Goal: Contribute content: Contribute content

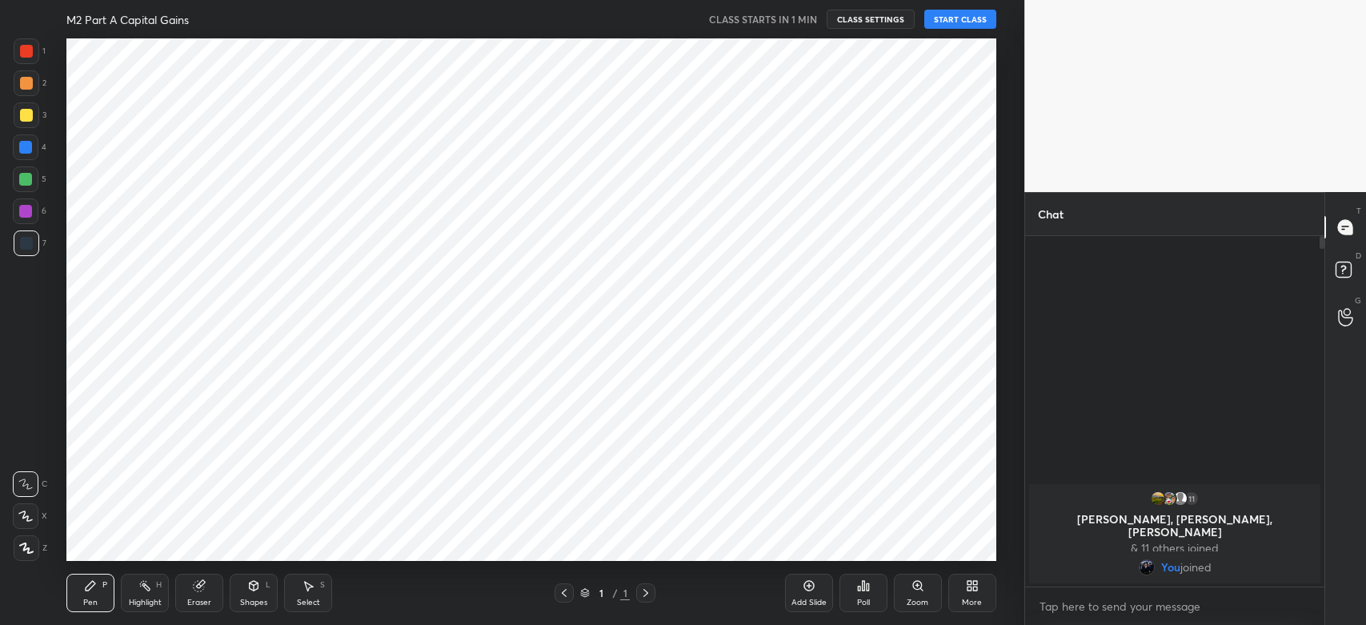
scroll to position [79500, 79063]
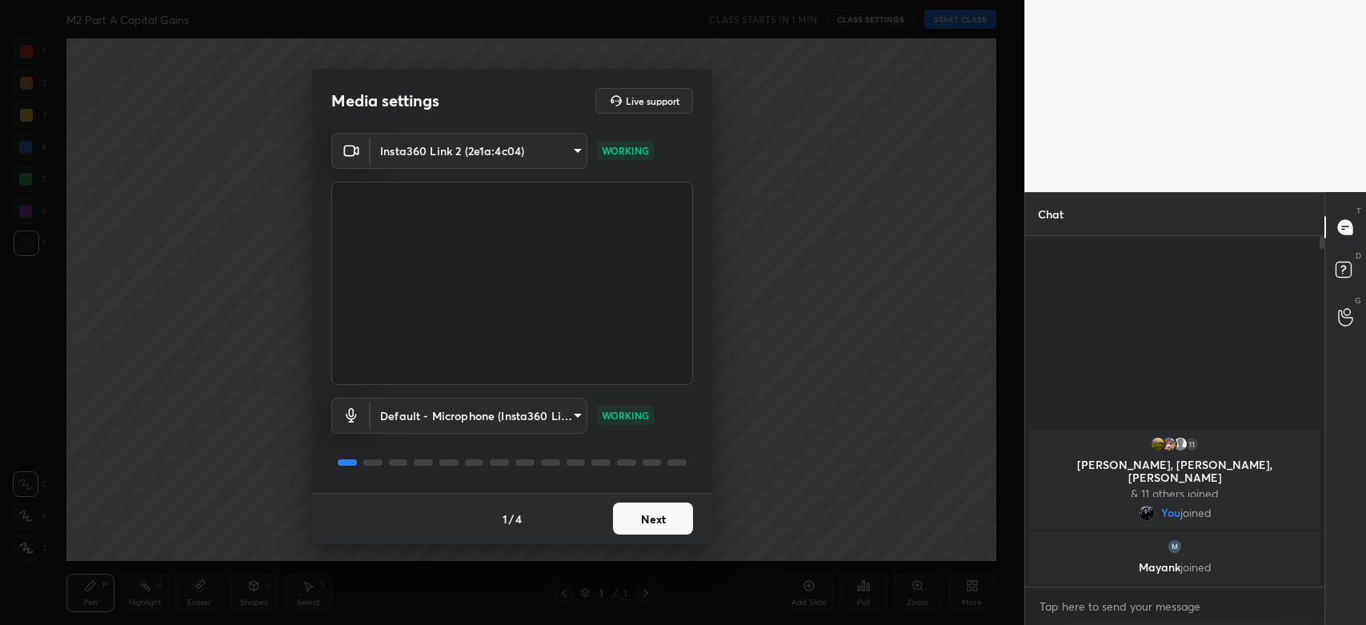
click at [667, 527] on button "Next" at bounding box center [653, 519] width 80 height 32
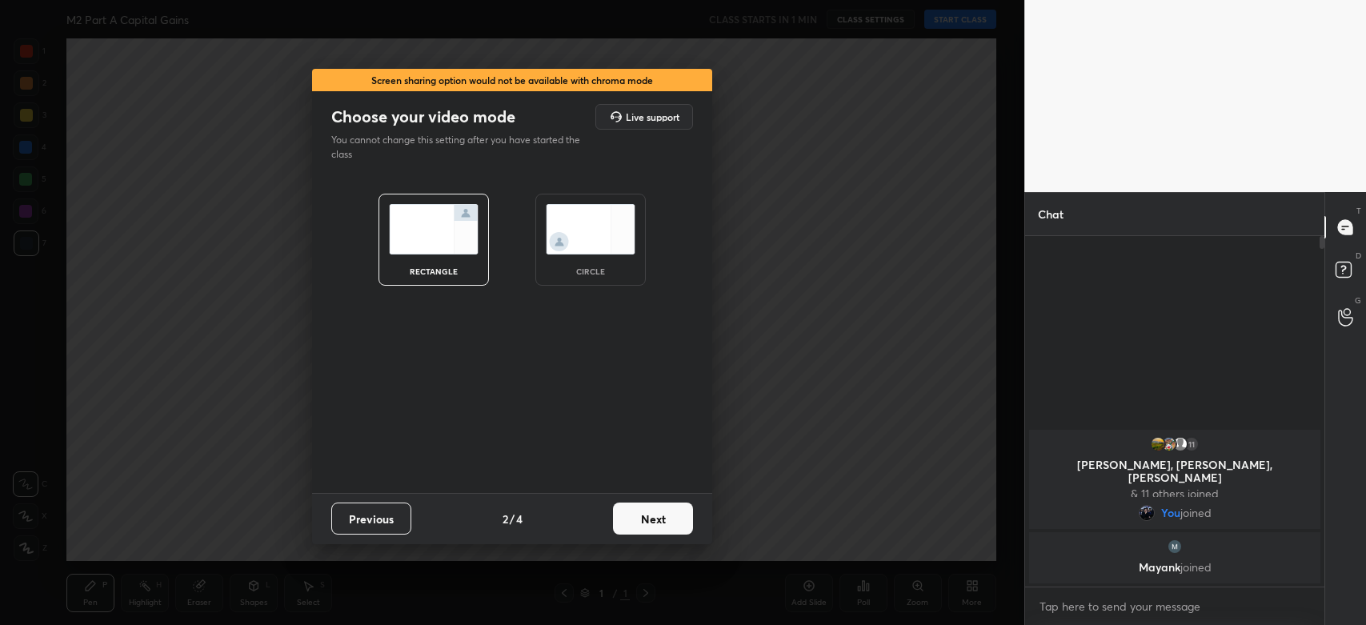
click at [660, 528] on button "Next" at bounding box center [653, 519] width 80 height 32
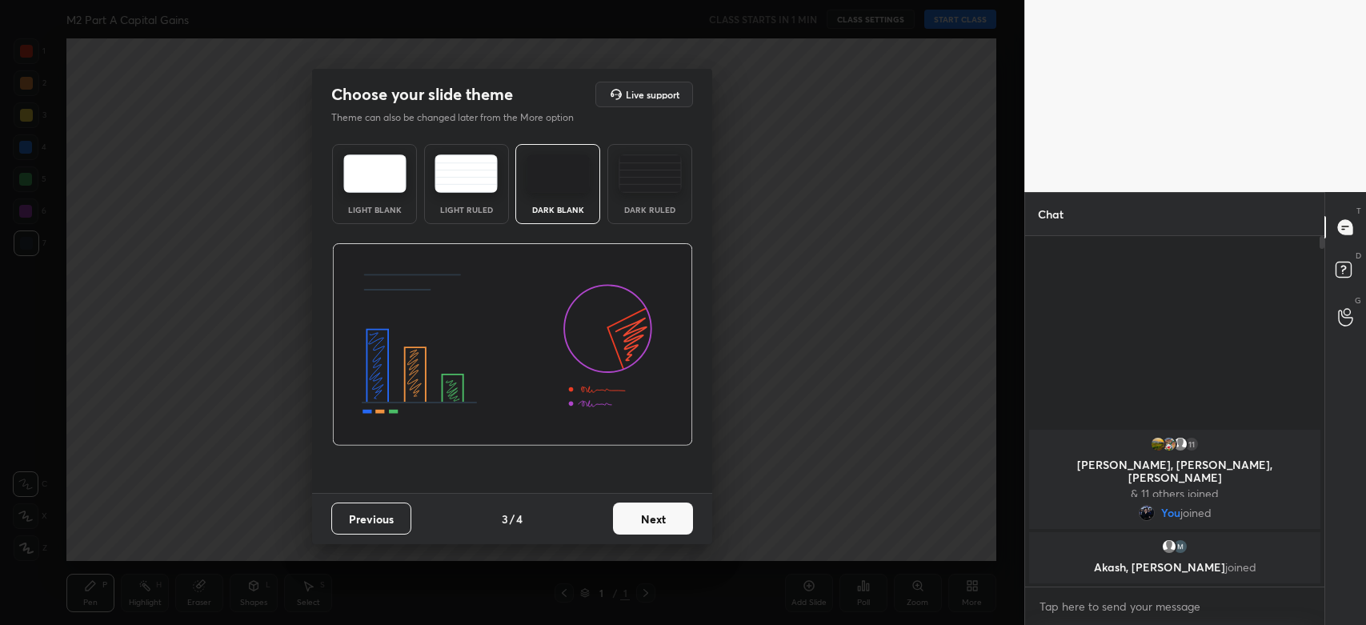
click at [676, 514] on button "Next" at bounding box center [653, 519] width 80 height 32
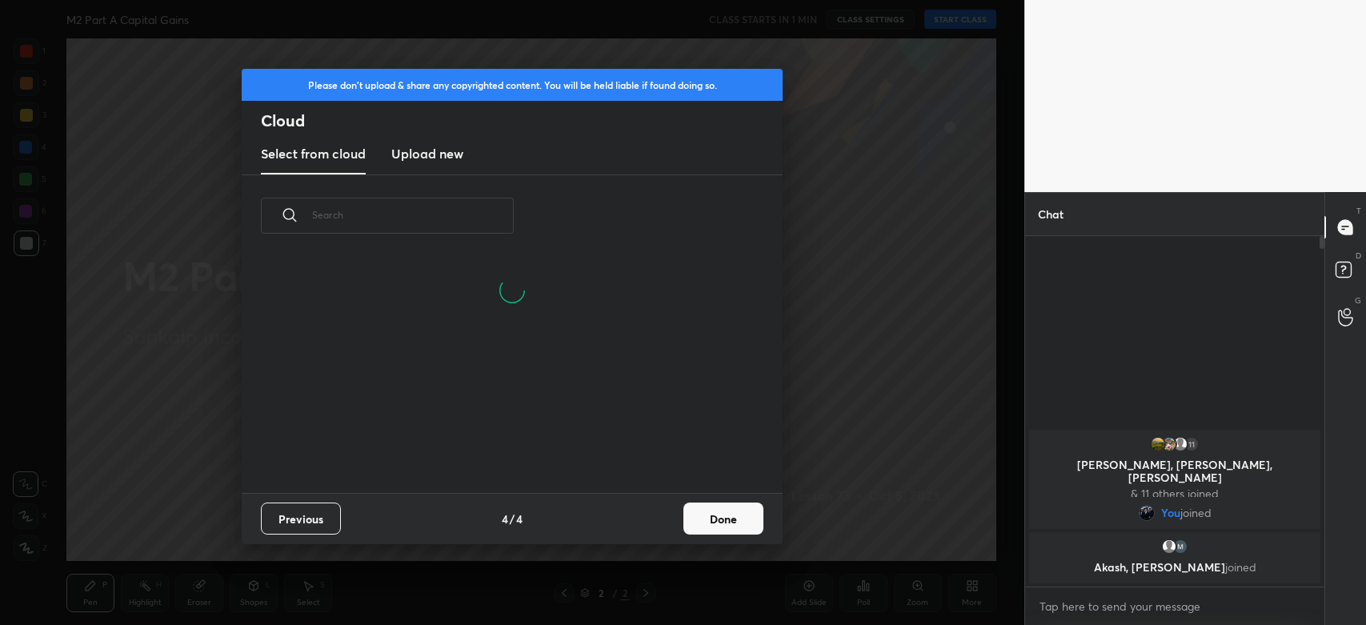
click at [436, 155] on h3 "Upload new" at bounding box center [427, 153] width 72 height 19
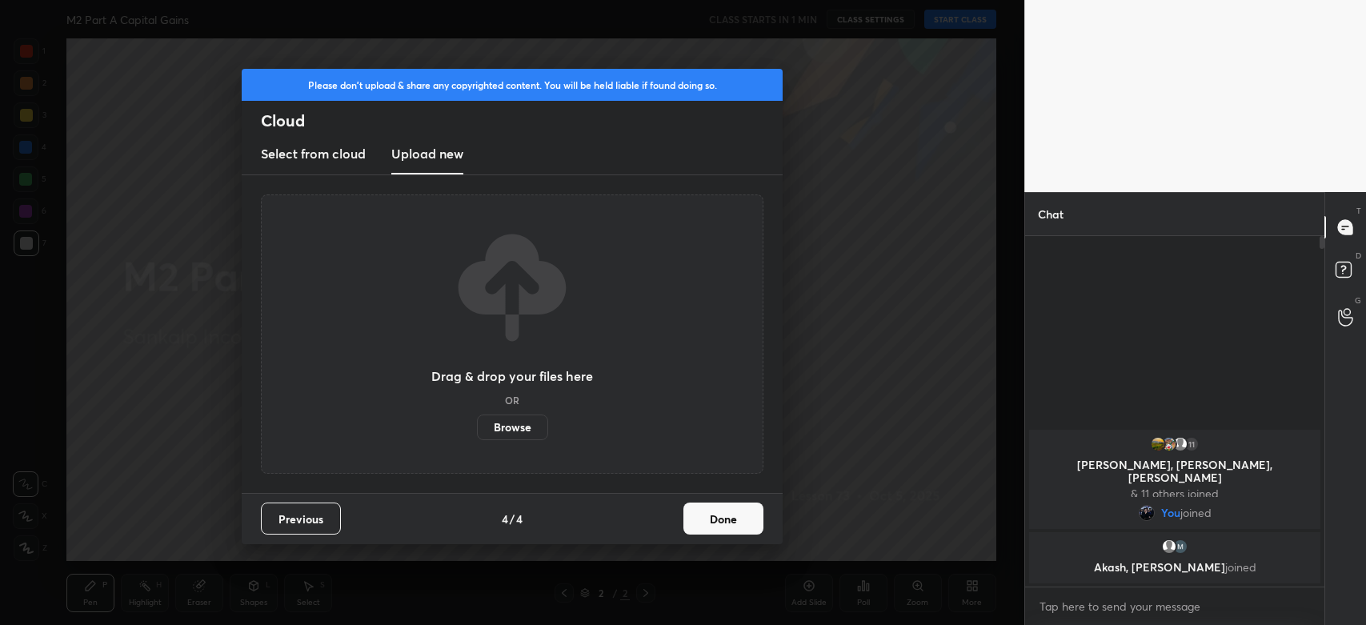
click at [502, 424] on label "Browse" at bounding box center [512, 428] width 71 height 26
click at [477, 424] on input "Browse" at bounding box center [477, 428] width 0 height 26
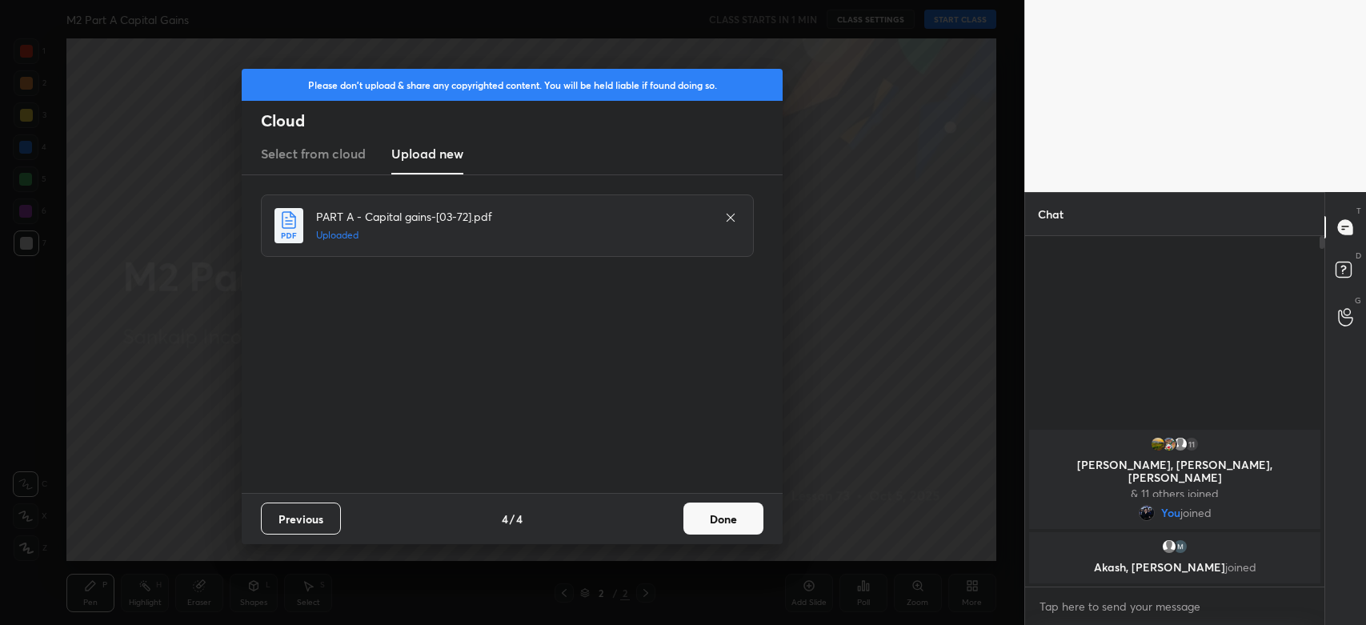
click at [707, 526] on button "Done" at bounding box center [723, 519] width 80 height 32
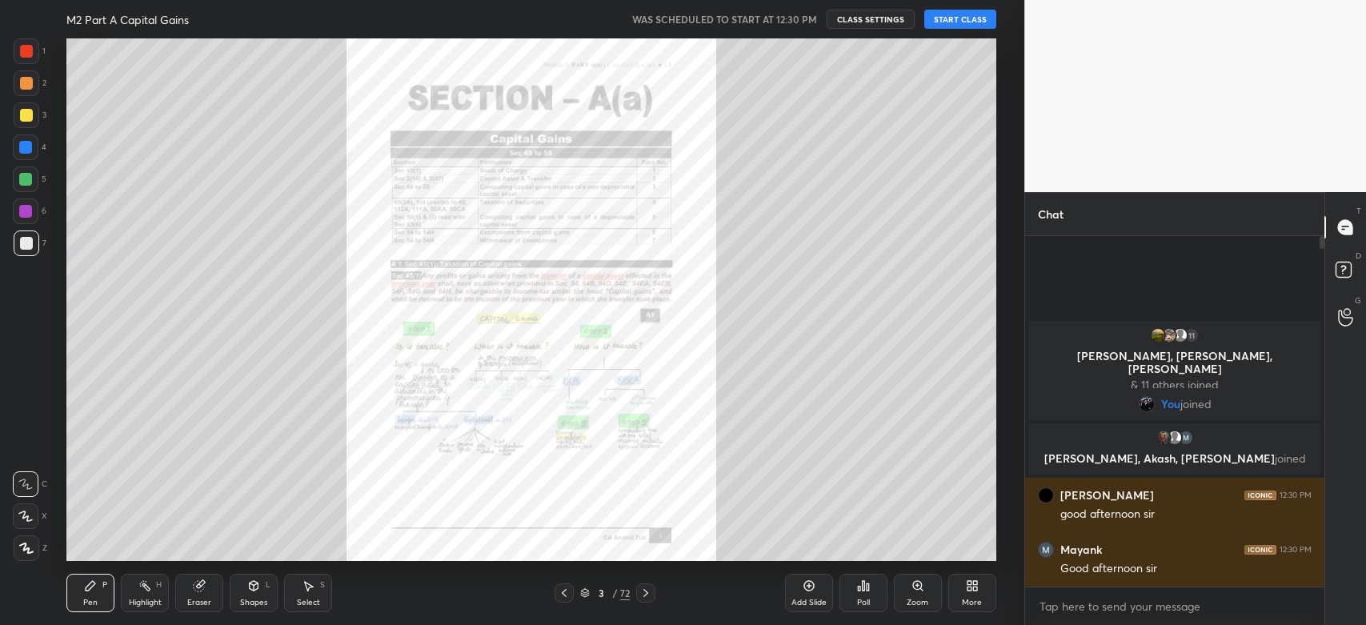
click at [935, 18] on button "START CLASS" at bounding box center [960, 19] width 72 height 19
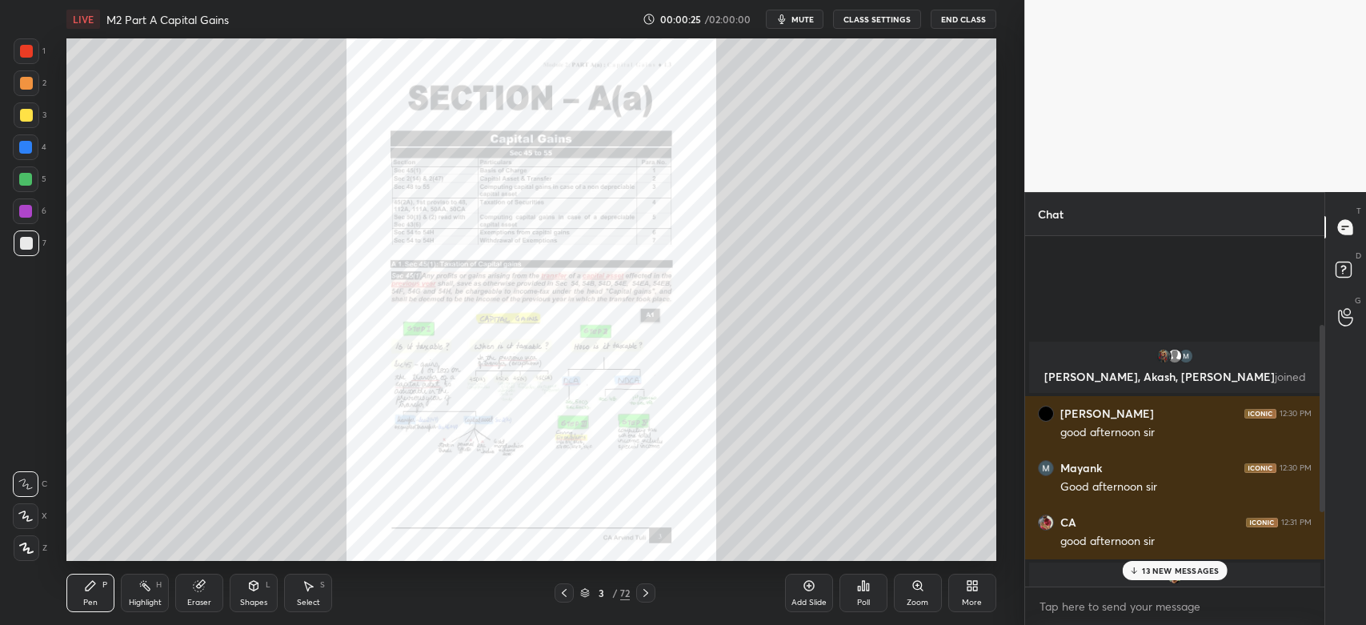
scroll to position [166, 0]
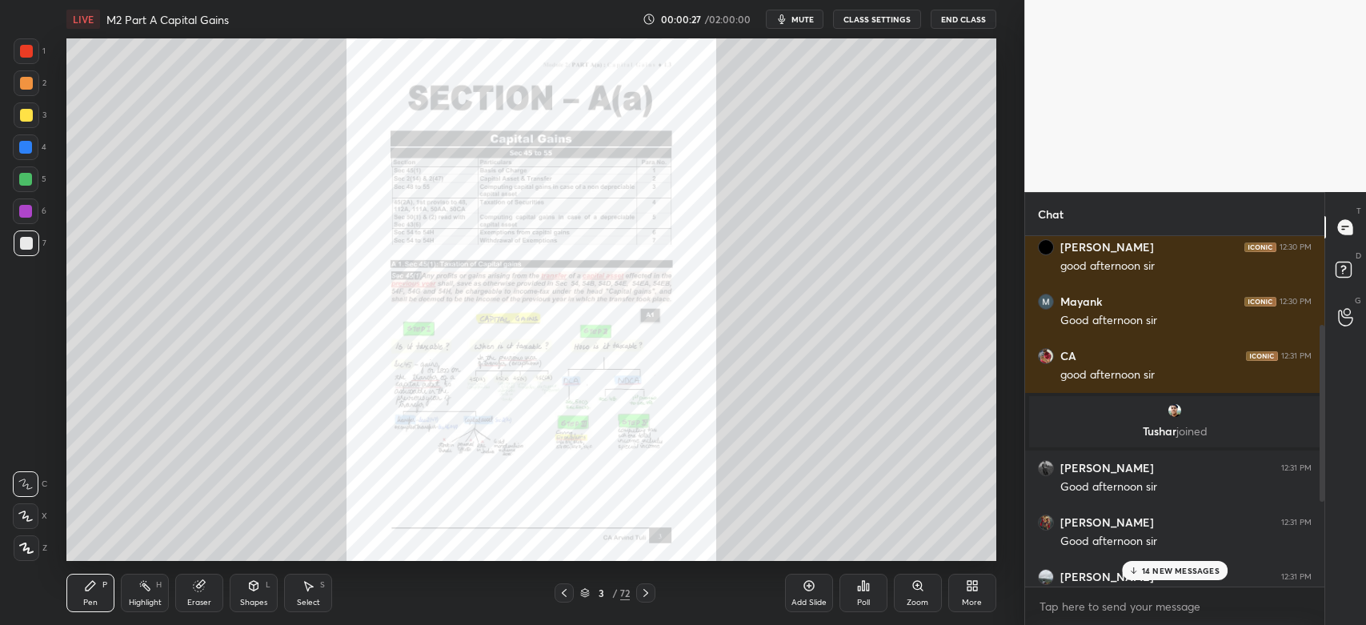
click at [1175, 560] on div "[PERSON_NAME] 12:31 PM Good afternoon sir" at bounding box center [1174, 586] width 299 height 54
click at [1162, 575] on p "14 NEW MESSAGES" at bounding box center [1181, 571] width 78 height 10
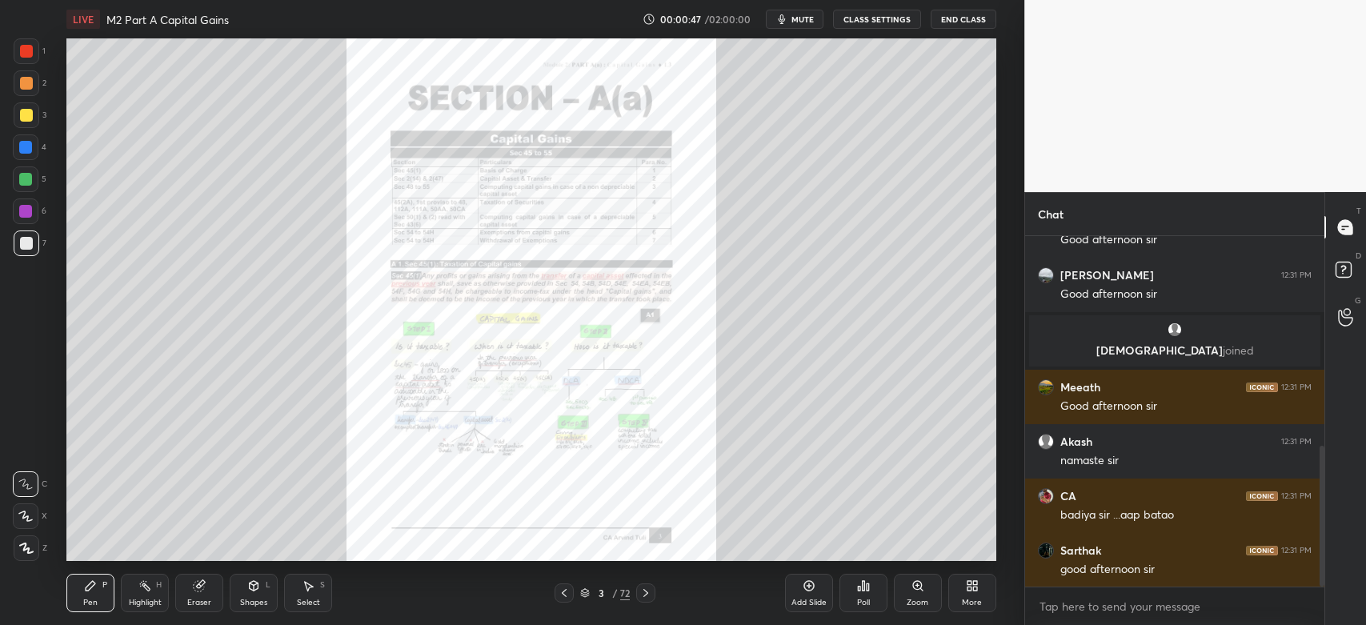
scroll to position [523, 0]
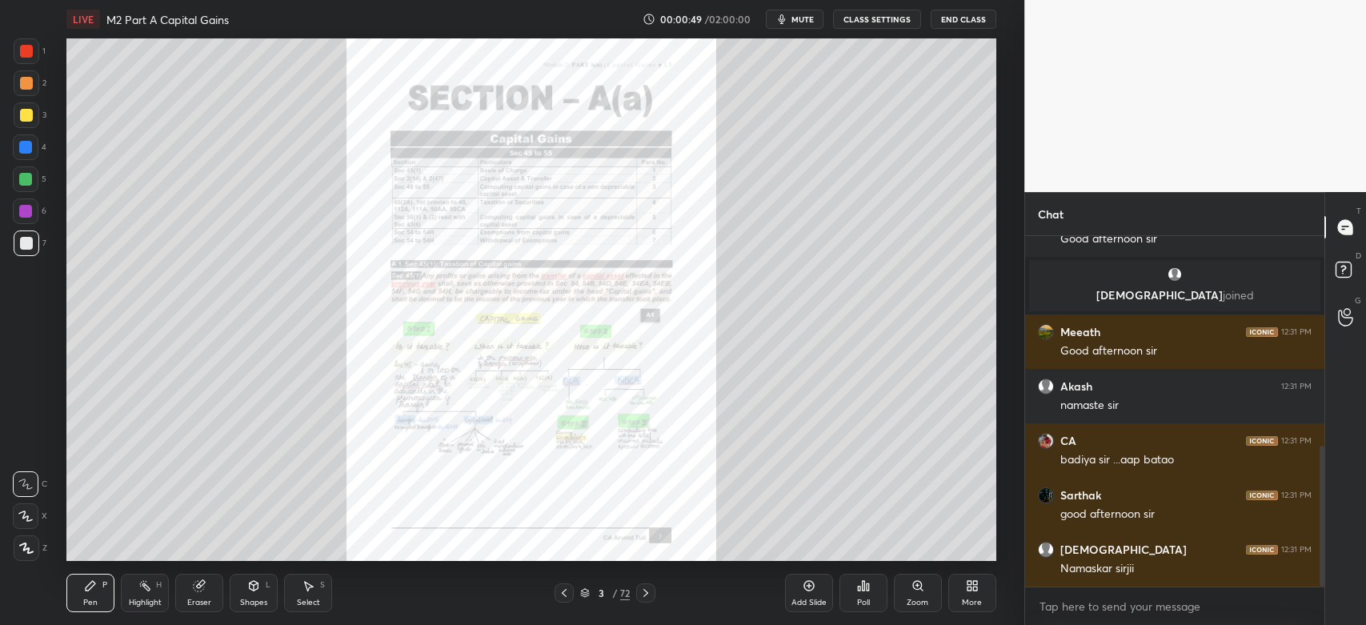
click at [652, 593] on icon at bounding box center [645, 593] width 13 height 13
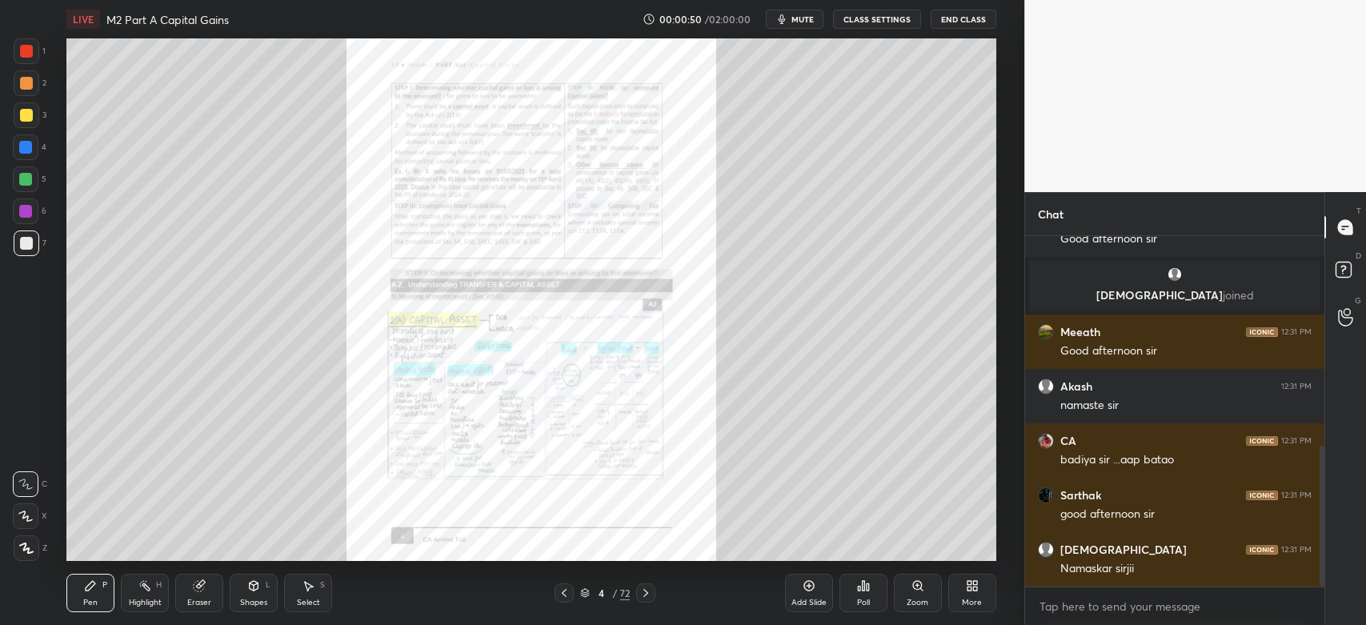
click at [649, 592] on icon at bounding box center [645, 593] width 13 height 13
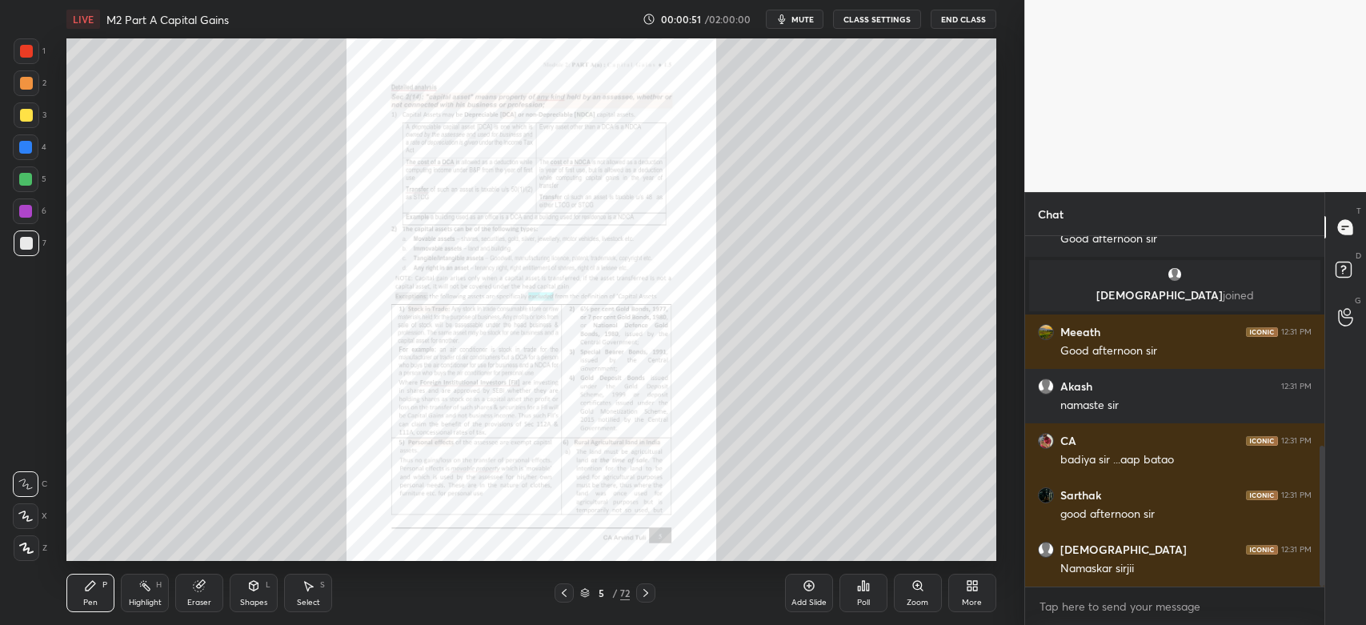
click at [650, 586] on div at bounding box center [645, 592] width 19 height 19
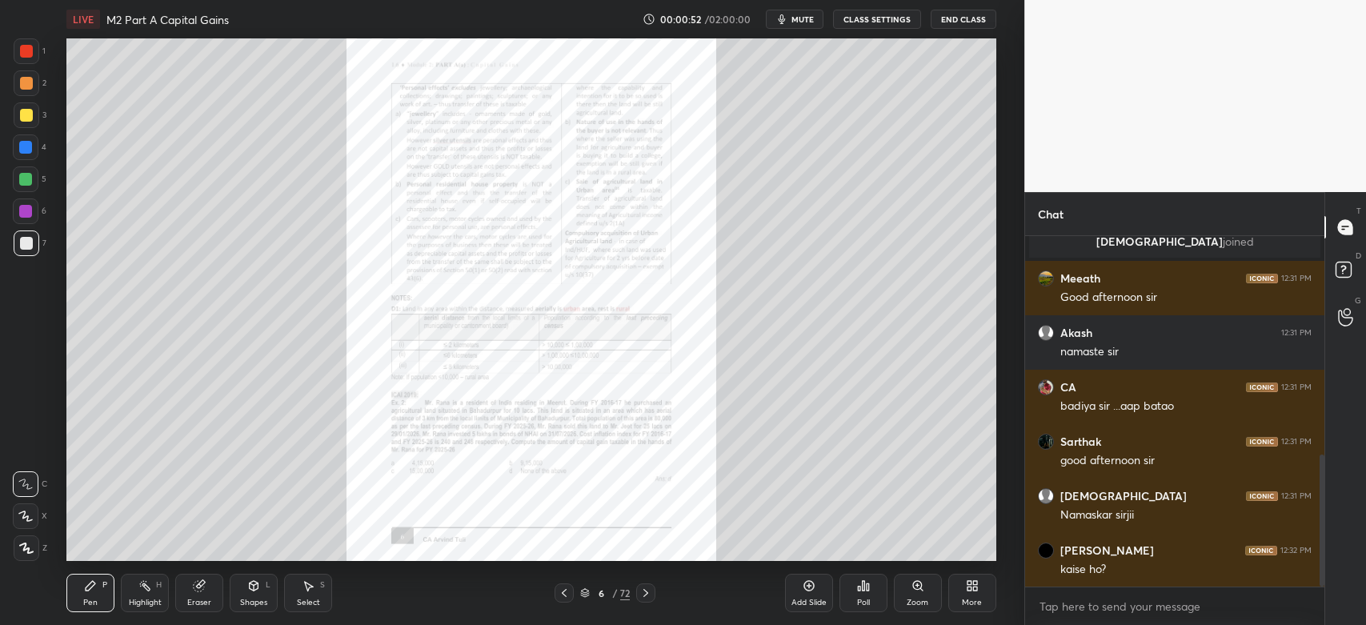
click at [651, 586] on div at bounding box center [645, 592] width 19 height 19
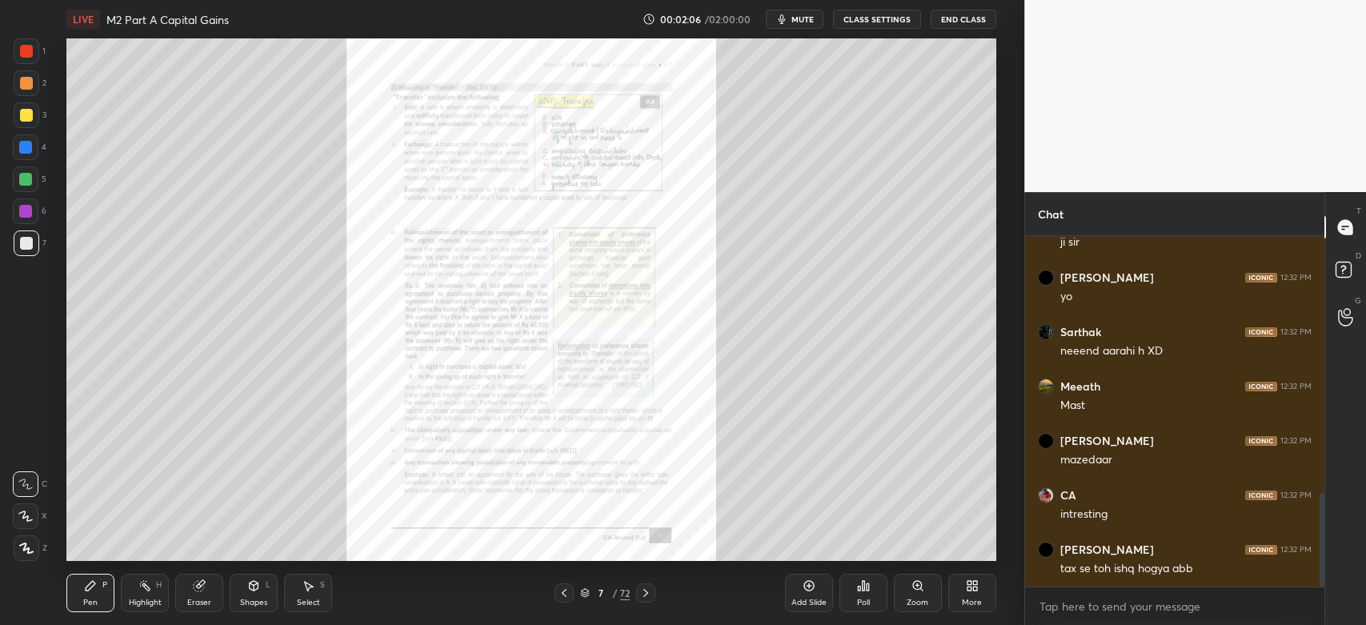
scroll to position [1016, 0]
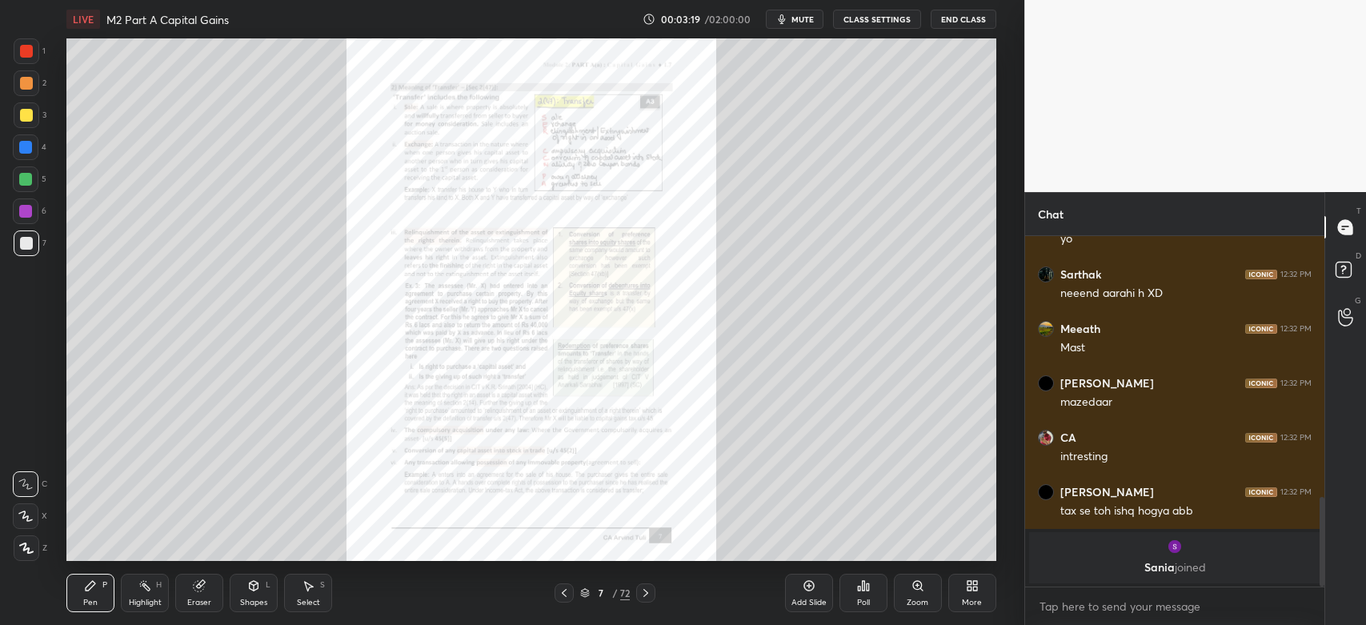
click at [919, 587] on icon at bounding box center [917, 585] width 9 height 9
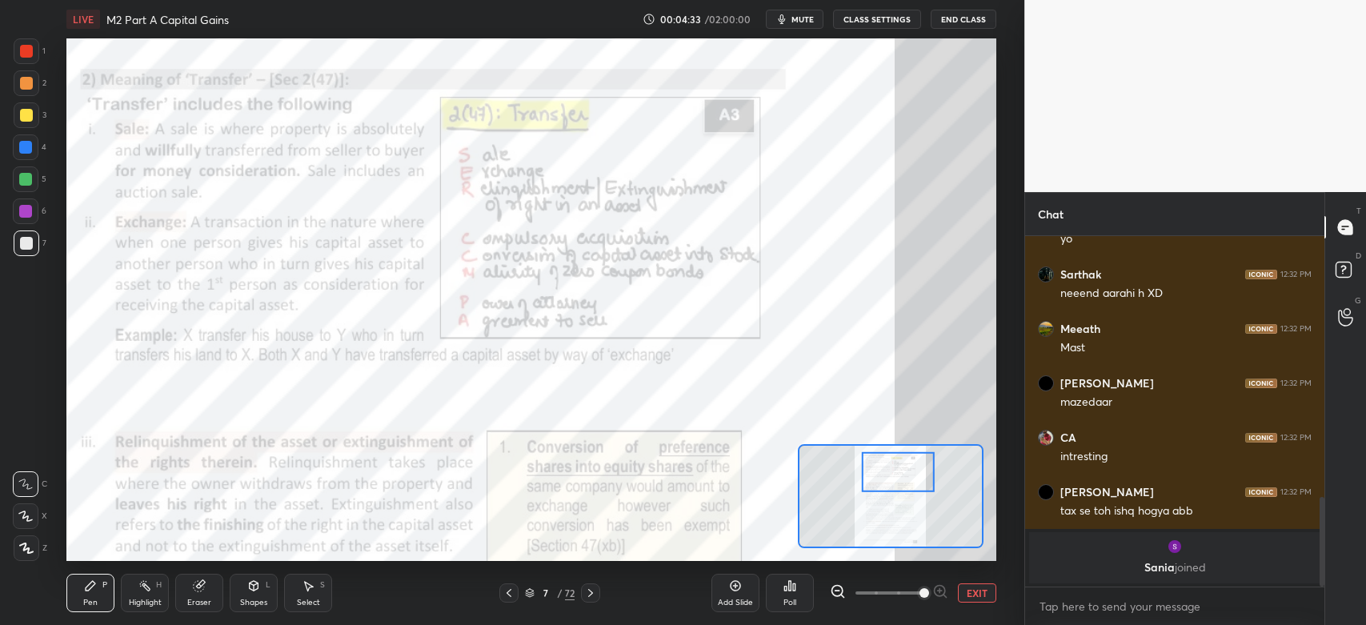
click at [30, 216] on div at bounding box center [25, 211] width 13 height 13
click at [599, 595] on div at bounding box center [590, 592] width 19 height 19
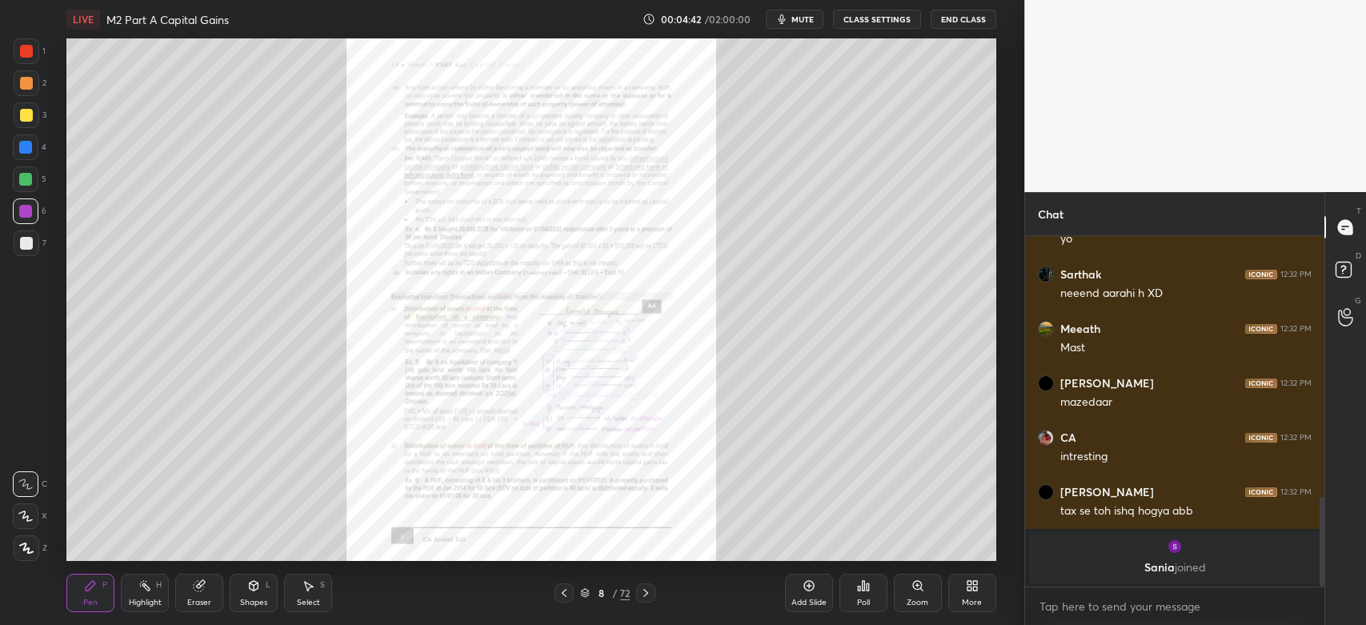
click at [652, 594] on icon at bounding box center [645, 593] width 13 height 13
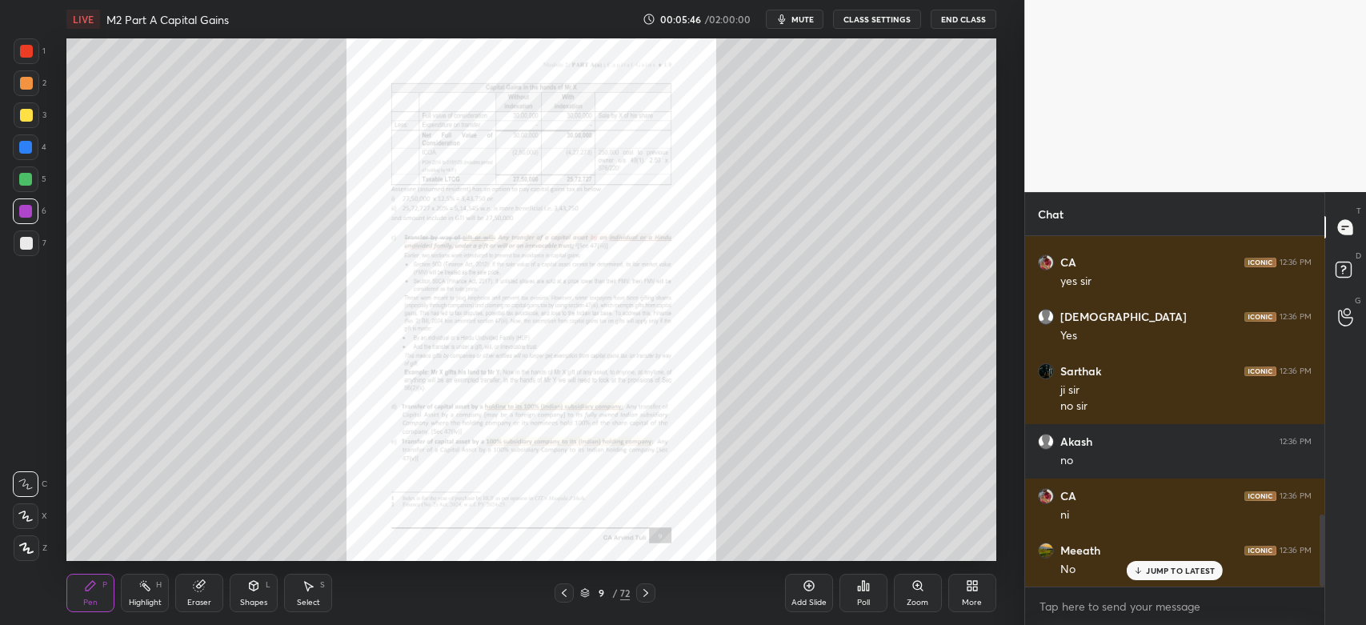
scroll to position [1409, 0]
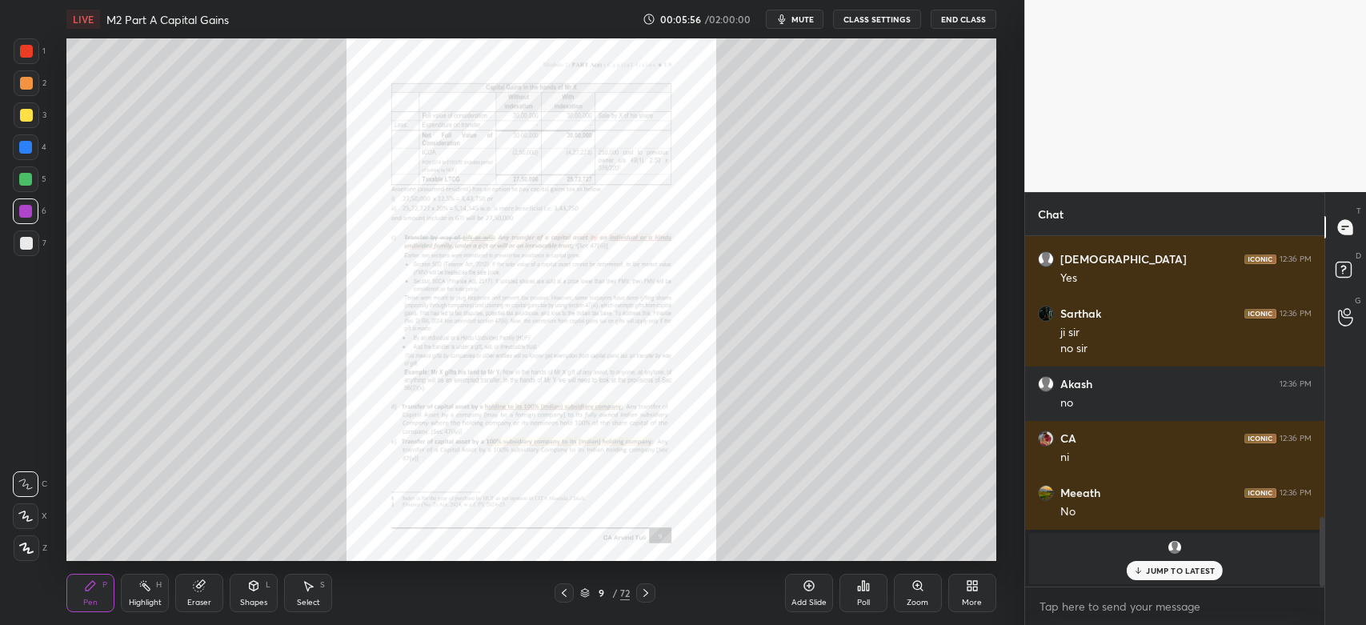
click at [1177, 575] on p "JUMP TO LATEST" at bounding box center [1180, 571] width 69 height 10
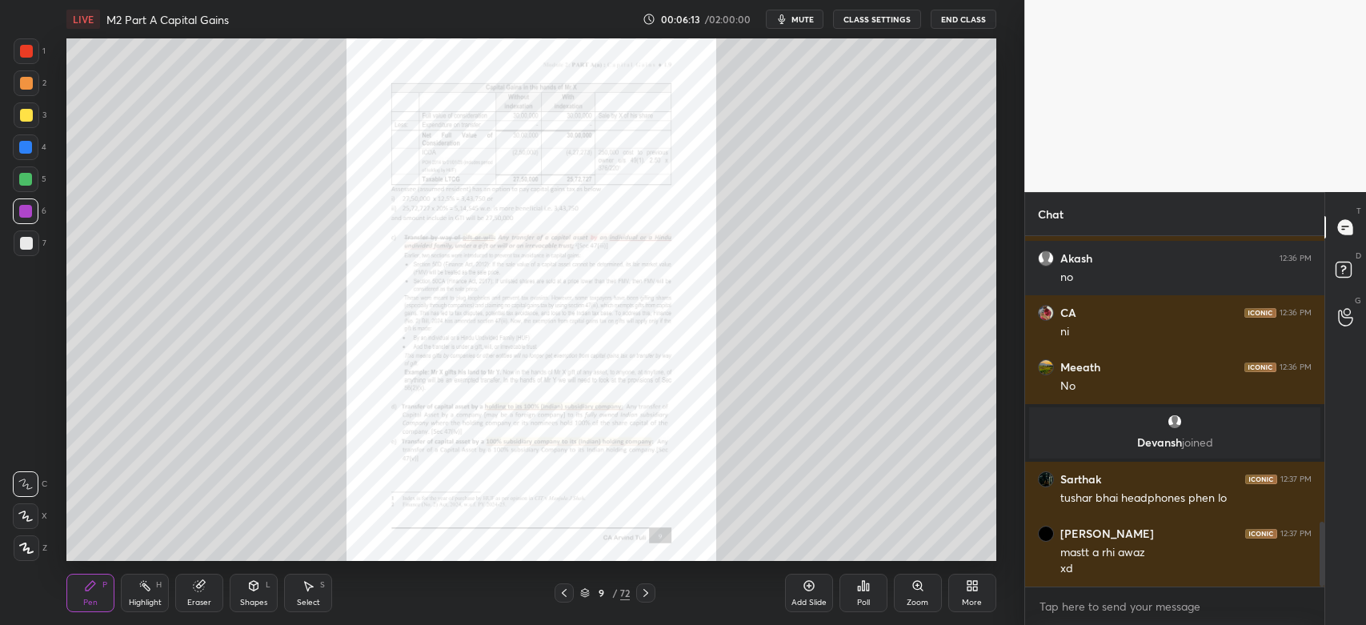
scroll to position [1588, 0]
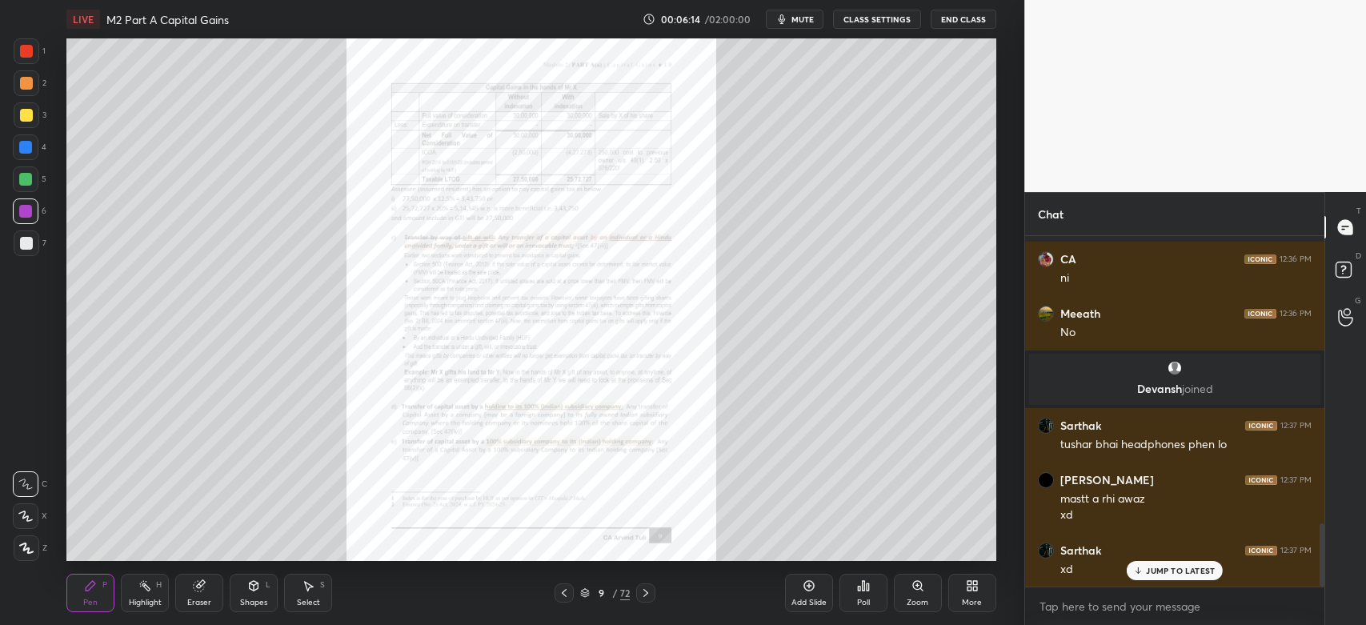
click at [645, 595] on icon at bounding box center [645, 593] width 13 height 13
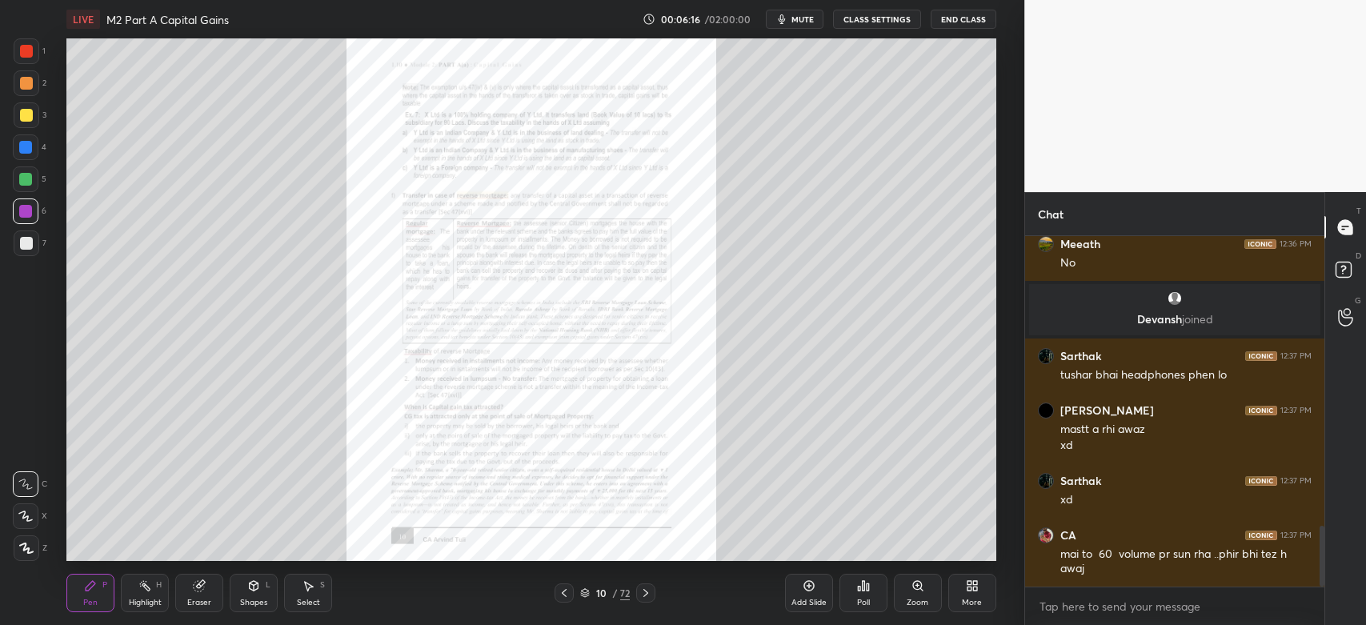
click at [650, 594] on icon at bounding box center [645, 593] width 13 height 13
click at [647, 595] on icon at bounding box center [645, 593] width 13 height 13
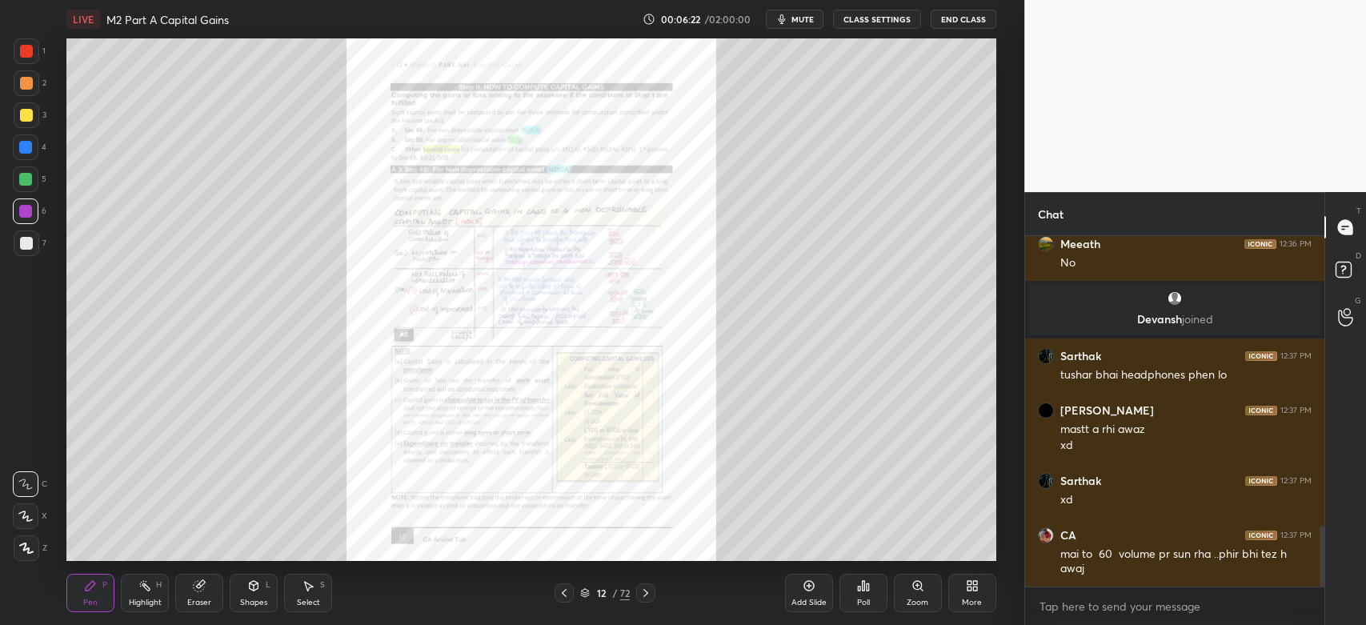
click at [915, 589] on icon at bounding box center [917, 585] width 9 height 9
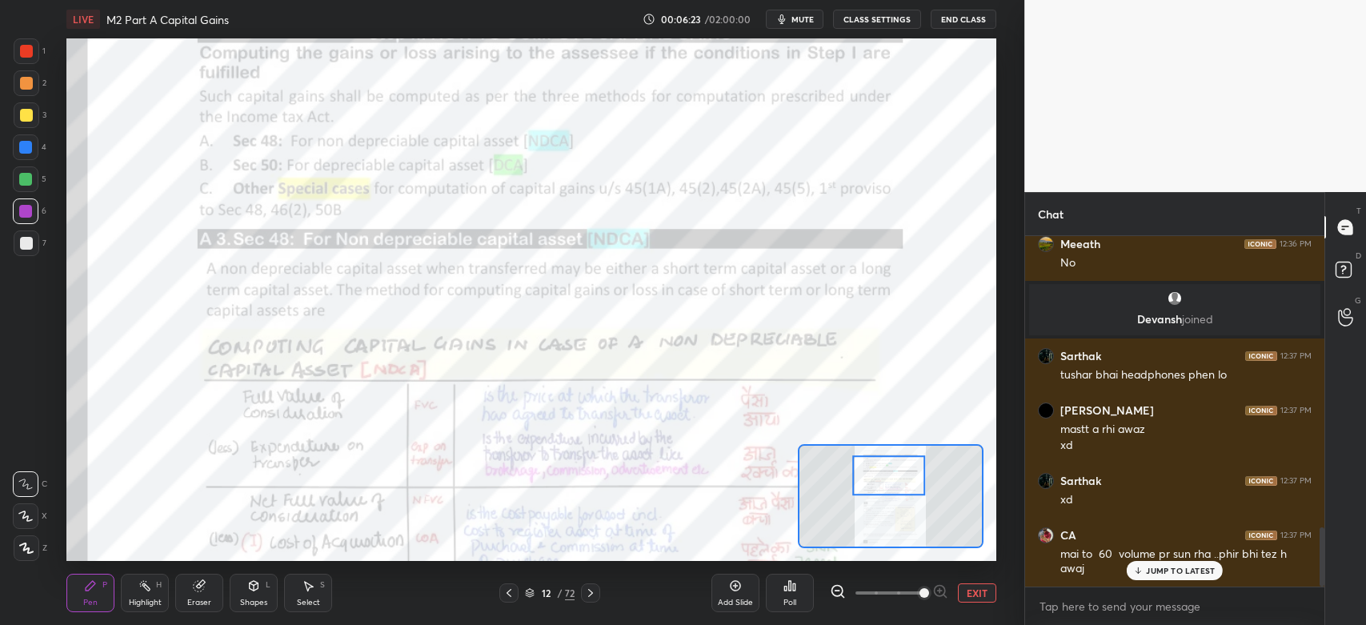
scroll to position [1712, 0]
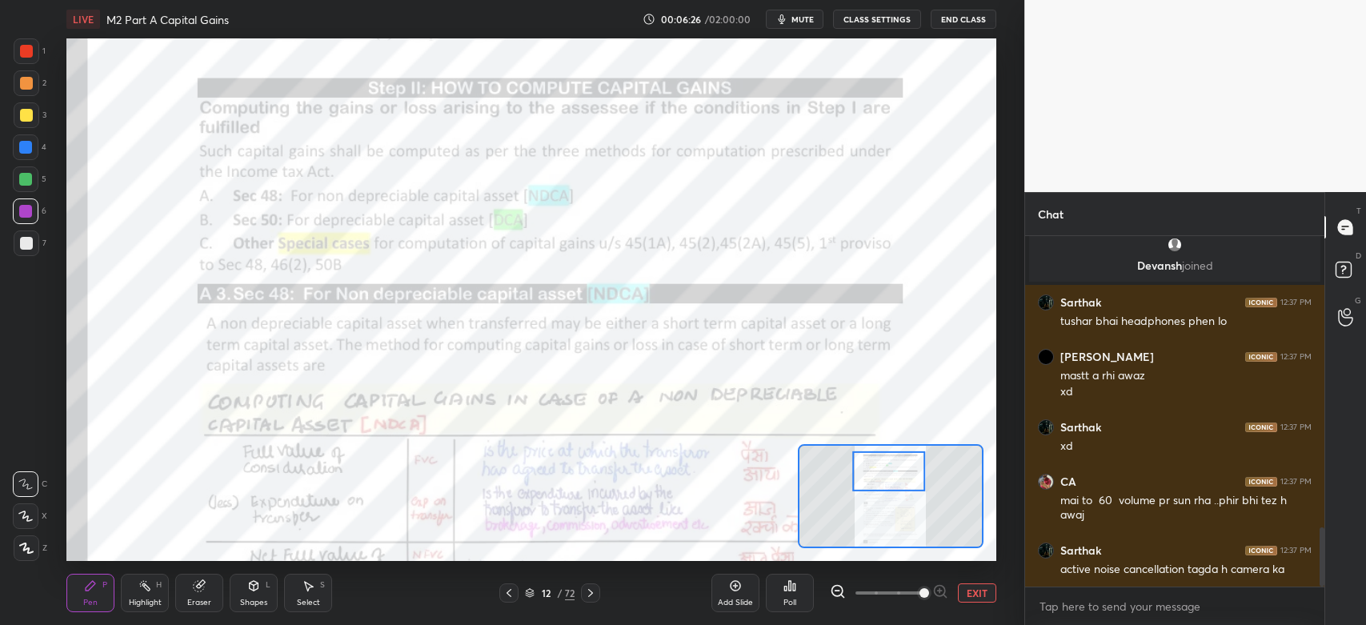
click at [28, 56] on div at bounding box center [26, 51] width 13 height 13
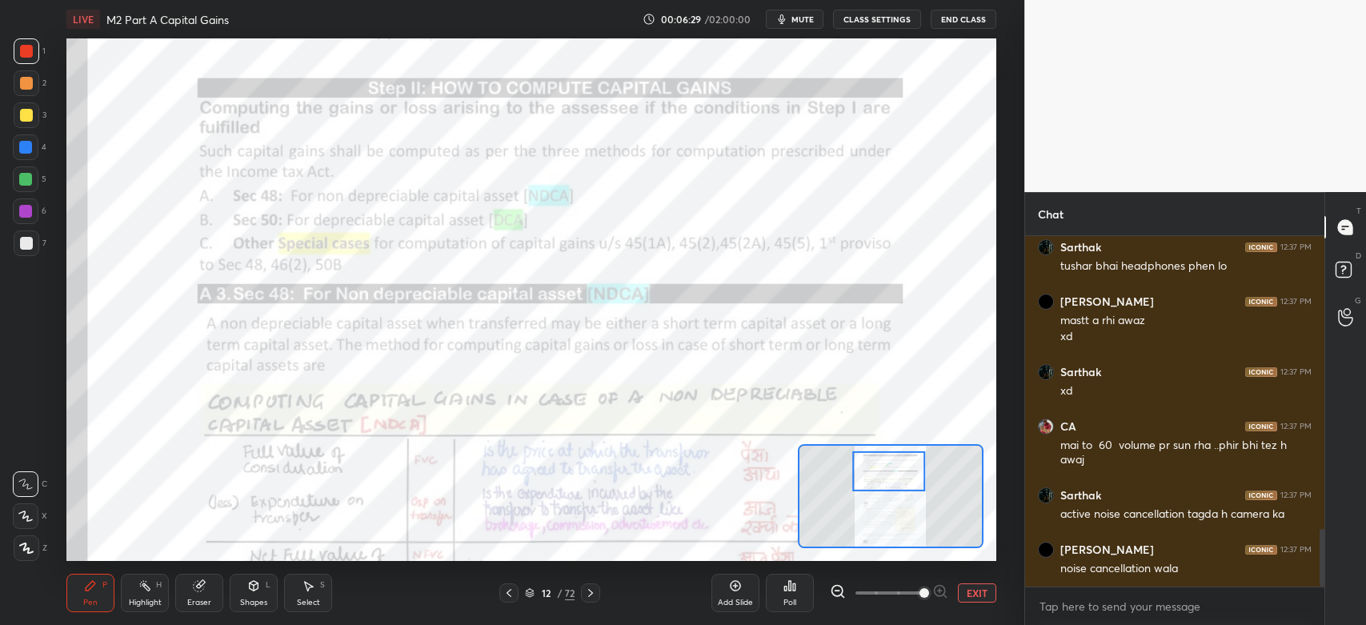
click at [512, 594] on icon at bounding box center [509, 593] width 13 height 13
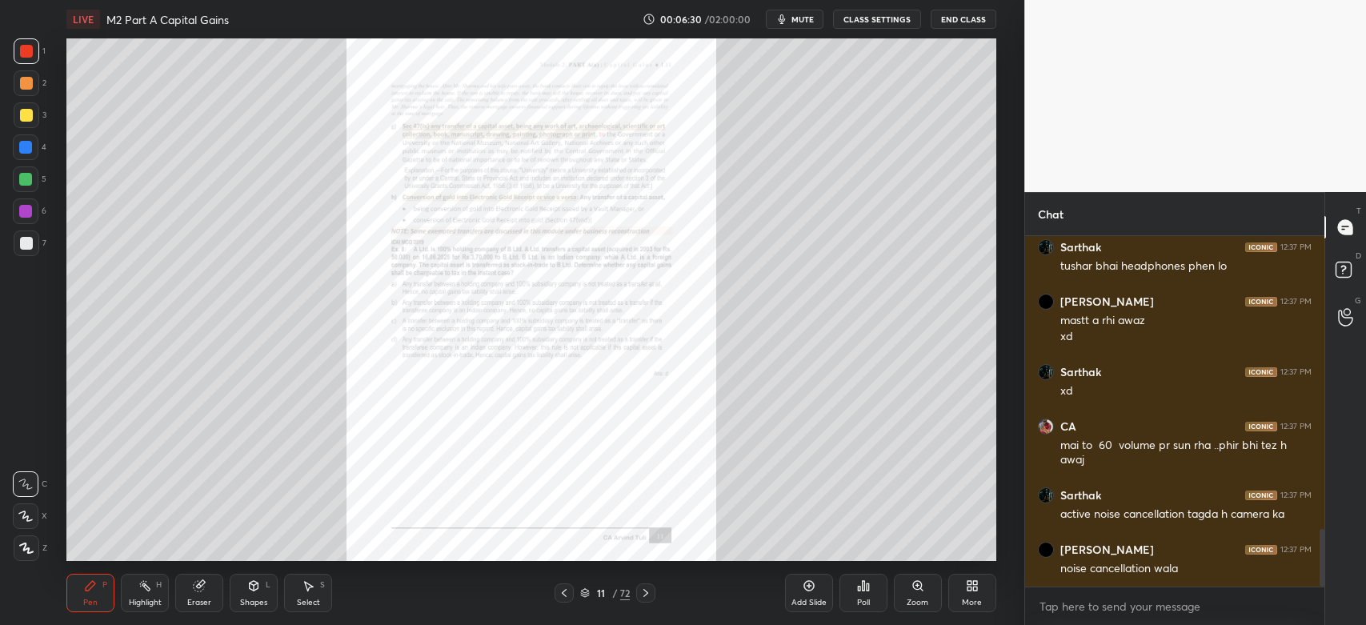
click at [799, 587] on div "Add Slide" at bounding box center [809, 593] width 48 height 38
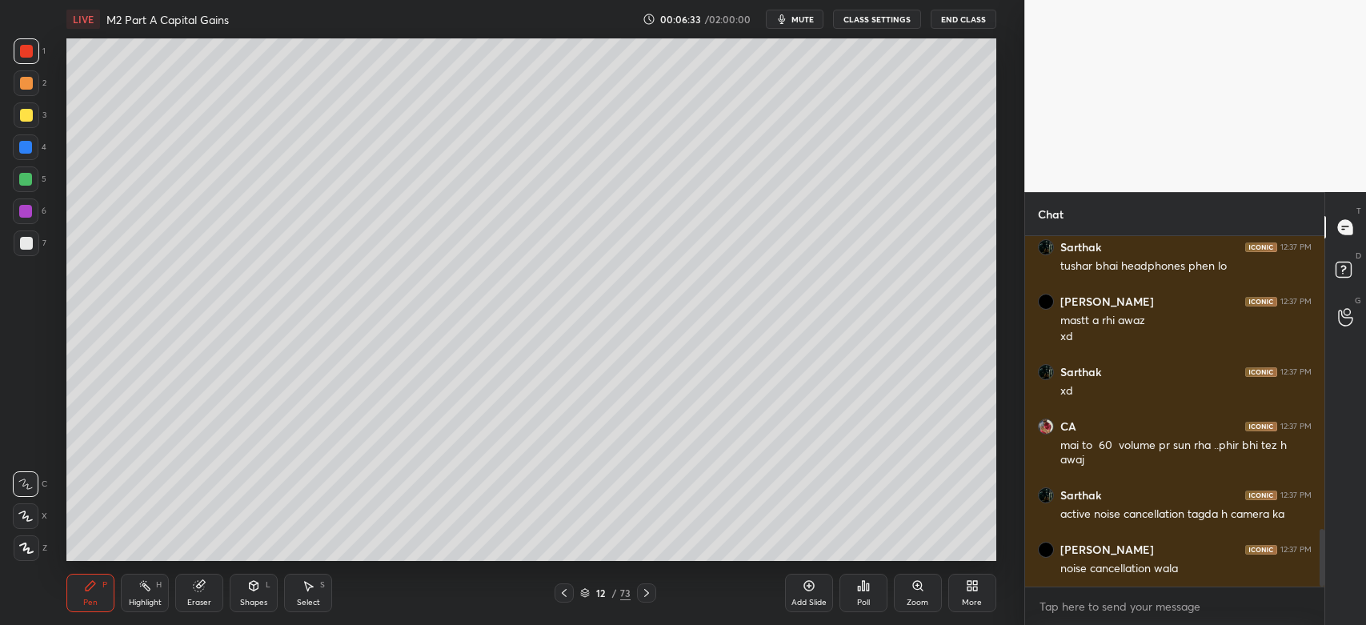
click at [22, 542] on div at bounding box center [27, 548] width 26 height 26
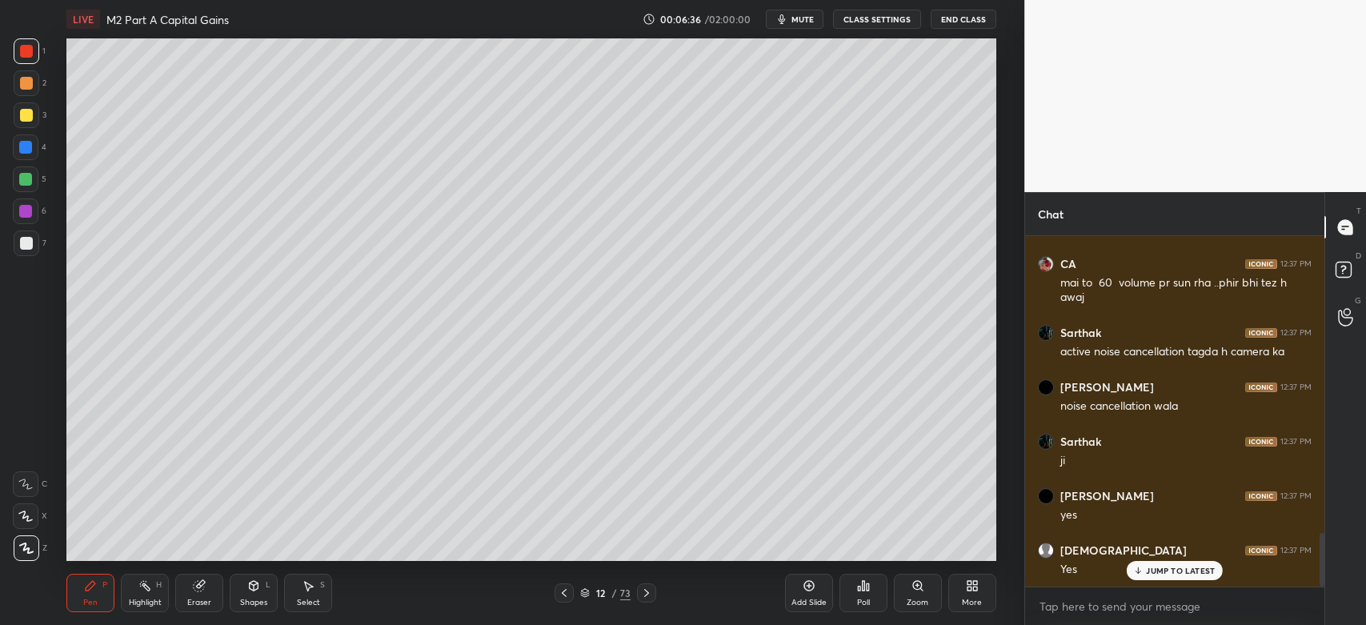
scroll to position [1985, 0]
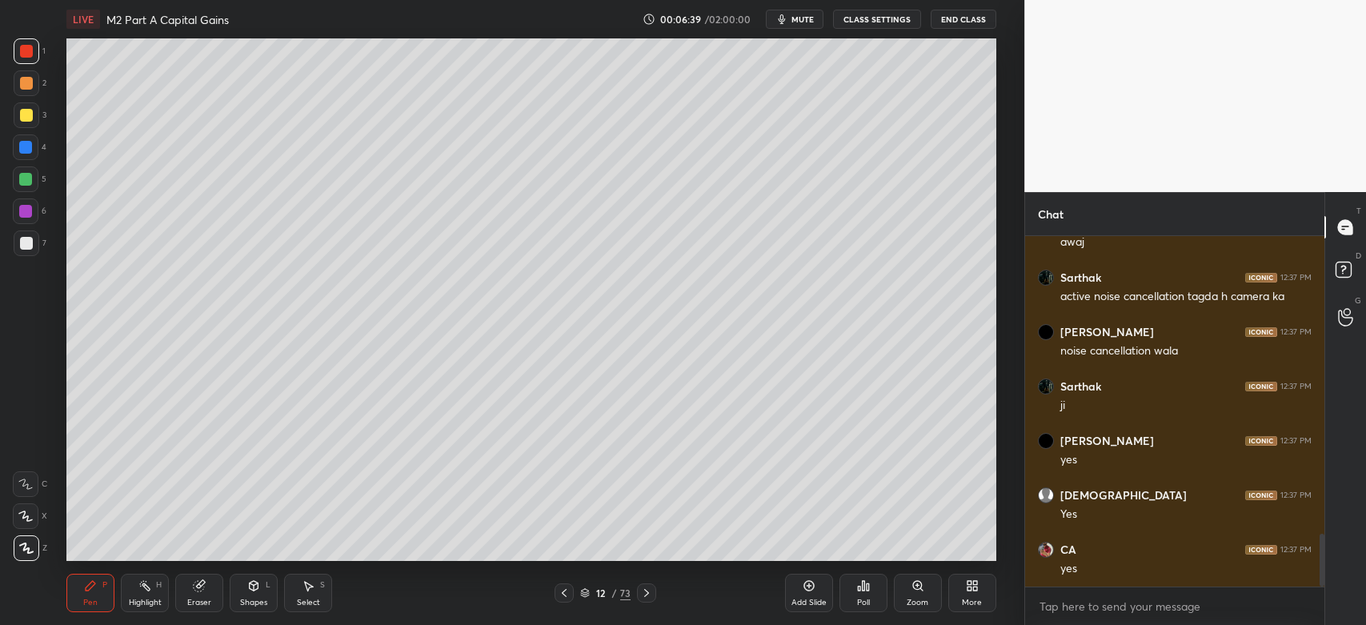
click at [27, 237] on div at bounding box center [26, 243] width 13 height 13
click at [29, 117] on div at bounding box center [26, 115] width 13 height 13
click at [38, 248] on div at bounding box center [27, 243] width 26 height 26
click at [250, 600] on div "Shapes" at bounding box center [253, 603] width 27 height 8
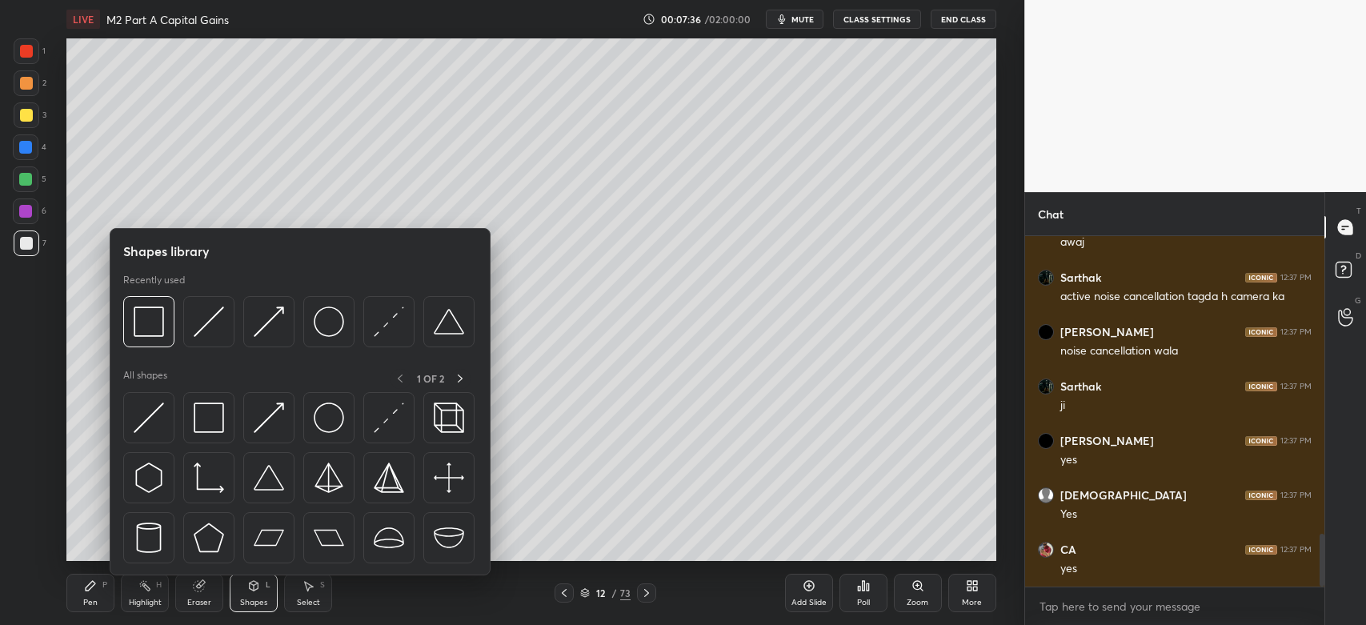
click at [202, 321] on img at bounding box center [209, 321] width 30 height 30
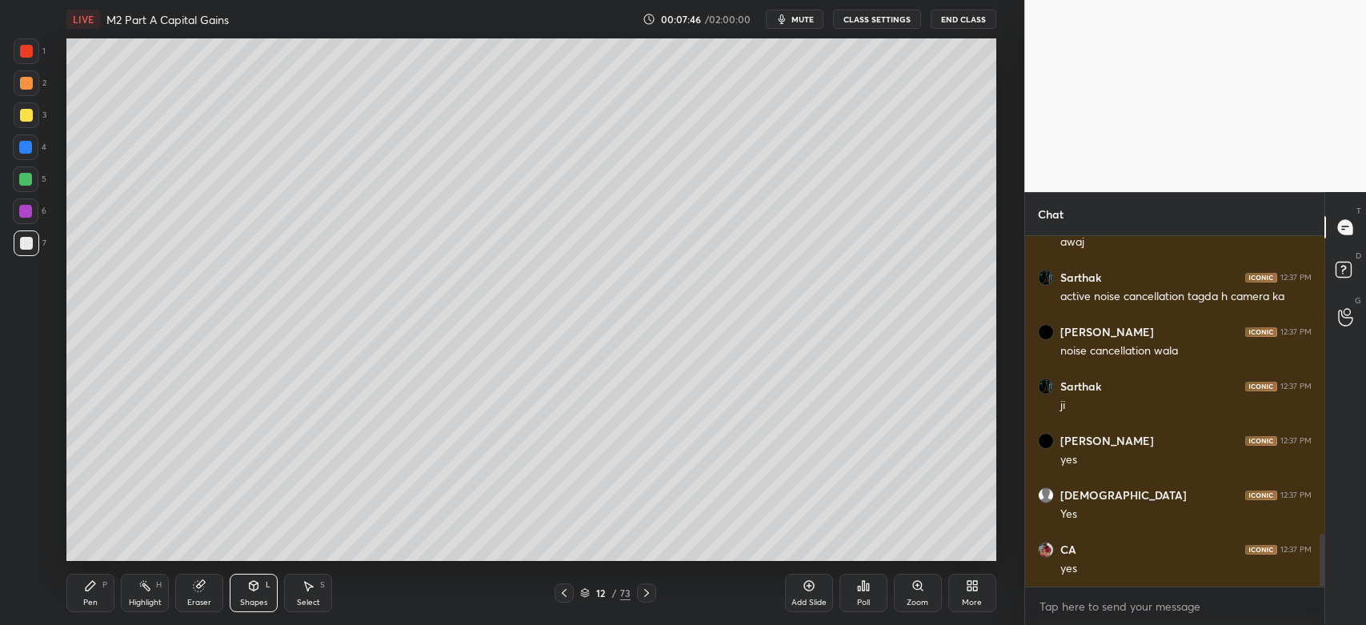
click at [91, 594] on div "Pen P" at bounding box center [90, 593] width 48 height 38
click at [24, 123] on div at bounding box center [27, 115] width 26 height 26
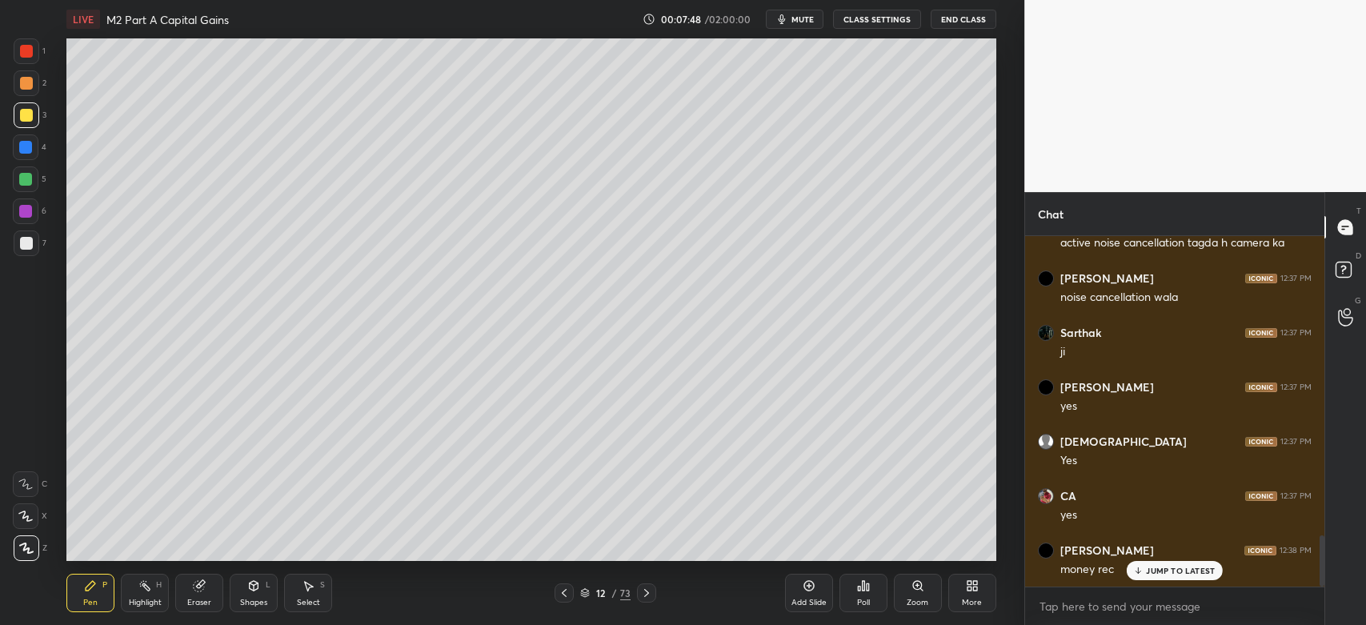
click at [26, 488] on icon at bounding box center [25, 484] width 14 height 11
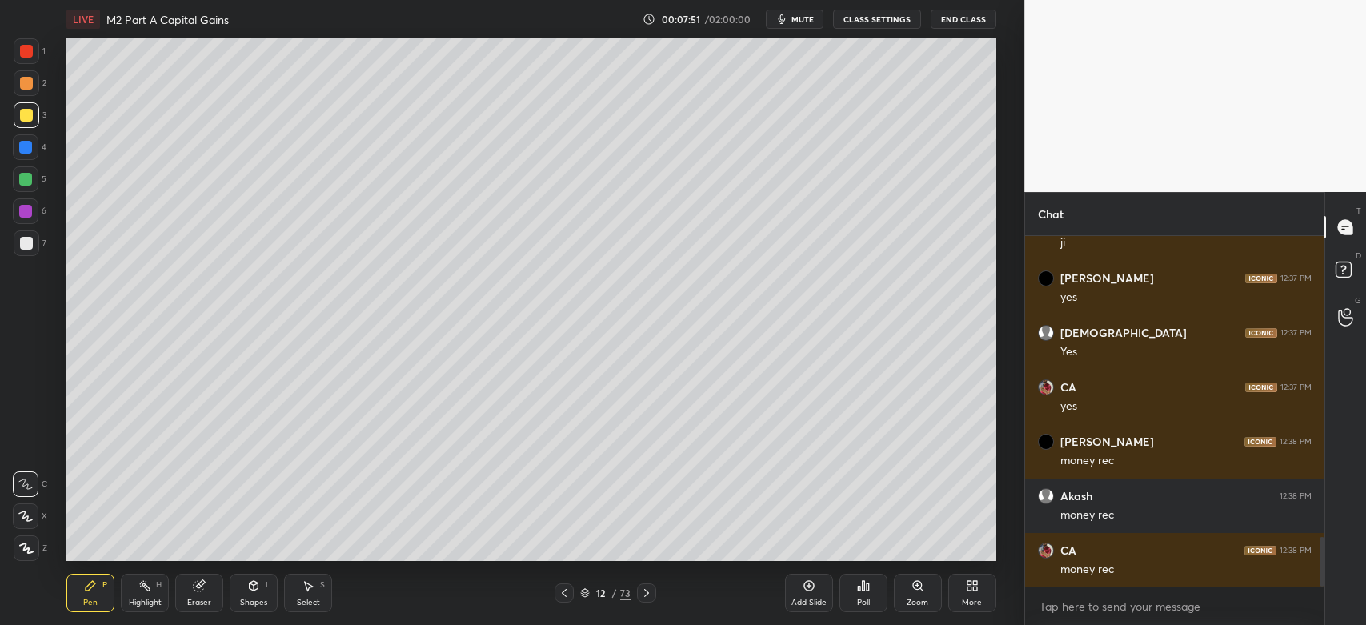
scroll to position [2202, 0]
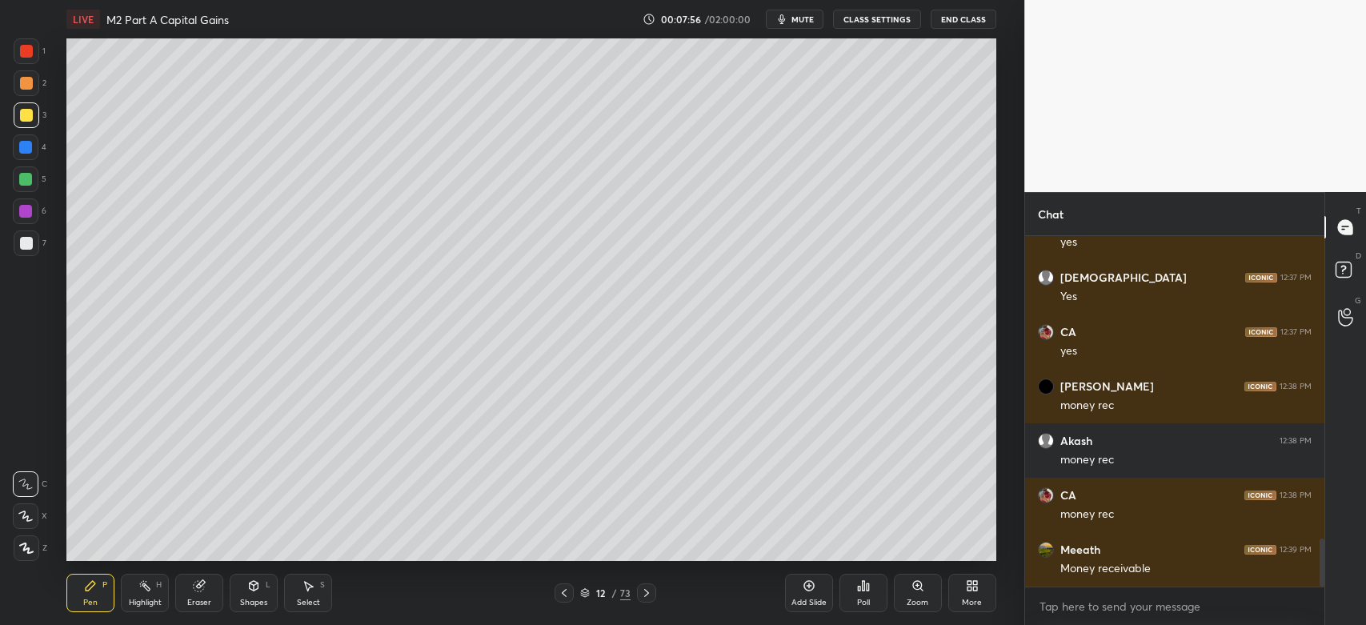
click at [26, 254] on div at bounding box center [27, 243] width 26 height 26
click at [26, 545] on icon at bounding box center [26, 548] width 13 height 10
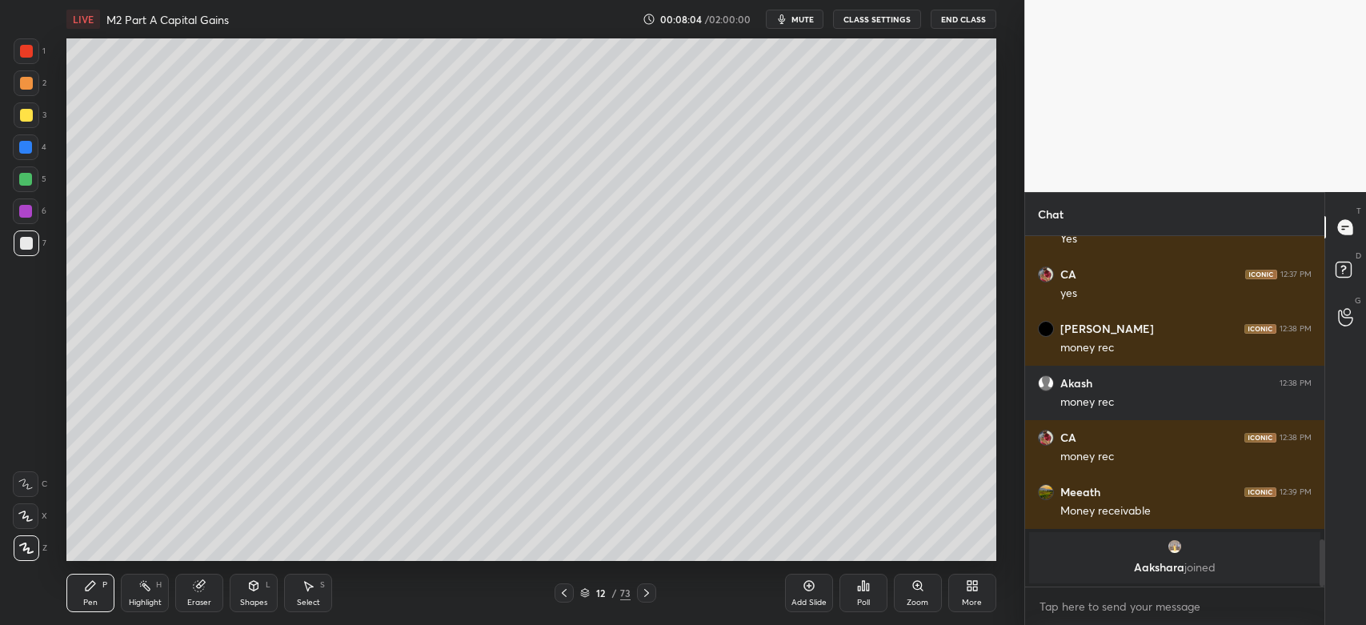
click at [22, 122] on div at bounding box center [27, 115] width 26 height 26
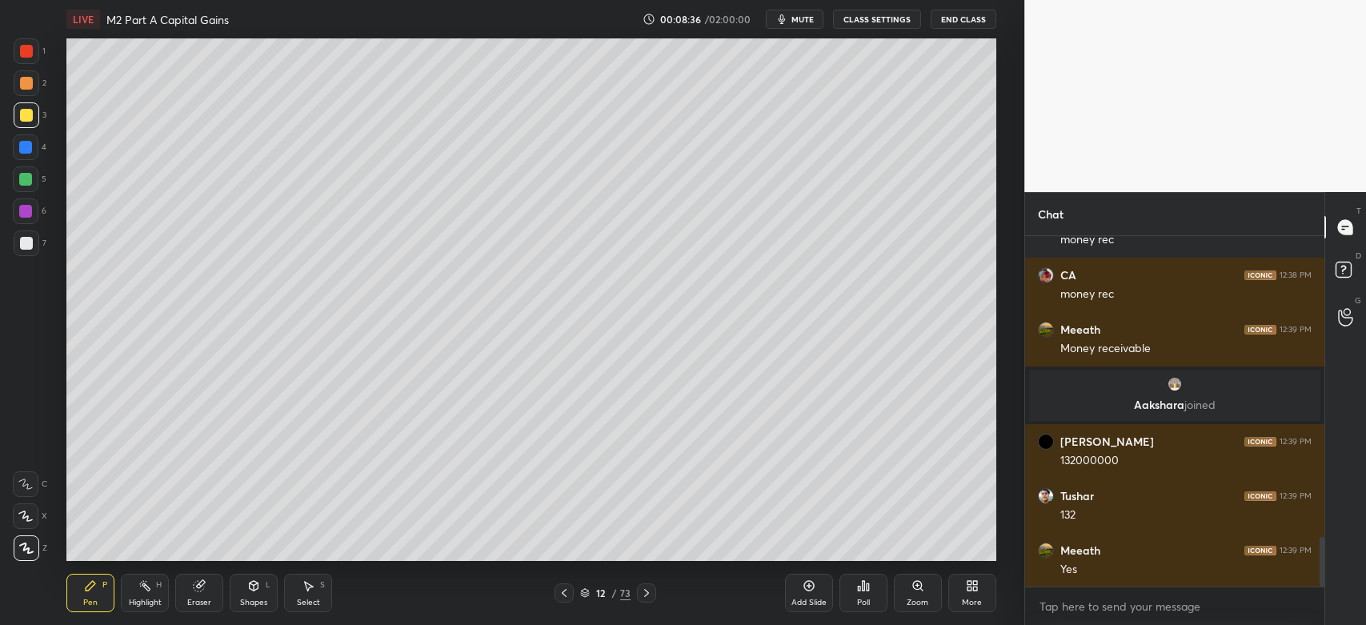
scroll to position [2138, 0]
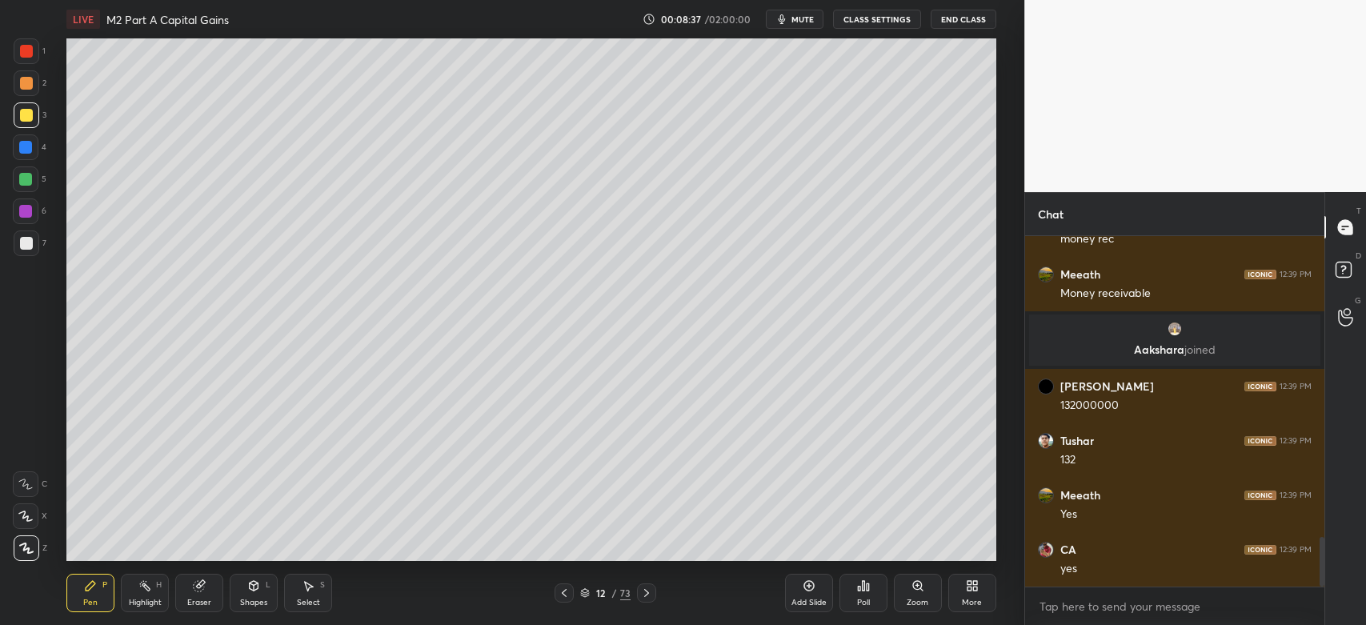
click at [28, 252] on div at bounding box center [27, 243] width 26 height 26
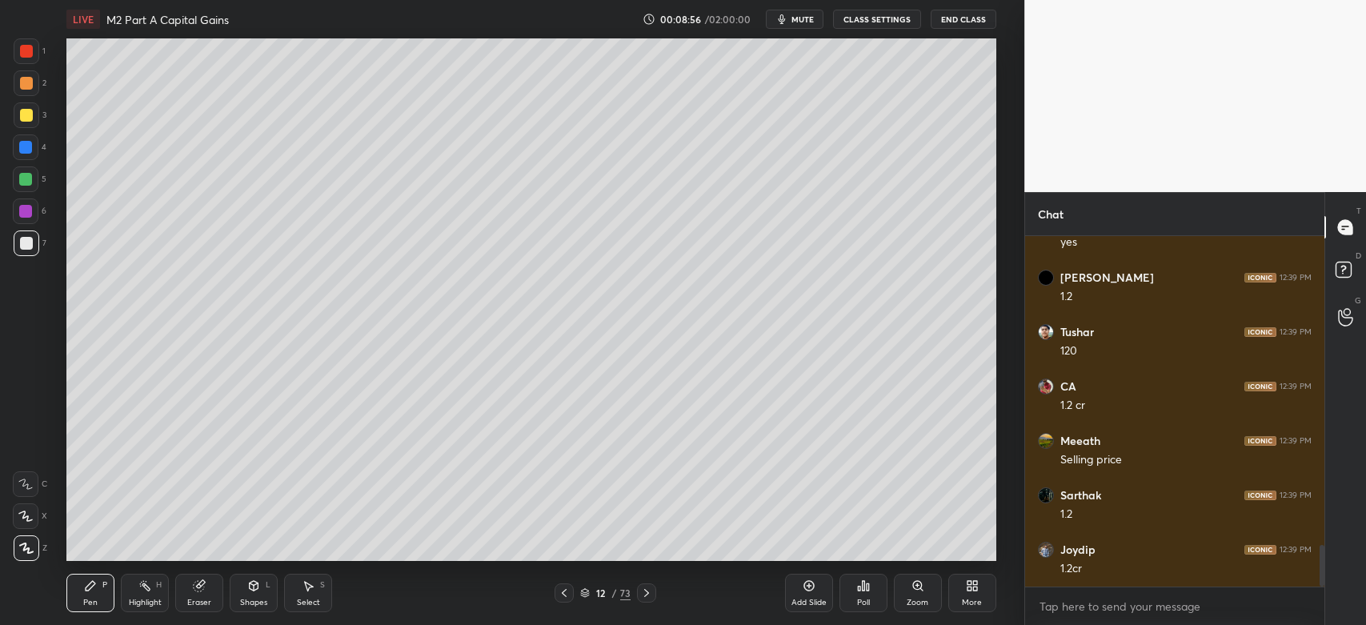
scroll to position [2627, 0]
click at [201, 603] on div "Eraser" at bounding box center [199, 603] width 24 height 8
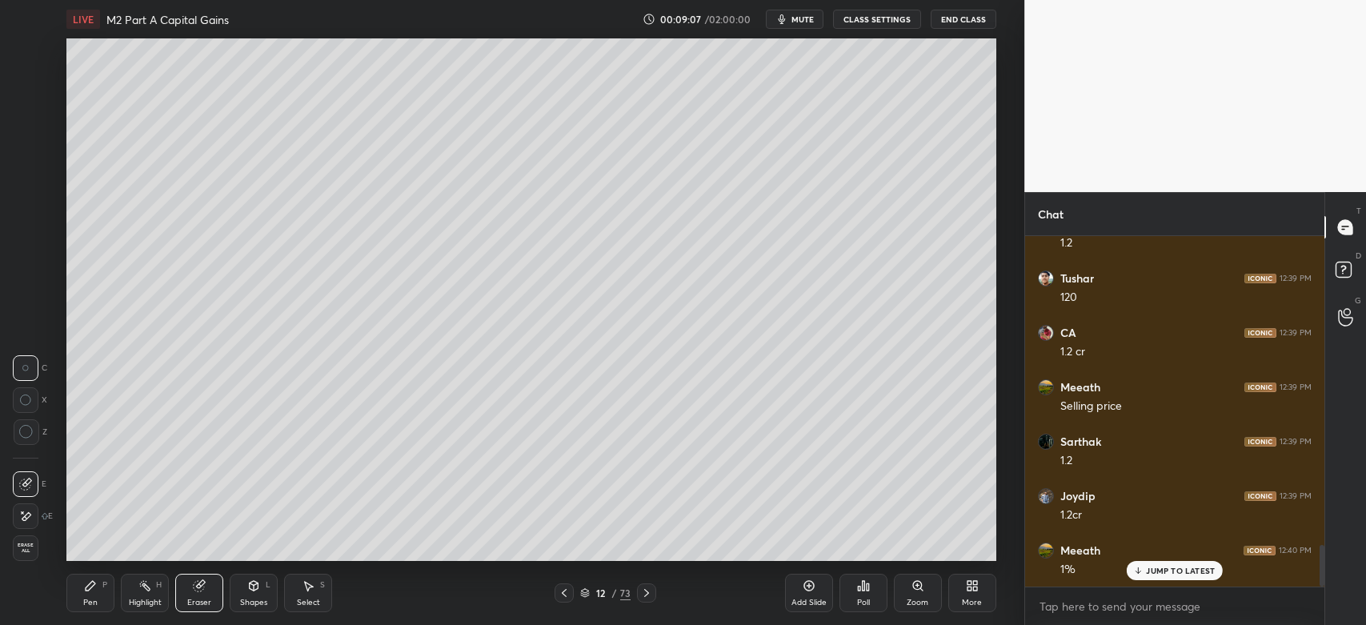
click at [98, 600] on div "Pen P" at bounding box center [90, 593] width 48 height 38
click at [202, 600] on div "Eraser" at bounding box center [199, 603] width 24 height 8
click at [90, 600] on div "Pen" at bounding box center [90, 603] width 14 height 8
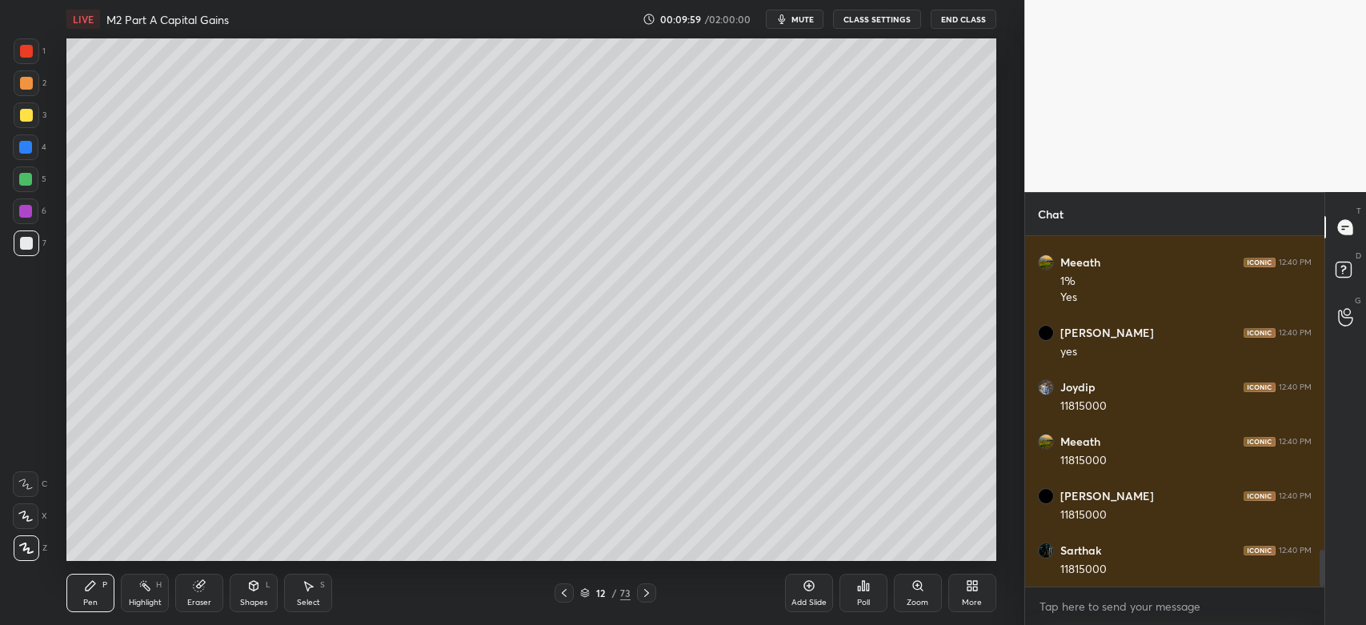
scroll to position [2970, 0]
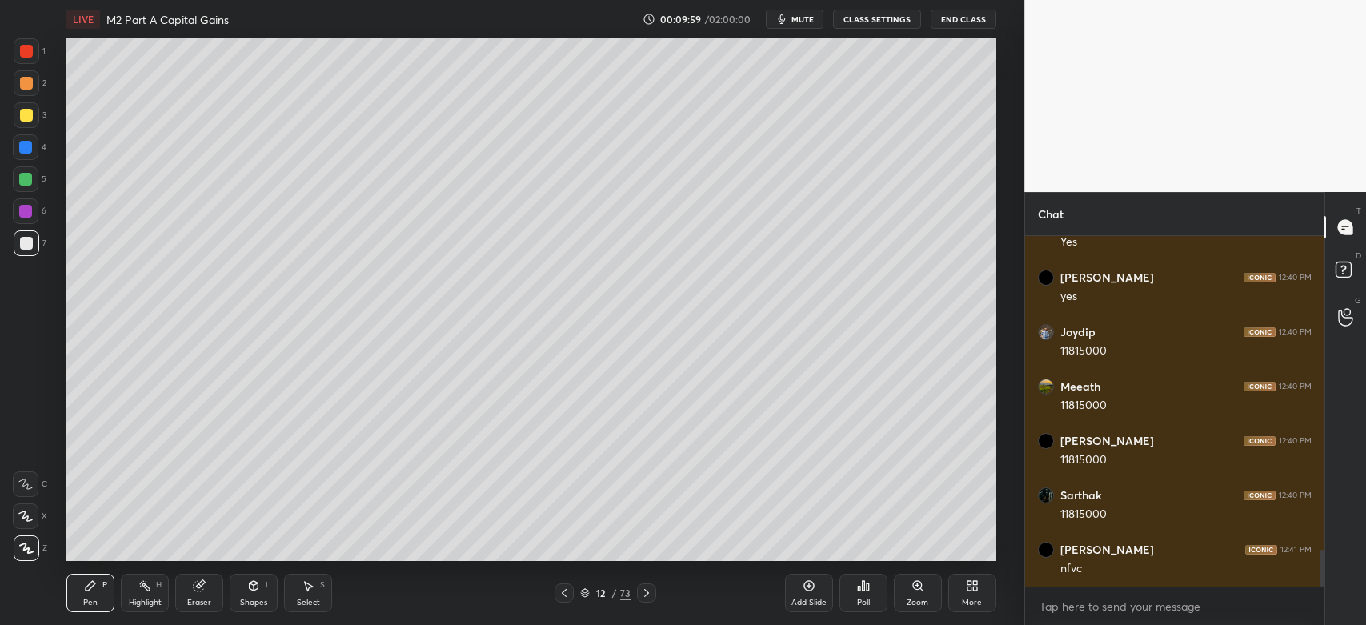
click at [26, 125] on div at bounding box center [27, 115] width 26 height 26
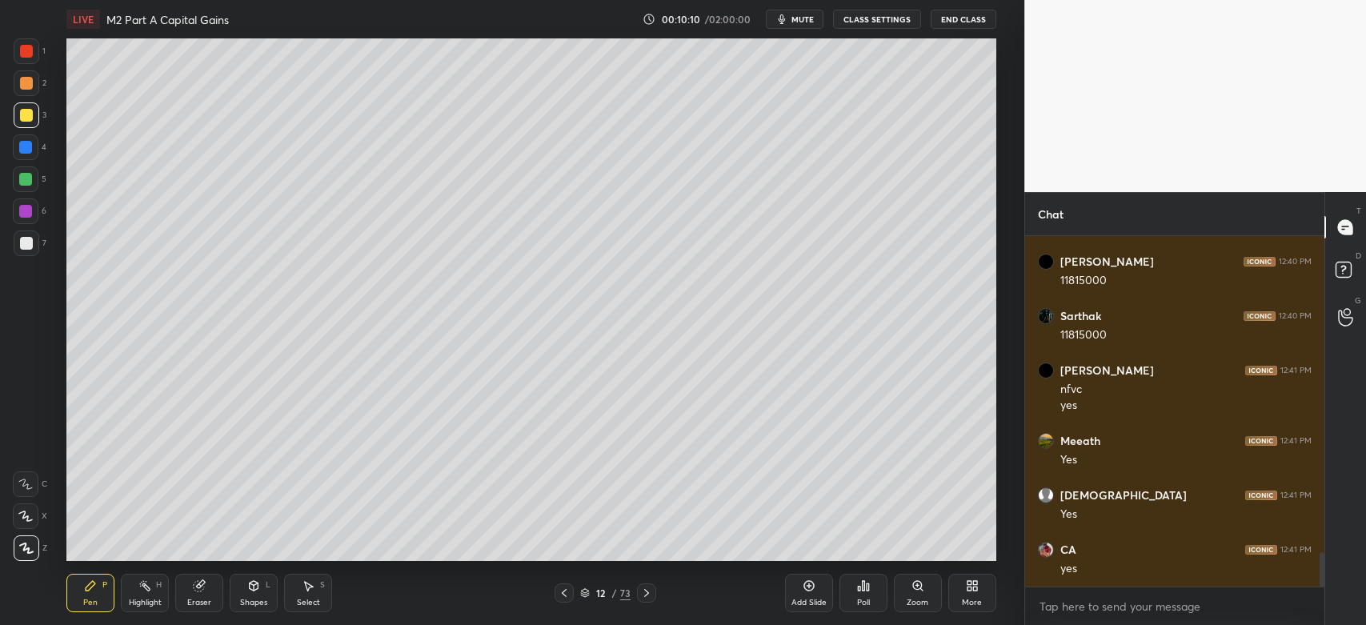
scroll to position [3203, 0]
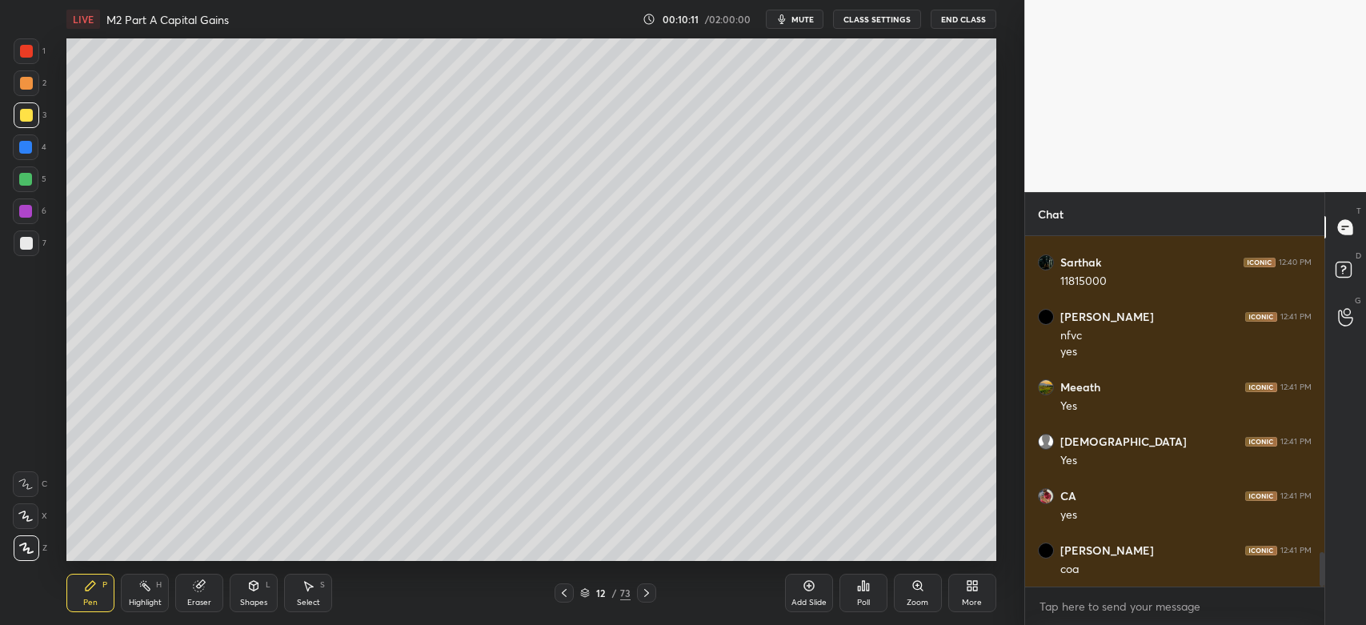
click at [40, 242] on div "7" at bounding box center [30, 243] width 33 height 26
click at [252, 596] on div "Shapes L" at bounding box center [254, 593] width 48 height 38
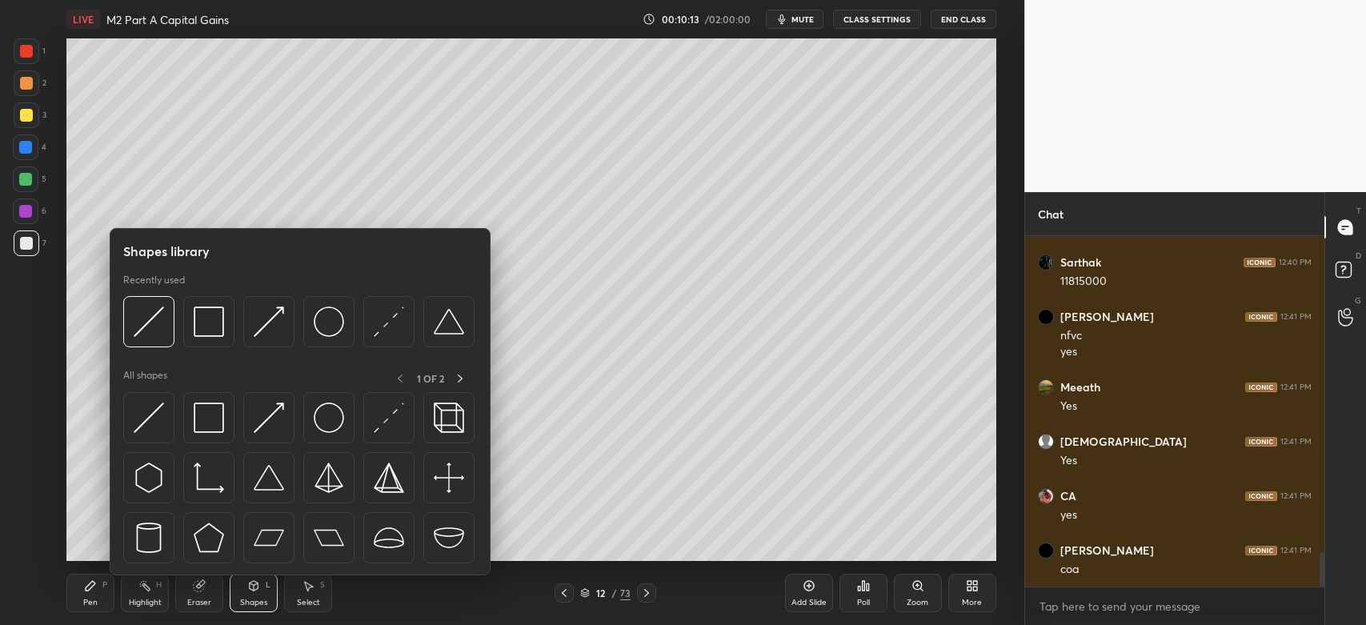
click at [147, 320] on img at bounding box center [149, 321] width 30 height 30
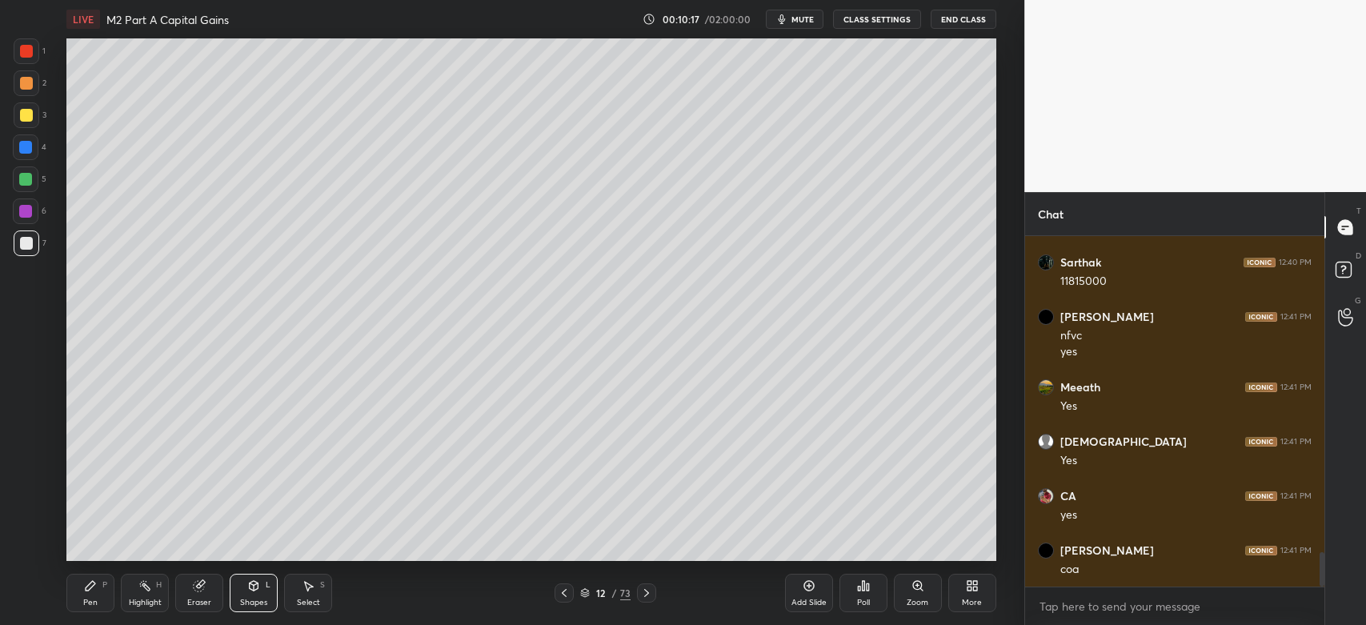
click at [97, 603] on div "Pen" at bounding box center [90, 603] width 14 height 8
click at [18, 120] on div at bounding box center [27, 115] width 26 height 26
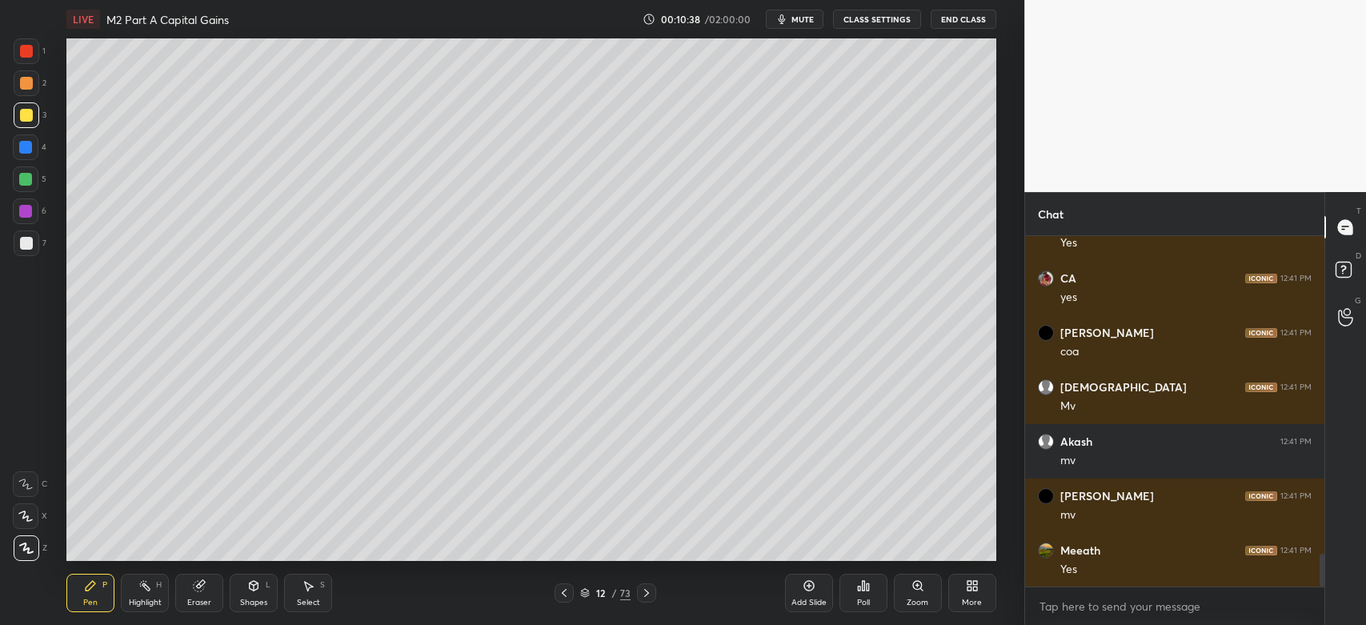
scroll to position [3476, 0]
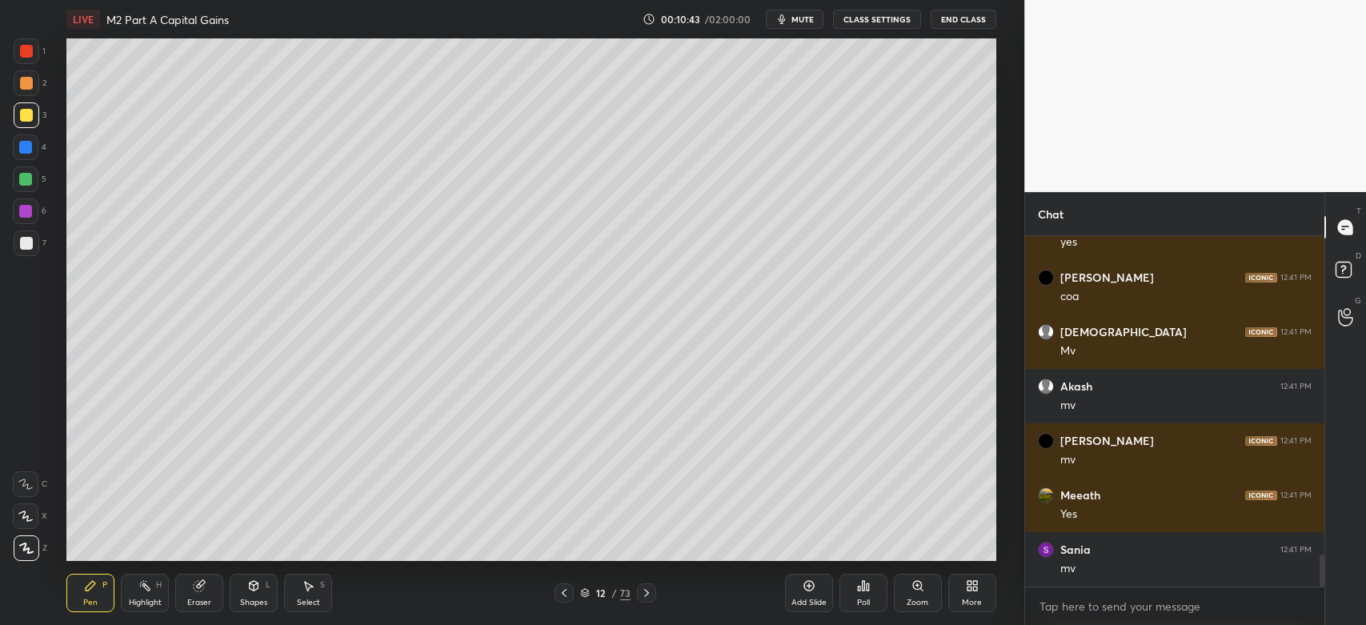
click at [39, 85] on div "2" at bounding box center [30, 83] width 33 height 26
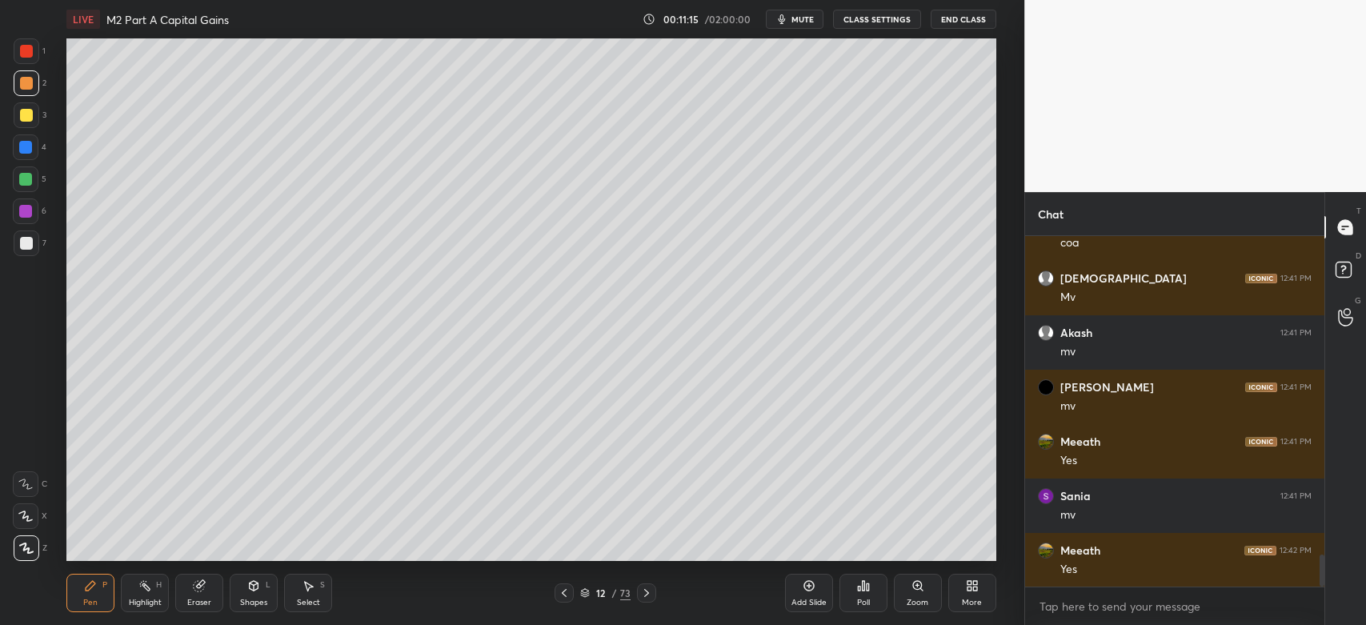
scroll to position [3585, 0]
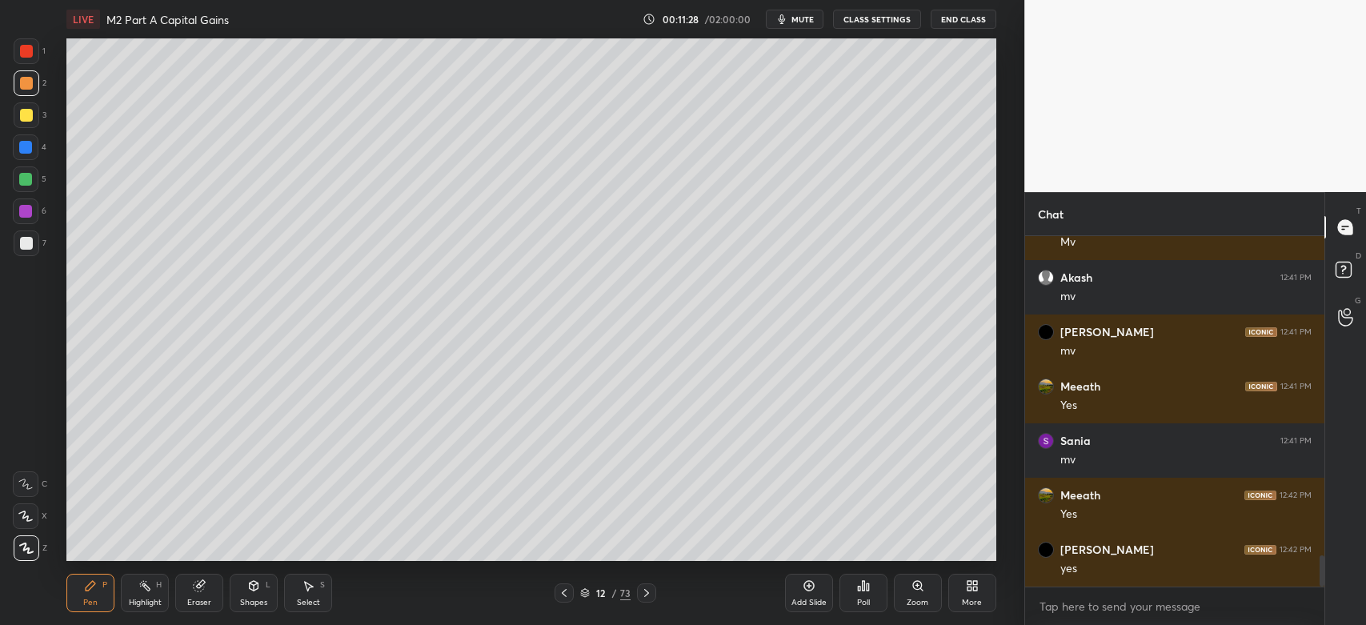
click at [23, 238] on div at bounding box center [26, 243] width 13 height 13
click at [7, 118] on div "1 2 3 4 5 6 7 C X Z C X Z E E Erase all H H" at bounding box center [25, 299] width 51 height 523
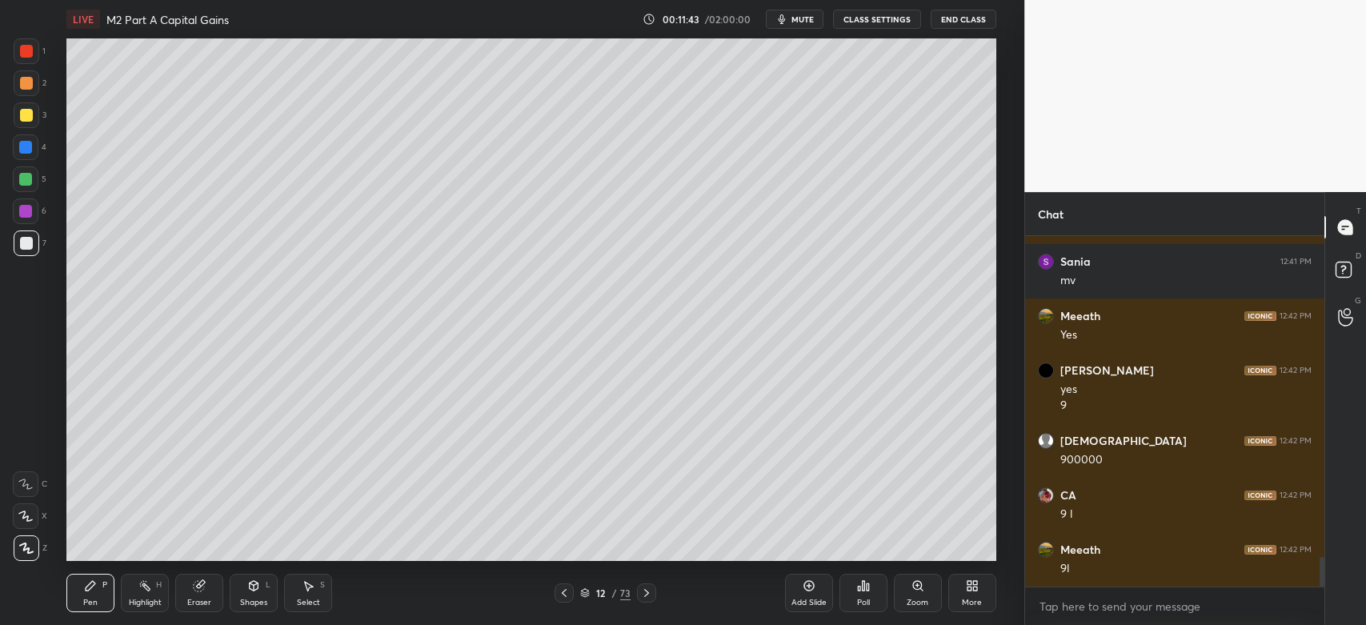
scroll to position [3818, 0]
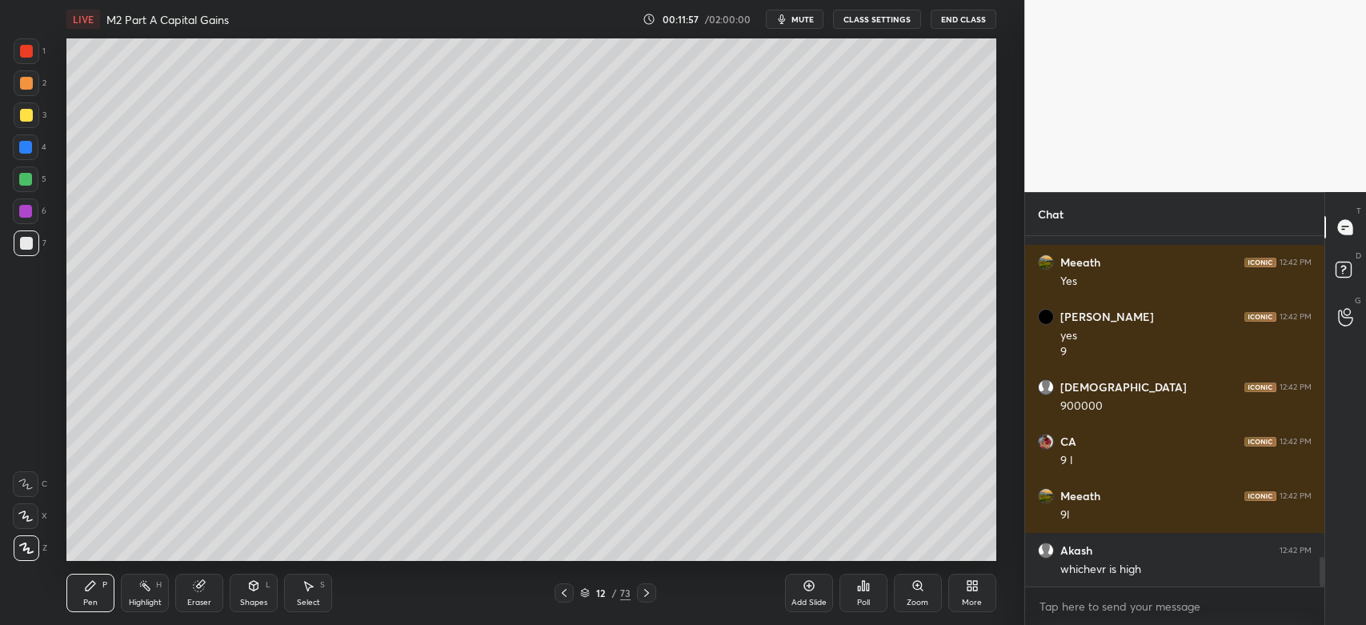
click at [19, 249] on div at bounding box center [27, 243] width 26 height 26
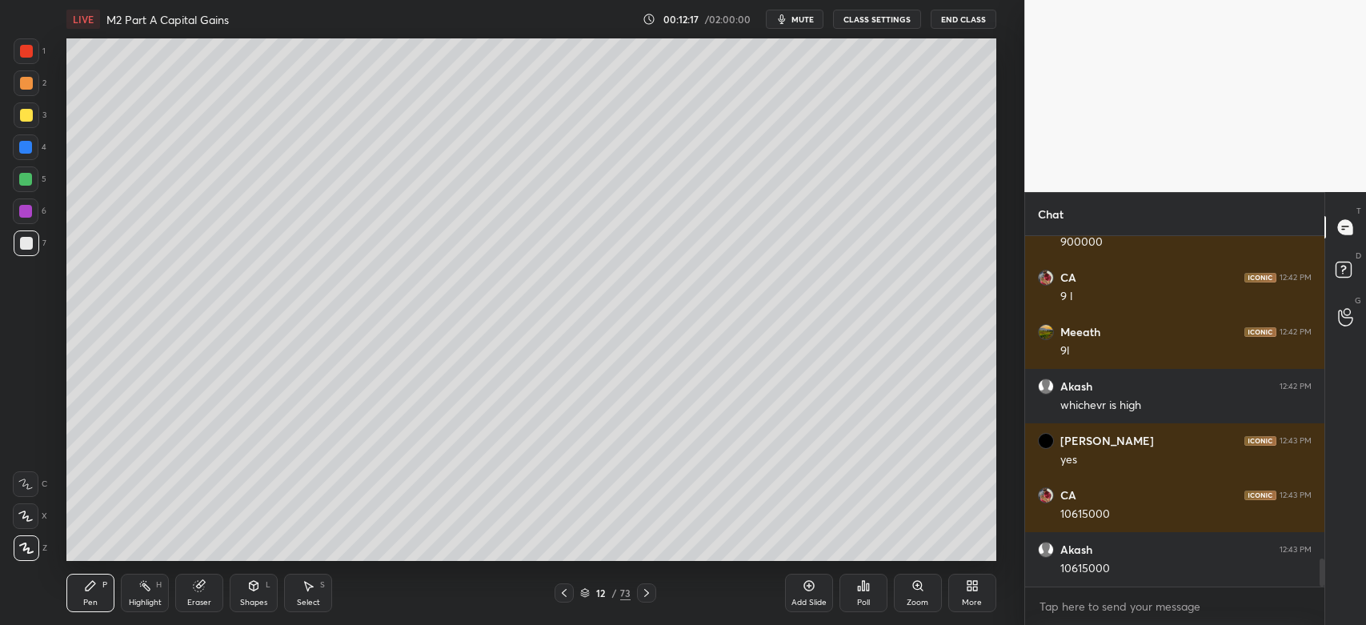
scroll to position [4036, 0]
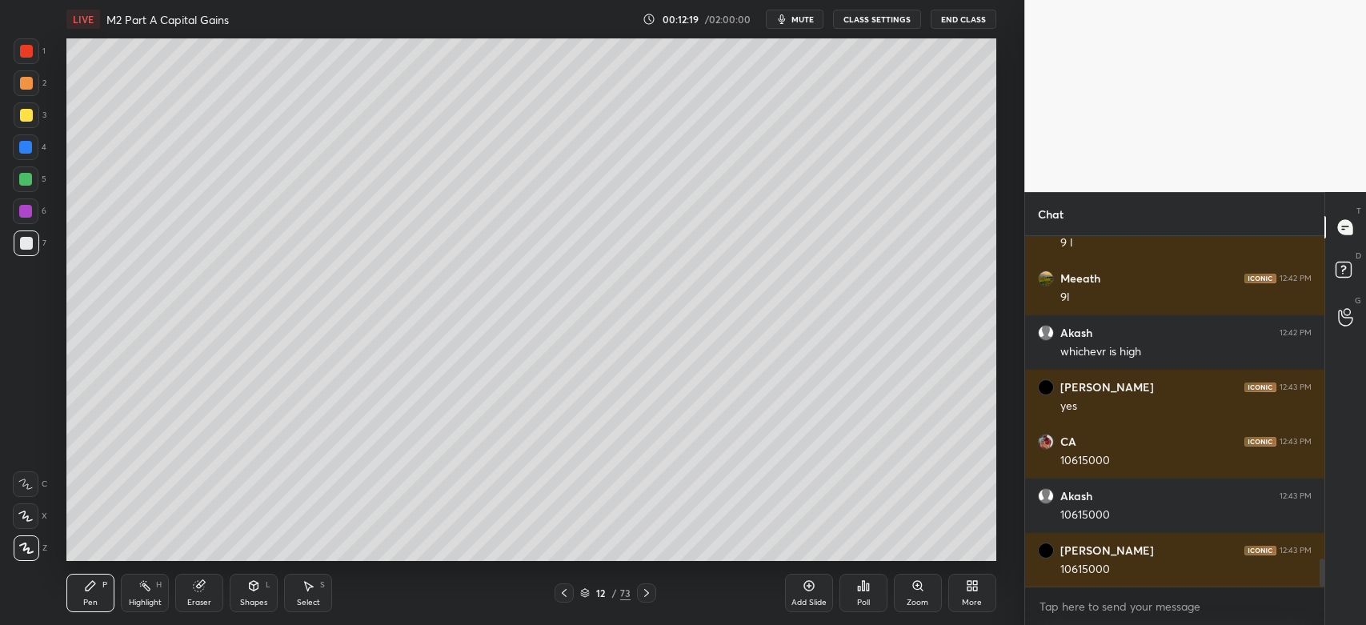
click at [25, 110] on div at bounding box center [26, 115] width 13 height 13
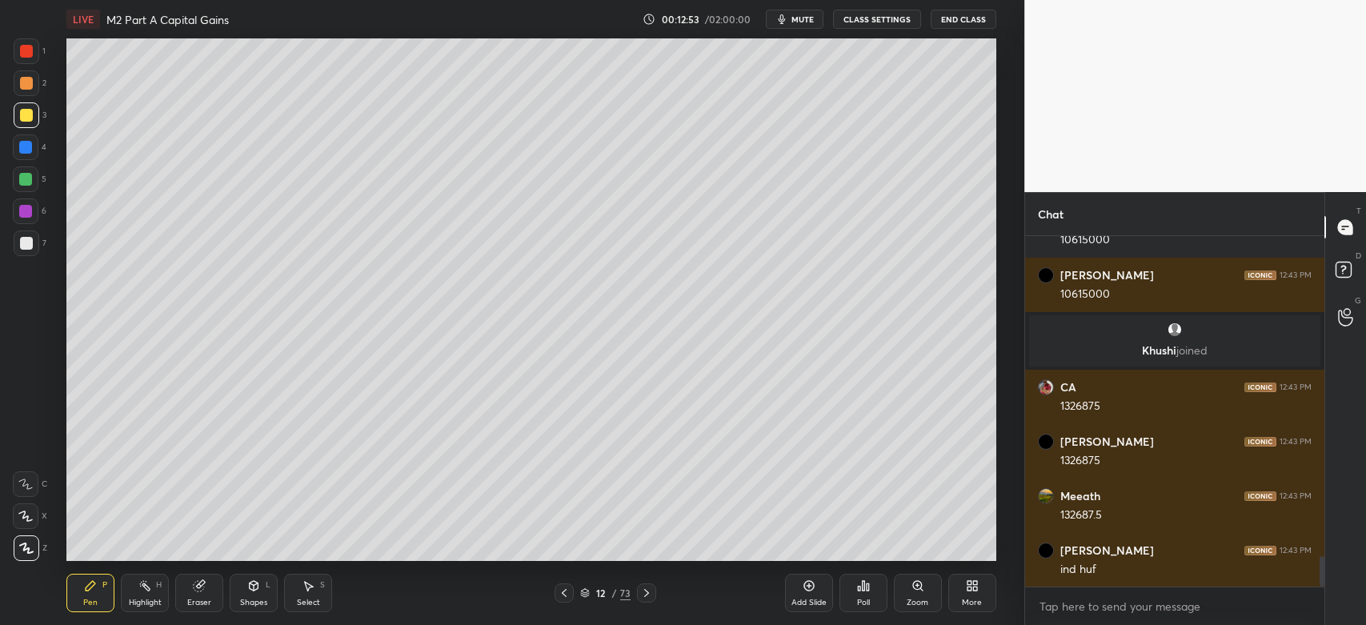
scroll to position [3707, 0]
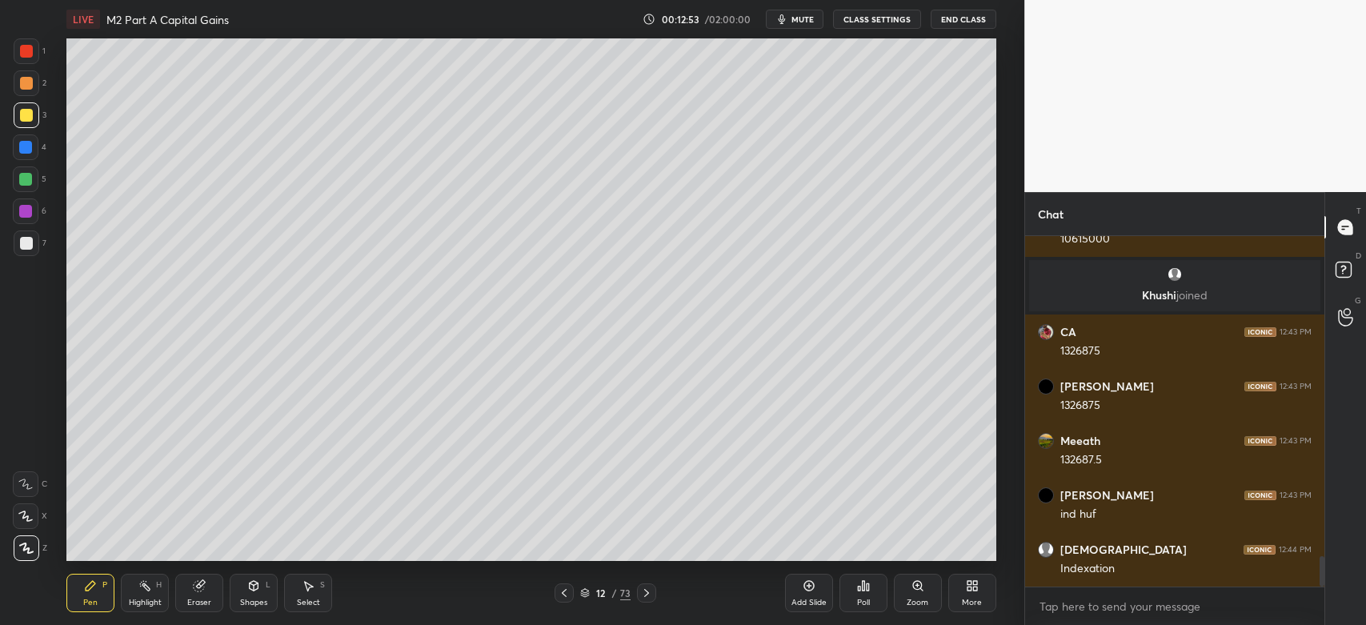
click at [27, 251] on div at bounding box center [27, 243] width 26 height 26
click at [152, 600] on div "Highlight" at bounding box center [145, 603] width 33 height 8
click at [19, 90] on div at bounding box center [27, 83] width 26 height 26
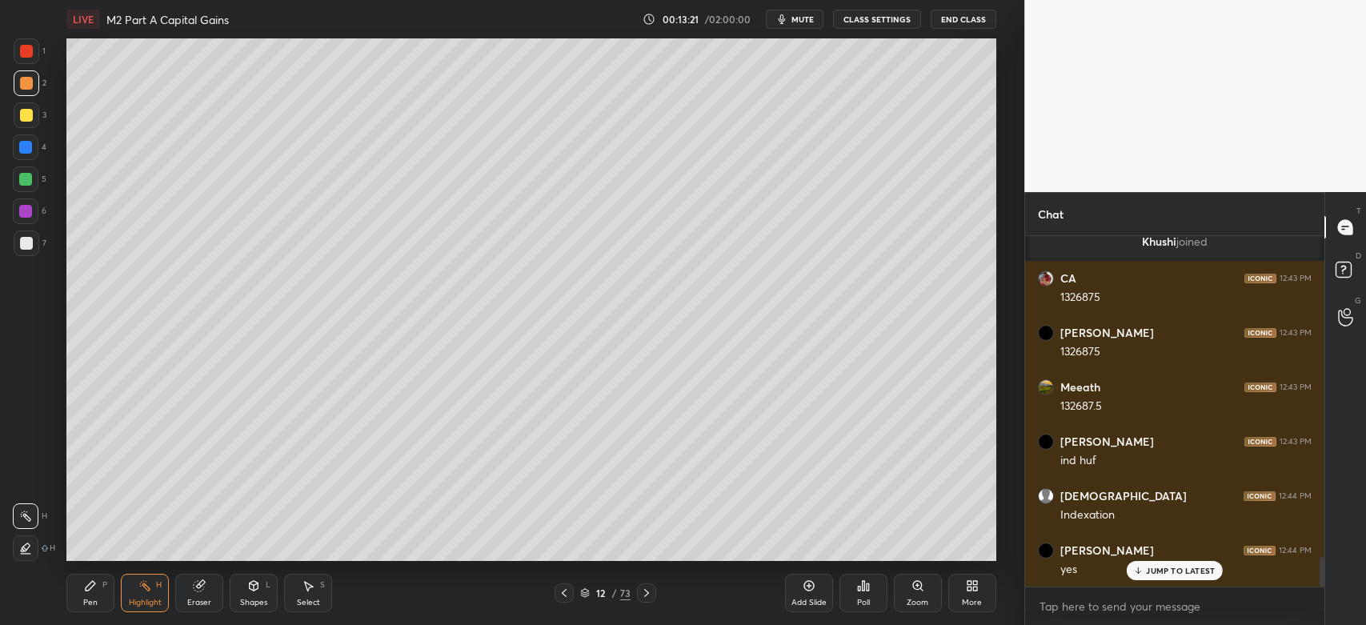
click at [23, 158] on div at bounding box center [26, 147] width 26 height 26
click at [26, 242] on div at bounding box center [26, 243] width 13 height 13
click at [85, 593] on div "Pen P" at bounding box center [90, 593] width 48 height 38
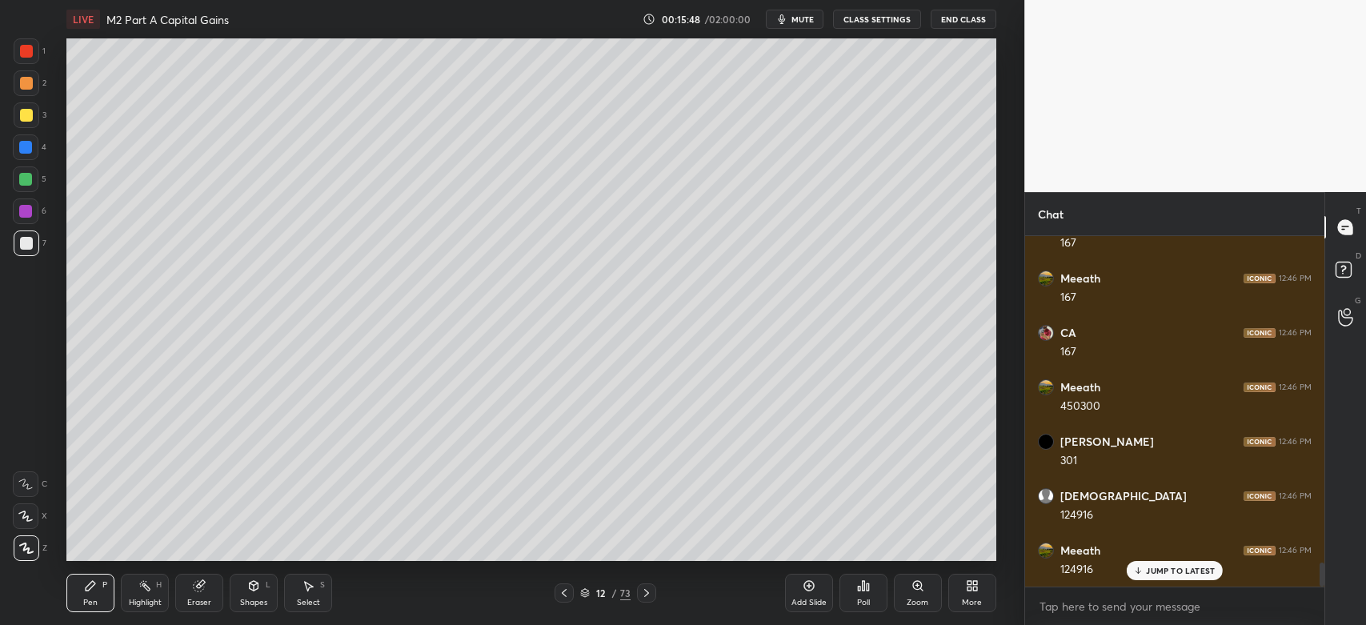
scroll to position [4832, 0]
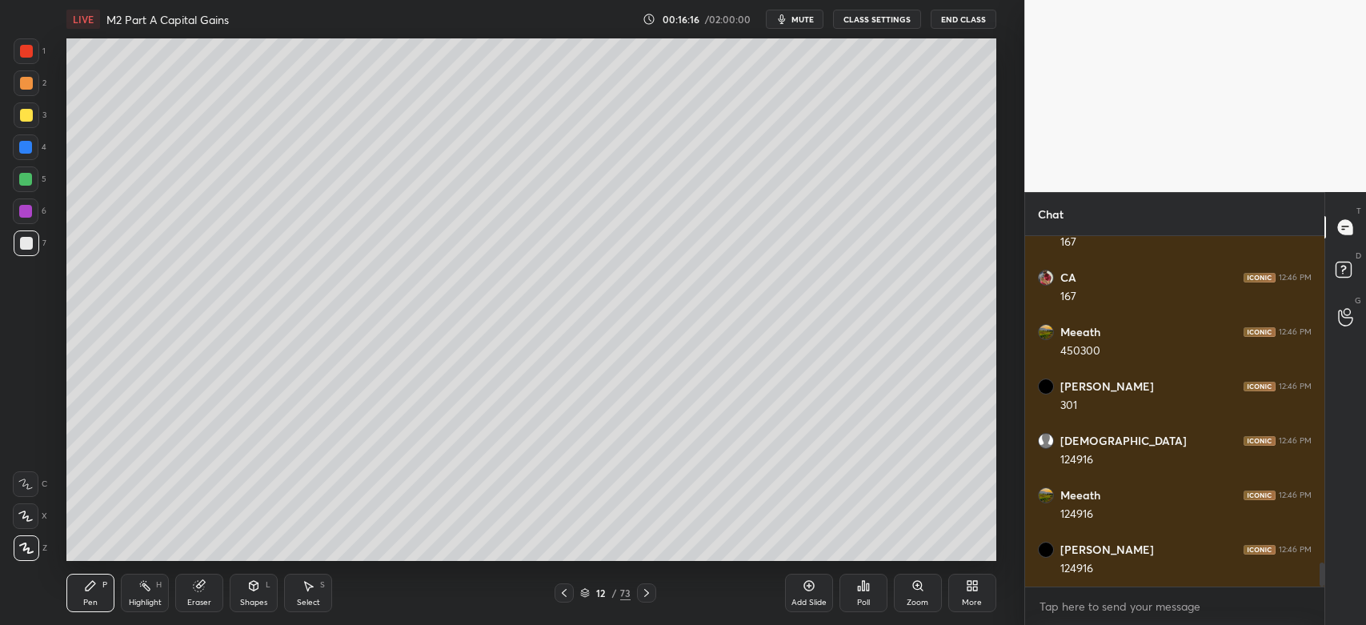
click at [835, 551] on div "Add Slide Poll Zoom More" at bounding box center [890, 593] width 211 height 90
click at [840, 554] on div "Poll" at bounding box center [863, 593] width 48 height 90
click at [852, 555] on div "Poll" at bounding box center [863, 593] width 48 height 90
click at [860, 555] on div "Poll" at bounding box center [863, 593] width 48 height 90
click at [882, 559] on div "Poll" at bounding box center [863, 593] width 48 height 90
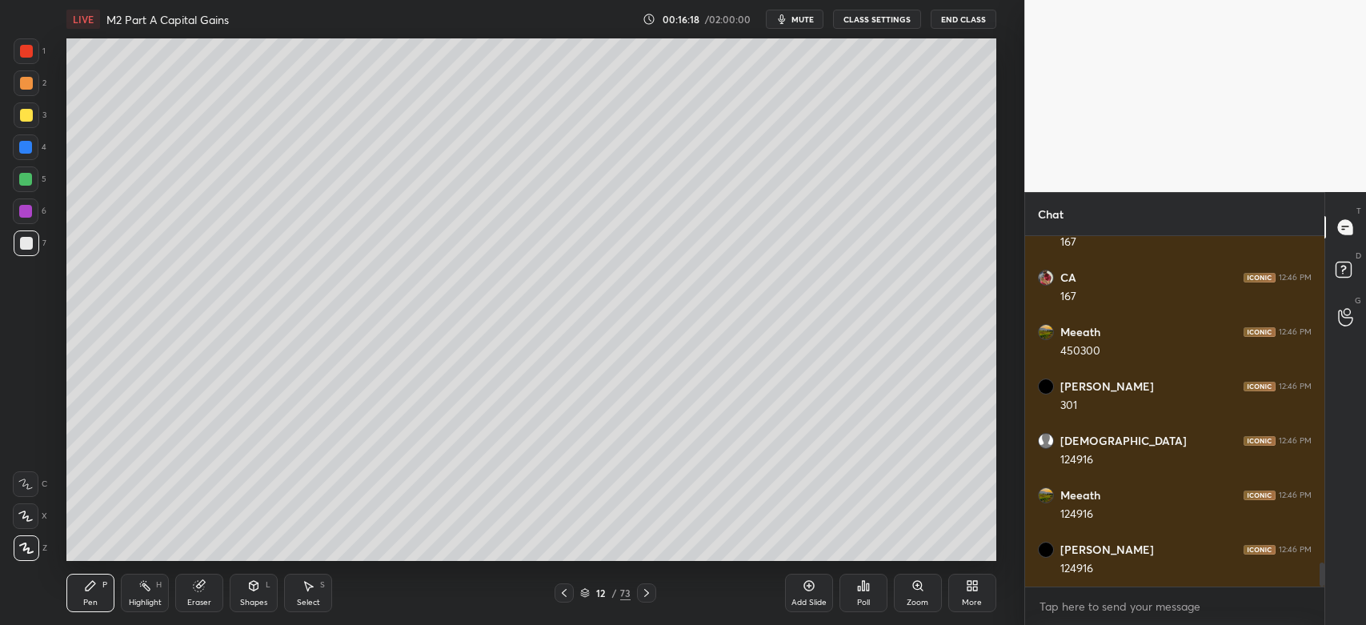
click at [895, 556] on div "Add Slide Poll Zoom More" at bounding box center [890, 593] width 211 height 90
click at [904, 557] on div "Add Slide Poll Zoom More" at bounding box center [890, 593] width 211 height 90
click at [914, 555] on div "Add Slide Poll Zoom More" at bounding box center [890, 593] width 211 height 90
click at [932, 557] on div "Add Slide Poll Zoom More" at bounding box center [890, 593] width 211 height 90
click at [940, 551] on div "Add Slide Poll Zoom More" at bounding box center [890, 593] width 211 height 90
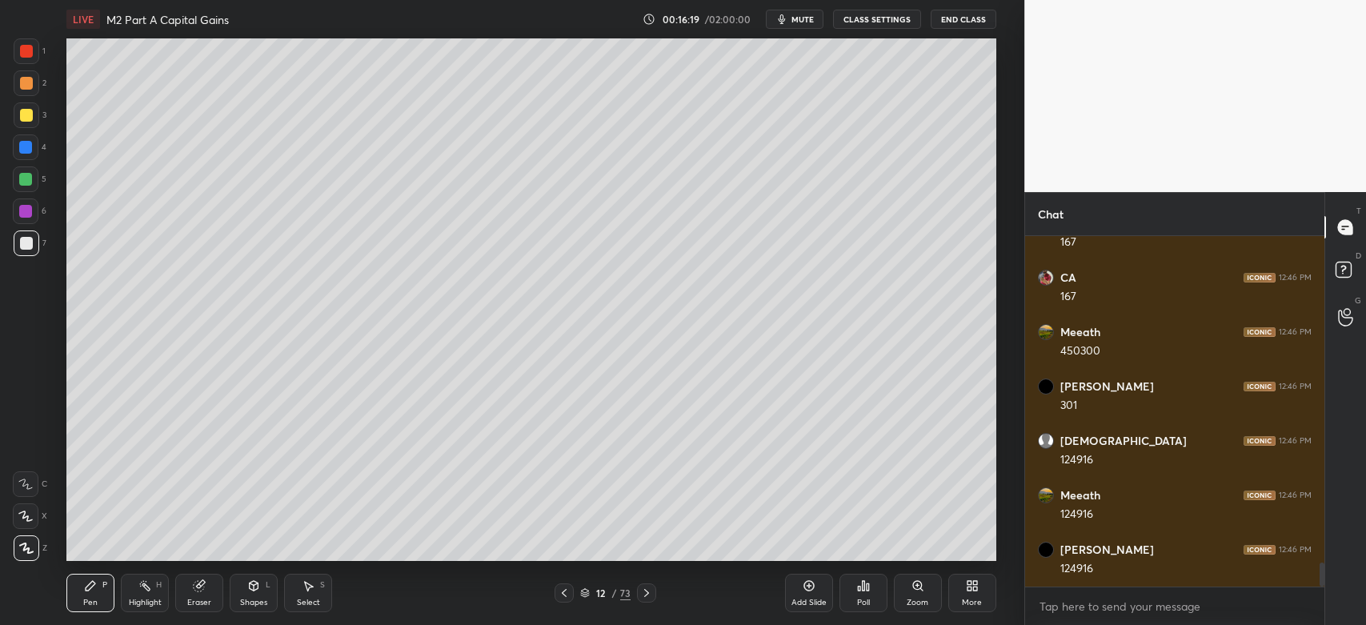
click at [894, 562] on div "Add Slide Poll Zoom More" at bounding box center [890, 593] width 211 height 90
click at [32, 117] on div at bounding box center [27, 115] width 26 height 26
click at [838, 553] on div "Add Slide Poll Zoom More" at bounding box center [890, 593] width 211 height 90
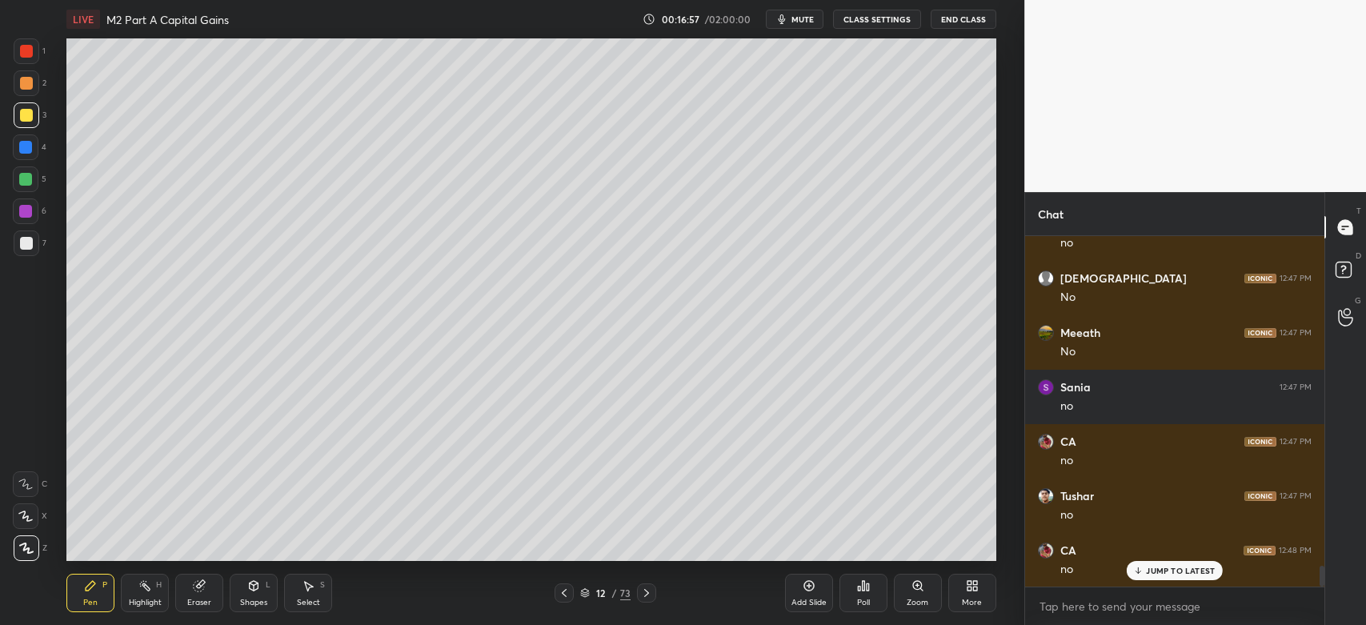
scroll to position [5702, 0]
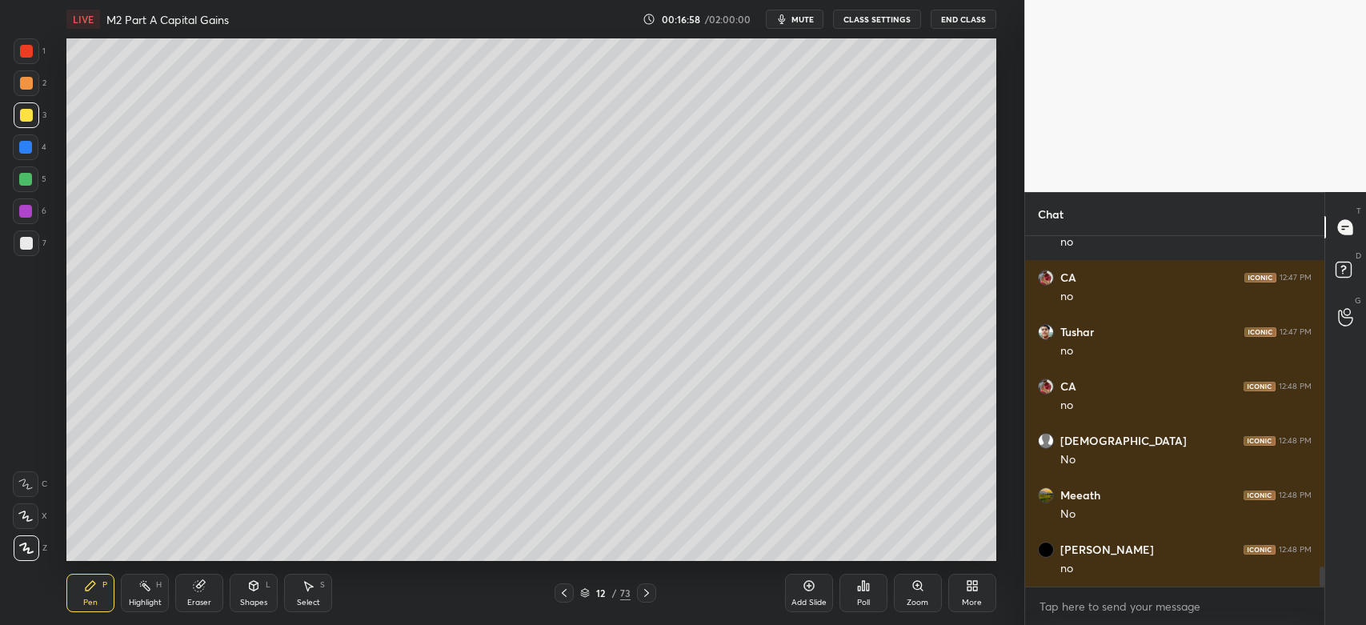
click at [26, 82] on div at bounding box center [26, 83] width 13 height 13
click at [658, 596] on div "12 / 73" at bounding box center [605, 592] width 359 height 19
click at [647, 594] on icon at bounding box center [646, 593] width 13 height 13
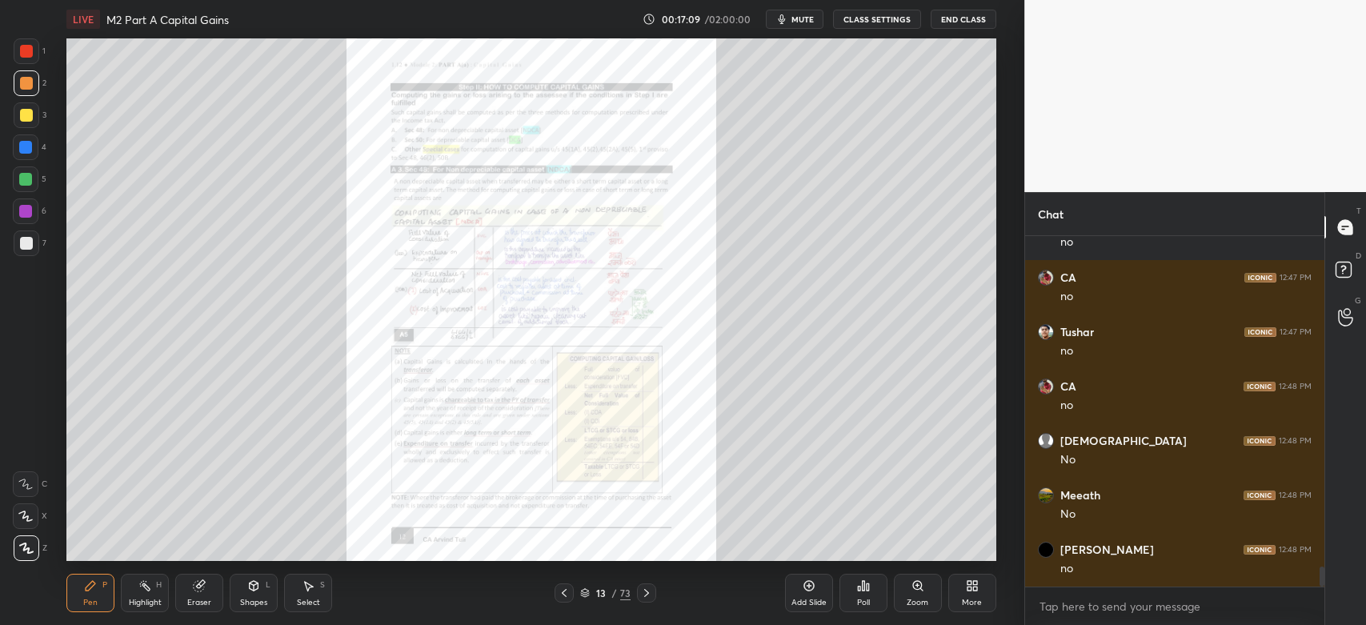
click at [921, 592] on icon at bounding box center [917, 585] width 13 height 13
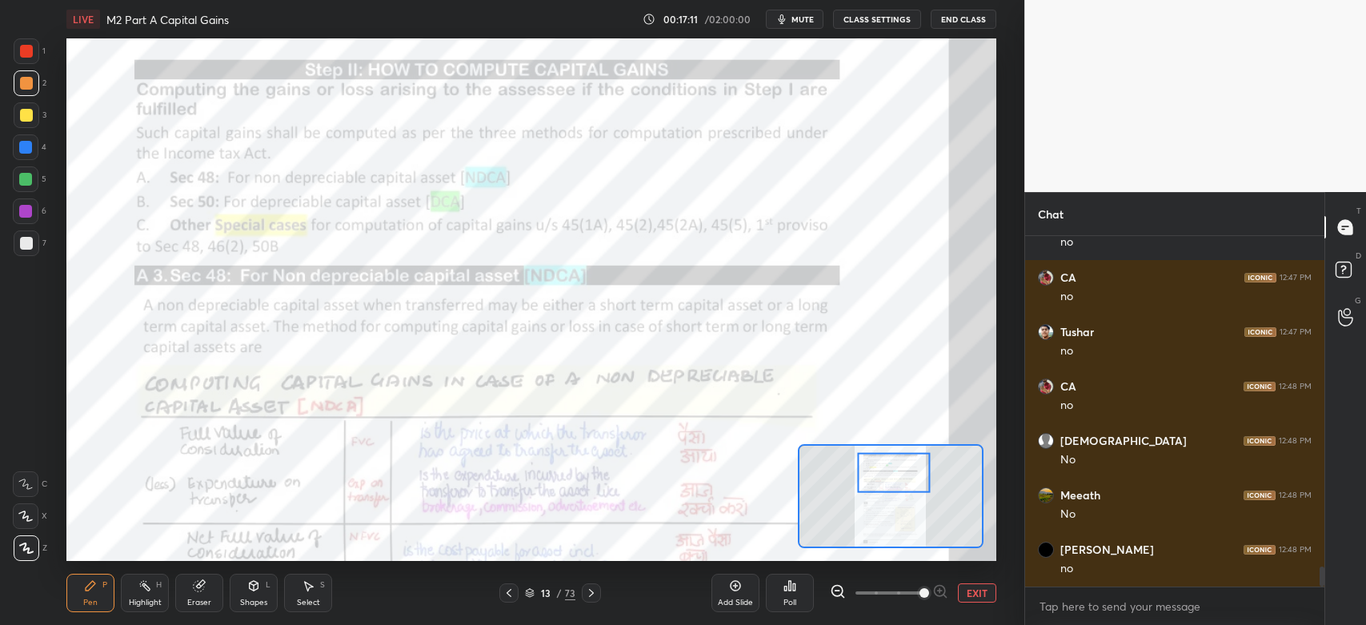
click at [46, 44] on div "1 2 3 4 5 6 7" at bounding box center [30, 150] width 34 height 224
click at [35, 48] on div at bounding box center [27, 51] width 26 height 26
click at [27, 485] on icon at bounding box center [25, 484] width 13 height 10
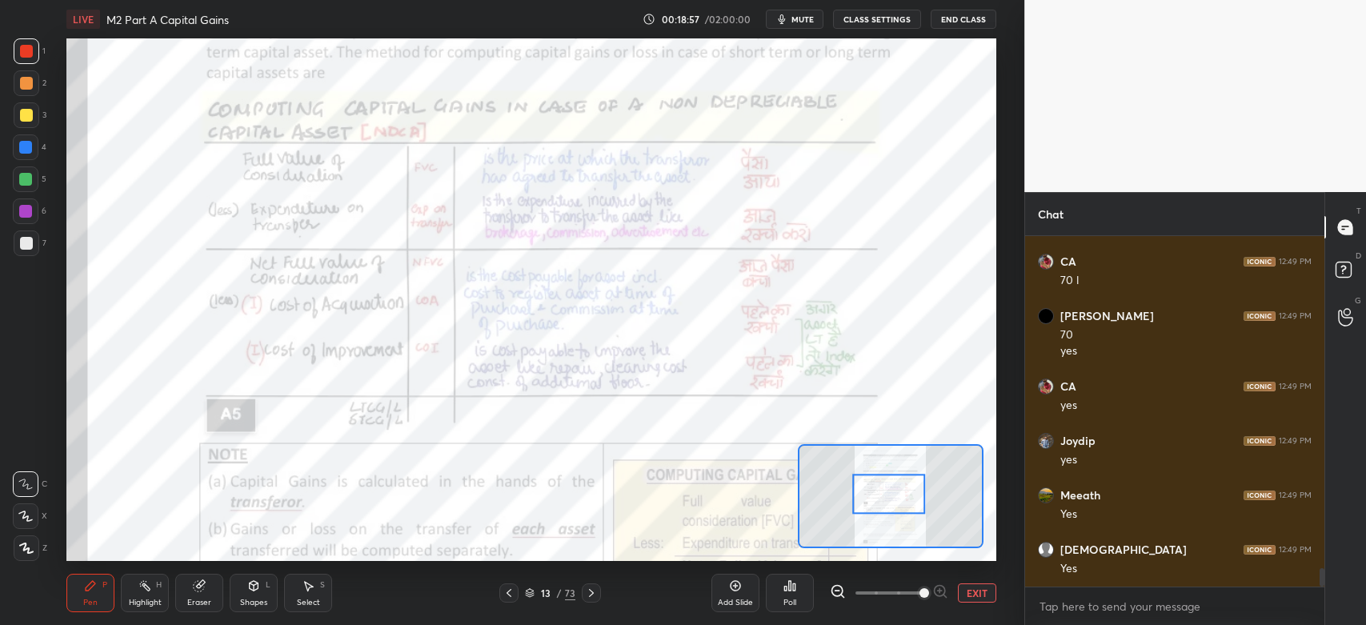
scroll to position [6332, 0]
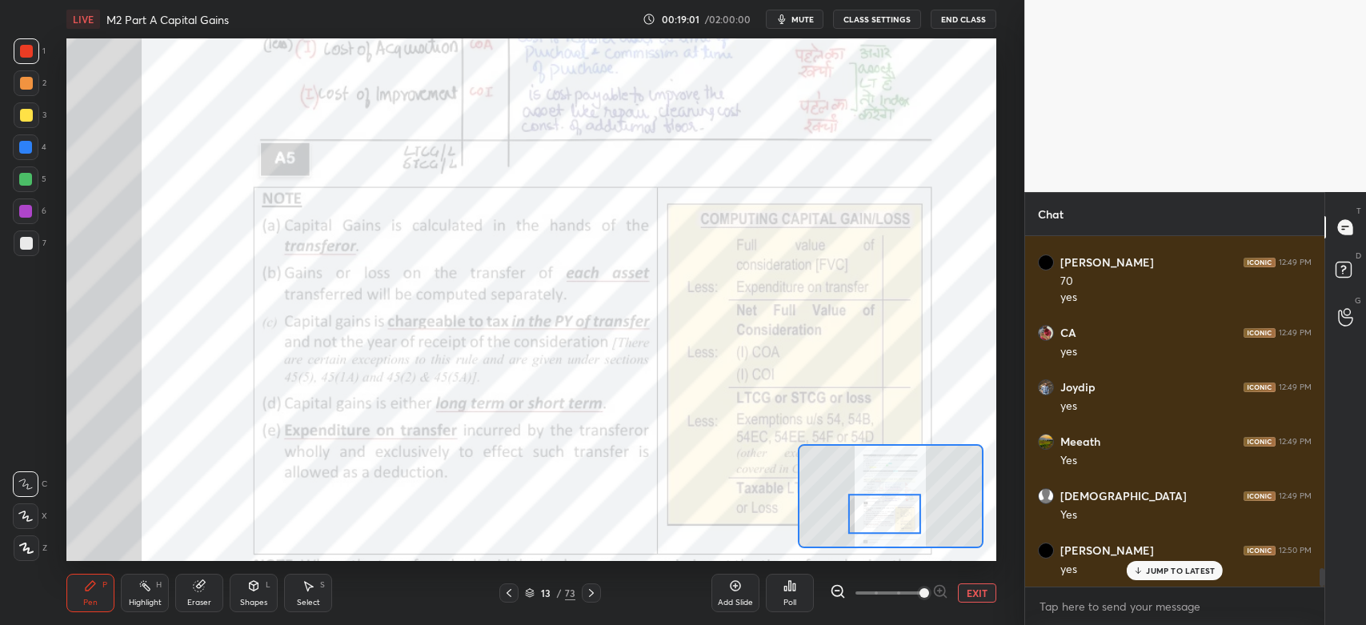
click at [26, 215] on div at bounding box center [25, 211] width 13 height 13
click at [33, 50] on div at bounding box center [27, 51] width 26 height 26
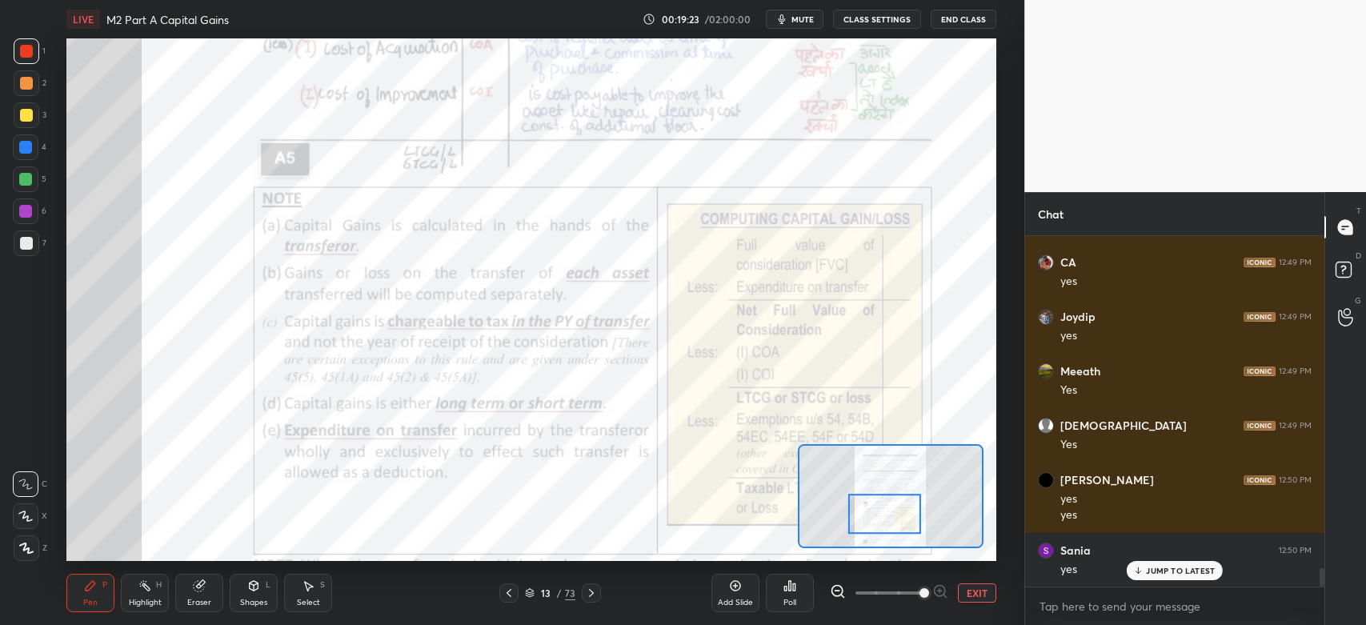
scroll to position [6458, 0]
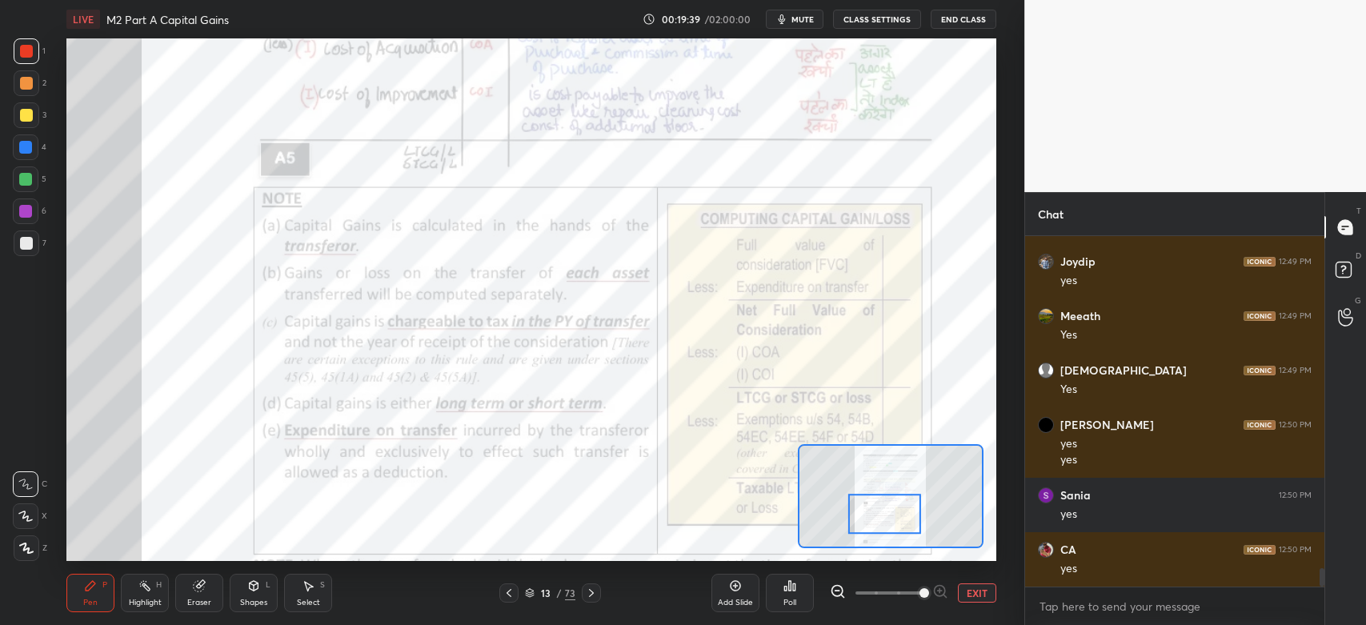
click at [590, 595] on icon at bounding box center [591, 593] width 5 height 8
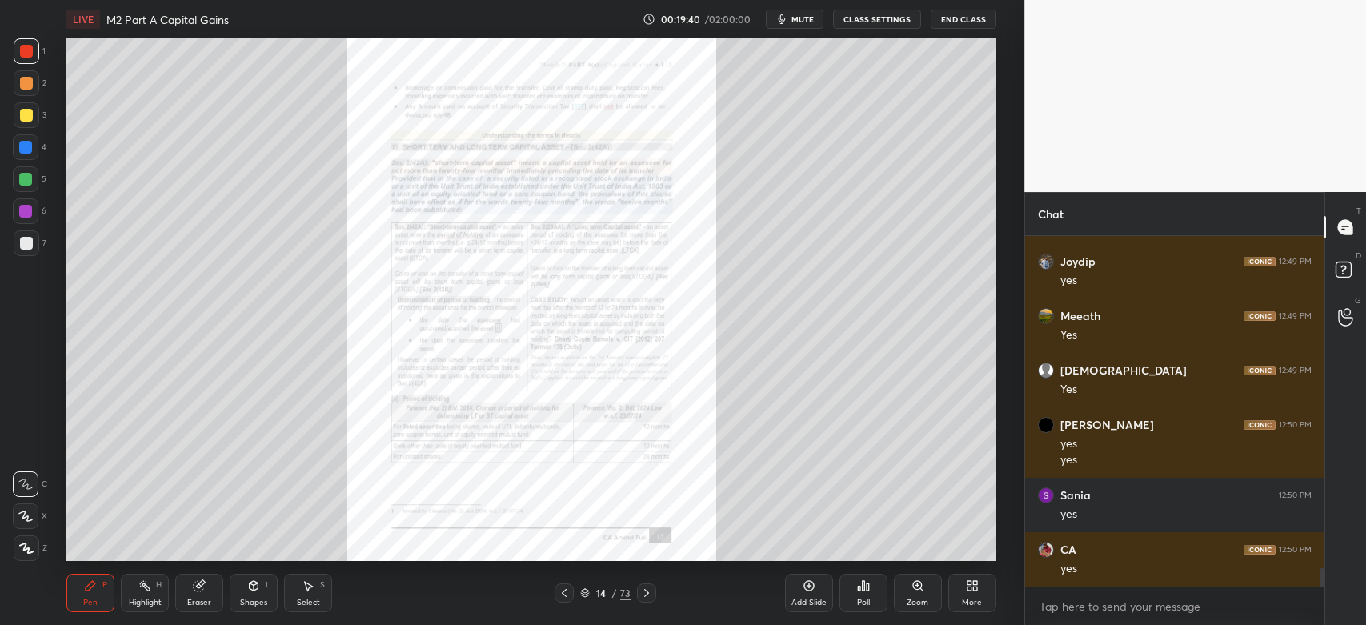
click at [911, 592] on icon at bounding box center [917, 585] width 13 height 13
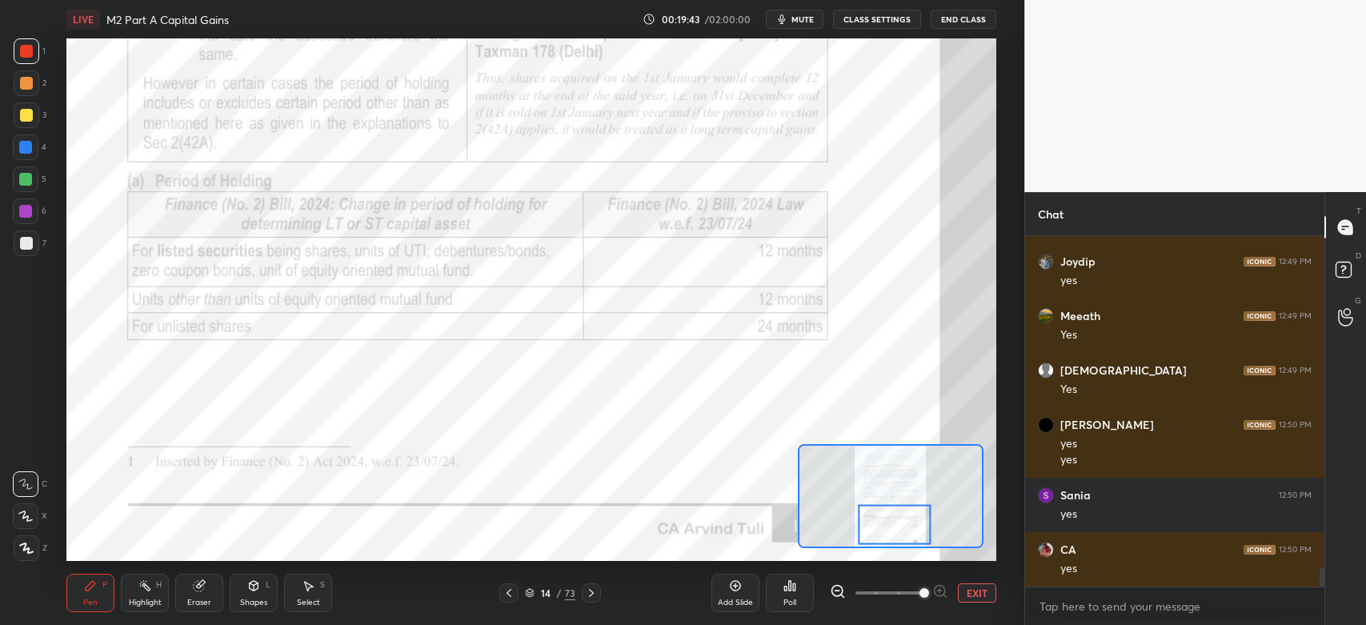
click at [593, 594] on icon at bounding box center [591, 593] width 13 height 13
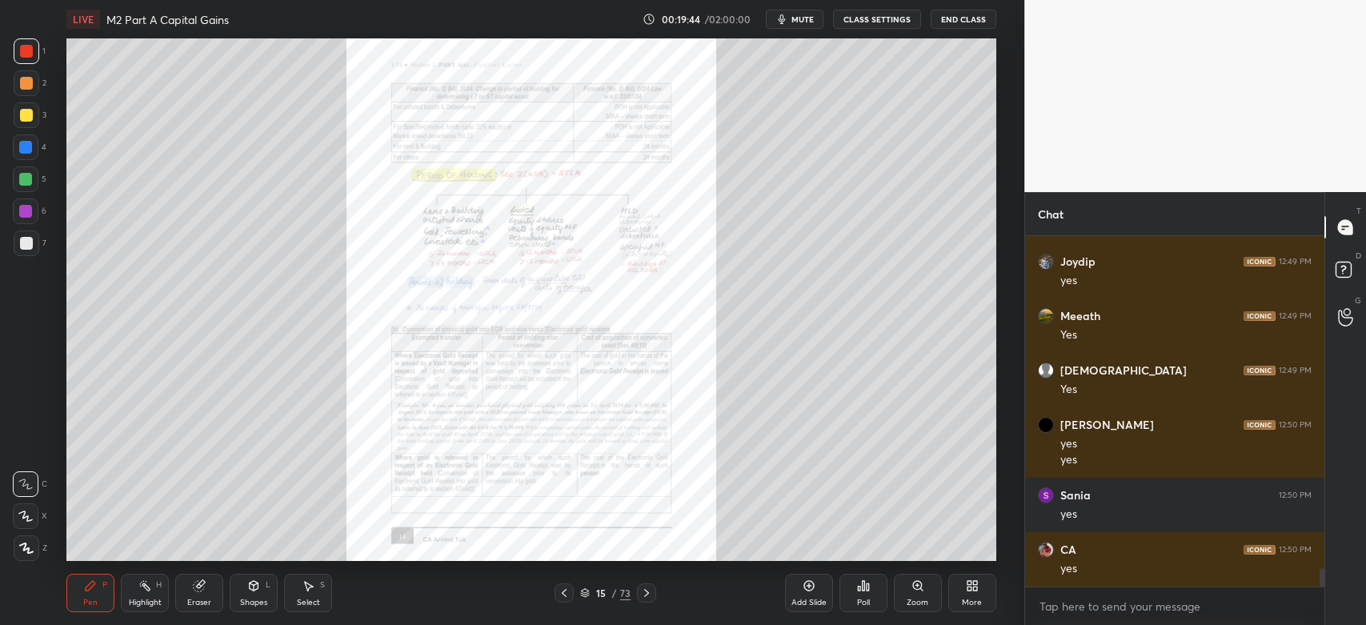
click at [919, 592] on icon at bounding box center [917, 585] width 13 height 13
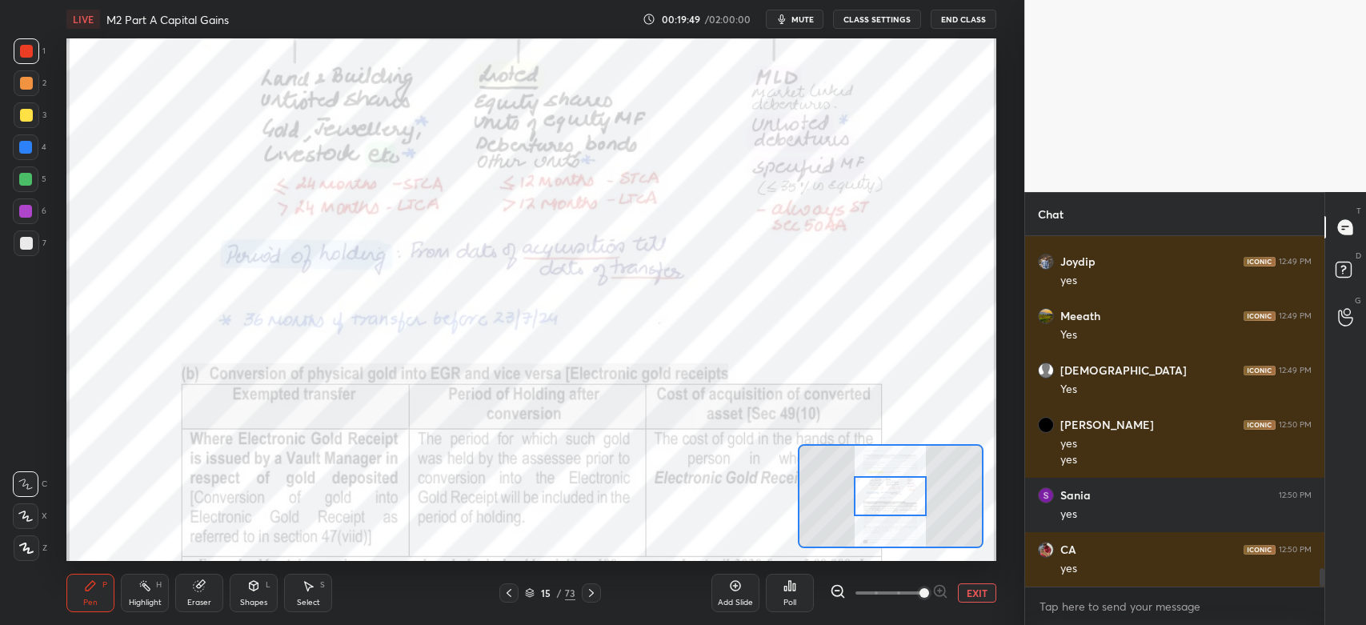
click at [511, 595] on icon at bounding box center [509, 593] width 13 height 13
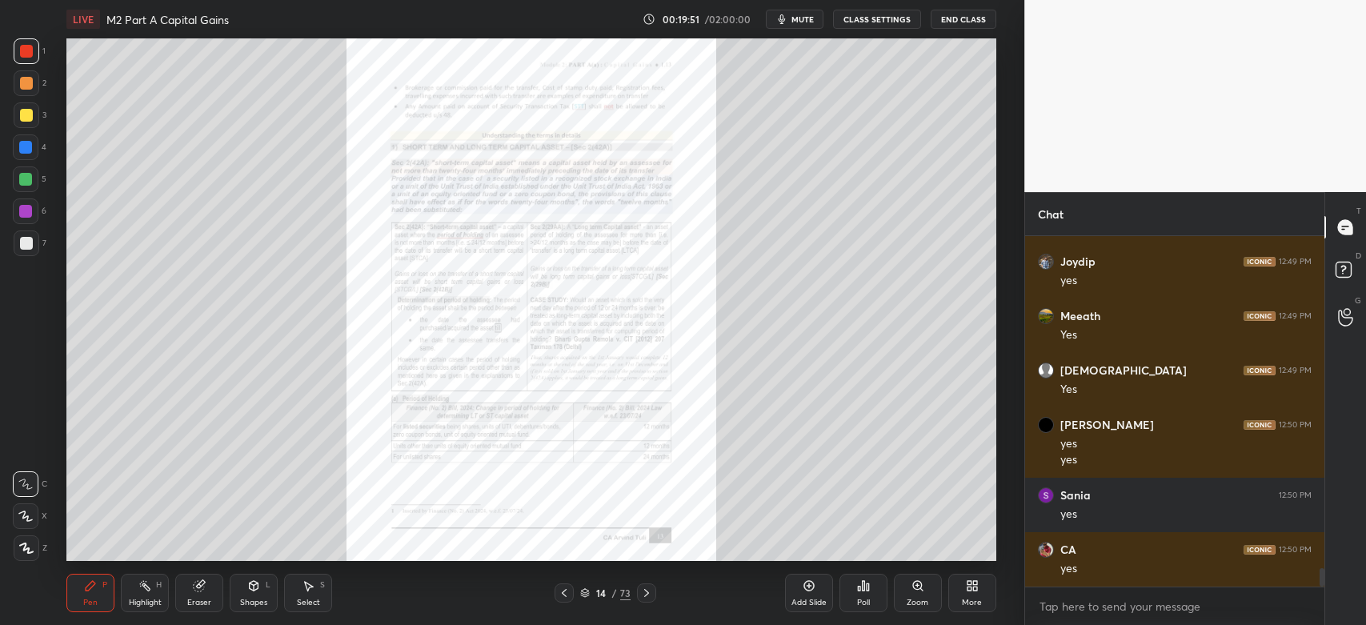
click at [800, 589] on div "Add Slide" at bounding box center [809, 593] width 48 height 38
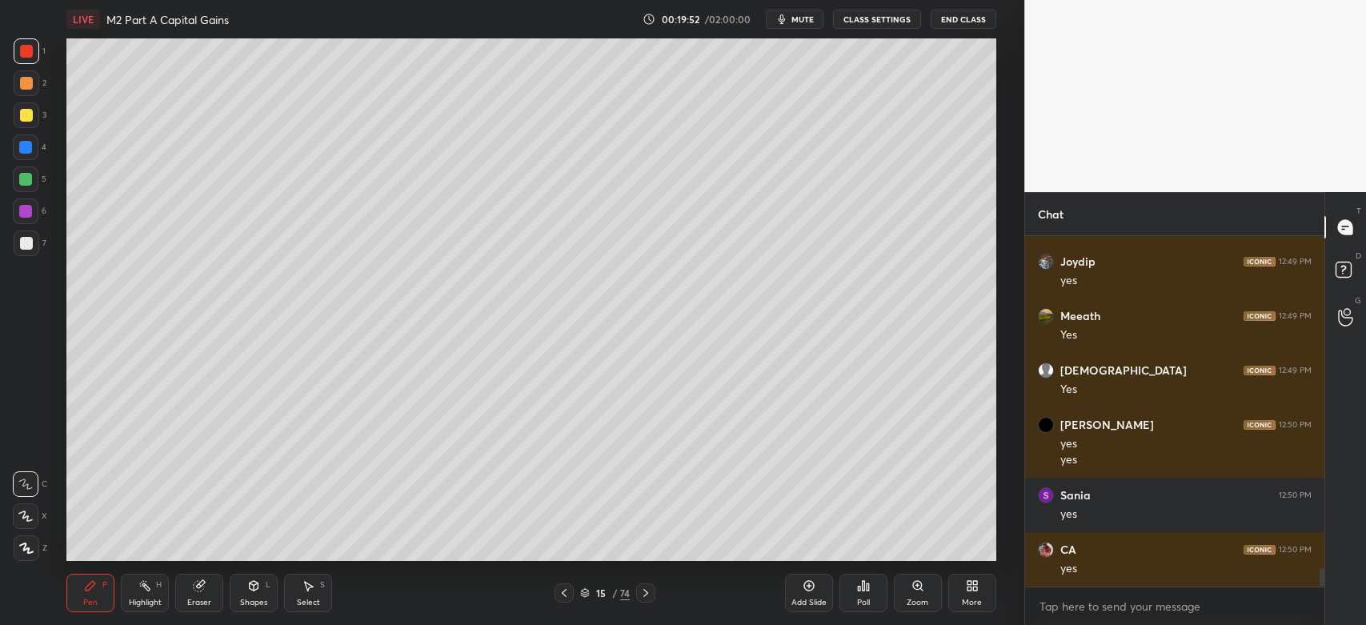
click at [27, 547] on icon at bounding box center [26, 548] width 14 height 11
click at [30, 553] on icon at bounding box center [26, 548] width 13 height 10
click at [18, 248] on div at bounding box center [27, 243] width 26 height 26
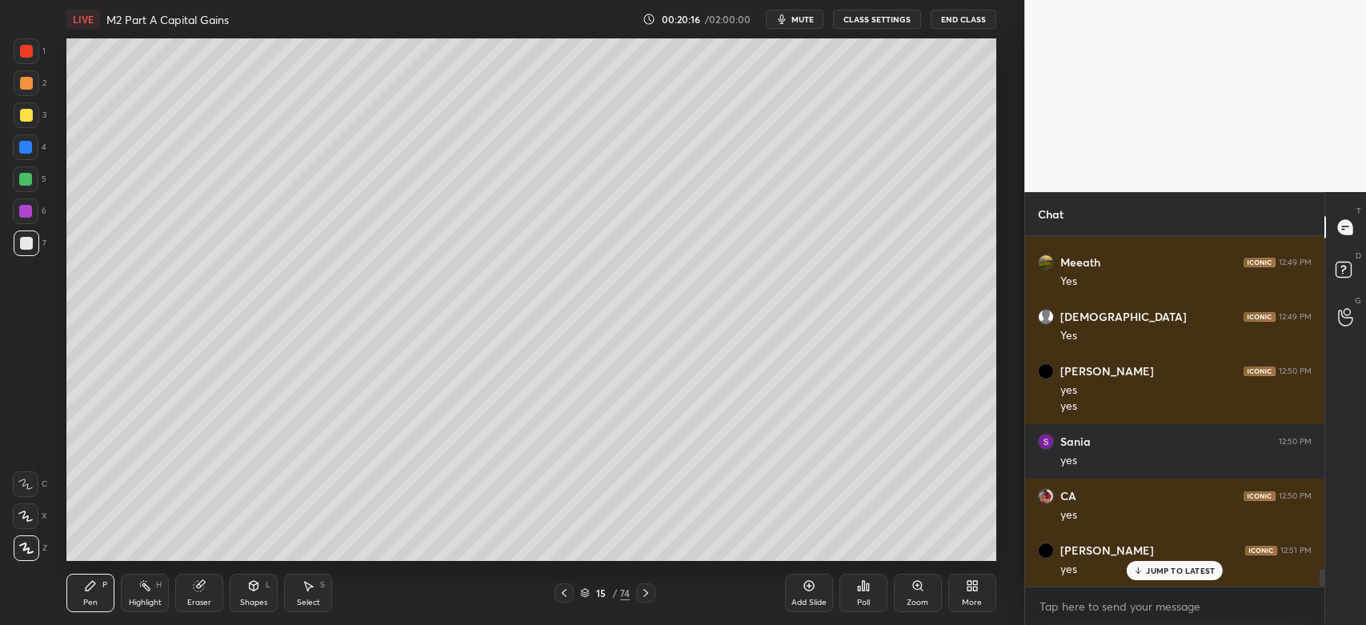
scroll to position [6676, 0]
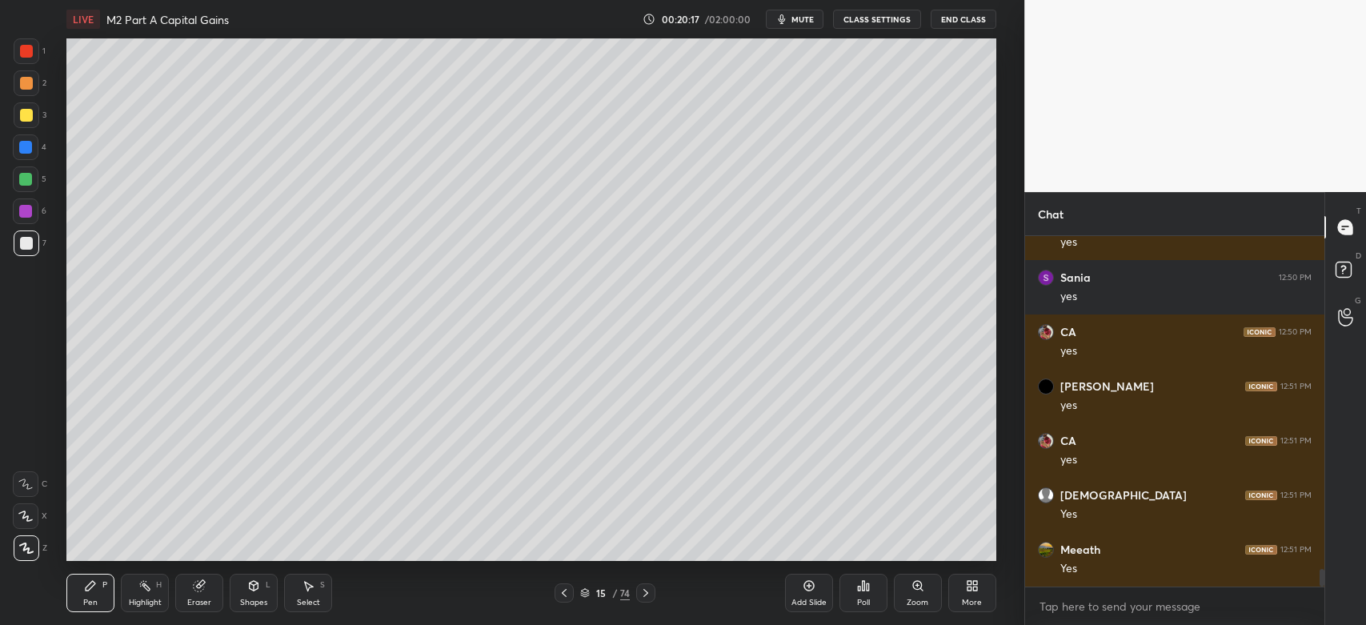
click at [37, 118] on div at bounding box center [27, 115] width 26 height 26
click at [26, 87] on div at bounding box center [26, 83] width 13 height 13
click at [21, 52] on div at bounding box center [26, 51] width 13 height 13
click at [14, 248] on div at bounding box center [27, 243] width 26 height 26
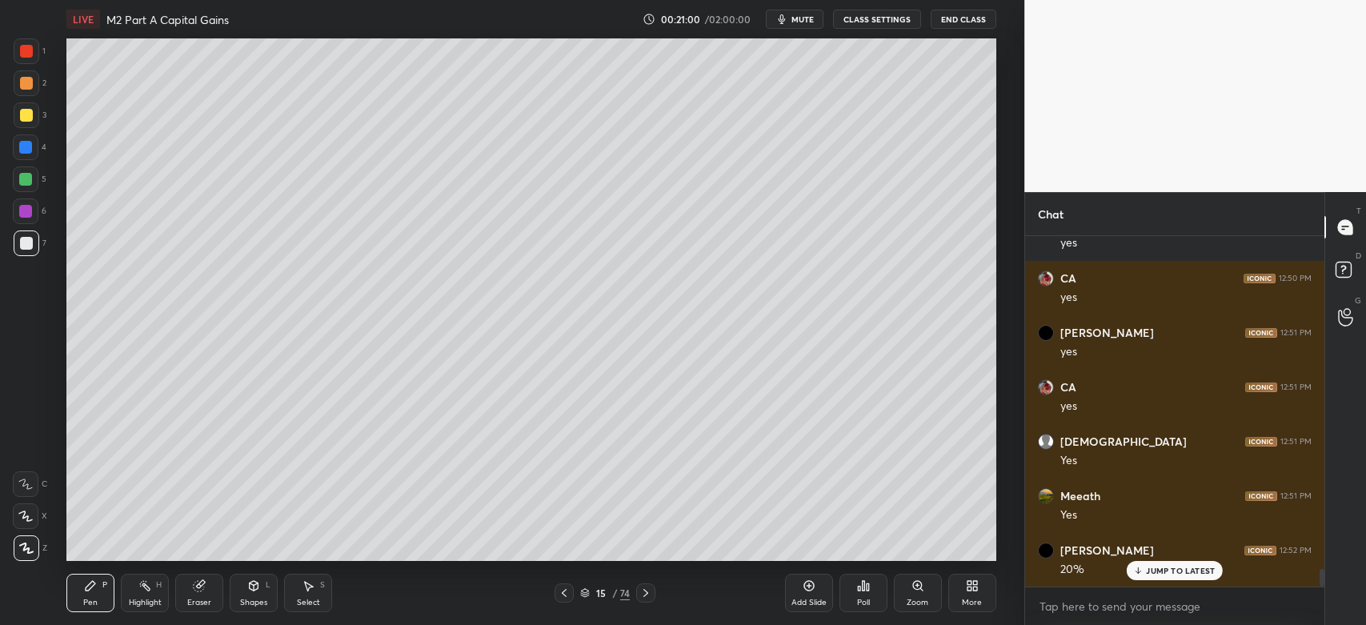
click at [27, 122] on div at bounding box center [27, 115] width 26 height 26
click at [30, 83] on div at bounding box center [26, 83] width 13 height 13
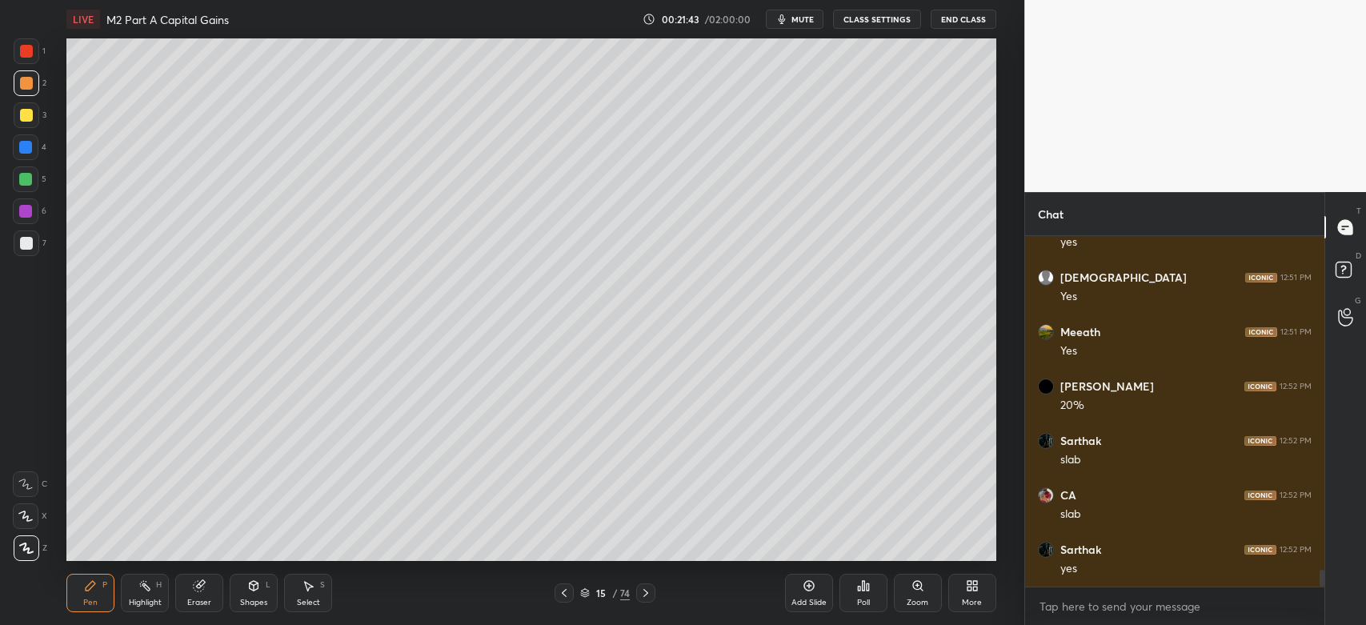
scroll to position [6947, 0]
click at [31, 242] on div at bounding box center [26, 243] width 13 height 13
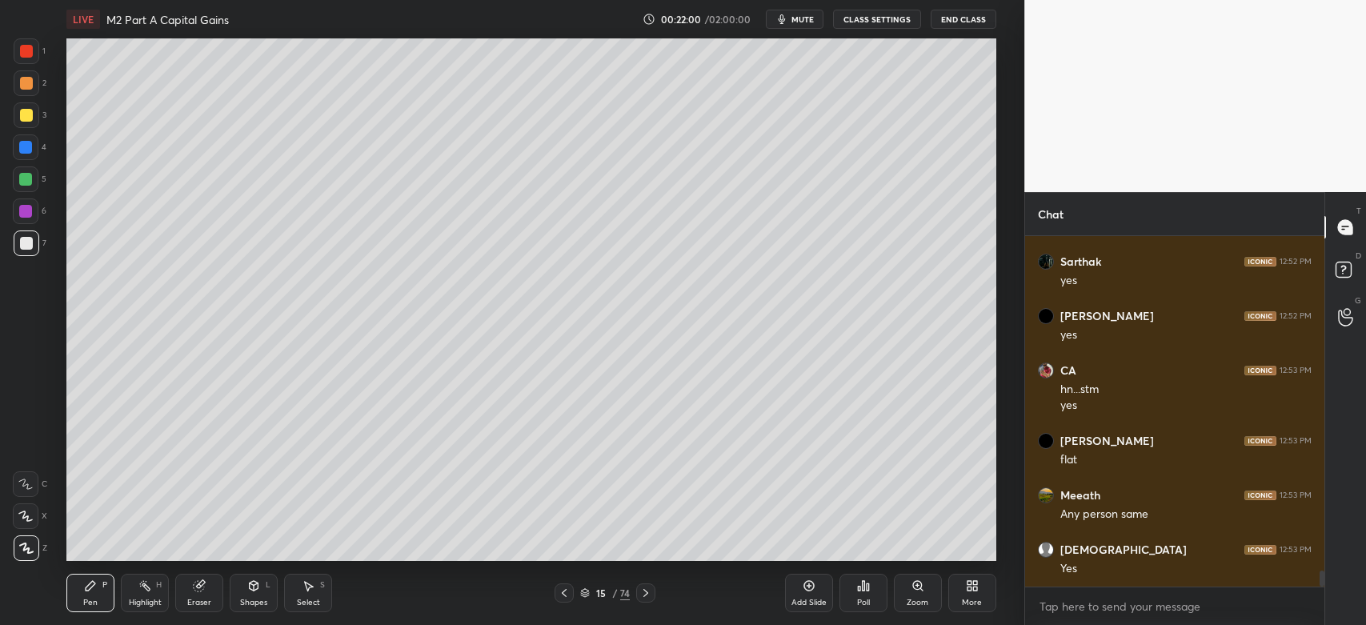
scroll to position [7235, 0]
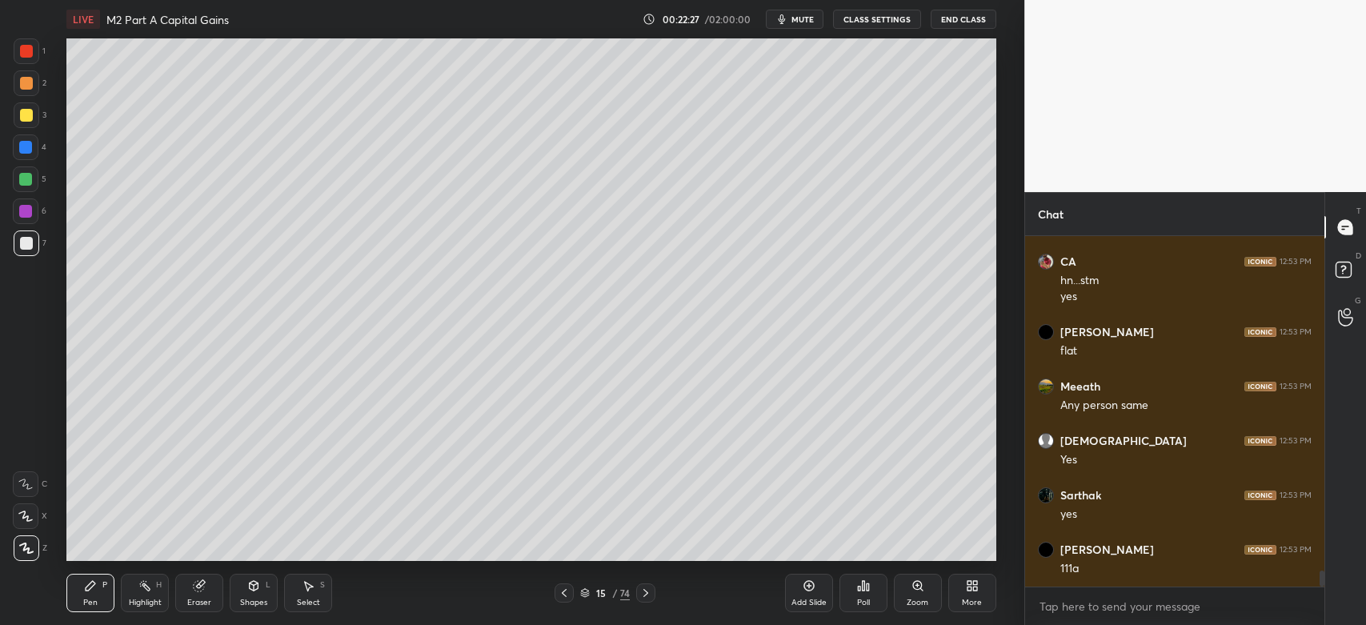
click at [23, 114] on div at bounding box center [26, 115] width 13 height 13
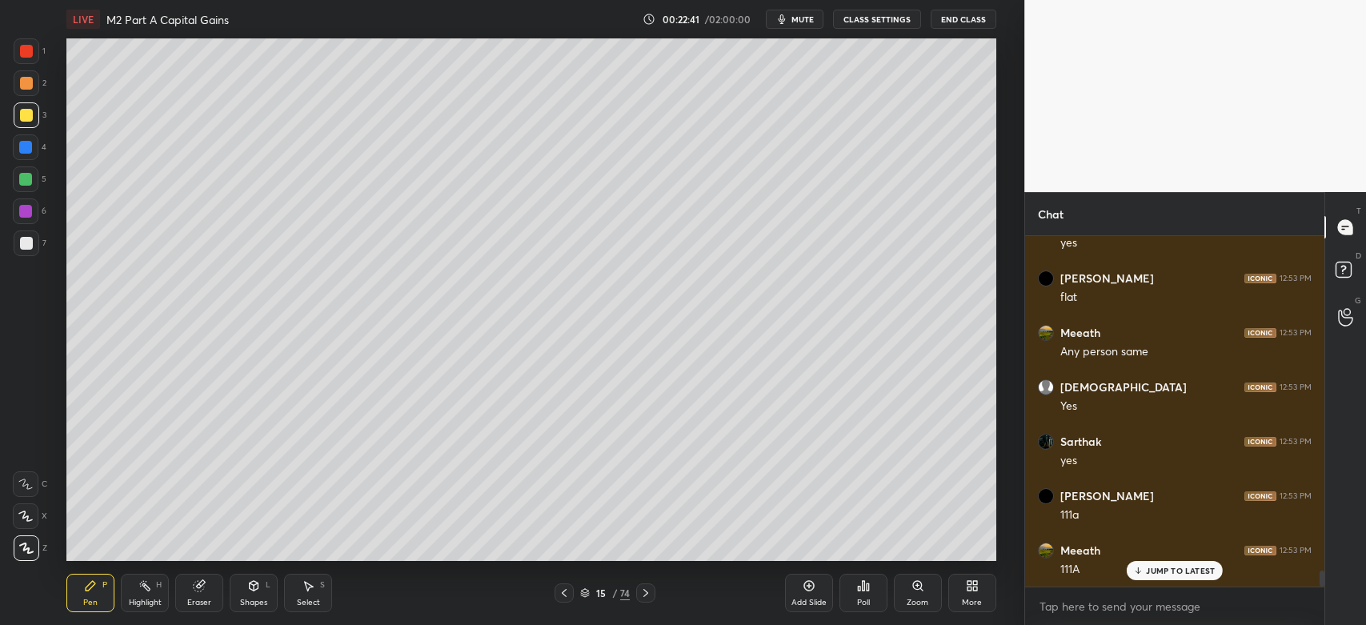
click at [26, 245] on div at bounding box center [26, 243] width 13 height 13
click at [20, 123] on div at bounding box center [27, 115] width 26 height 26
click at [29, 248] on div at bounding box center [26, 243] width 13 height 13
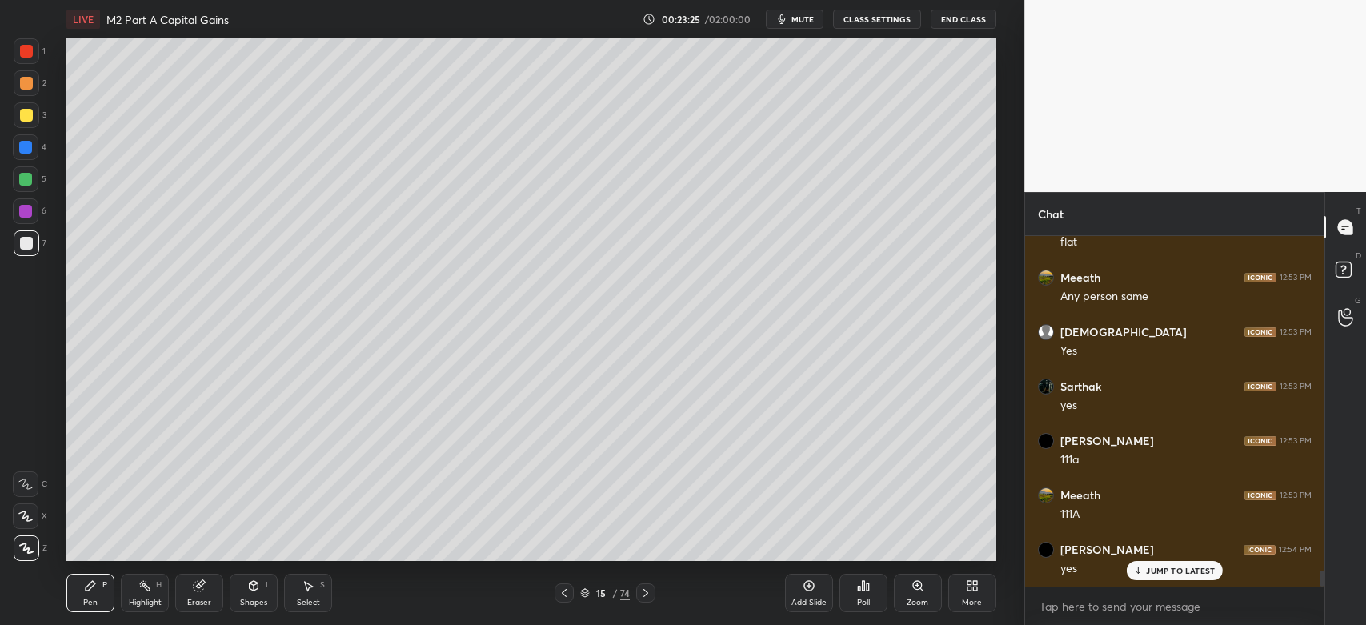
scroll to position [7453, 0]
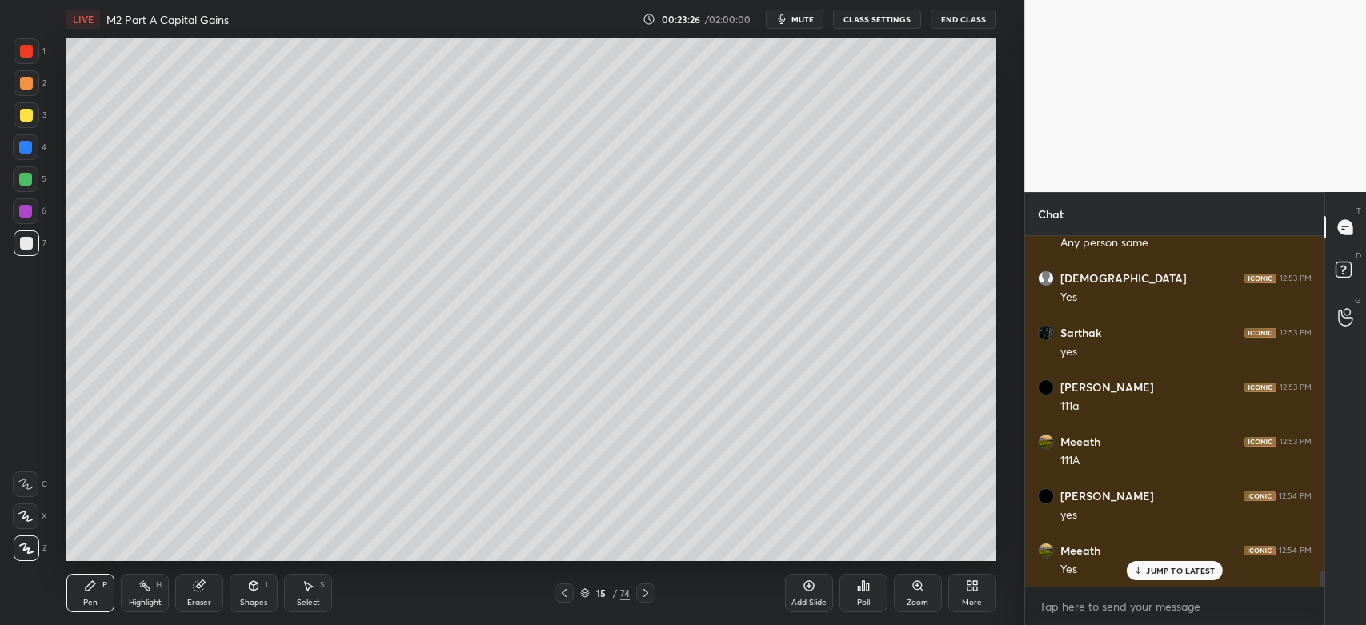
click at [22, 86] on div at bounding box center [26, 83] width 13 height 13
click at [26, 54] on div at bounding box center [26, 51] width 13 height 13
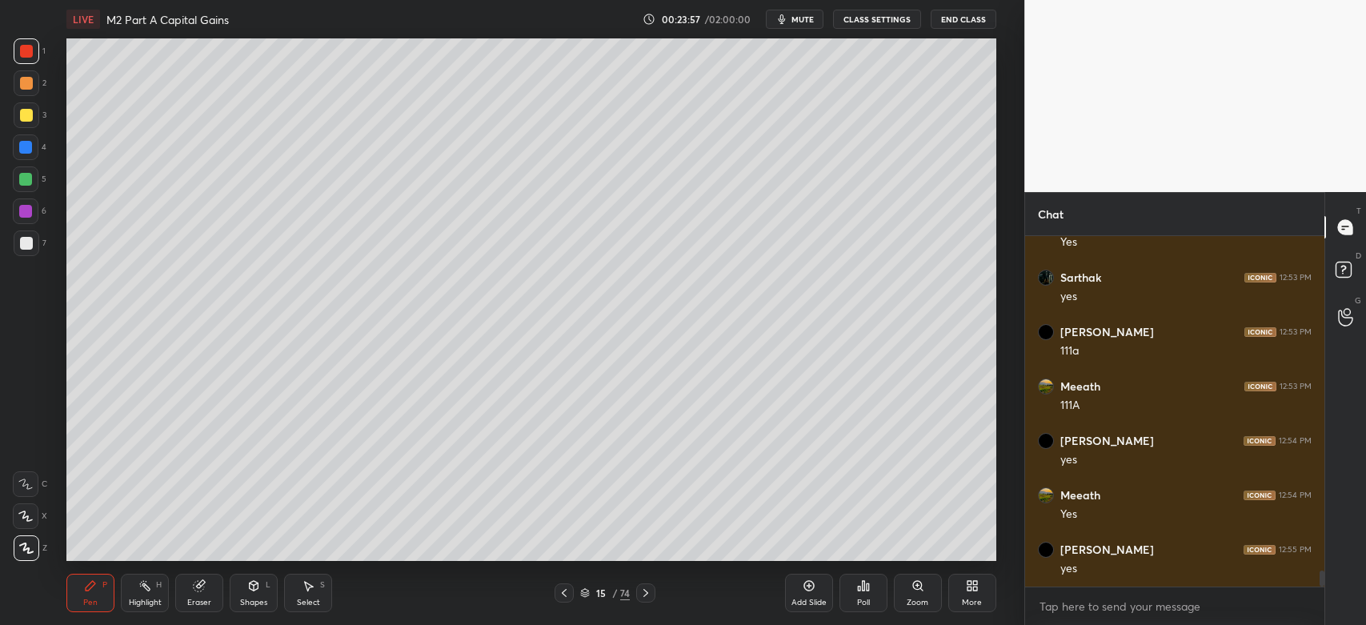
click at [811, 589] on icon at bounding box center [809, 585] width 13 height 13
click at [14, 238] on div at bounding box center [27, 243] width 26 height 26
click at [27, 120] on div at bounding box center [26, 115] width 13 height 13
click at [25, 249] on div at bounding box center [26, 243] width 13 height 13
click at [20, 118] on div at bounding box center [26, 115] width 13 height 13
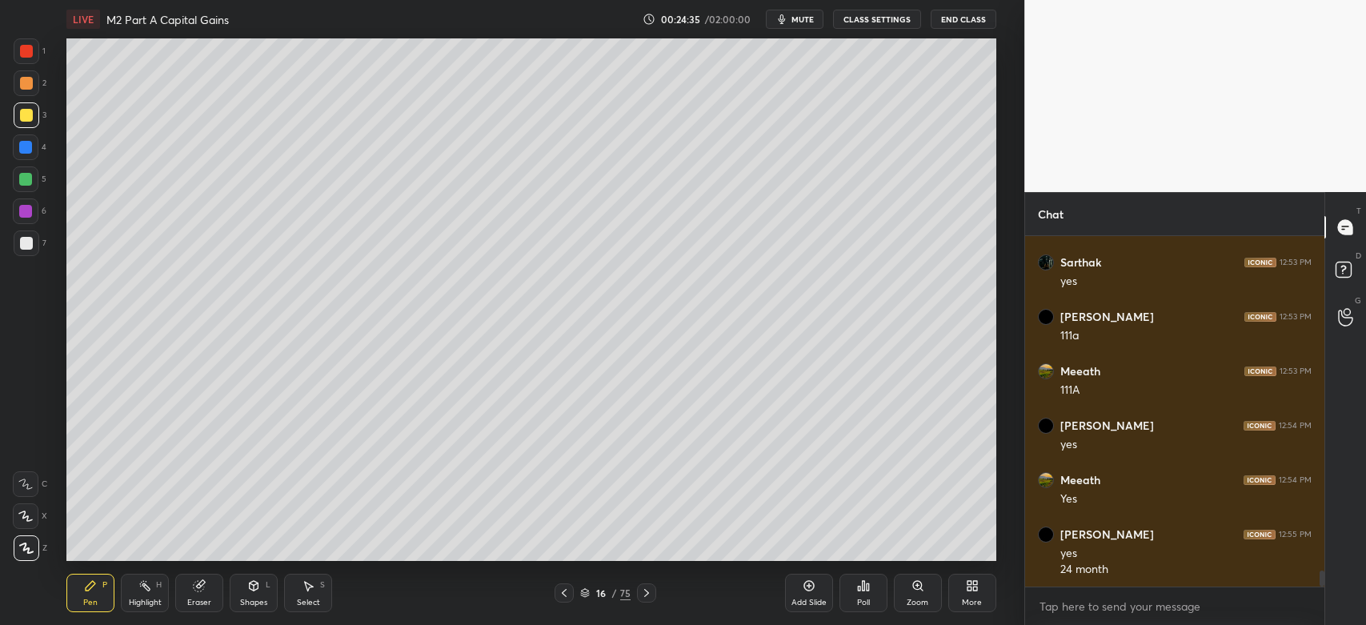
scroll to position [7540, 0]
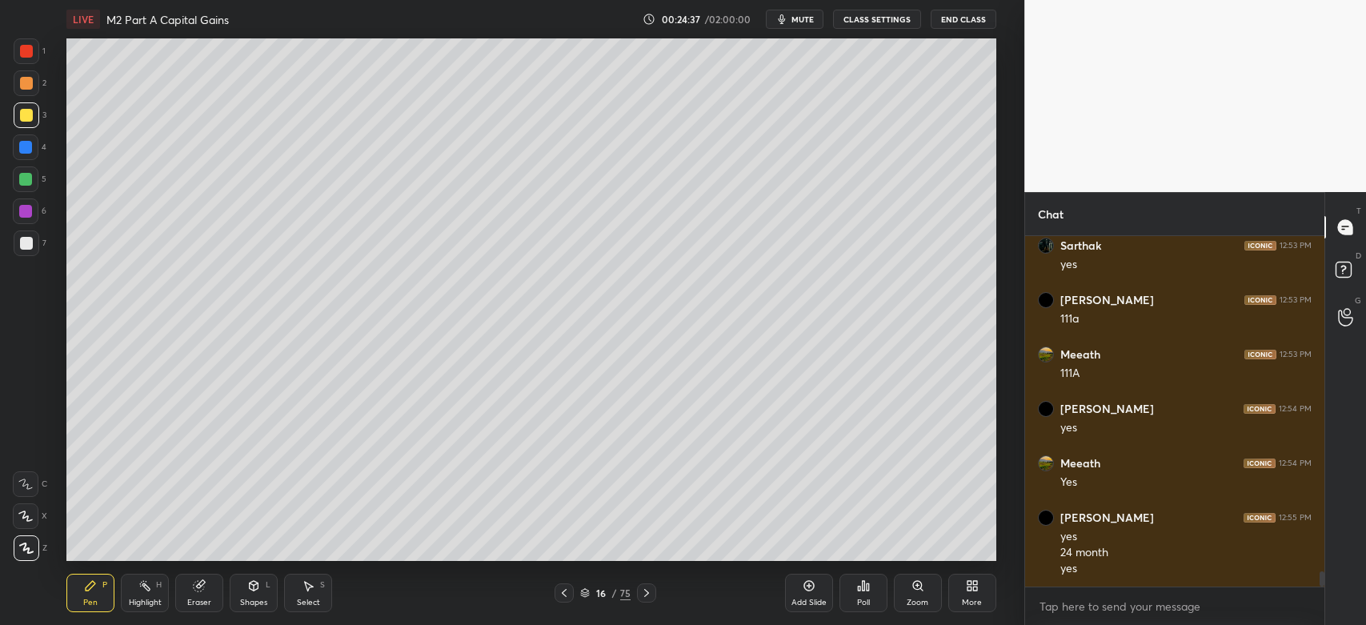
click at [31, 181] on div at bounding box center [25, 179] width 13 height 13
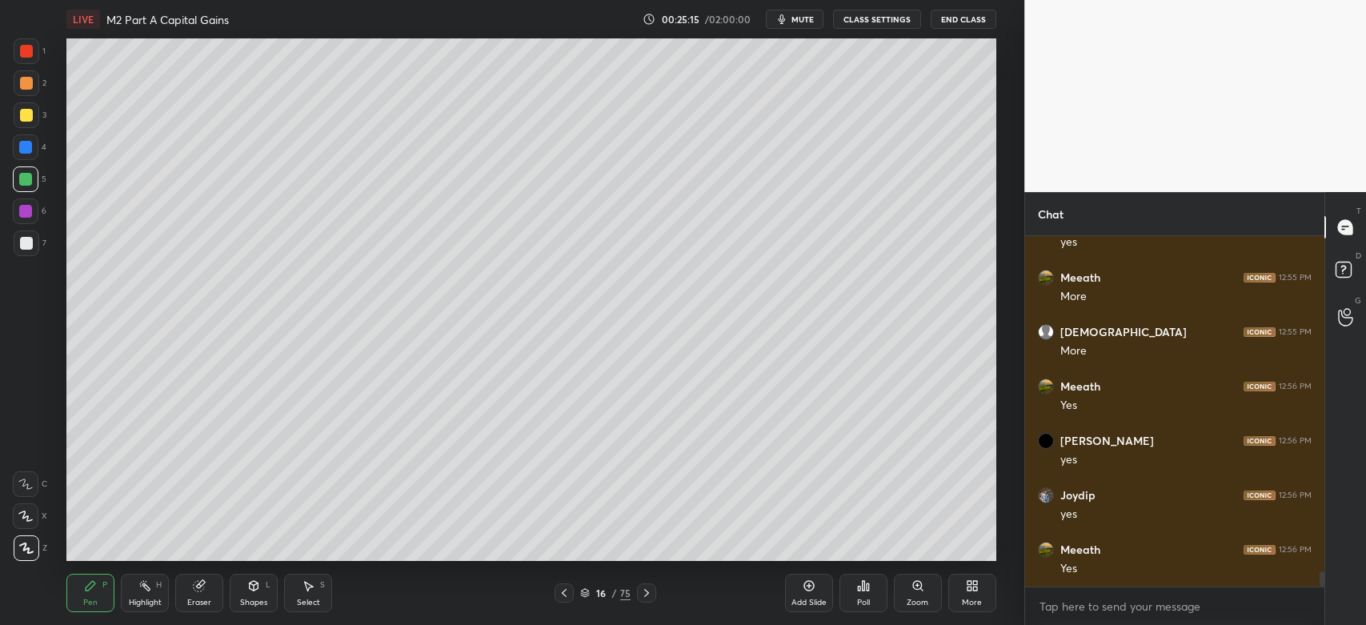
scroll to position [7920, 0]
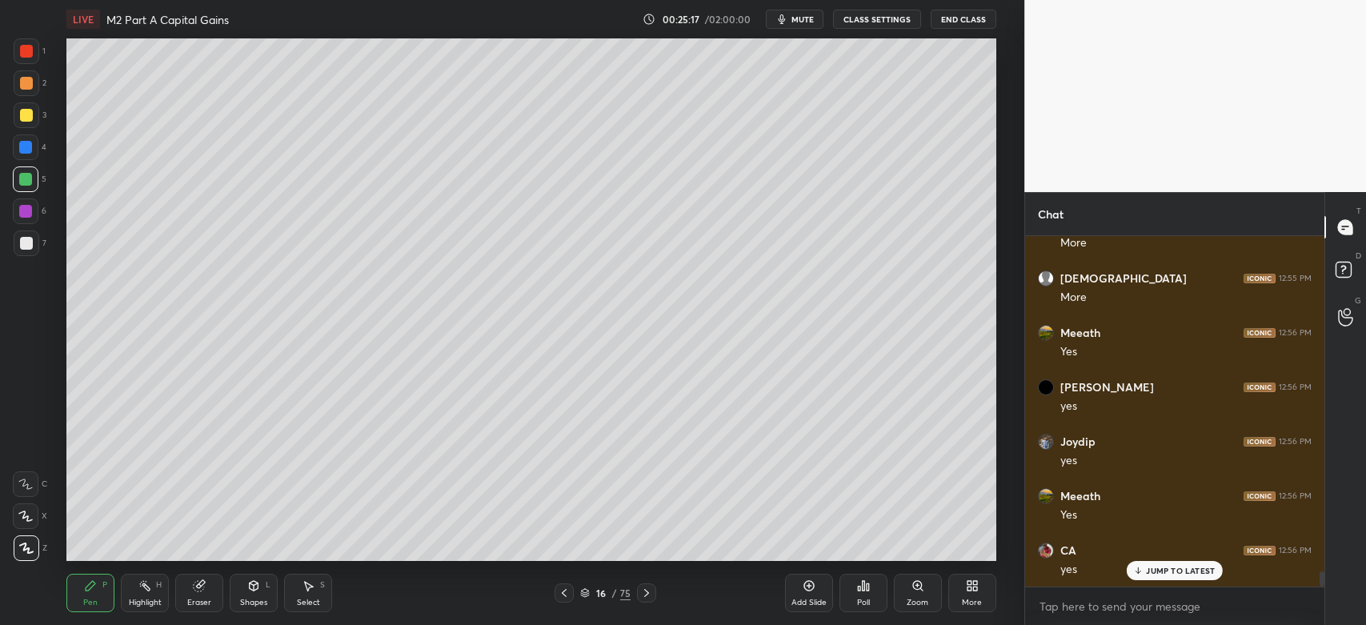
click at [27, 118] on div at bounding box center [26, 115] width 13 height 13
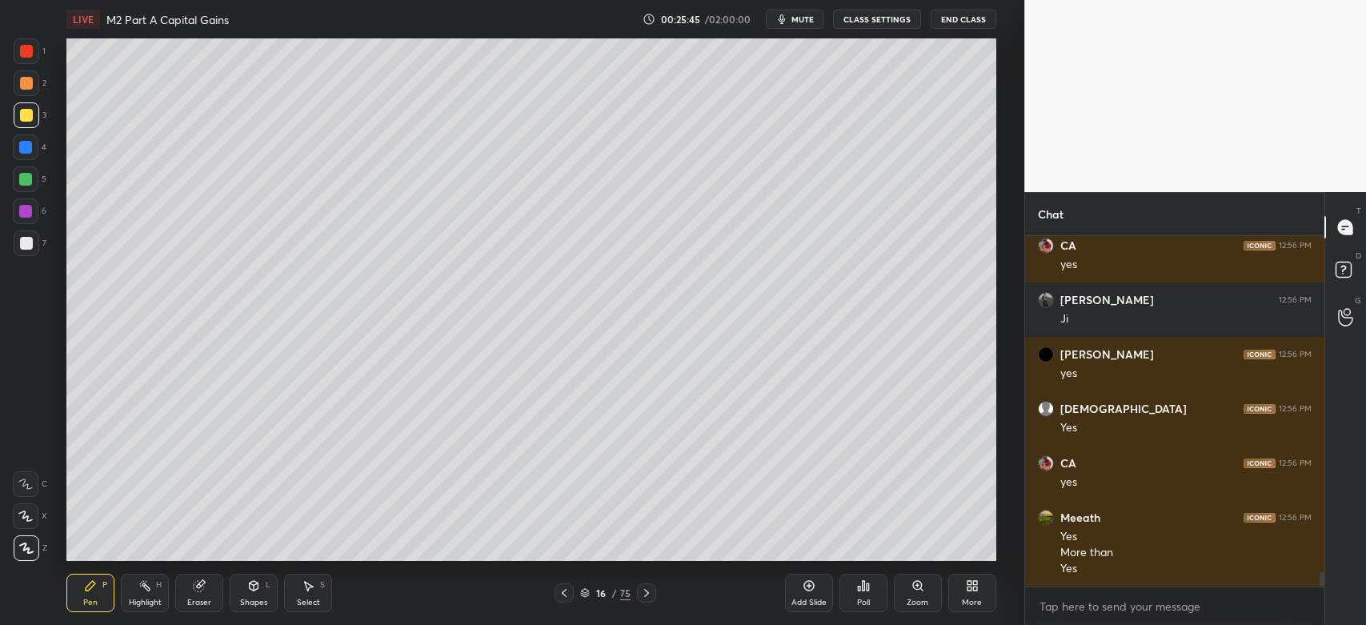
scroll to position [8387, 0]
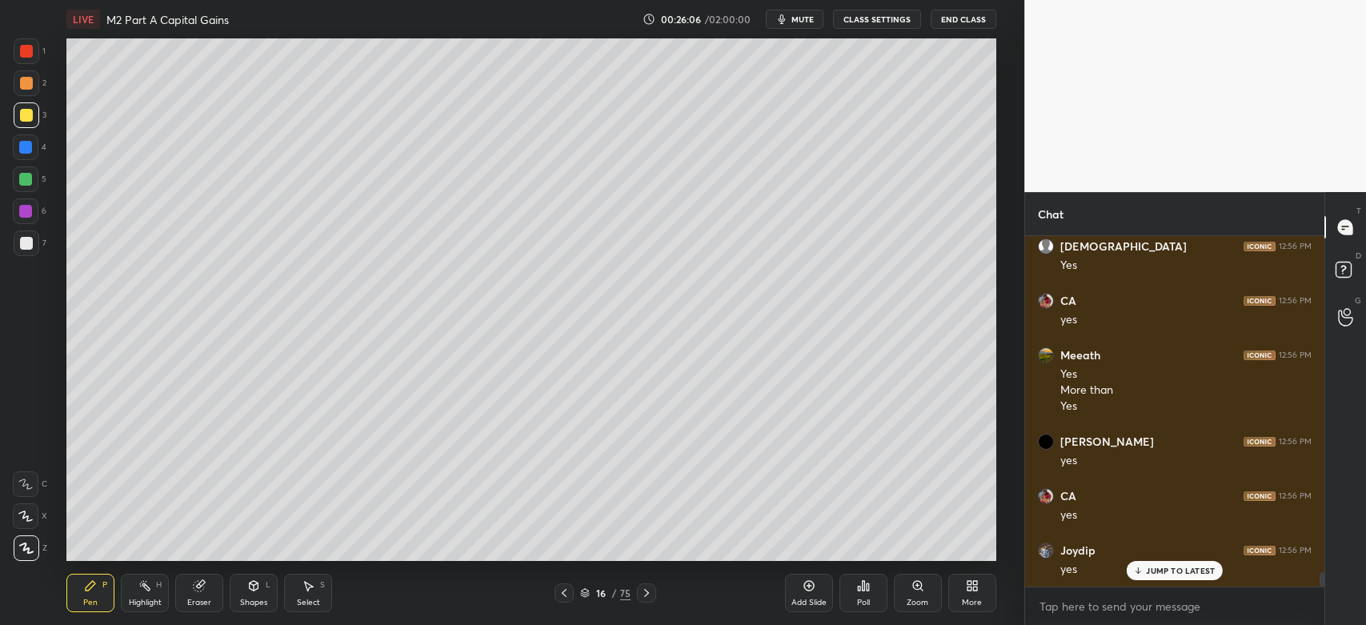
click at [647, 595] on icon at bounding box center [646, 593] width 13 height 13
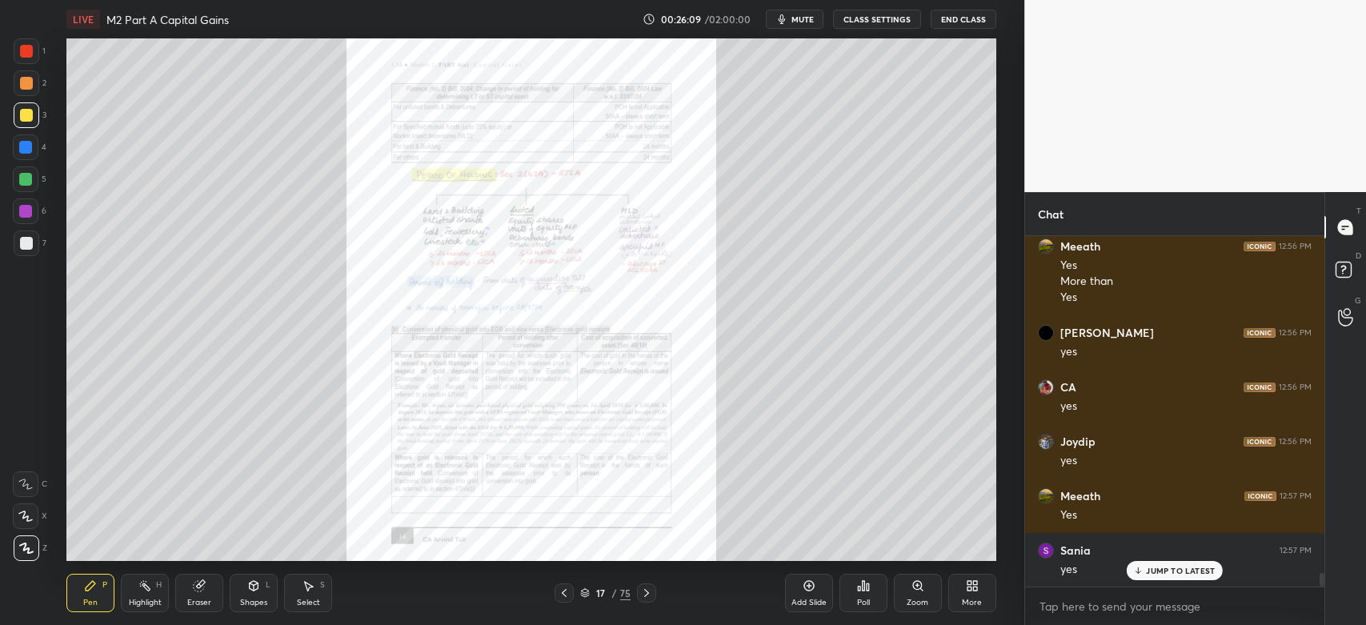
scroll to position [8660, 0]
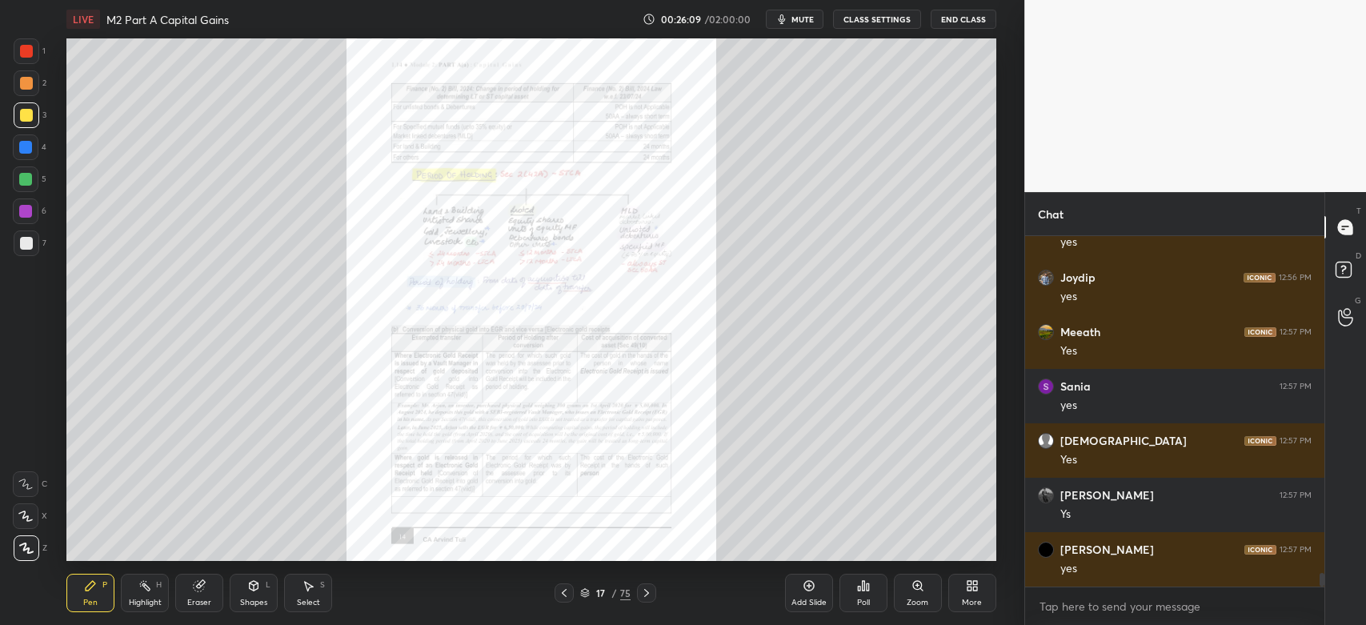
click at [569, 594] on icon at bounding box center [564, 593] width 13 height 13
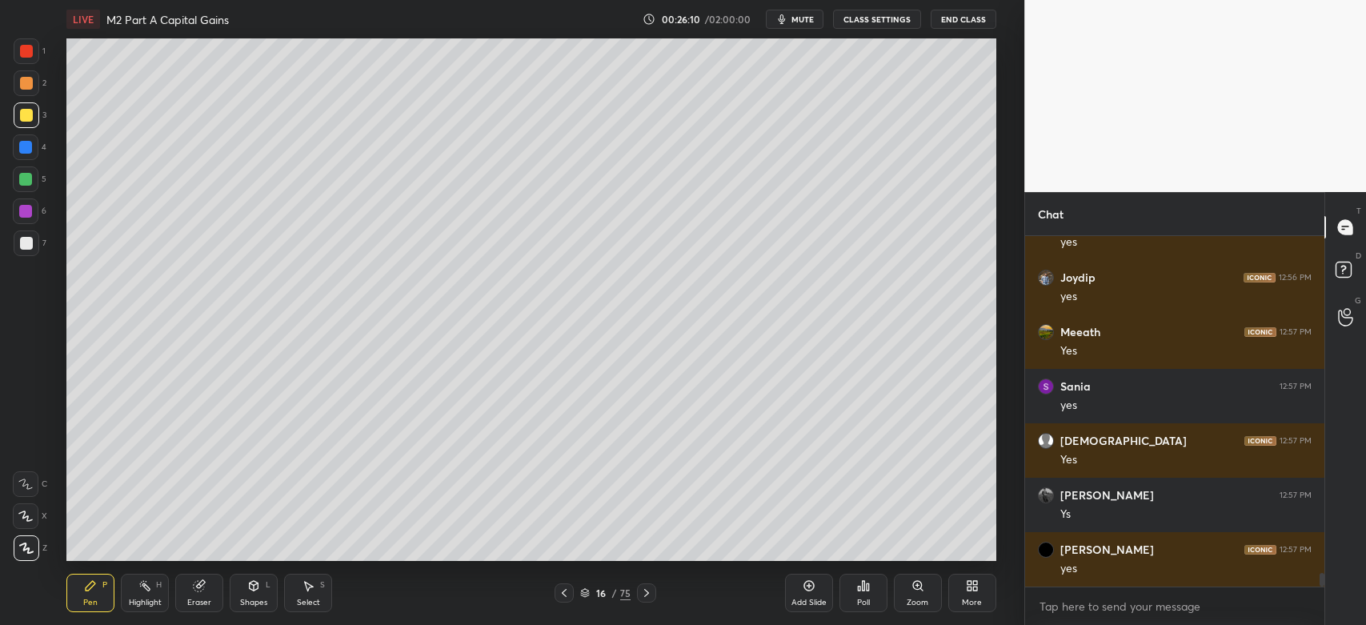
click at [565, 594] on icon at bounding box center [564, 593] width 13 height 13
click at [567, 592] on icon at bounding box center [564, 593] width 13 height 13
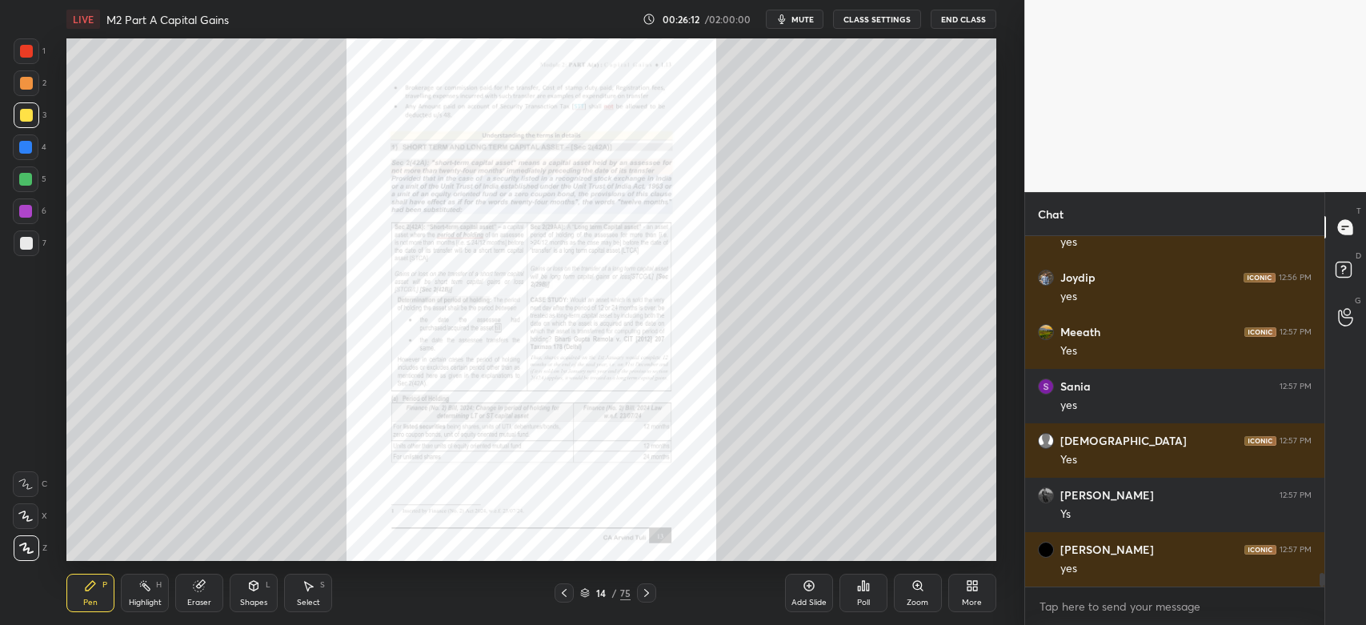
click at [909, 586] on div "Zoom" at bounding box center [918, 593] width 48 height 38
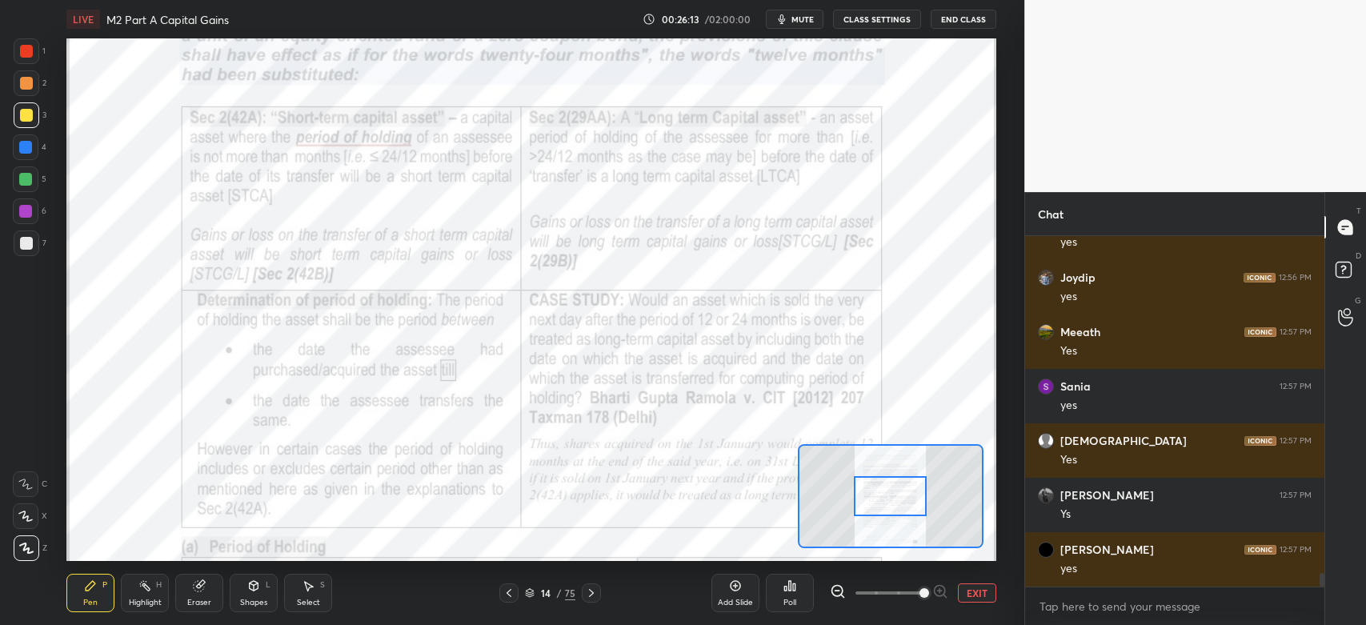
click at [34, 55] on div at bounding box center [27, 51] width 26 height 26
click at [30, 491] on div at bounding box center [26, 484] width 26 height 26
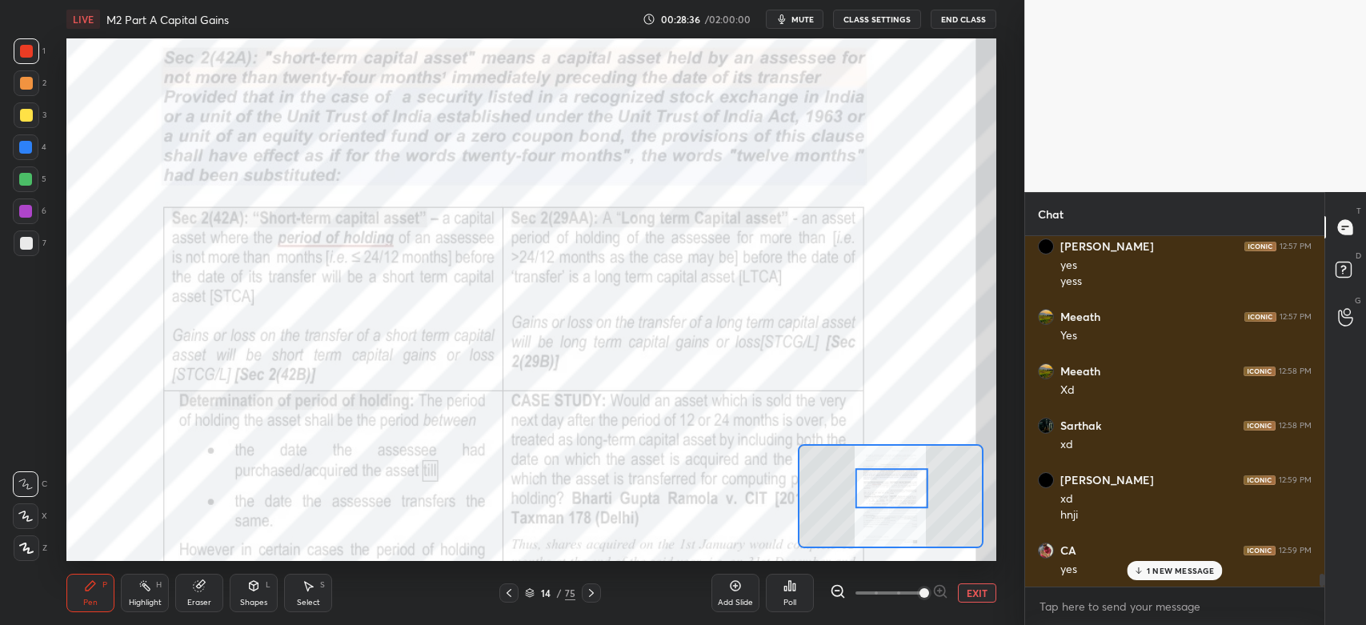
scroll to position [9019, 0]
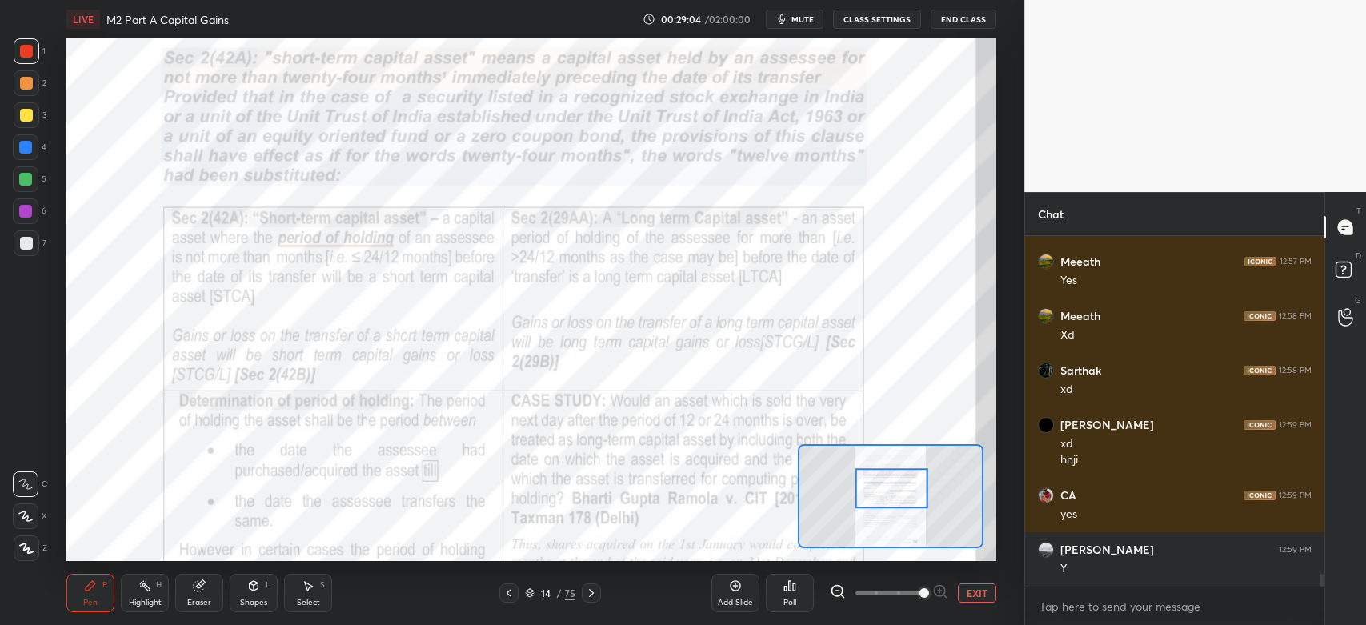
click at [143, 580] on icon at bounding box center [144, 585] width 13 height 13
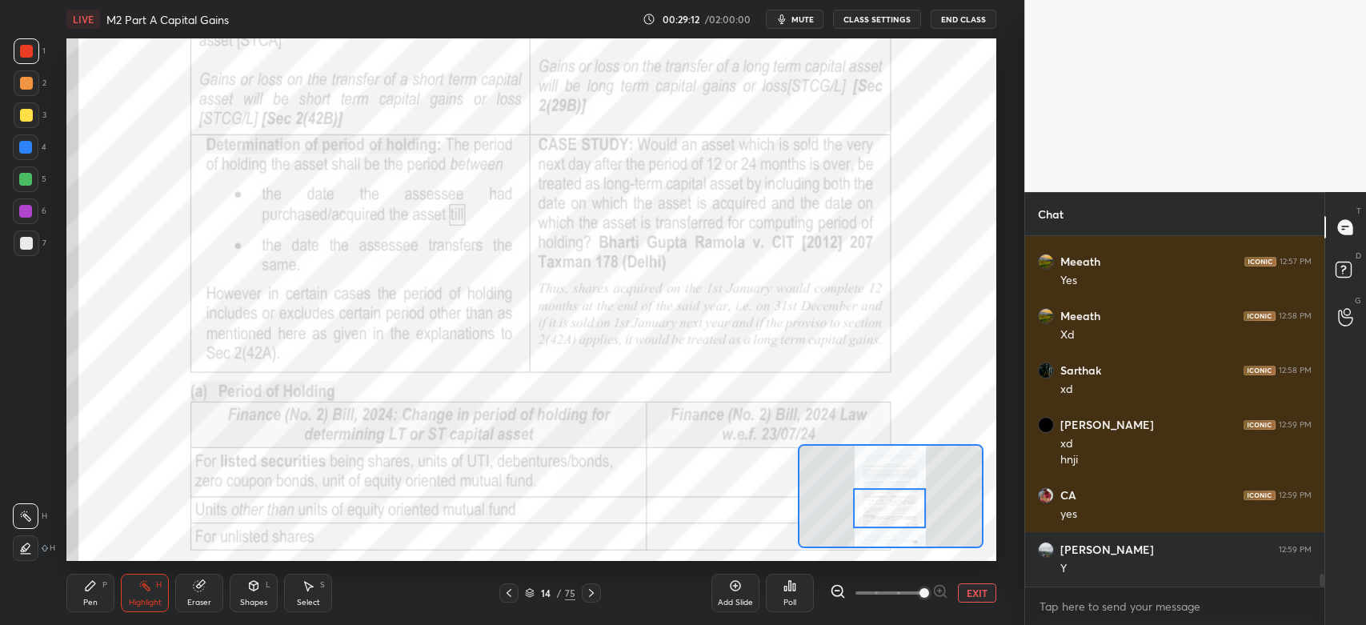
click at [94, 600] on div "Pen" at bounding box center [90, 603] width 14 height 8
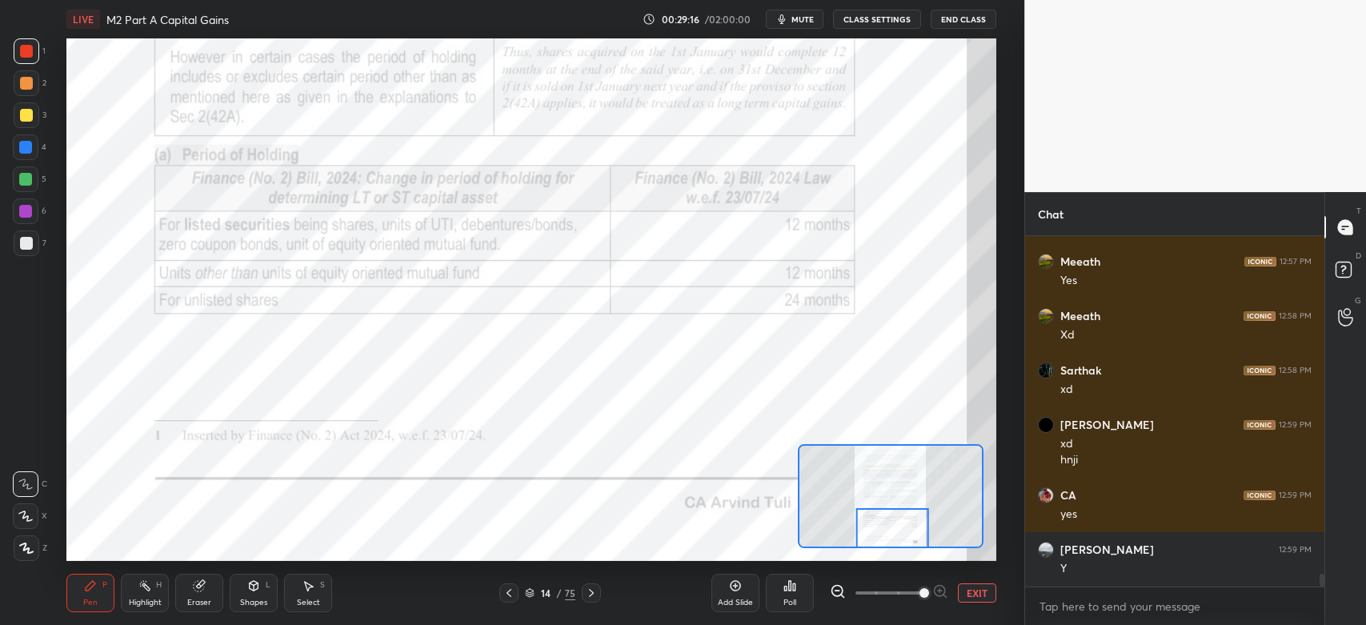
click at [20, 55] on div at bounding box center [26, 51] width 13 height 13
click at [79, 579] on div "Pen P" at bounding box center [90, 593] width 48 height 38
click at [26, 466] on div "C" at bounding box center [30, 481] width 34 height 32
click at [36, 158] on div at bounding box center [26, 147] width 26 height 26
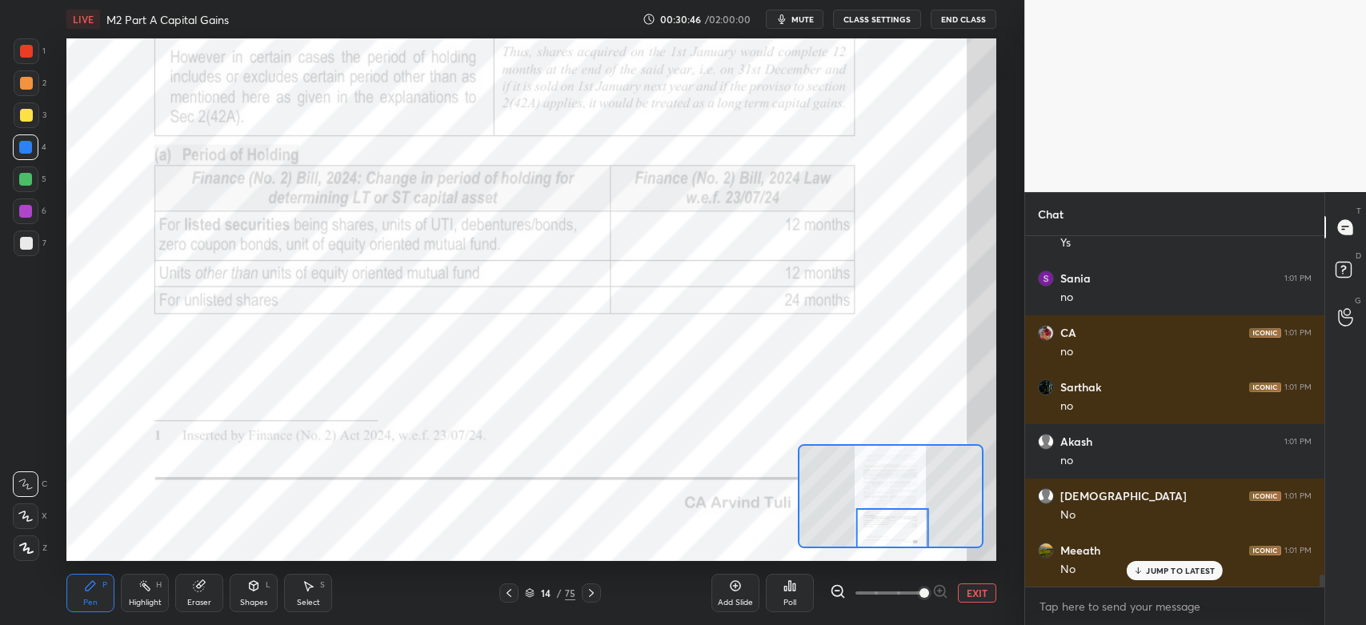
scroll to position [9998, 0]
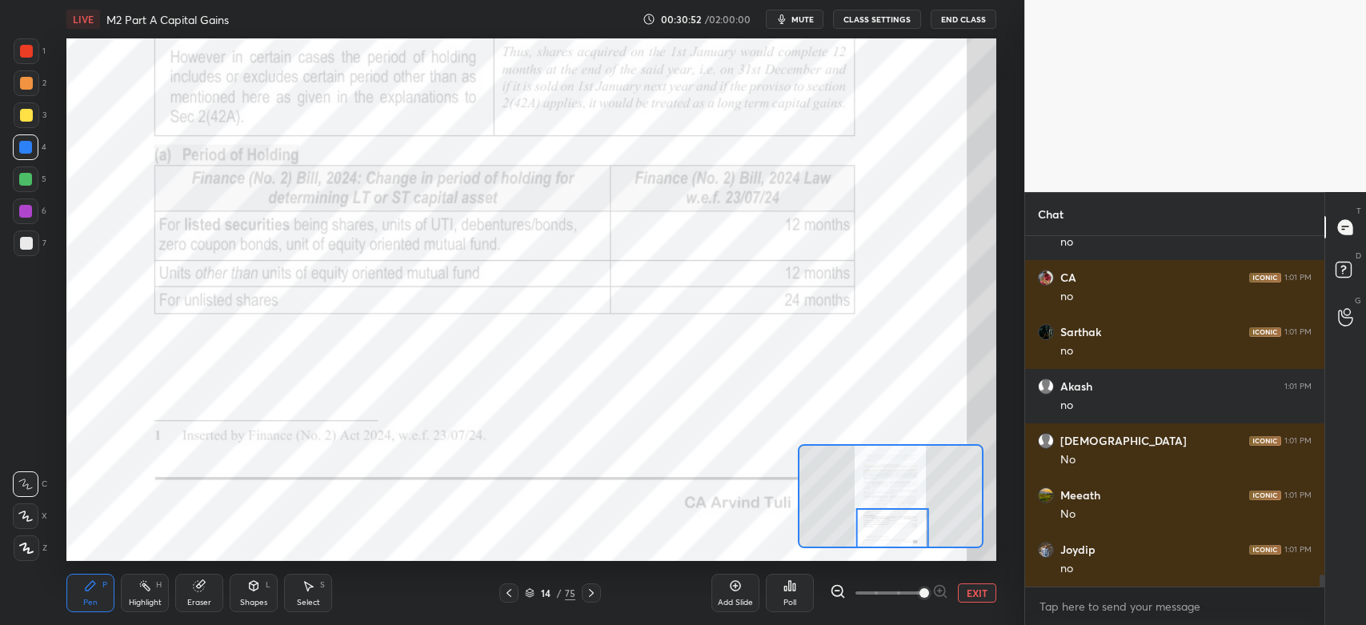
click at [25, 50] on div at bounding box center [26, 51] width 13 height 13
click at [591, 597] on icon at bounding box center [591, 593] width 13 height 13
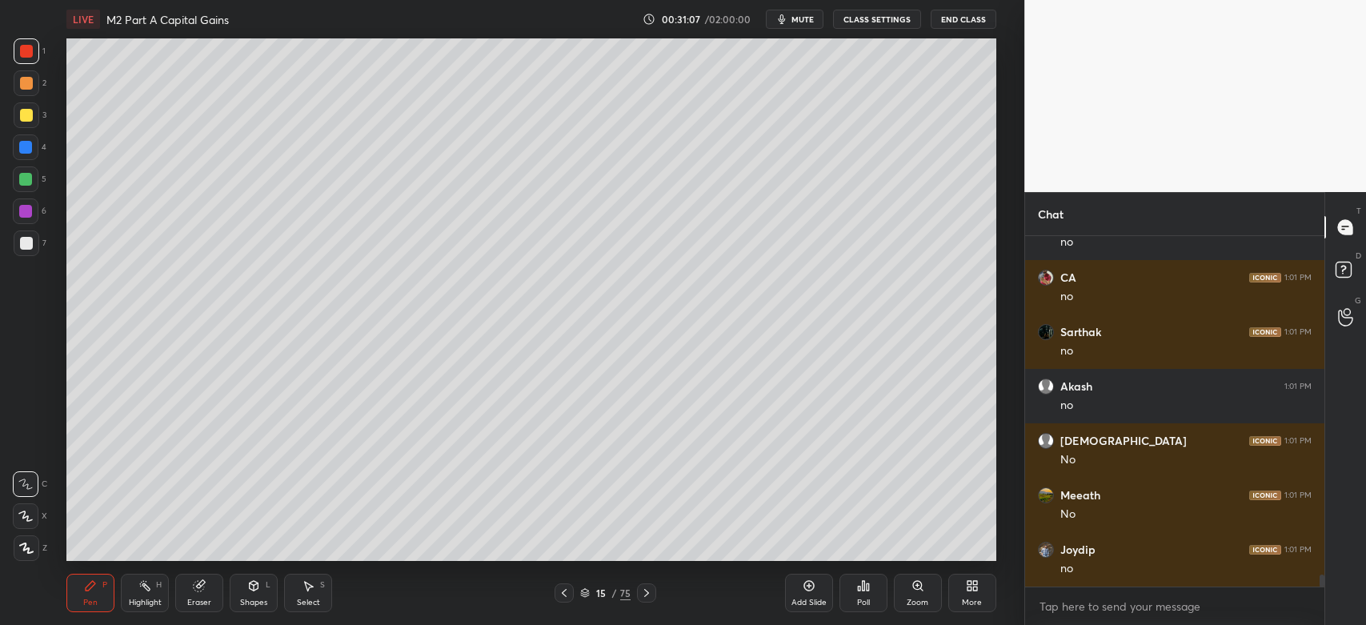
click at [645, 599] on icon at bounding box center [646, 593] width 13 height 13
click at [651, 596] on icon at bounding box center [646, 593] width 13 height 13
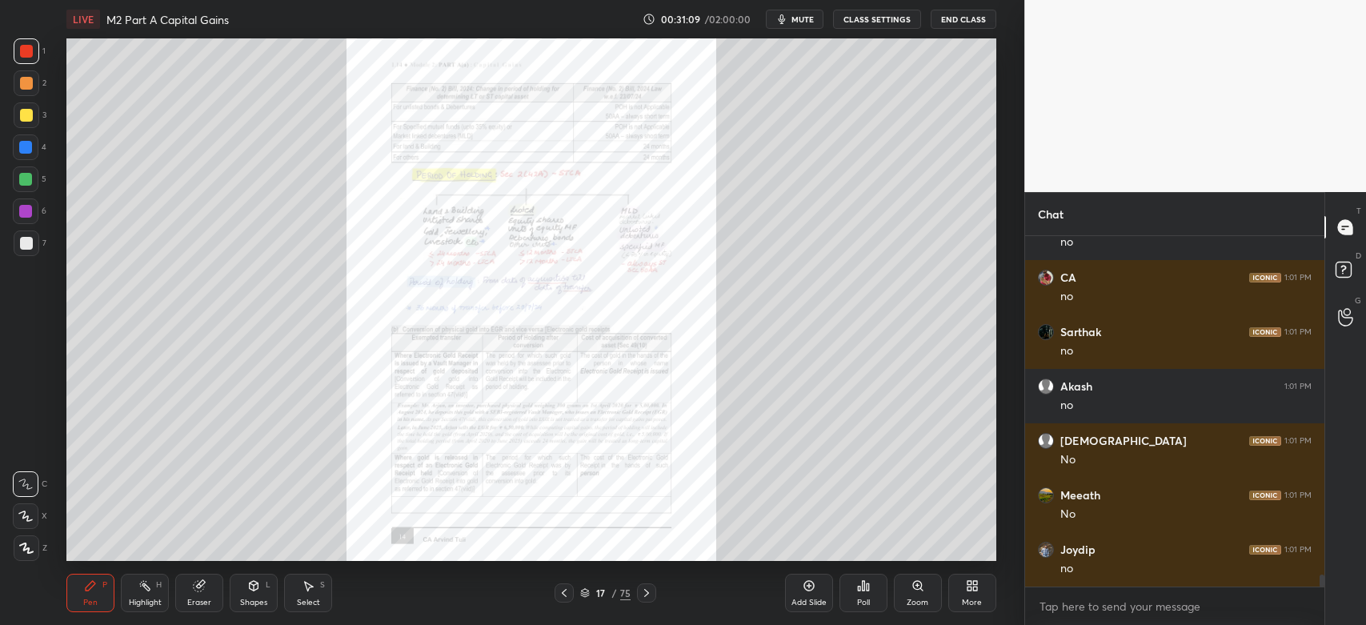
click at [917, 591] on icon at bounding box center [917, 585] width 13 height 13
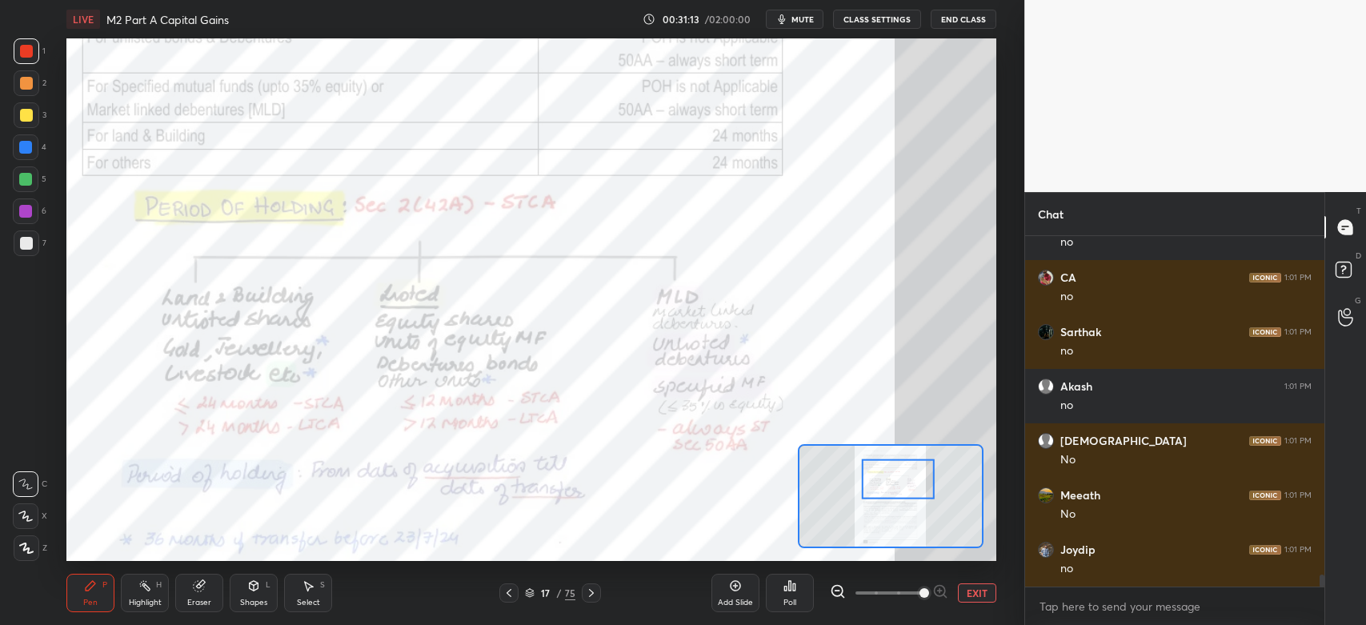
click at [39, 50] on div "1" at bounding box center [30, 51] width 32 height 26
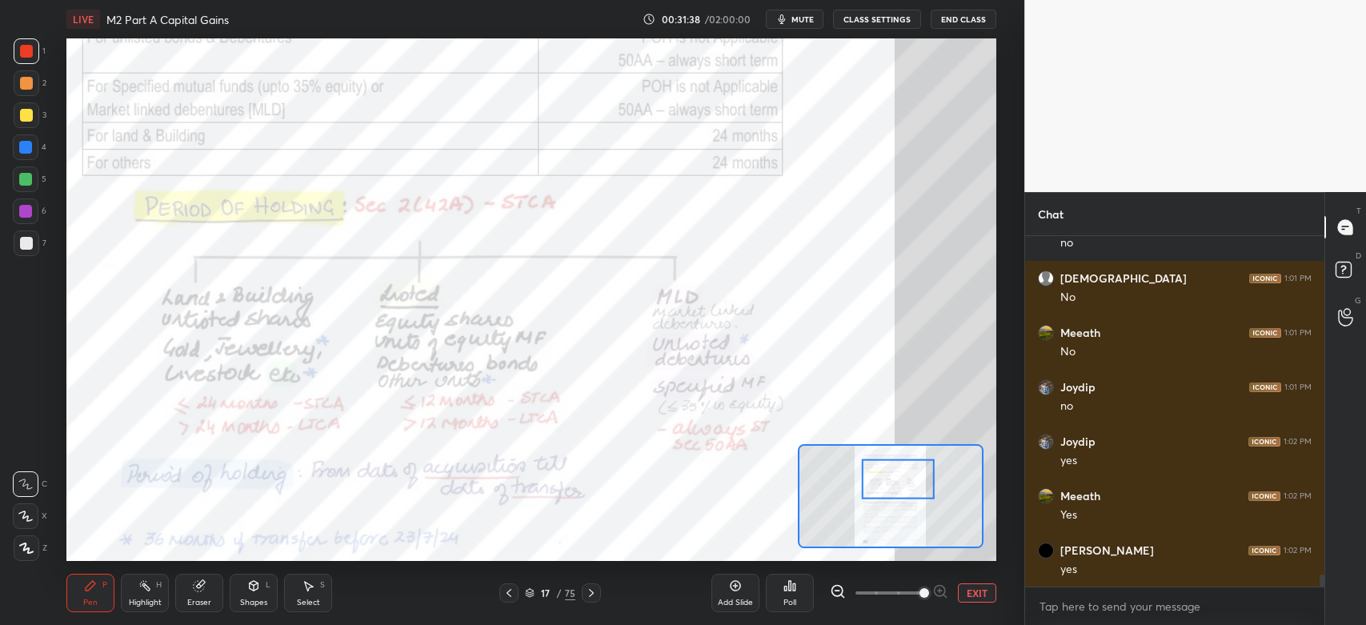
scroll to position [10216, 0]
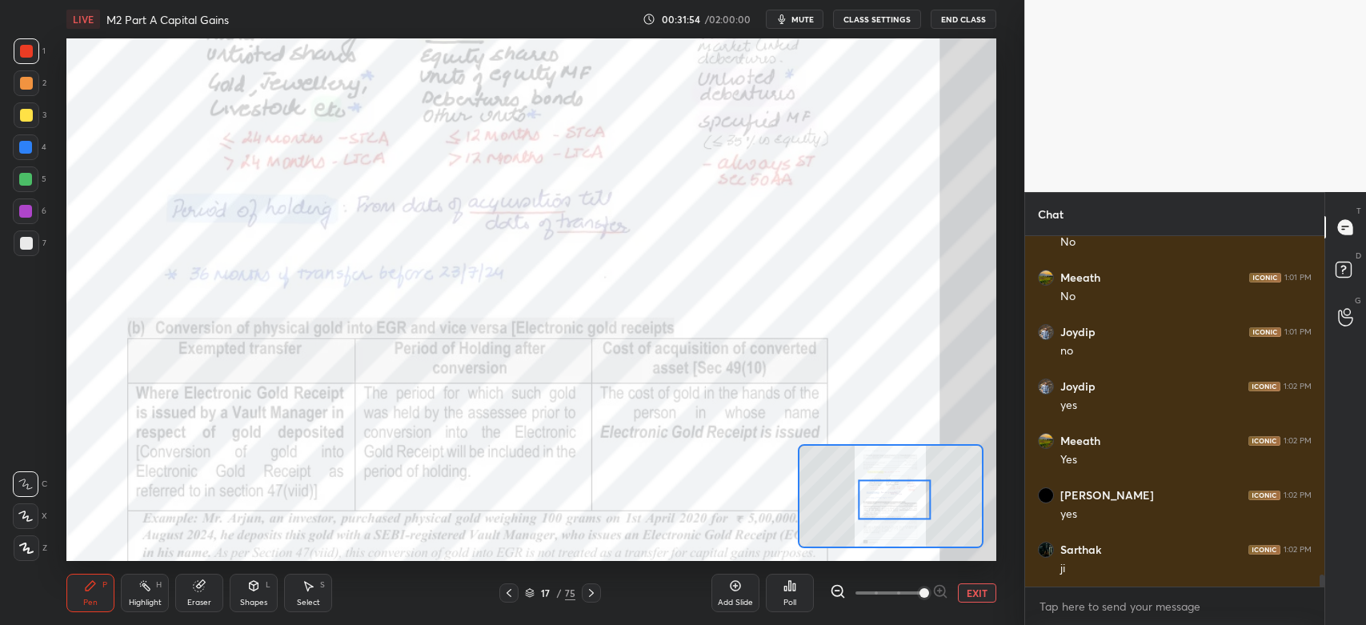
click at [200, 599] on div "Eraser" at bounding box center [199, 603] width 24 height 8
click at [91, 597] on div "Pen P" at bounding box center [90, 593] width 48 height 38
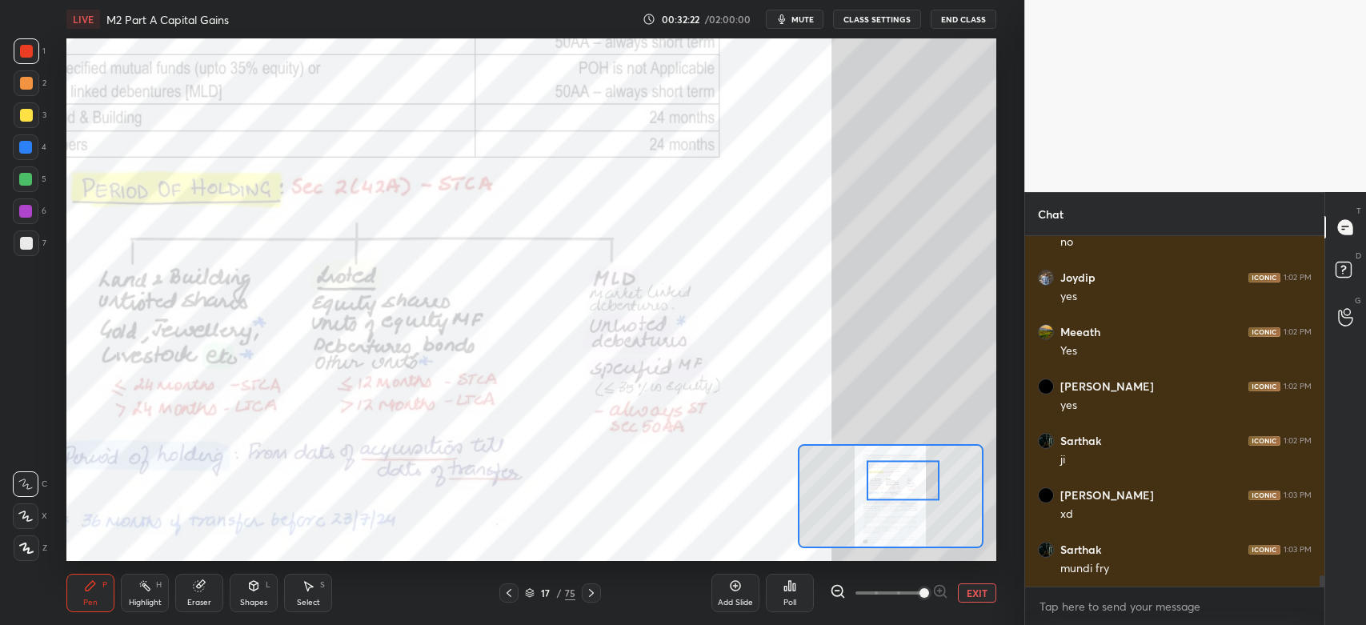
click at [32, 62] on div at bounding box center [27, 51] width 26 height 26
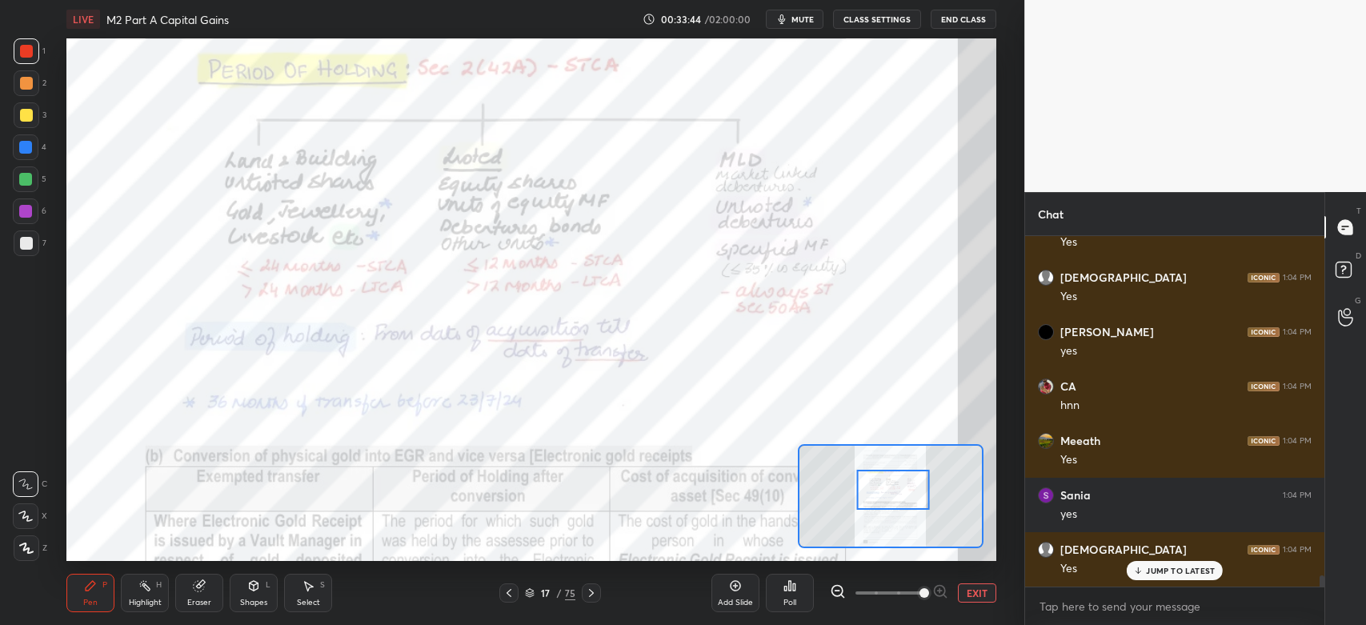
scroll to position [10814, 0]
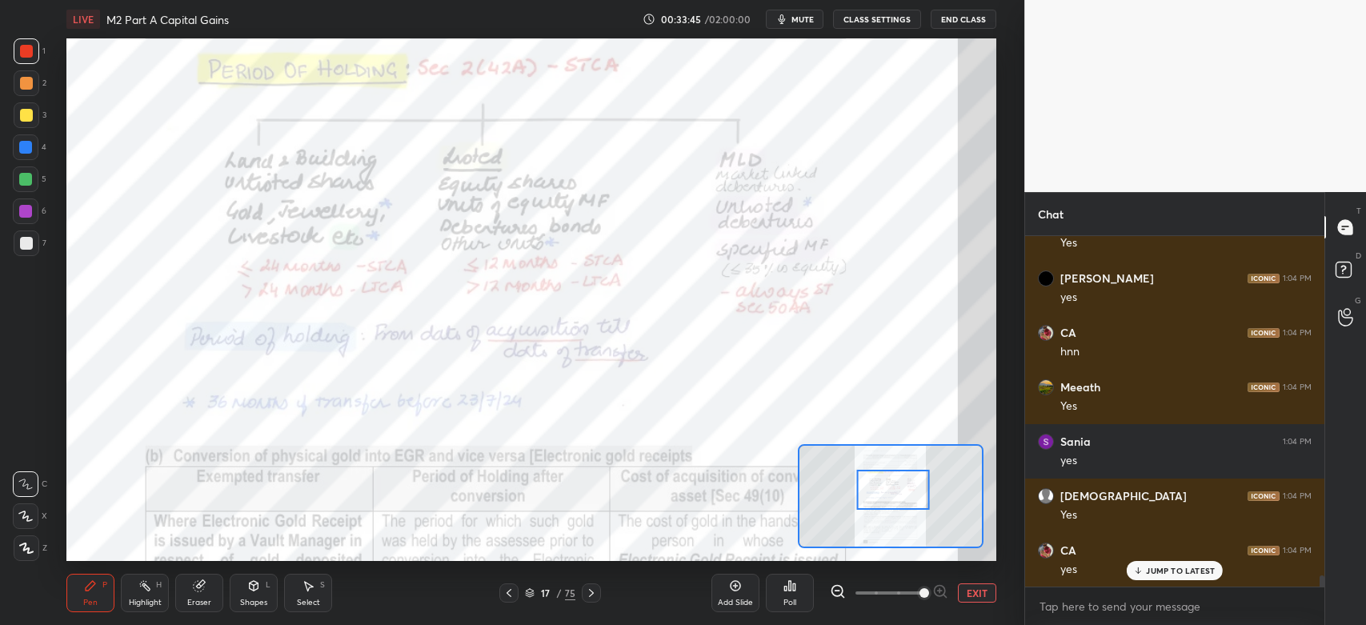
click at [26, 54] on div at bounding box center [26, 51] width 13 height 13
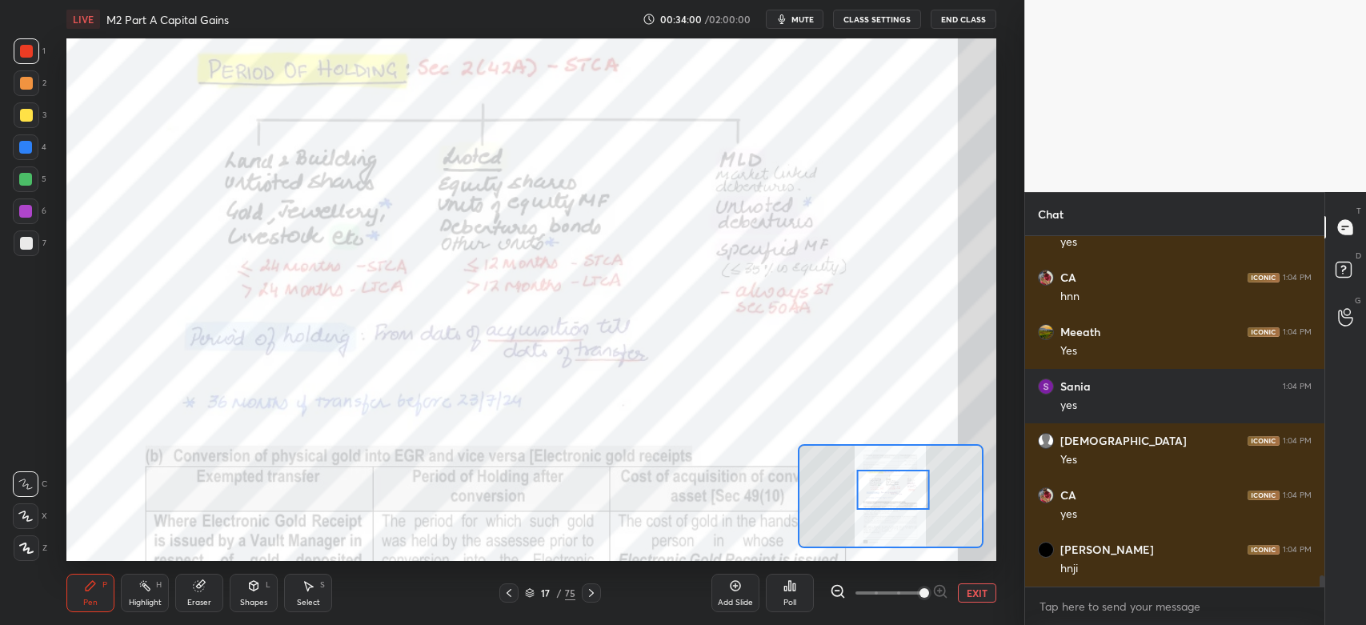
scroll to position [10922, 0]
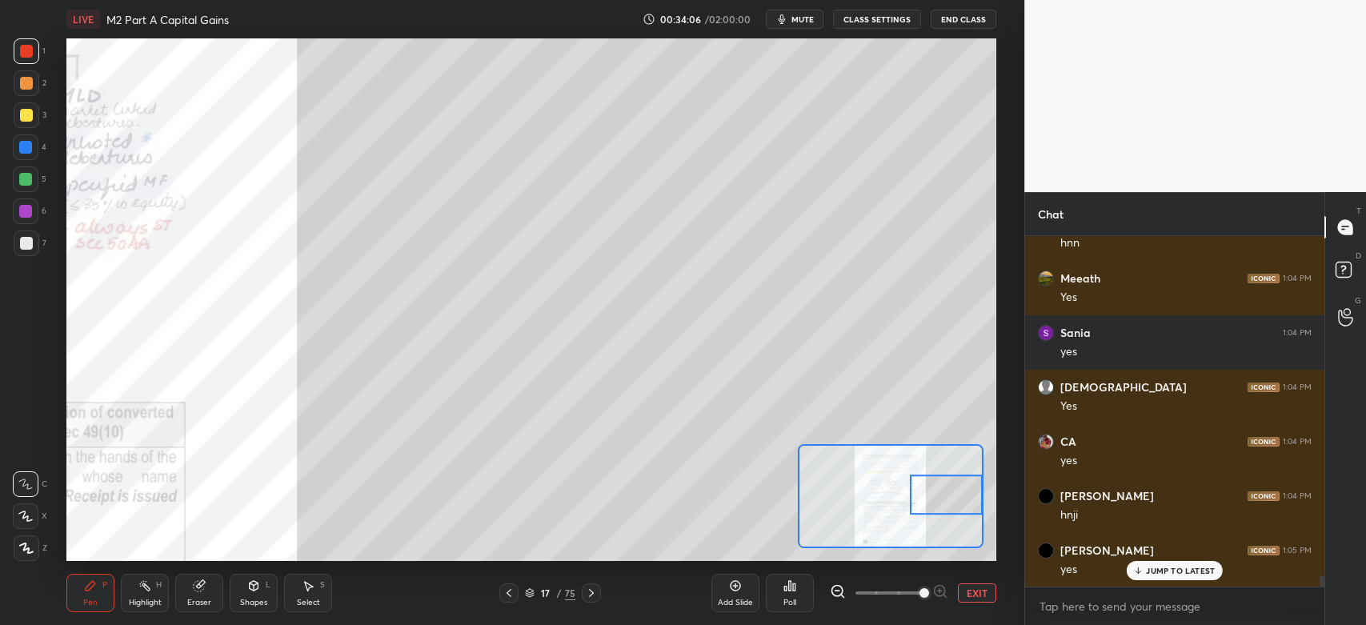
click at [589, 595] on icon at bounding box center [591, 593] width 13 height 13
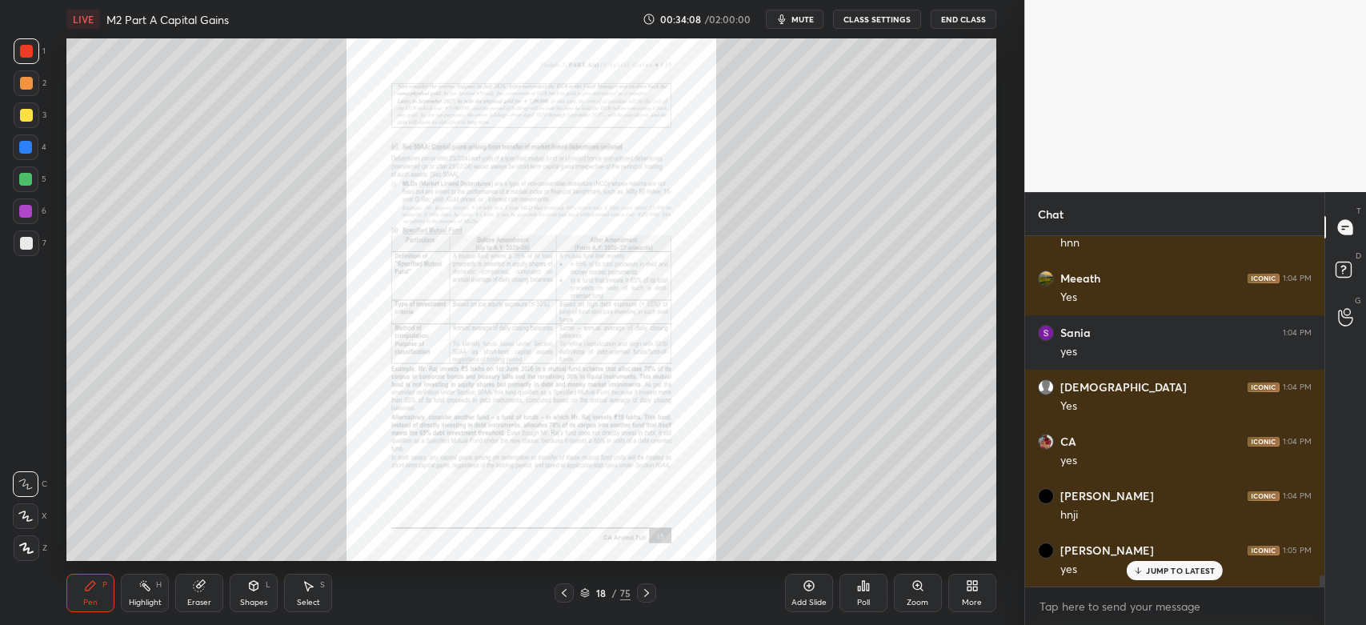
click at [638, 592] on div at bounding box center [646, 592] width 19 height 19
click at [918, 584] on icon at bounding box center [917, 585] width 9 height 9
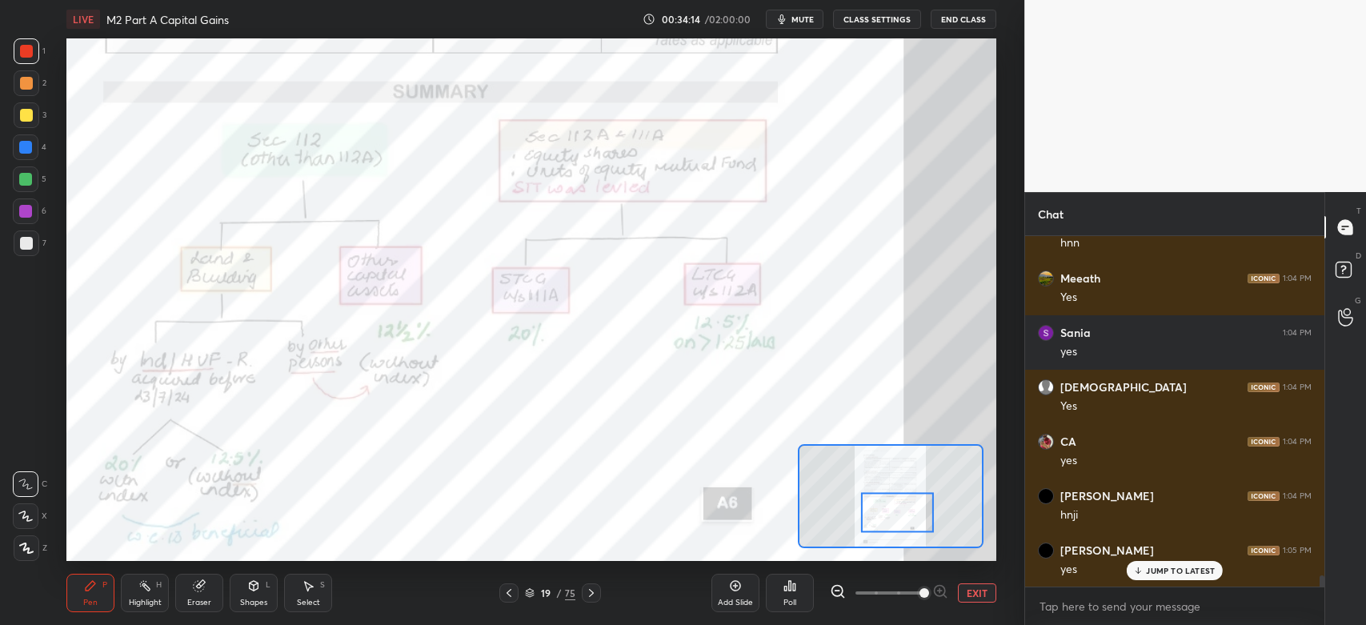
click at [30, 46] on div at bounding box center [26, 51] width 13 height 13
click at [40, 62] on div "1" at bounding box center [30, 51] width 32 height 26
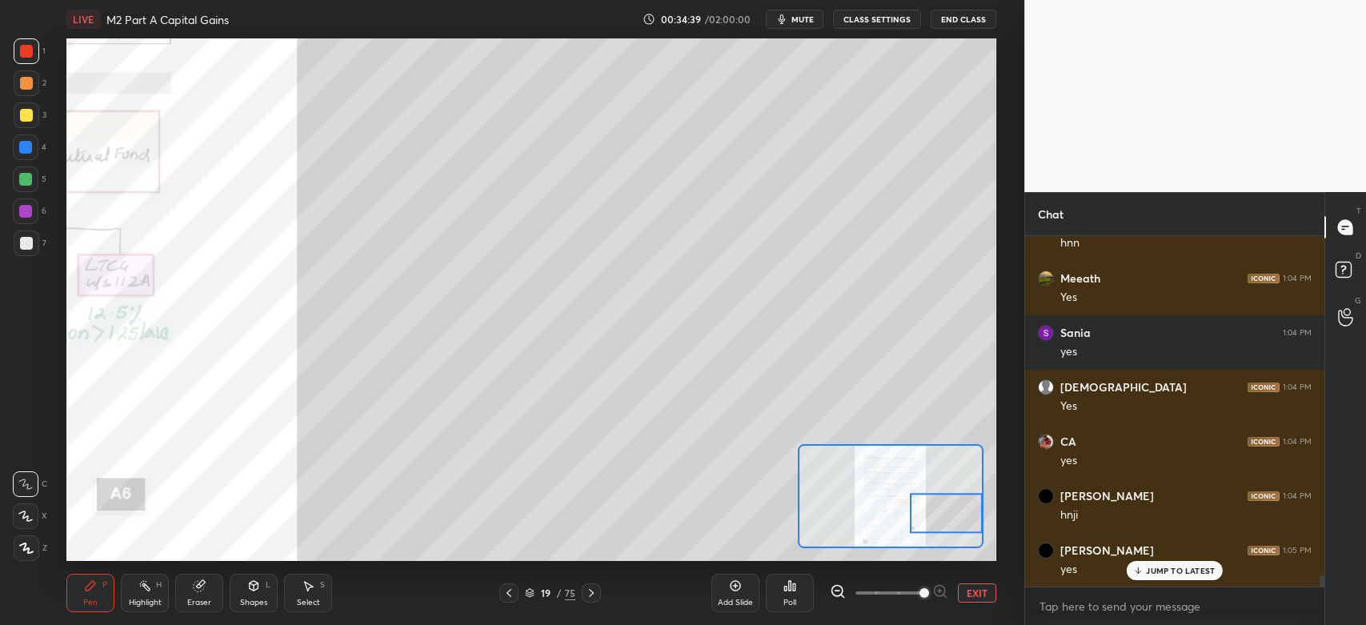
click at [27, 113] on div at bounding box center [26, 115] width 13 height 13
click at [259, 595] on div "Shapes L" at bounding box center [254, 593] width 48 height 38
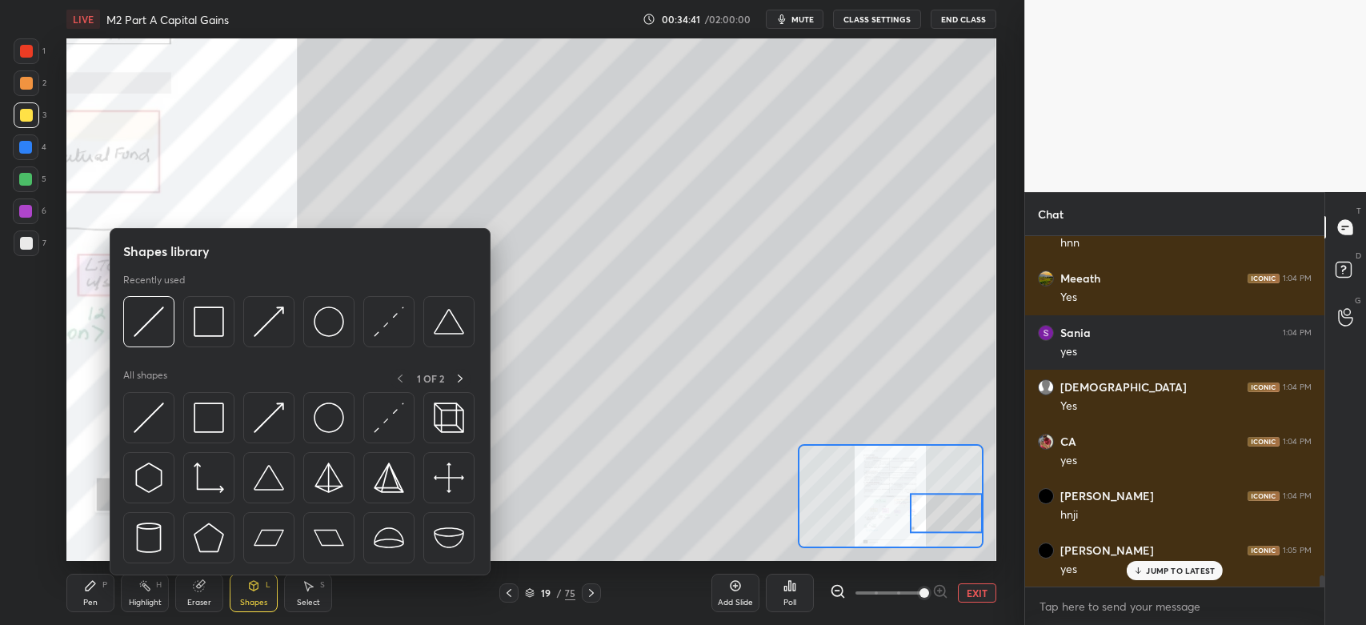
click at [204, 322] on img at bounding box center [209, 321] width 30 height 30
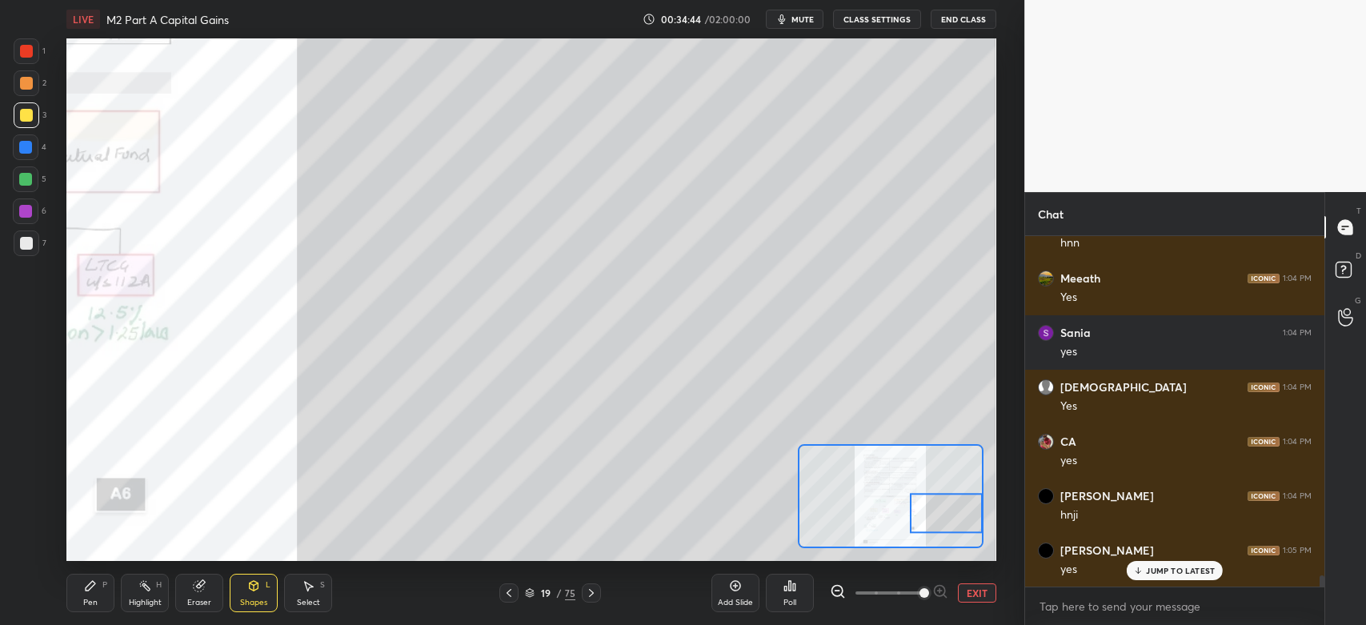
click at [105, 594] on div "Pen P" at bounding box center [90, 593] width 48 height 38
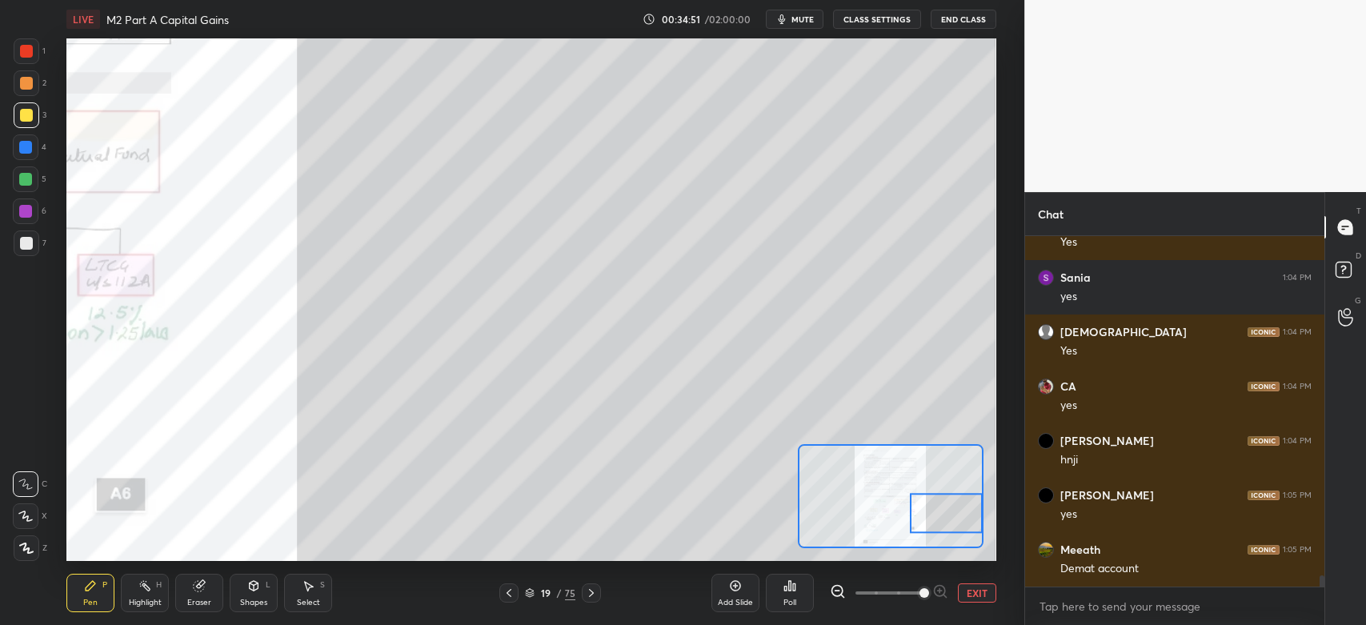
scroll to position [11031, 0]
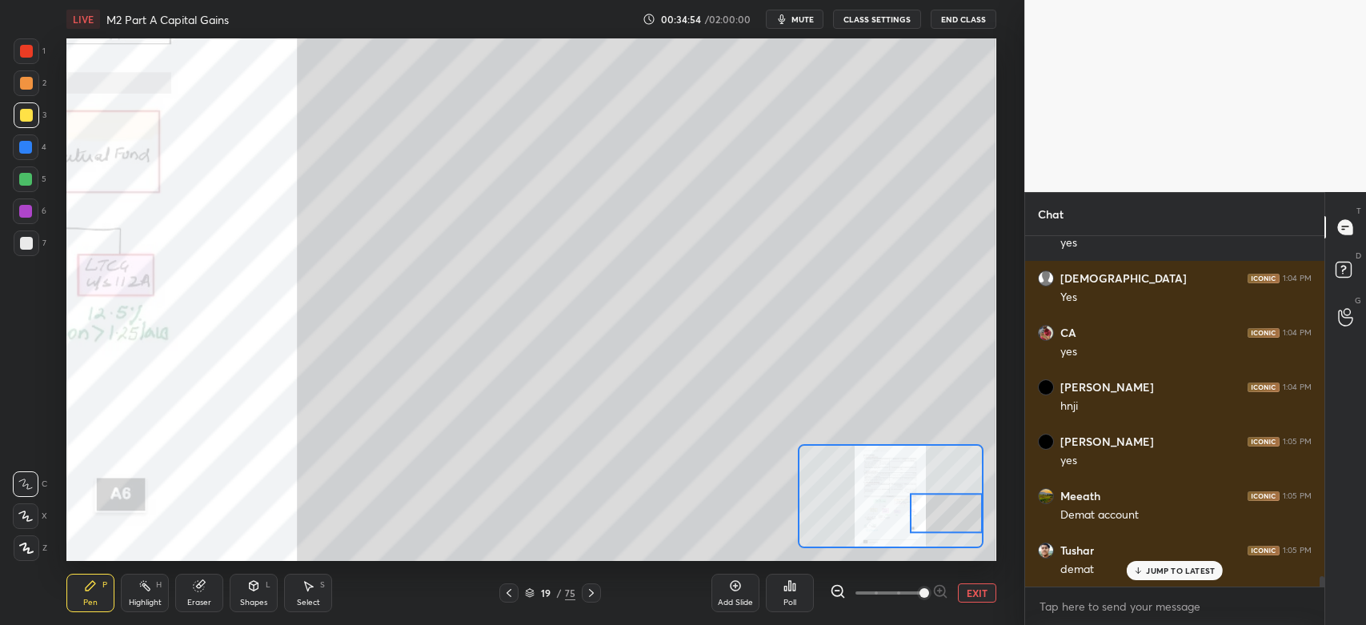
click at [23, 84] on div at bounding box center [26, 83] width 13 height 13
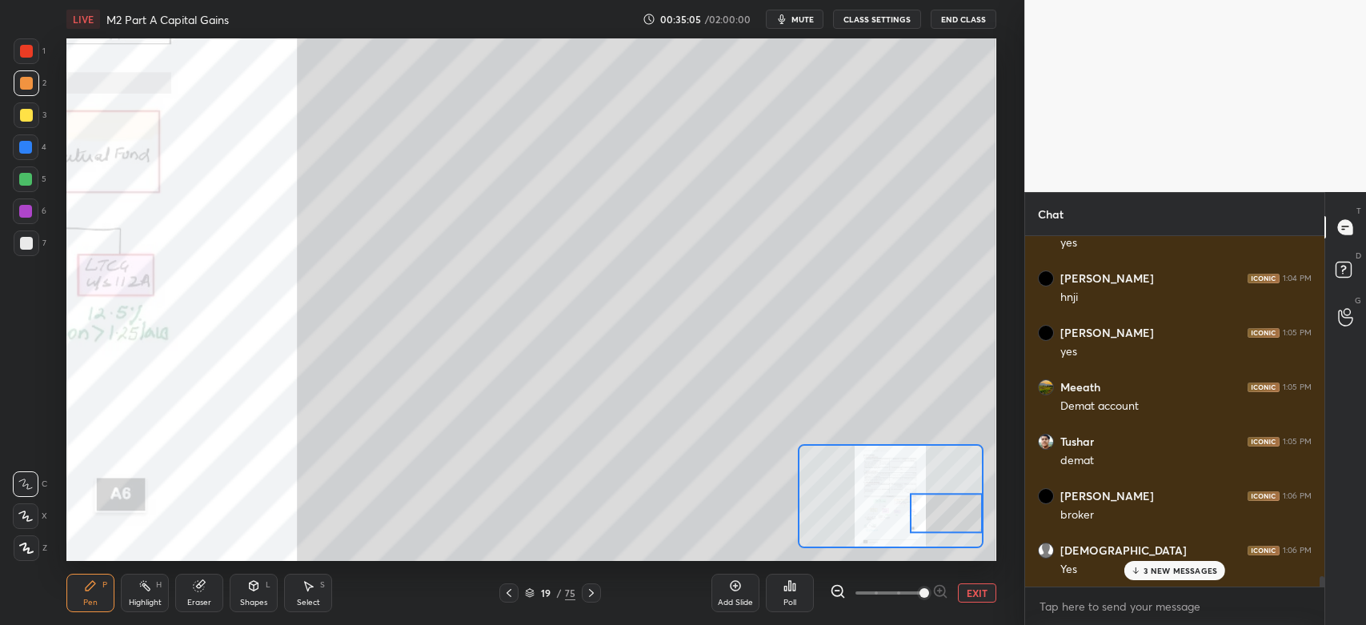
scroll to position [11304, 0]
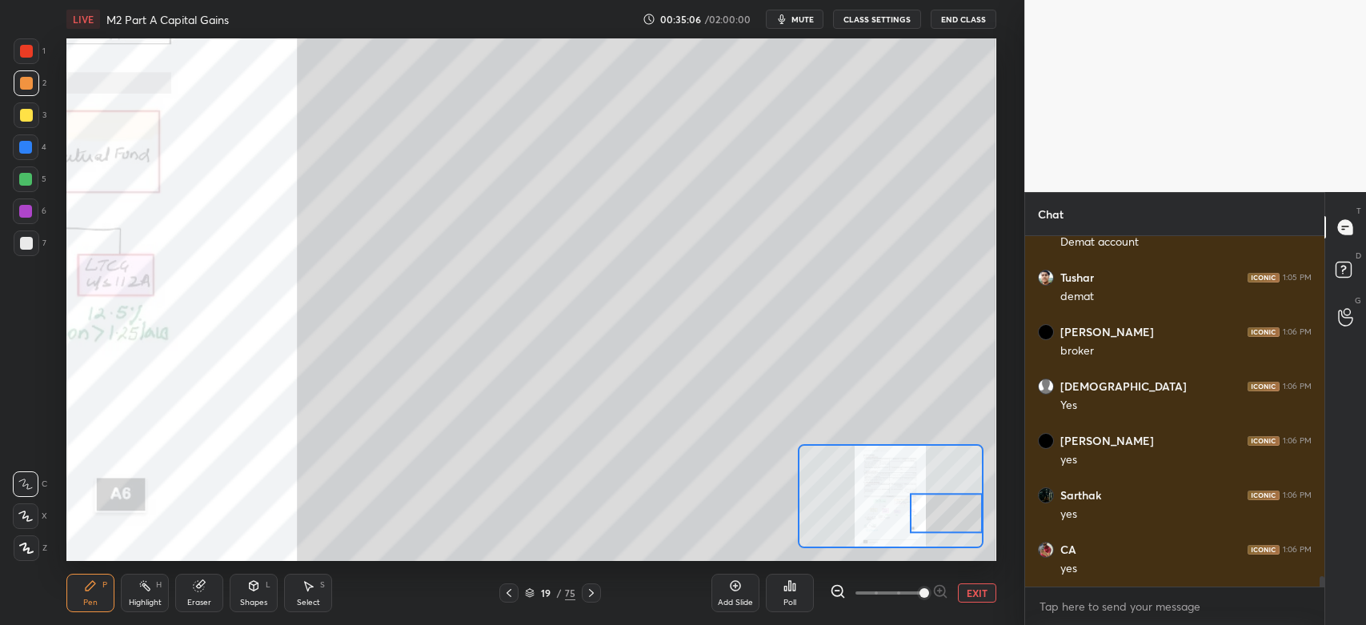
click at [249, 601] on div "Shapes" at bounding box center [253, 603] width 27 height 8
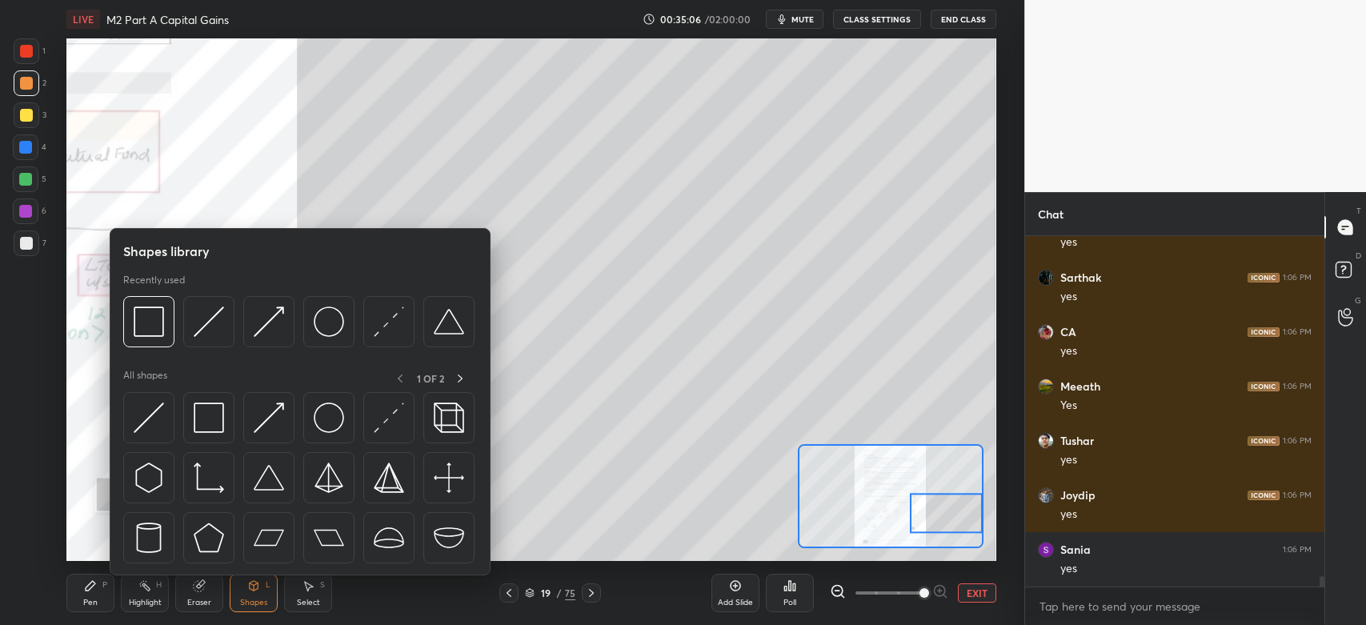
click at [162, 318] on img at bounding box center [149, 321] width 30 height 30
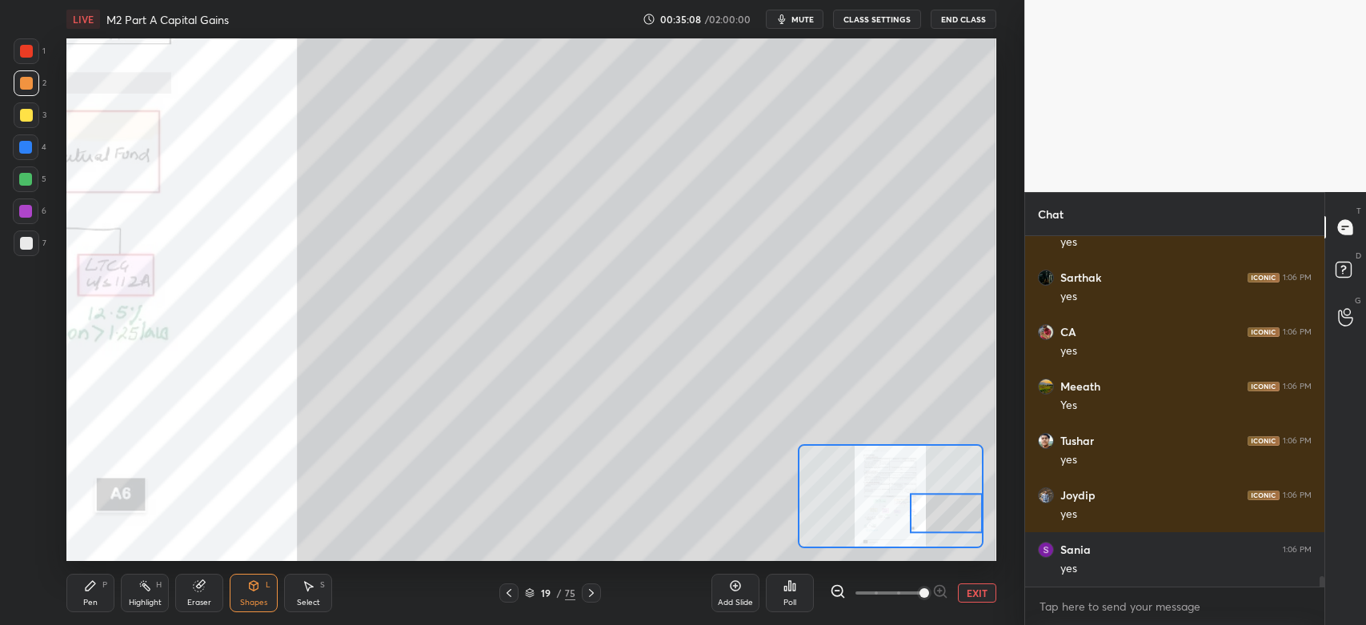
click at [88, 591] on icon at bounding box center [91, 586] width 10 height 10
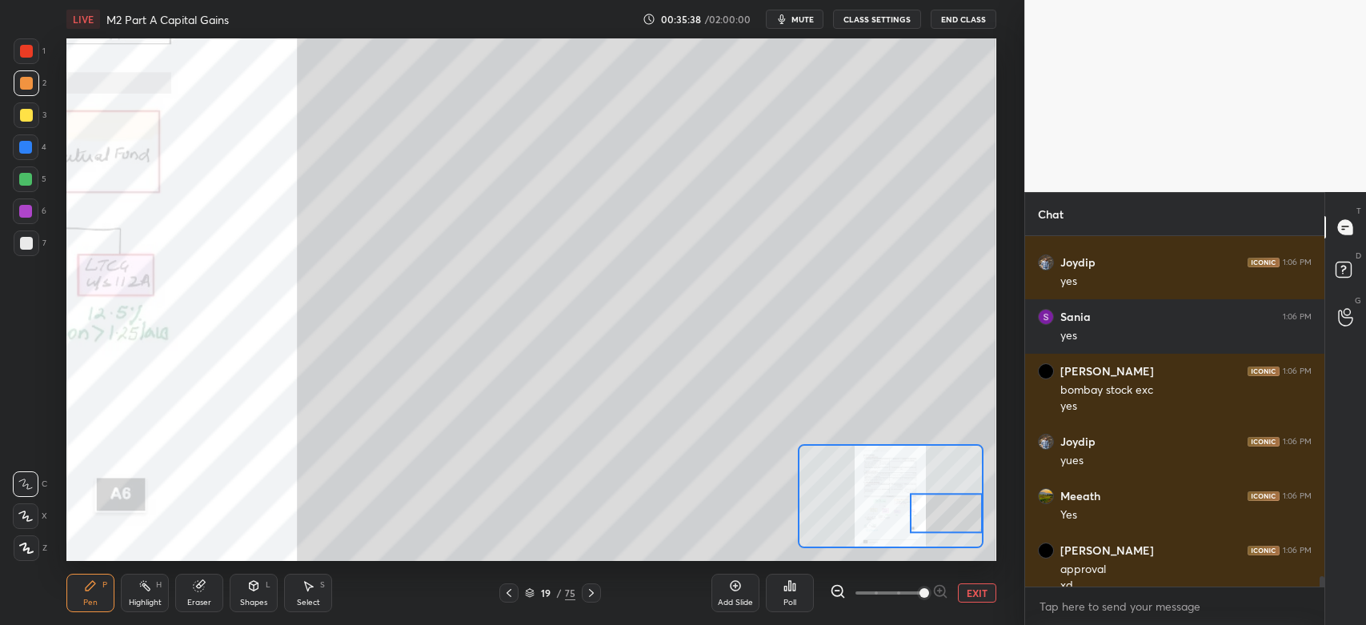
scroll to position [11771, 0]
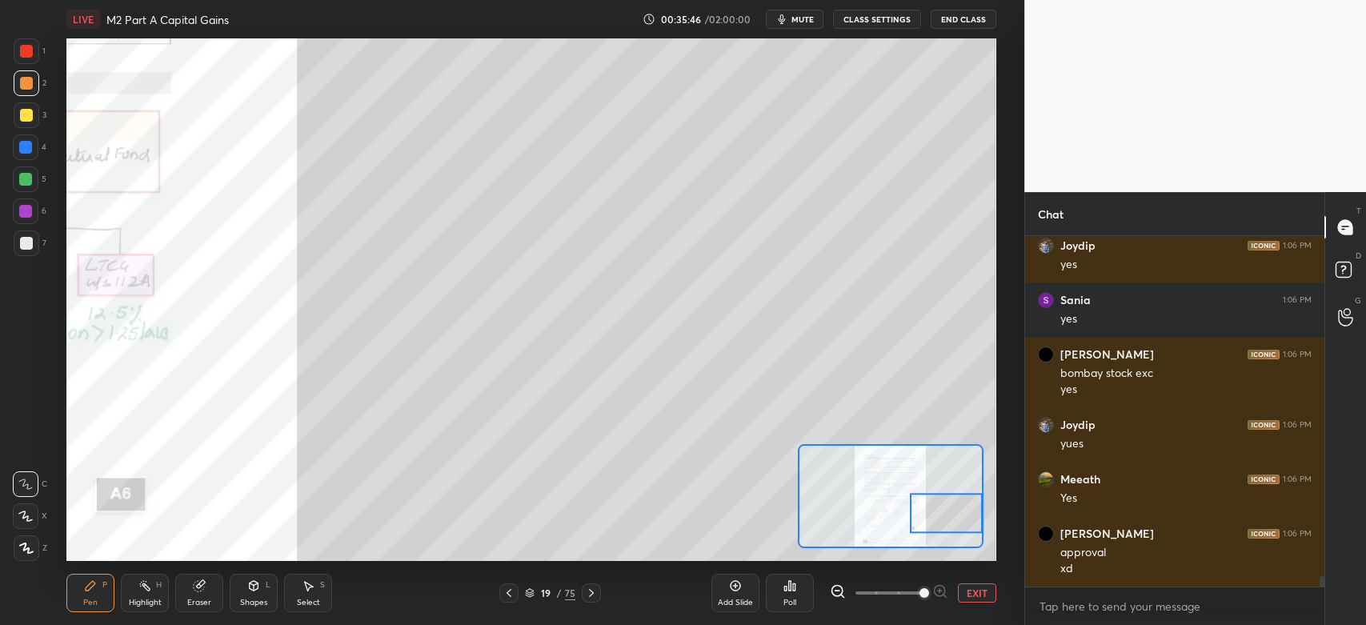
click at [32, 254] on div at bounding box center [27, 243] width 26 height 26
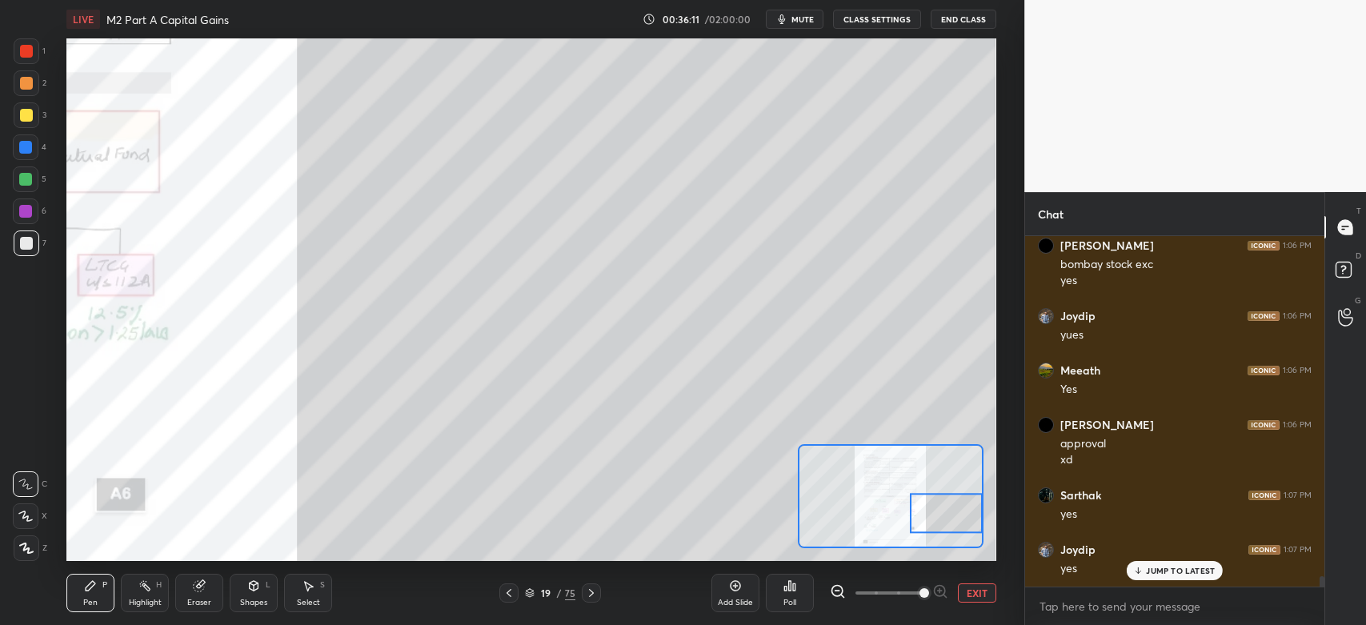
scroll to position [11934, 0]
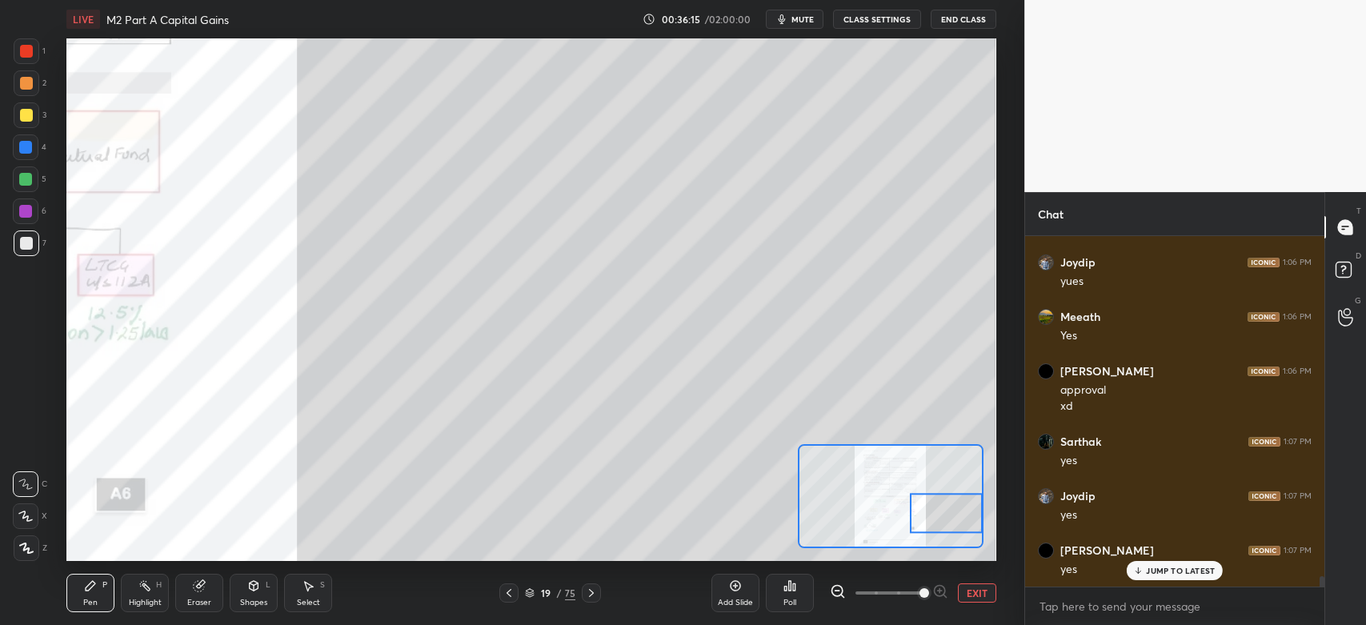
click at [21, 84] on div at bounding box center [26, 83] width 13 height 13
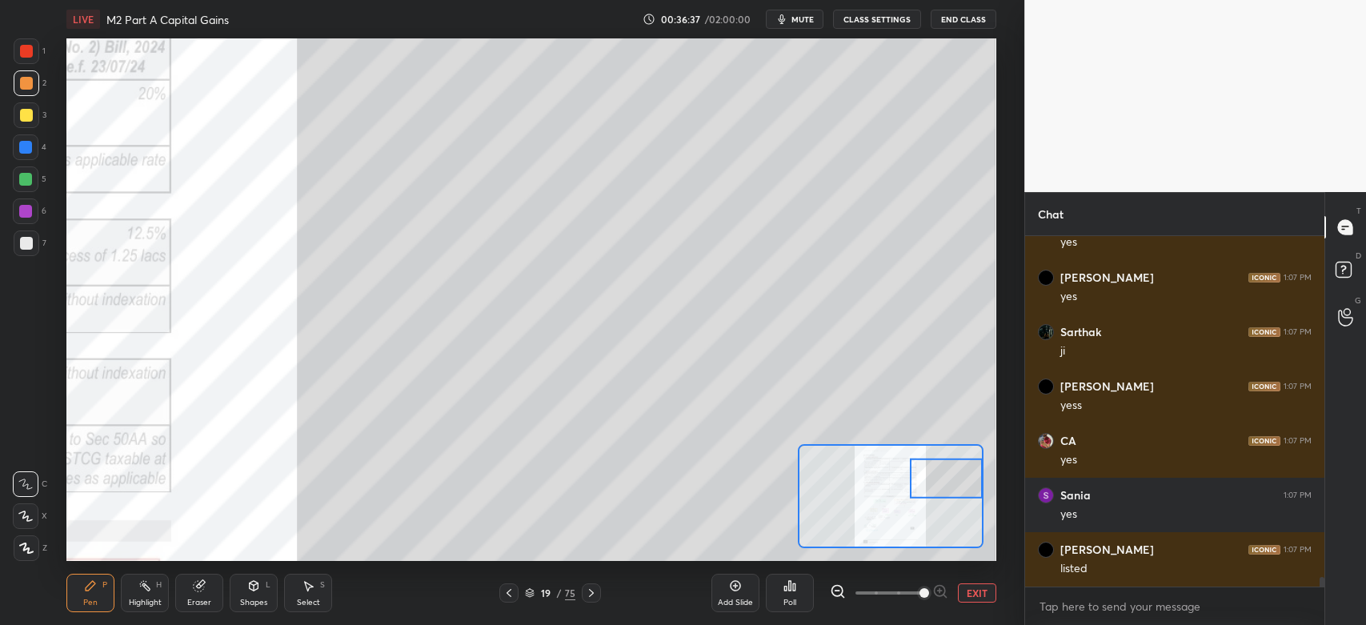
scroll to position [12222, 0]
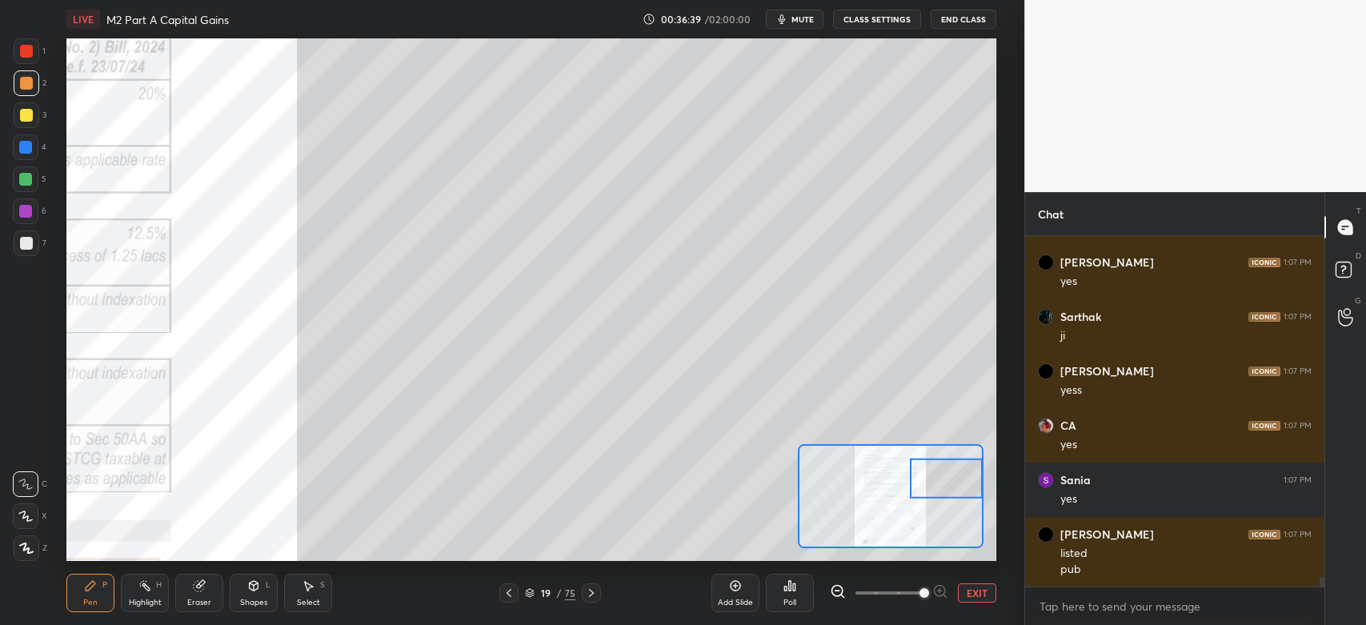
click at [22, 251] on div at bounding box center [27, 243] width 26 height 26
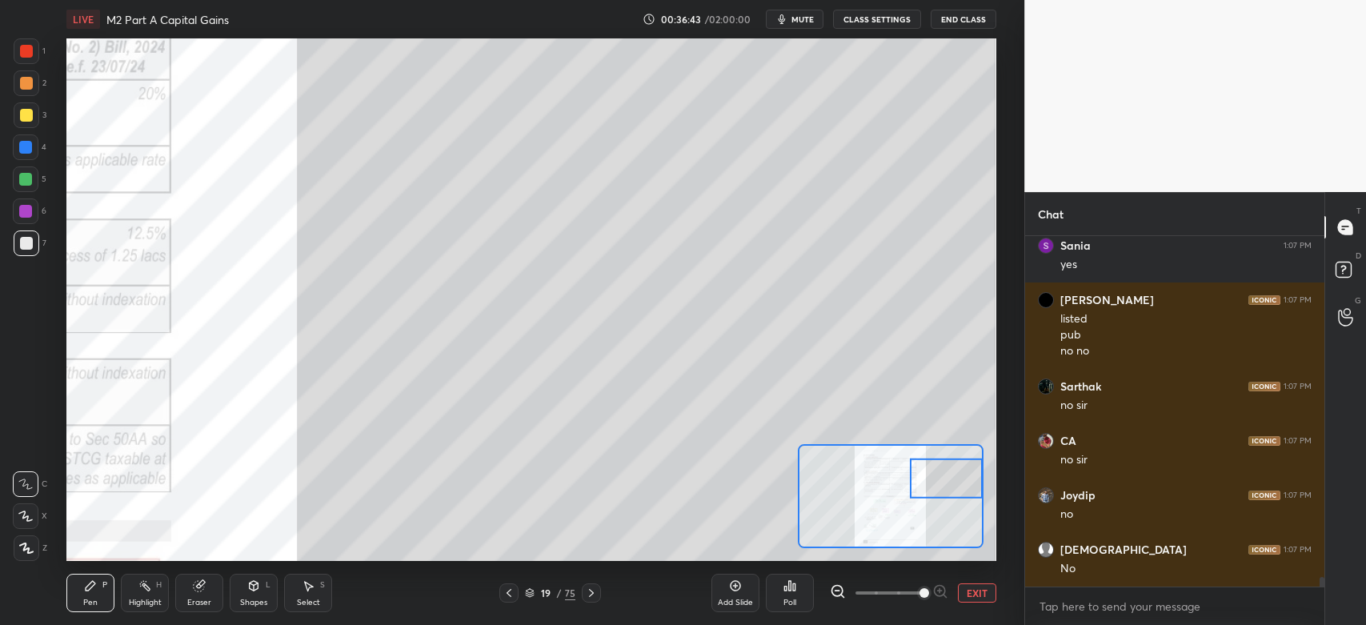
scroll to position [12510, 0]
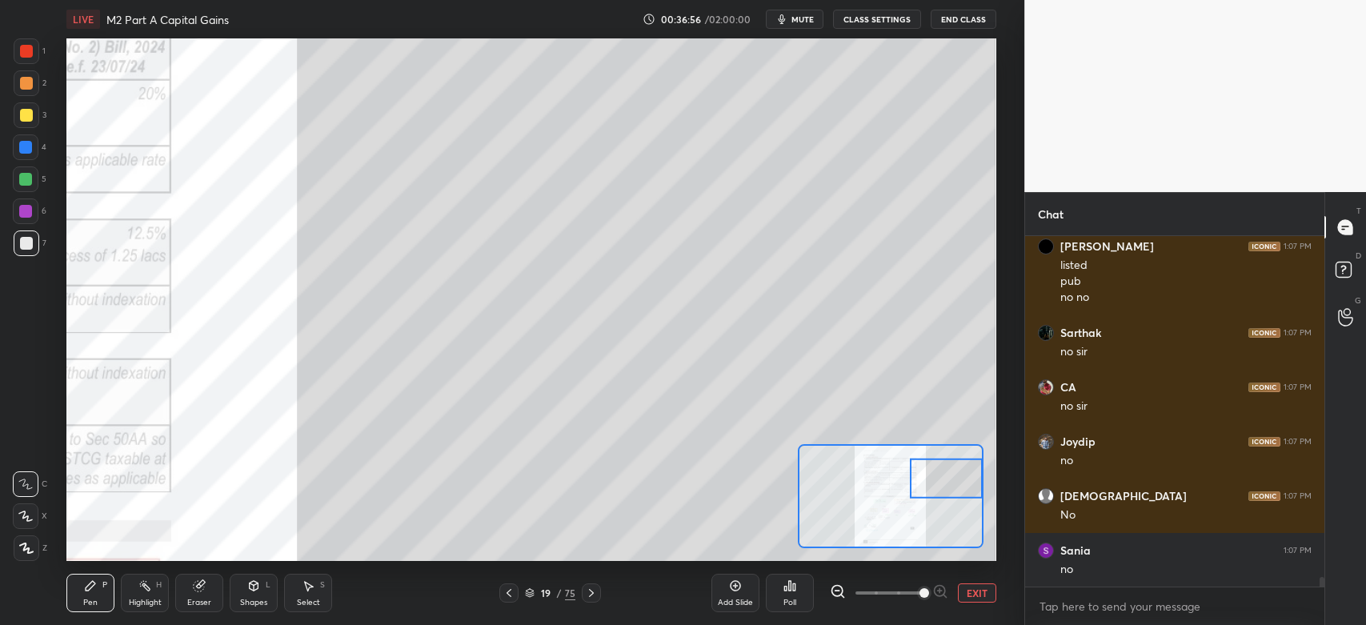
click at [25, 82] on div at bounding box center [26, 83] width 13 height 13
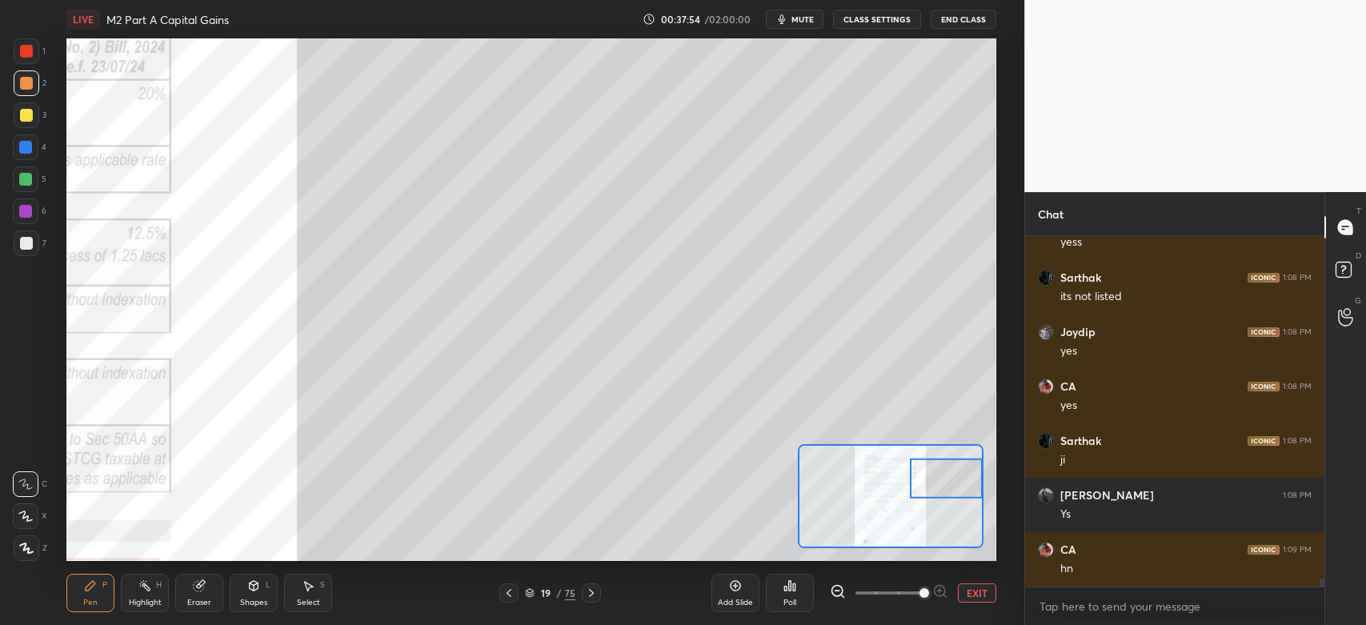
scroll to position [14687, 0]
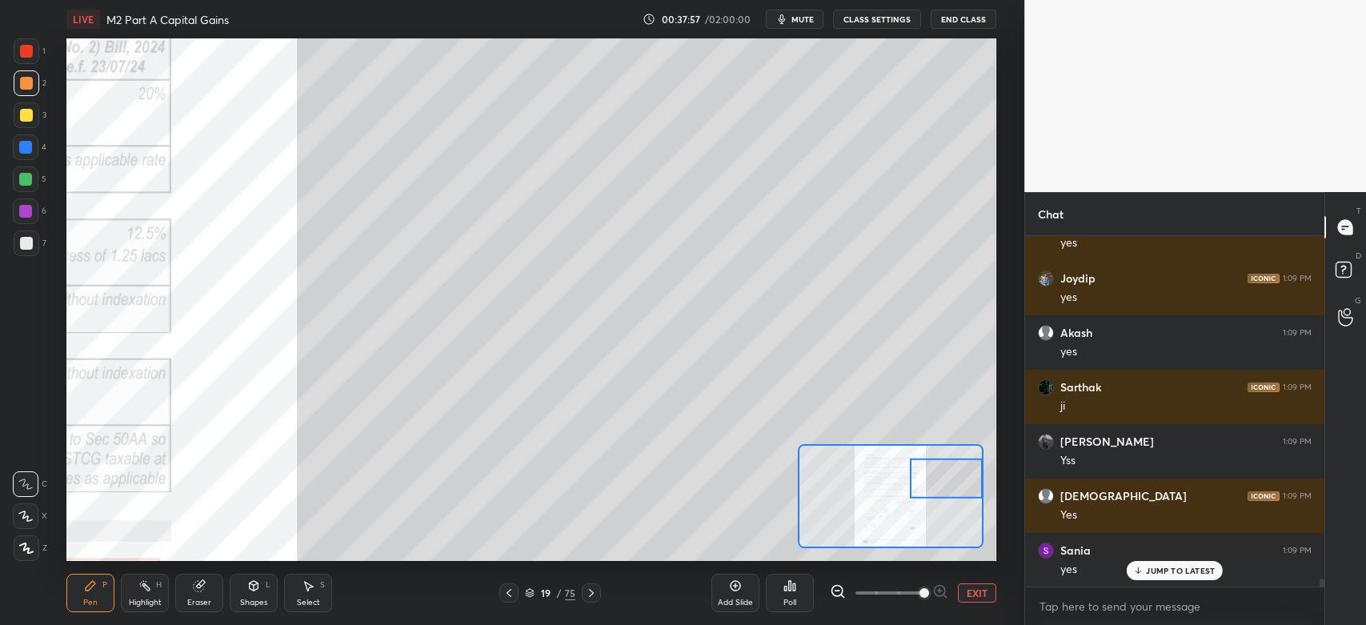
click at [38, 126] on div "3" at bounding box center [30, 115] width 33 height 26
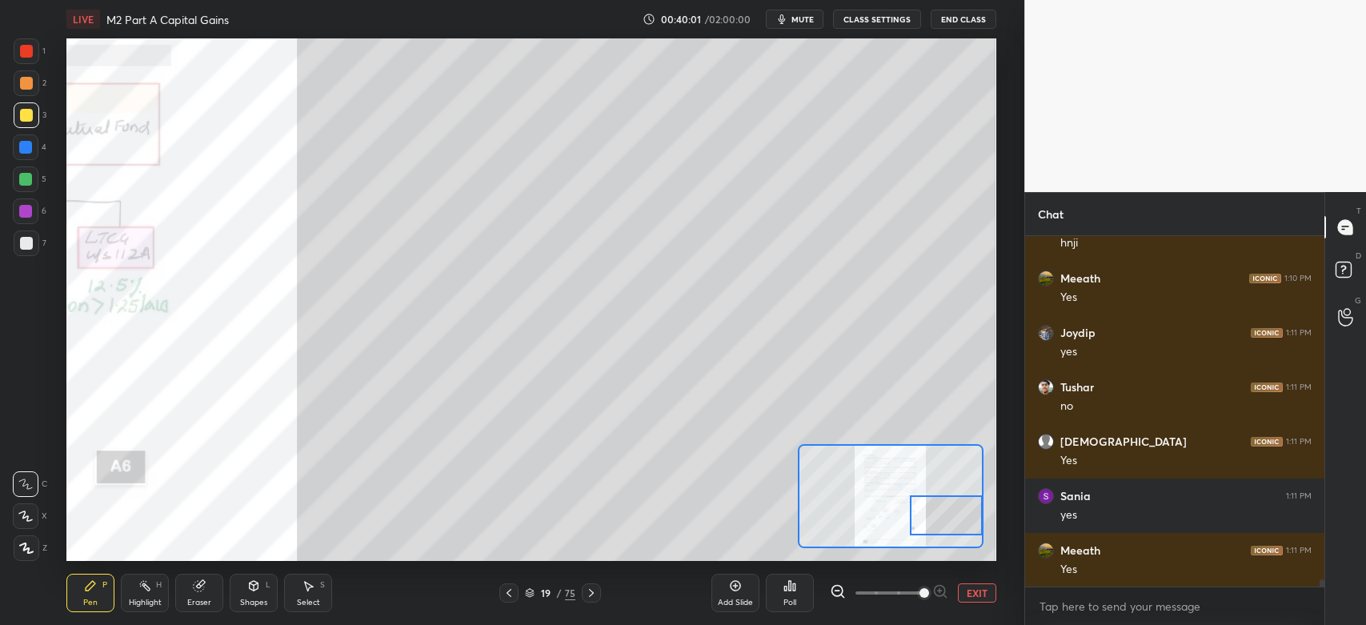
scroll to position [16803, 0]
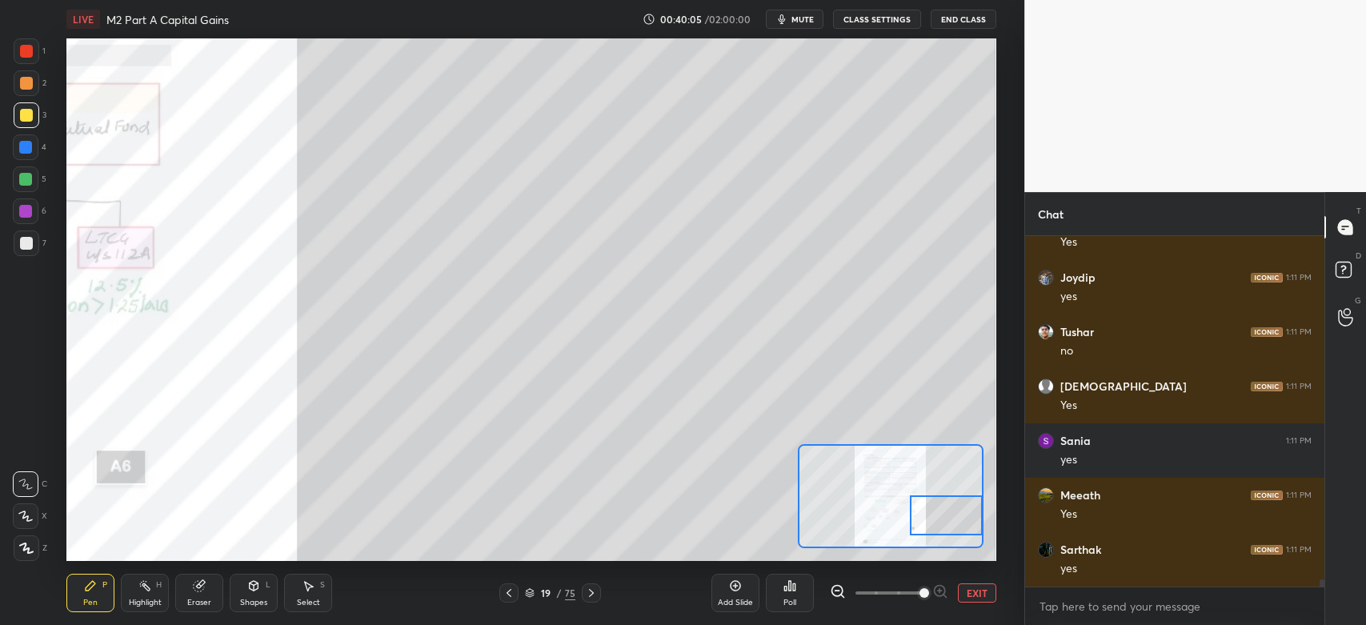
click at [31, 85] on div at bounding box center [26, 83] width 13 height 13
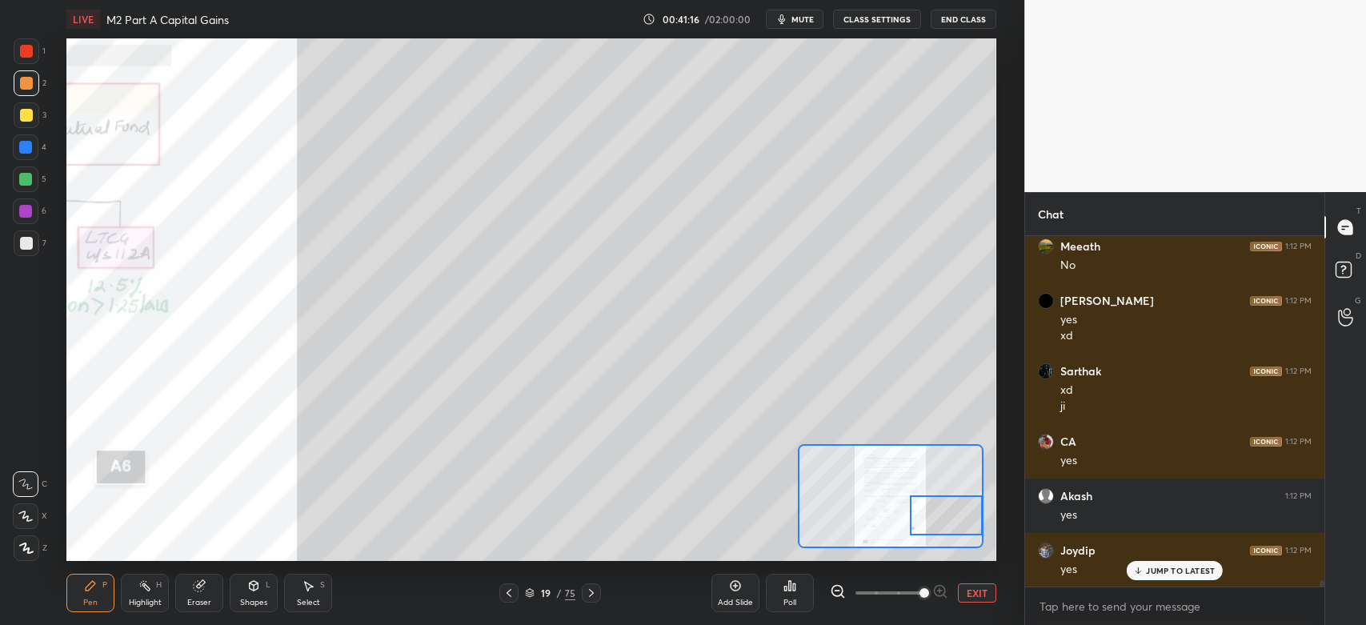
scroll to position [18212, 0]
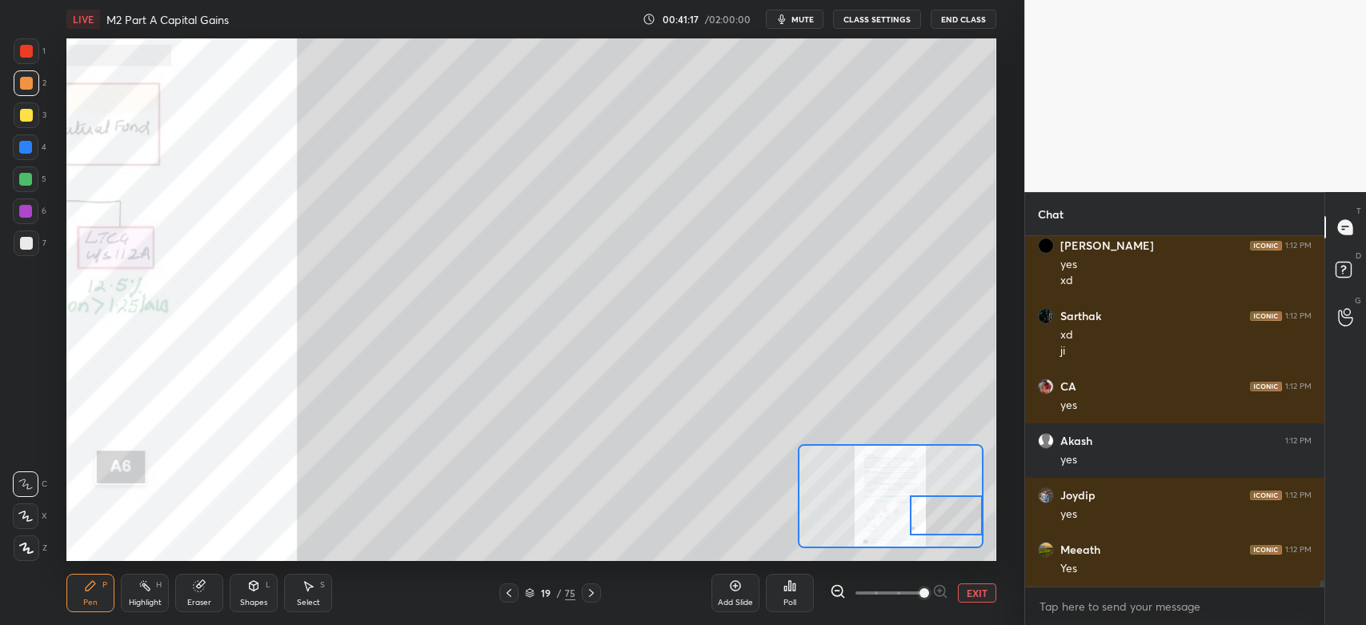
click at [26, 217] on div at bounding box center [25, 211] width 13 height 13
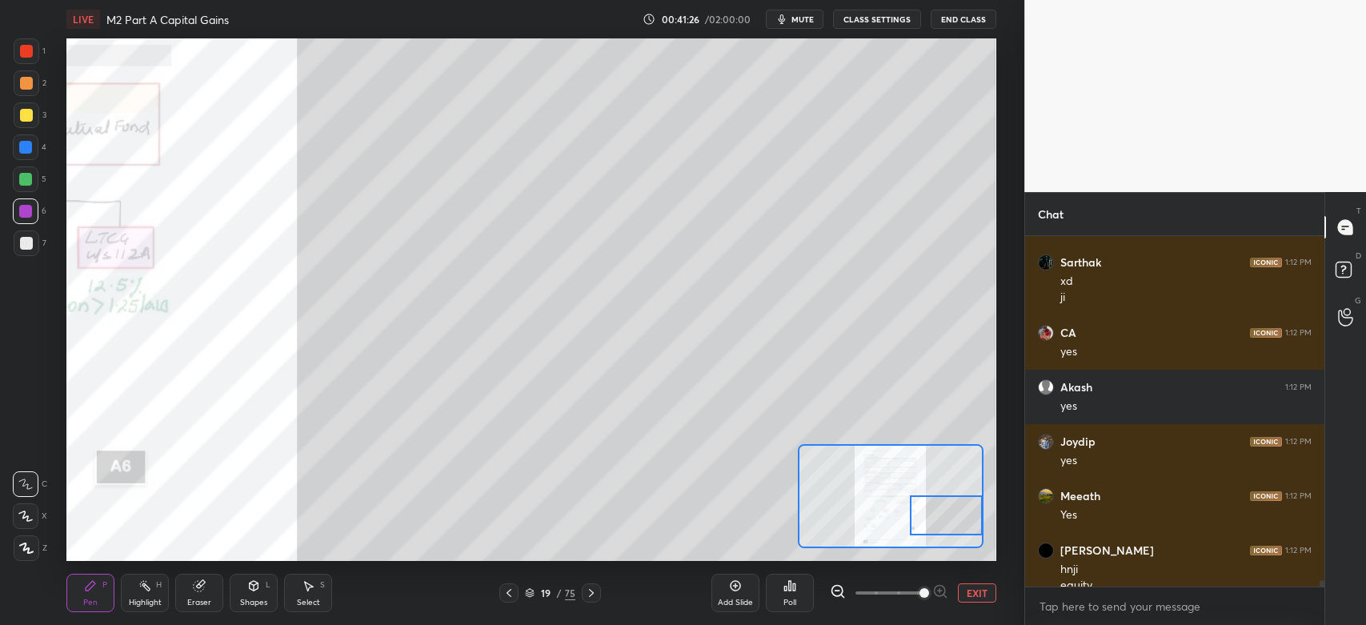
scroll to position [18282, 0]
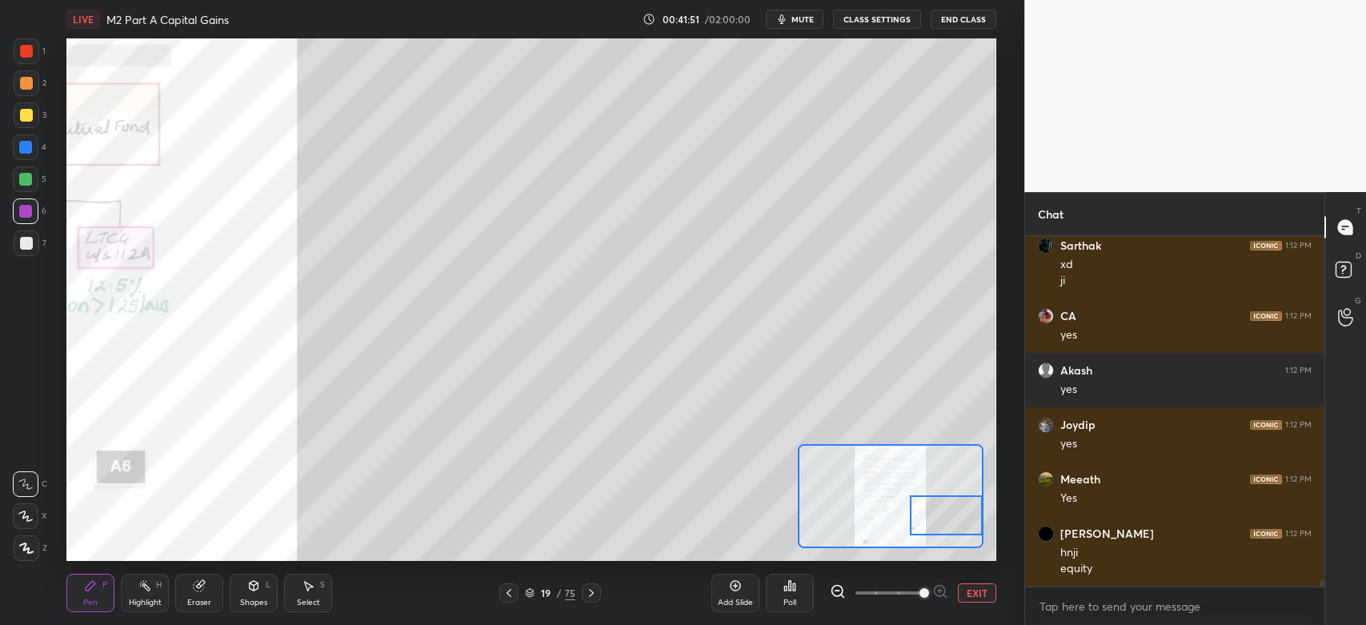
click at [26, 115] on div at bounding box center [26, 115] width 13 height 13
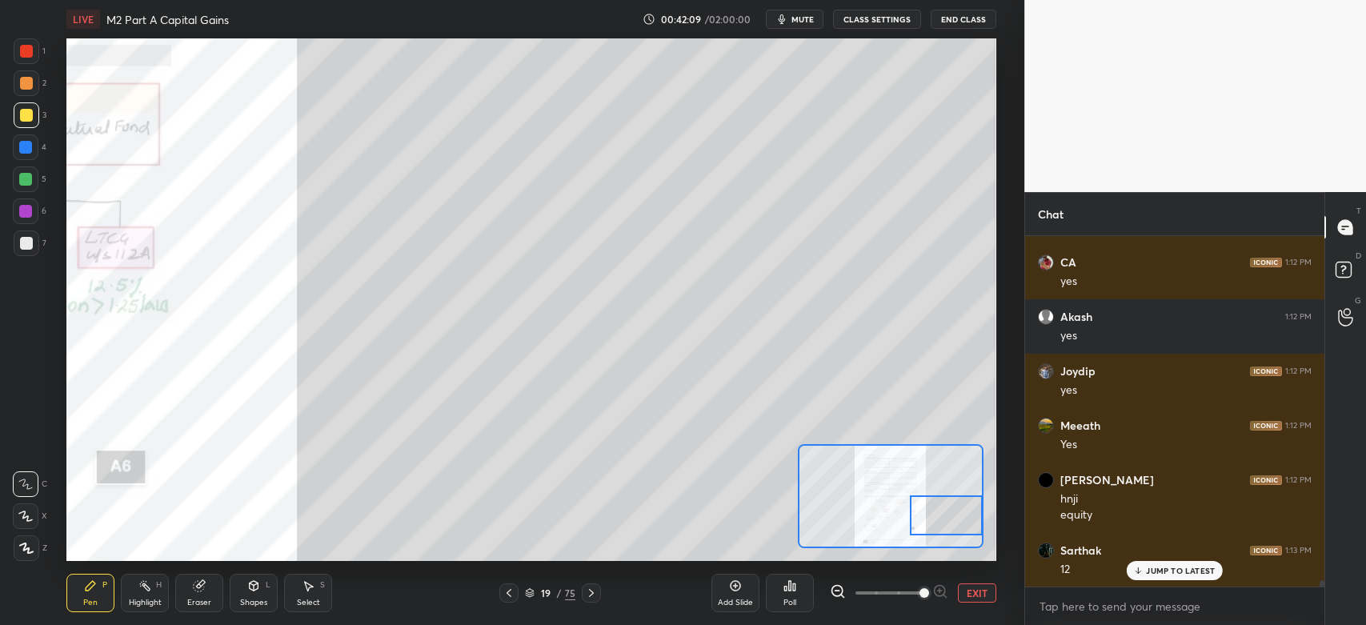
click at [30, 78] on div at bounding box center [26, 83] width 13 height 13
click at [26, 46] on div at bounding box center [26, 51] width 13 height 13
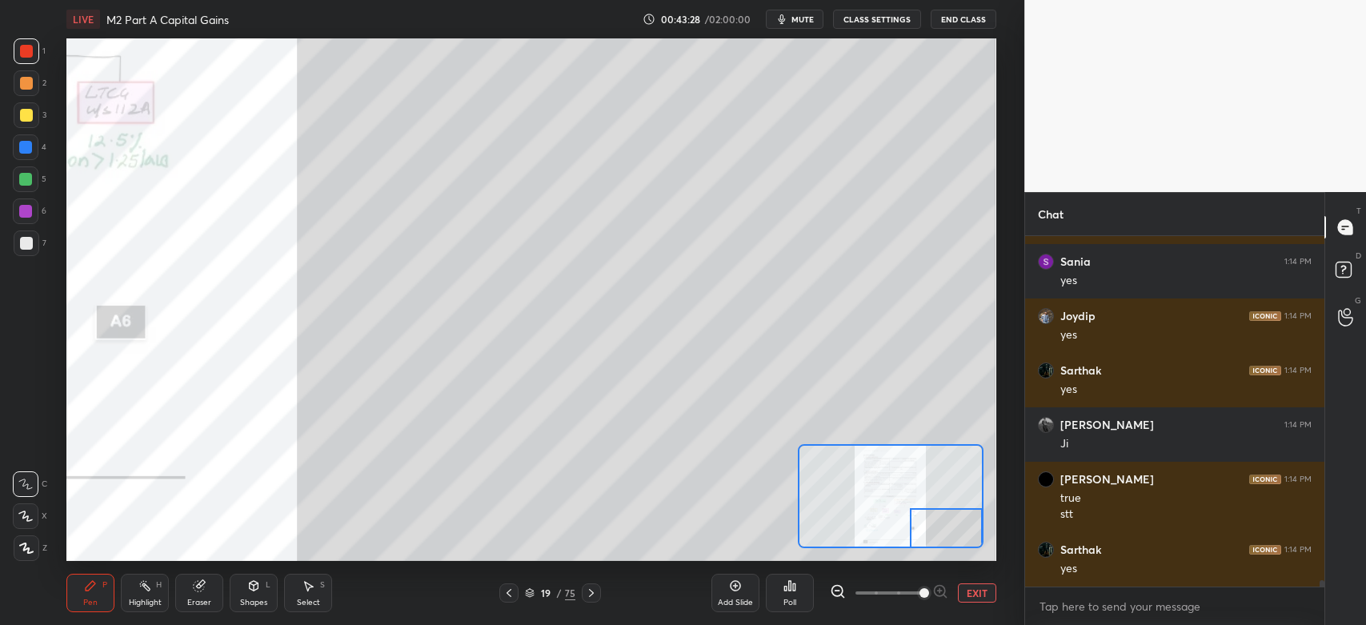
scroll to position [18842, 0]
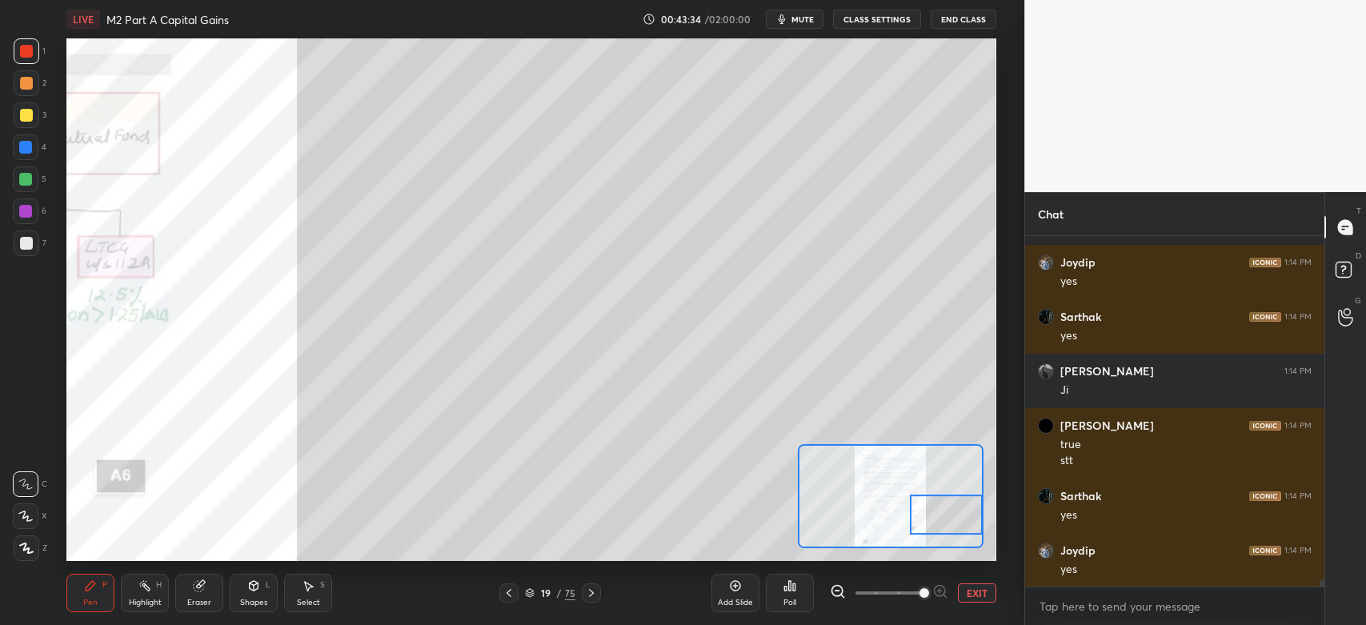
click at [159, 599] on div "Highlight" at bounding box center [145, 603] width 33 height 8
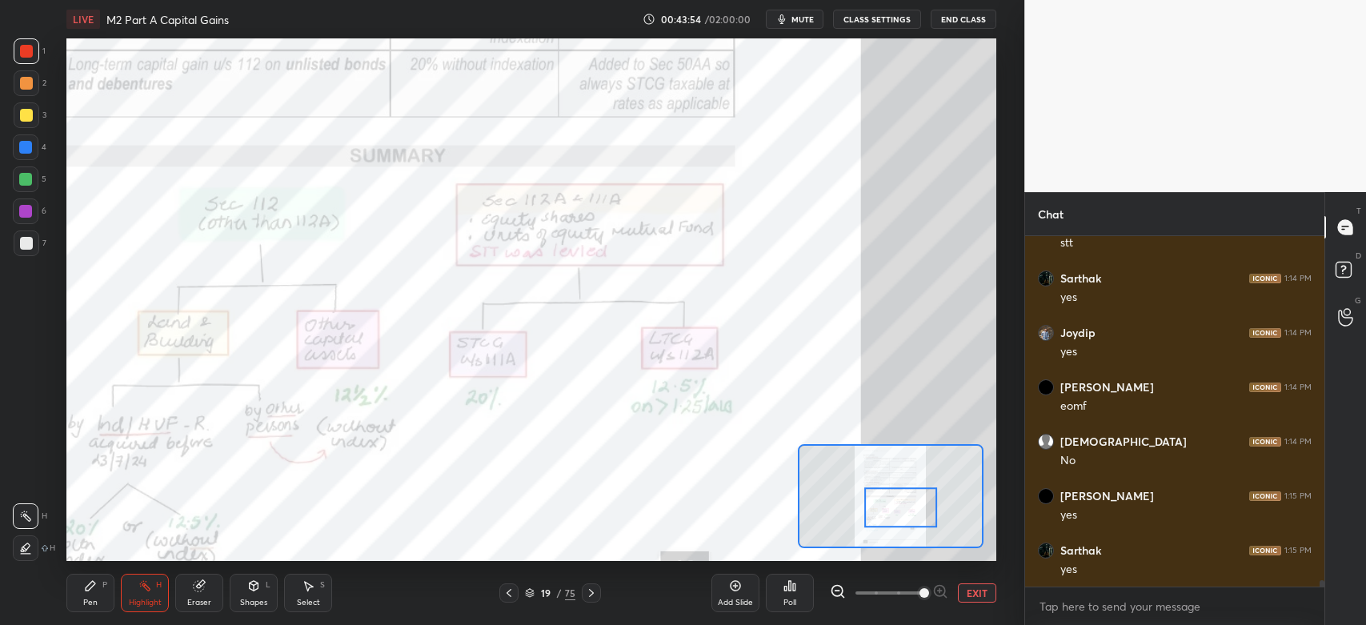
scroll to position [19114, 0]
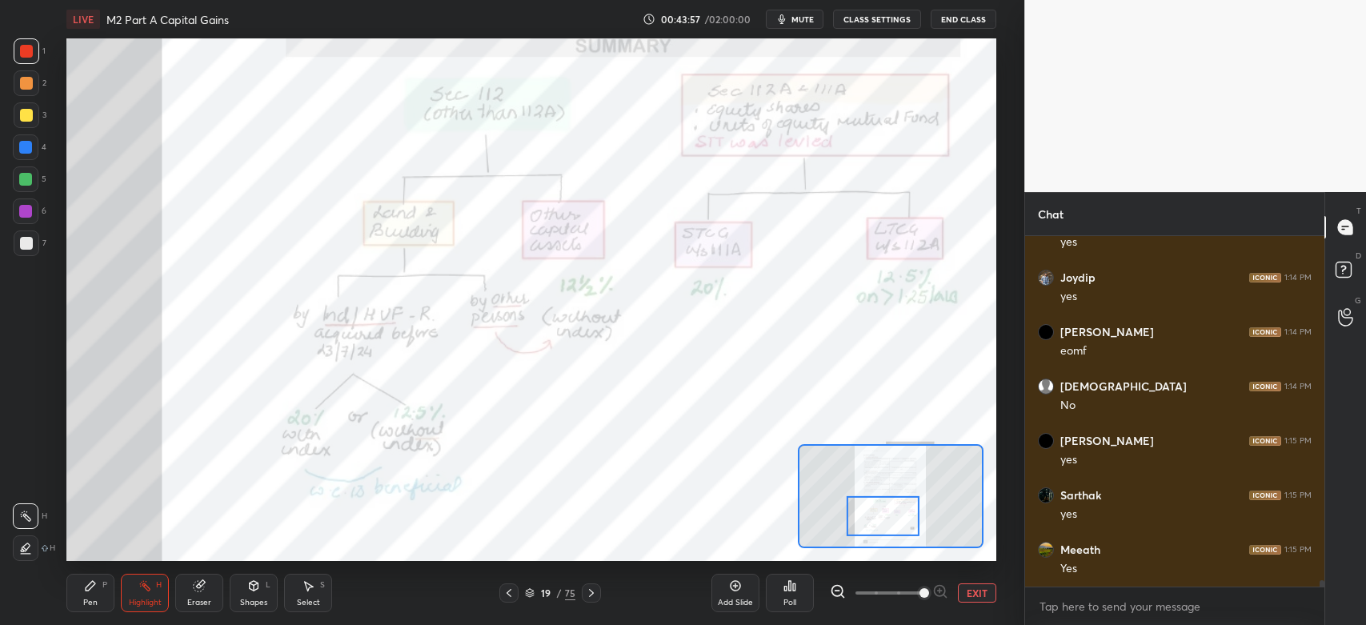
click at [30, 56] on div at bounding box center [26, 51] width 13 height 13
click at [94, 595] on div "Pen P" at bounding box center [90, 593] width 48 height 38
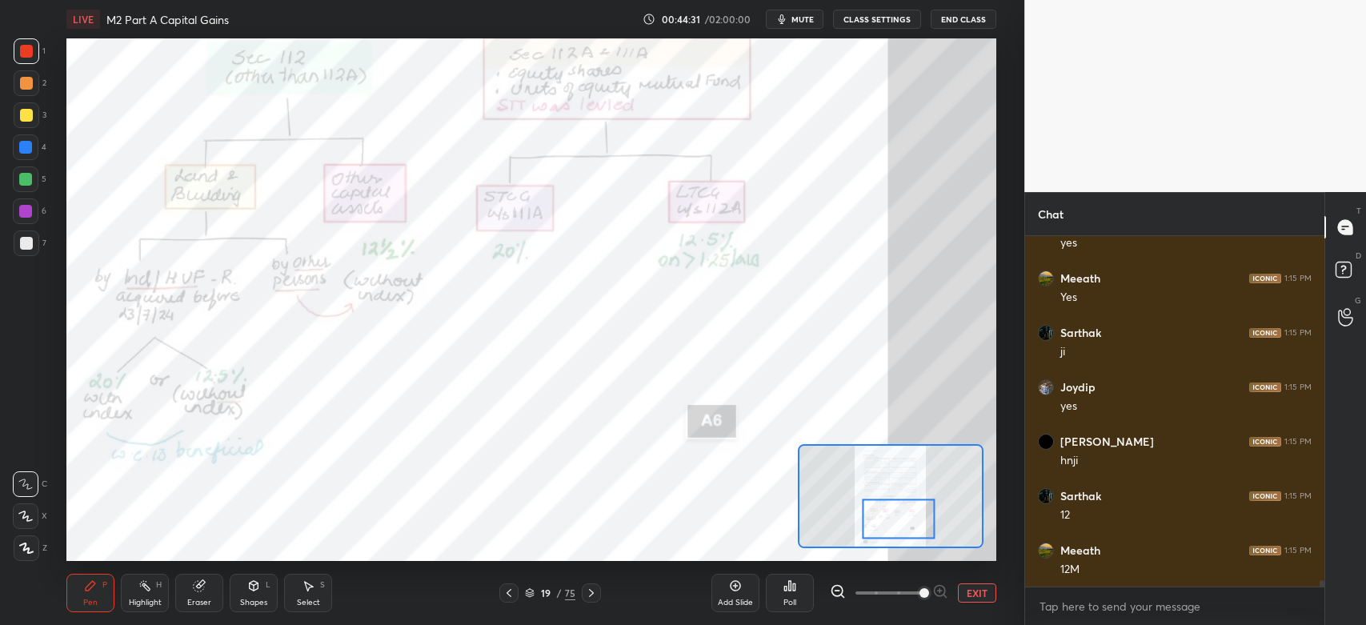
scroll to position [19441, 0]
click at [19, 149] on div at bounding box center [25, 147] width 13 height 13
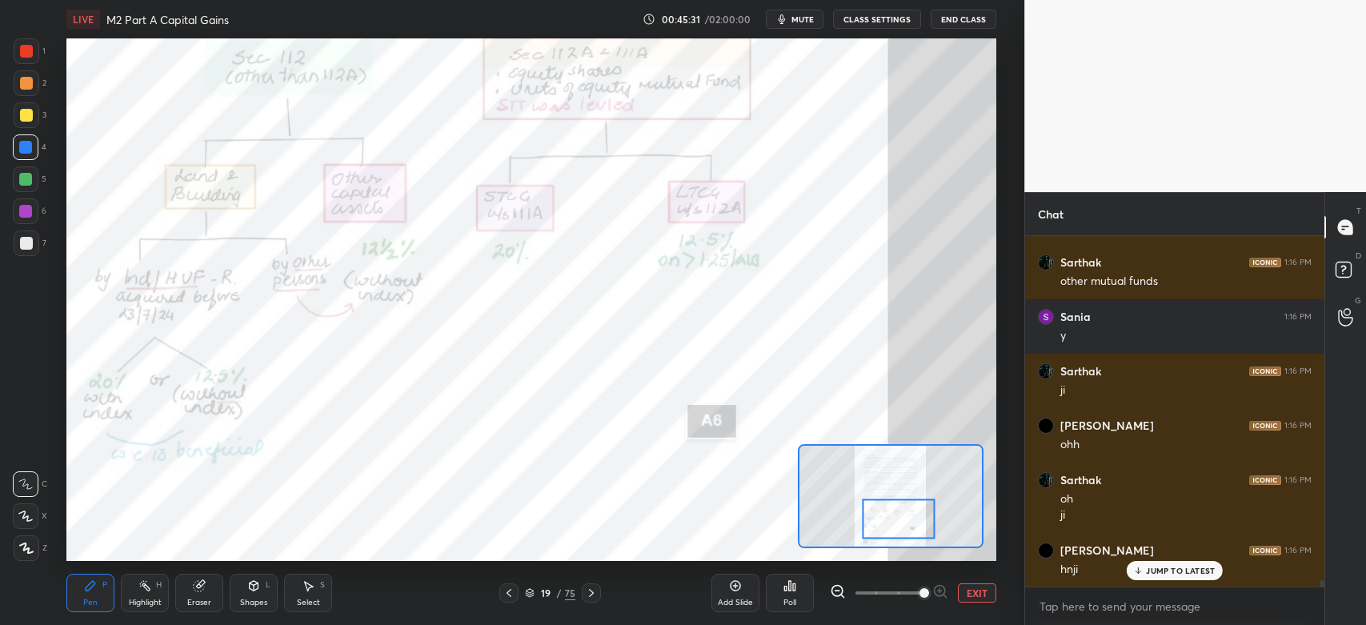
scroll to position [19947, 0]
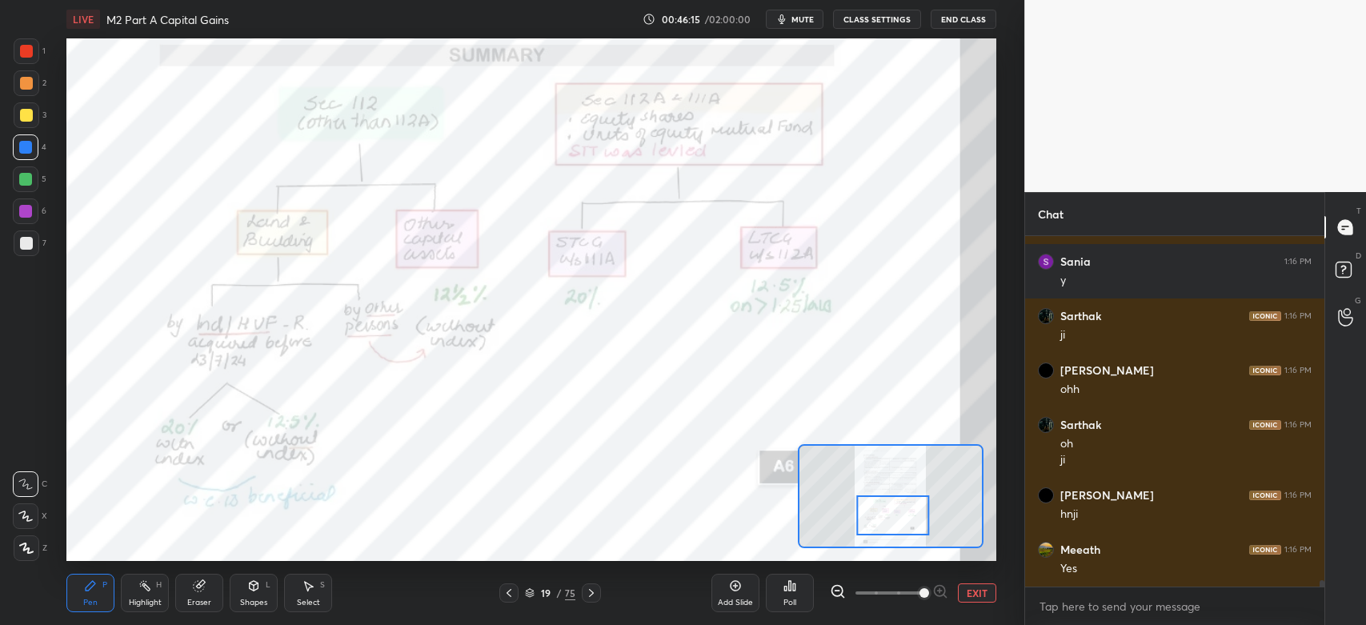
click at [200, 597] on div "Eraser" at bounding box center [199, 593] width 48 height 38
click at [91, 601] on div "Pen" at bounding box center [90, 603] width 14 height 8
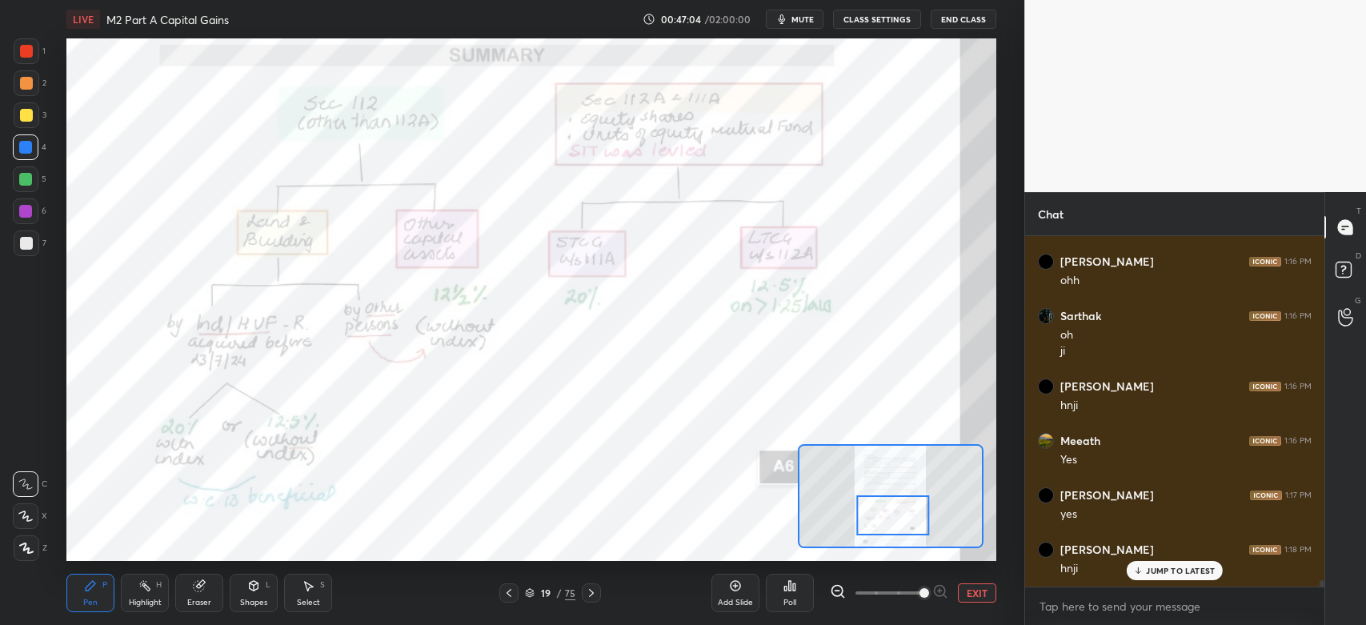
scroll to position [20109, 0]
click at [839, 592] on icon at bounding box center [838, 591] width 16 height 16
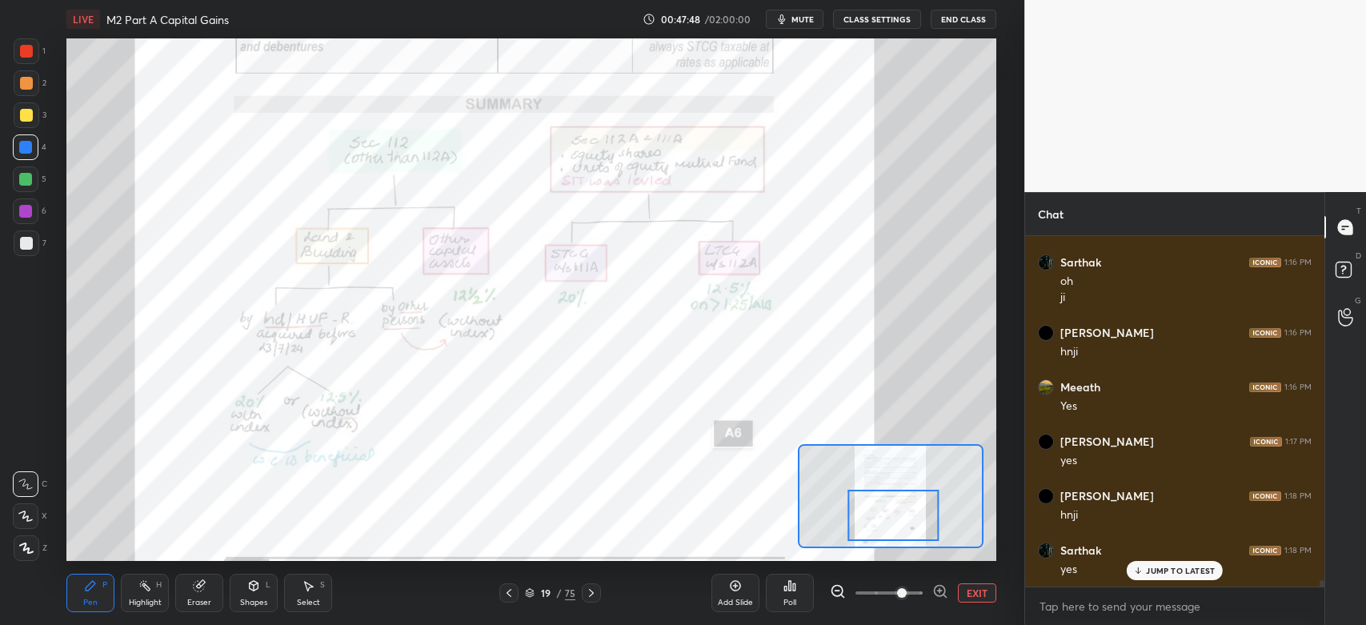
click at [841, 595] on icon at bounding box center [842, 596] width 3 height 3
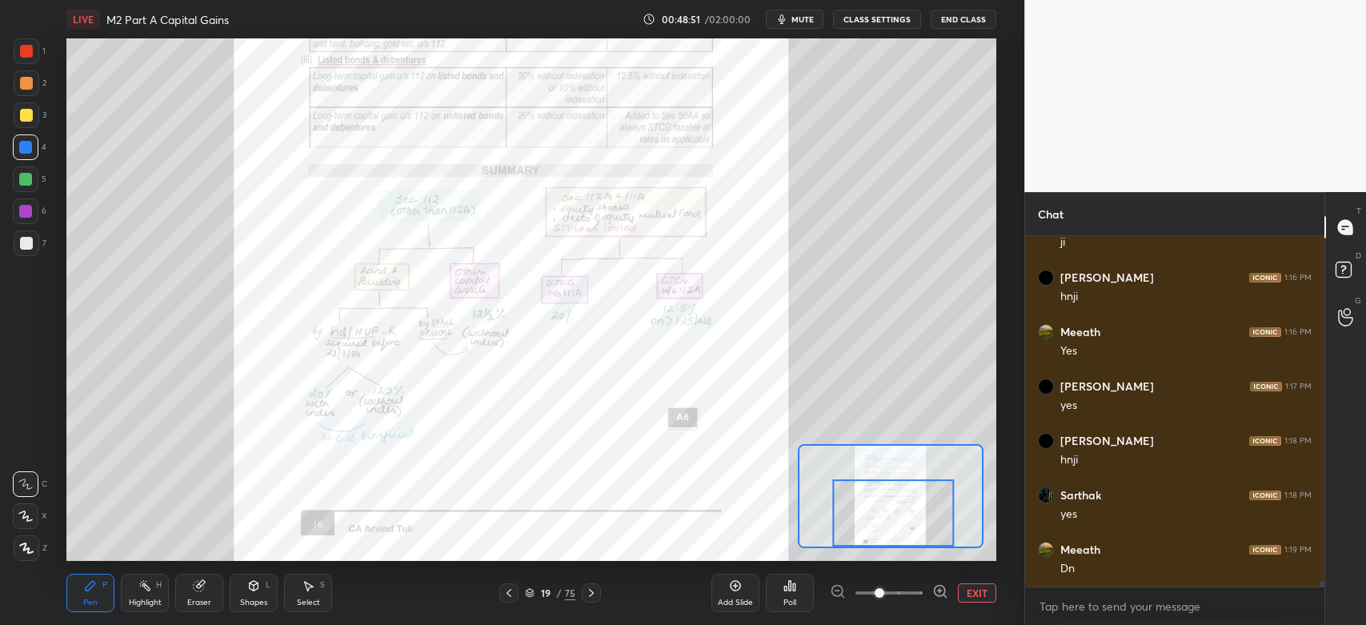
scroll to position [20232, 0]
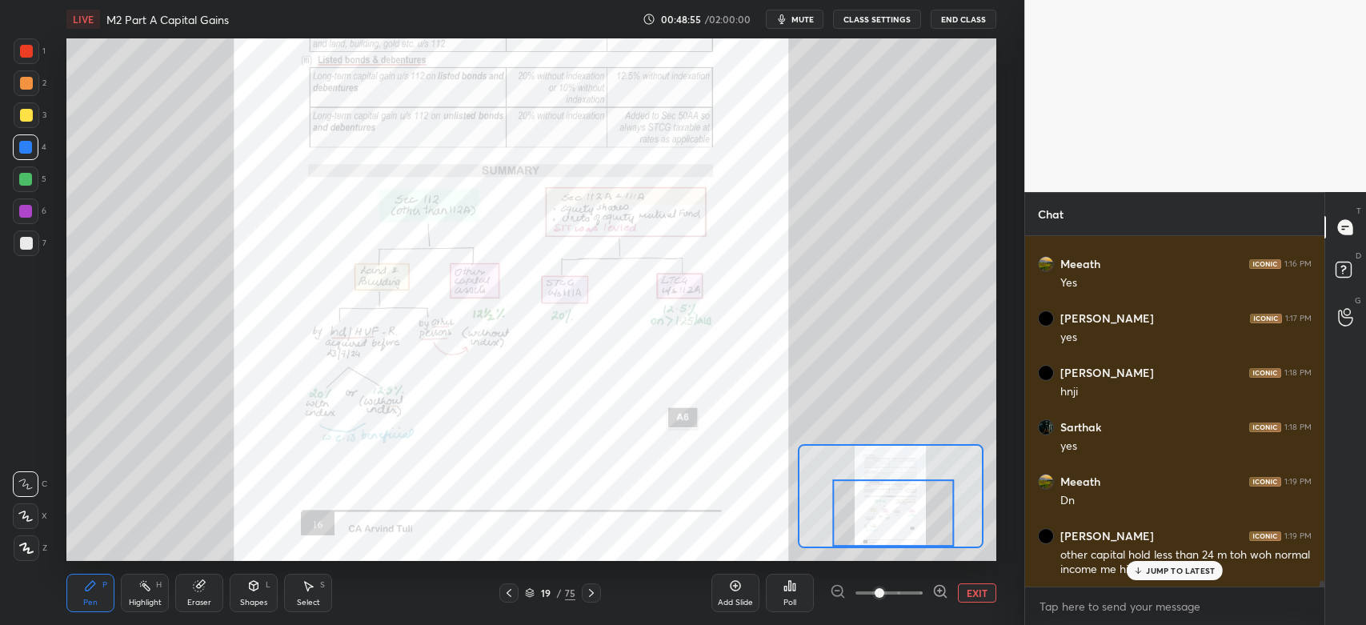
click at [1171, 575] on p "JUMP TO LATEST" at bounding box center [1180, 571] width 69 height 10
click at [22, 83] on div at bounding box center [26, 83] width 13 height 13
click at [20, 62] on div at bounding box center [27, 51] width 26 height 26
click at [208, 602] on div "Eraser" at bounding box center [199, 603] width 24 height 8
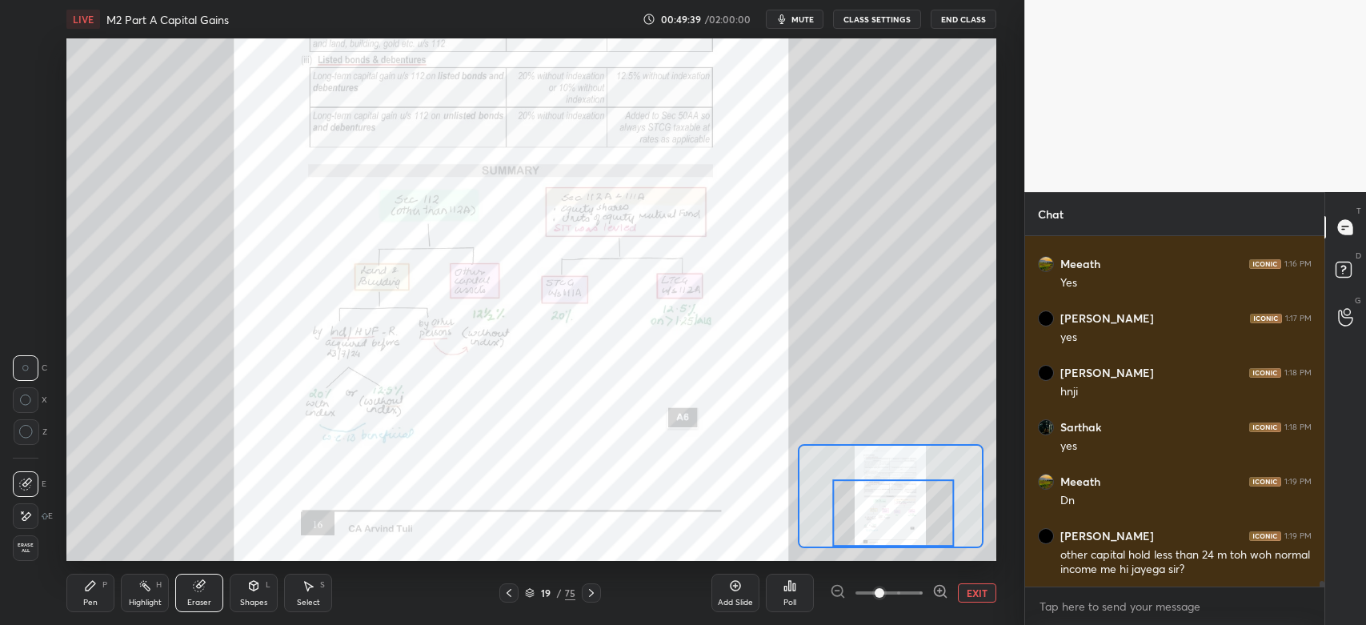
click at [117, 594] on div "Pen P Highlight H Eraser Shapes L Select S" at bounding box center [227, 593] width 322 height 38
click at [109, 591] on div "Pen P" at bounding box center [90, 593] width 48 height 38
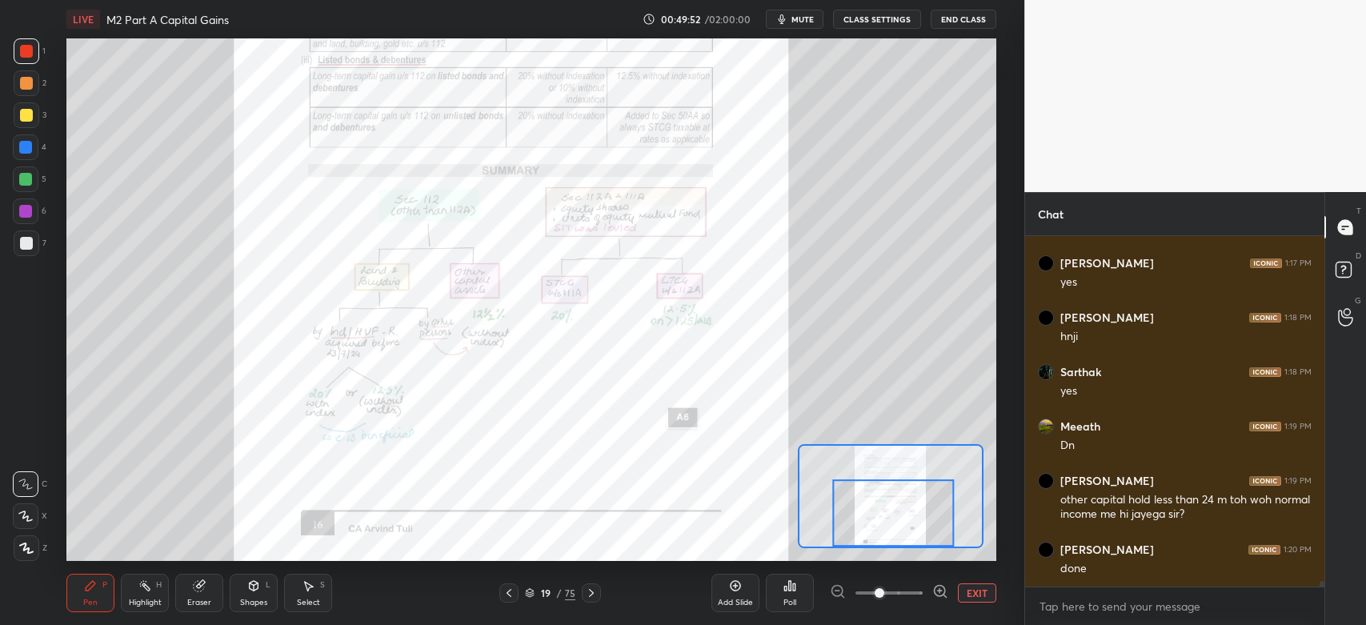
click at [729, 591] on icon at bounding box center [735, 585] width 13 height 13
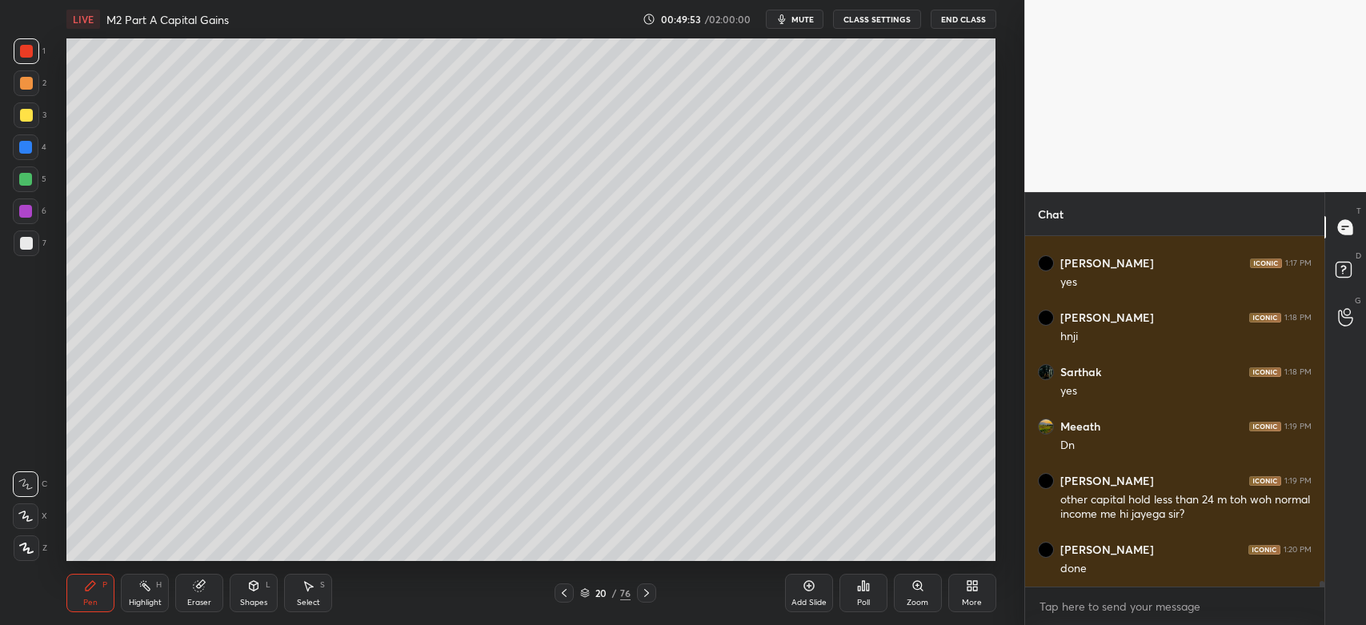
click at [29, 242] on div at bounding box center [26, 243] width 13 height 13
click at [26, 126] on div at bounding box center [27, 115] width 26 height 26
click at [22, 186] on div at bounding box center [26, 179] width 26 height 26
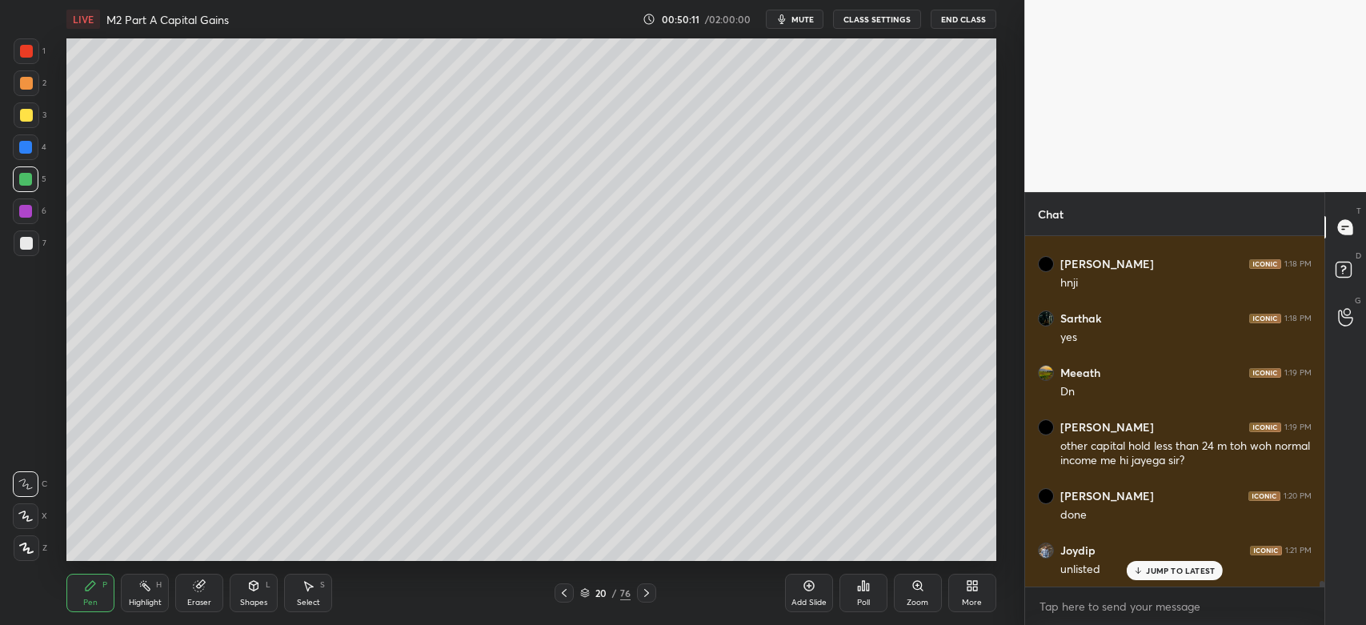
click at [22, 120] on div at bounding box center [26, 115] width 13 height 13
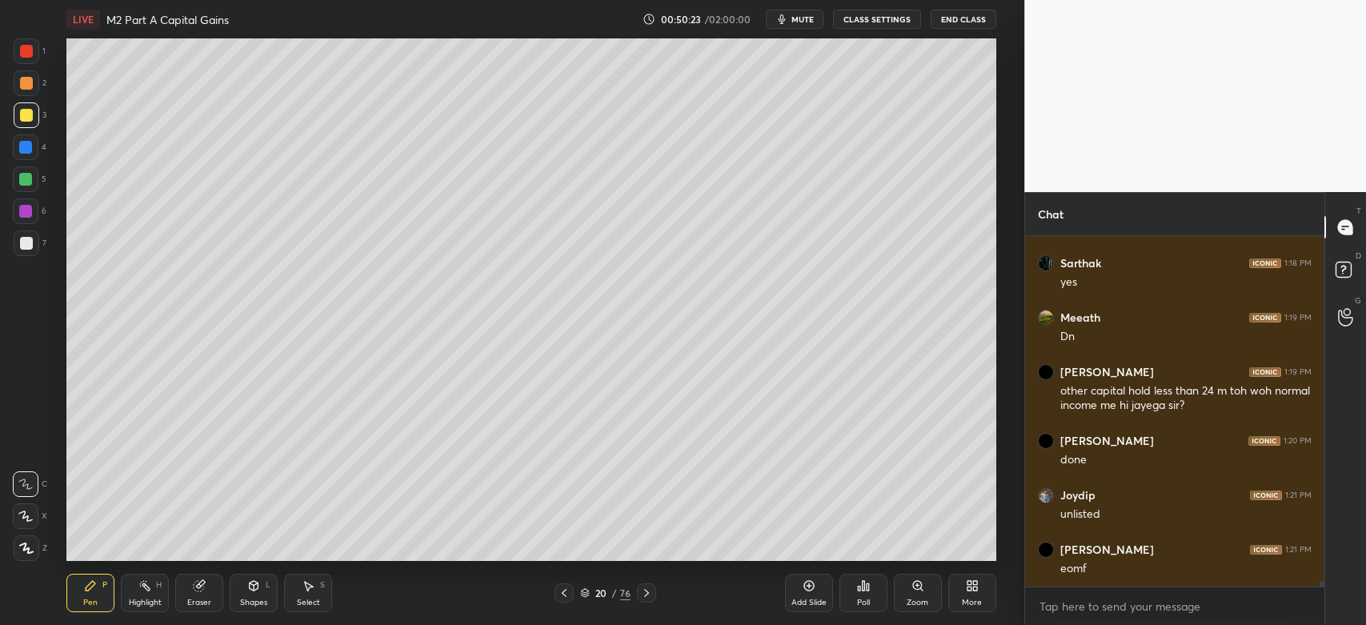
click at [198, 591] on icon at bounding box center [199, 586] width 10 height 10
click at [79, 594] on div "Pen P" at bounding box center [90, 593] width 48 height 38
click at [33, 545] on div at bounding box center [27, 548] width 26 height 26
click at [29, 114] on div at bounding box center [26, 115] width 13 height 13
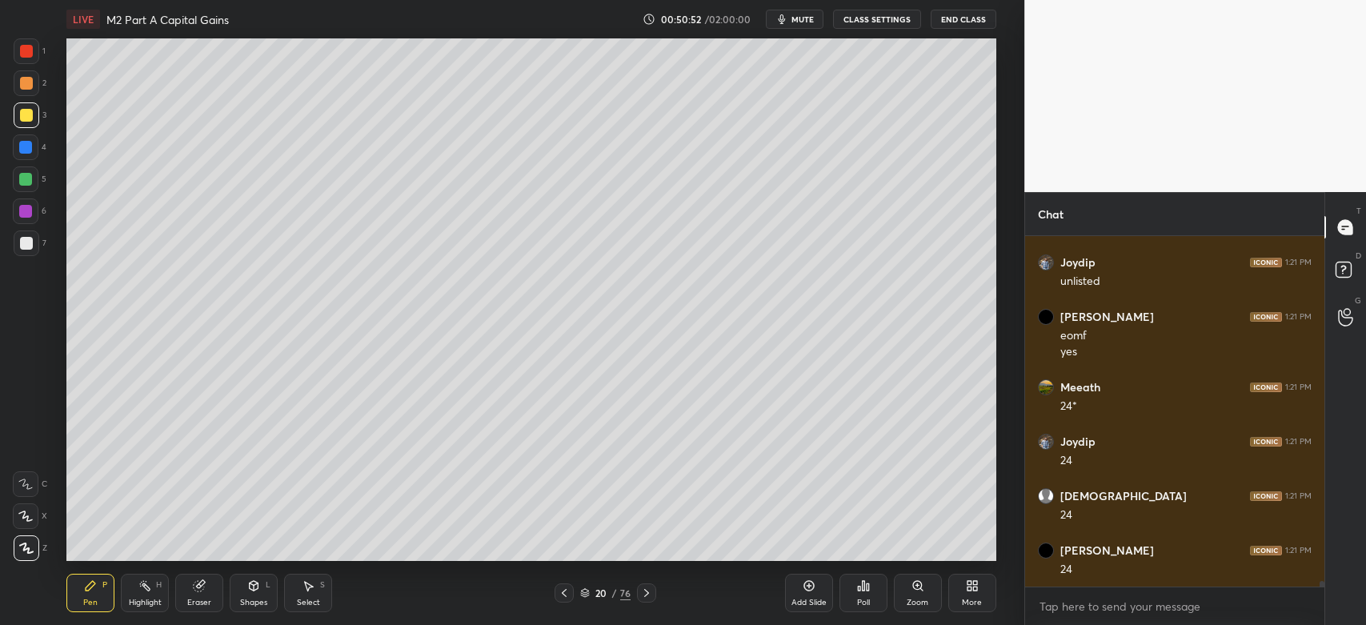
scroll to position [20684, 0]
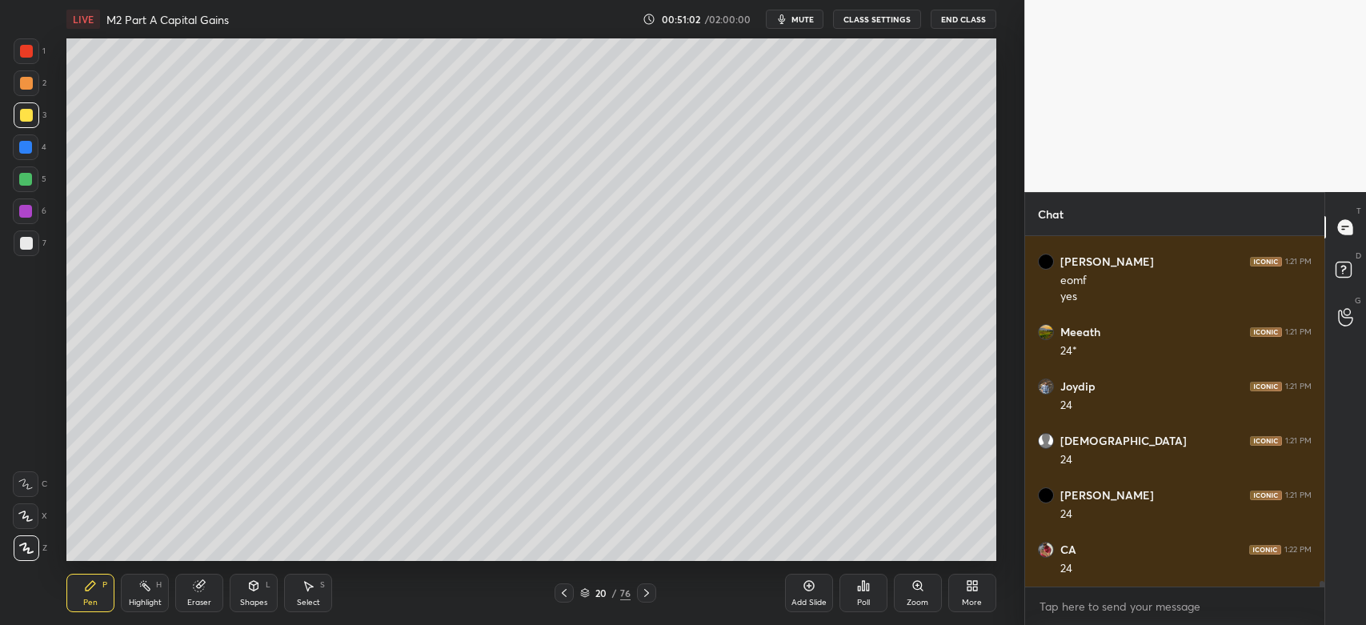
click at [26, 250] on div at bounding box center [27, 243] width 26 height 26
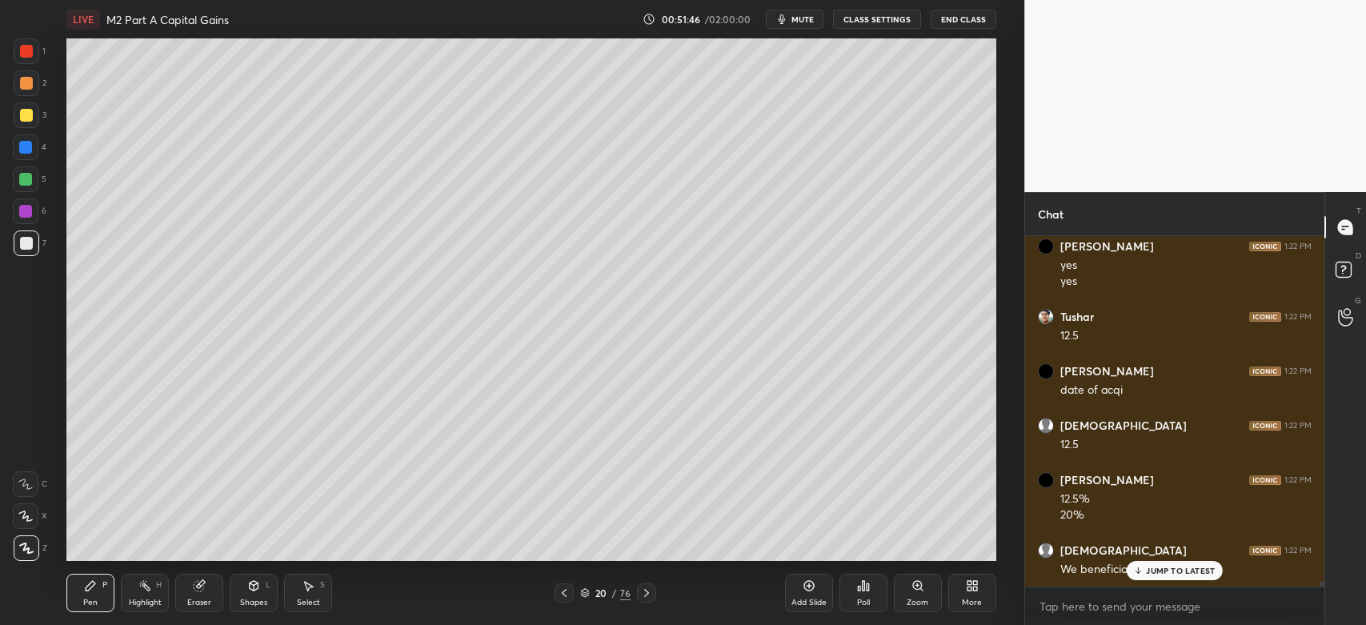
scroll to position [21152, 0]
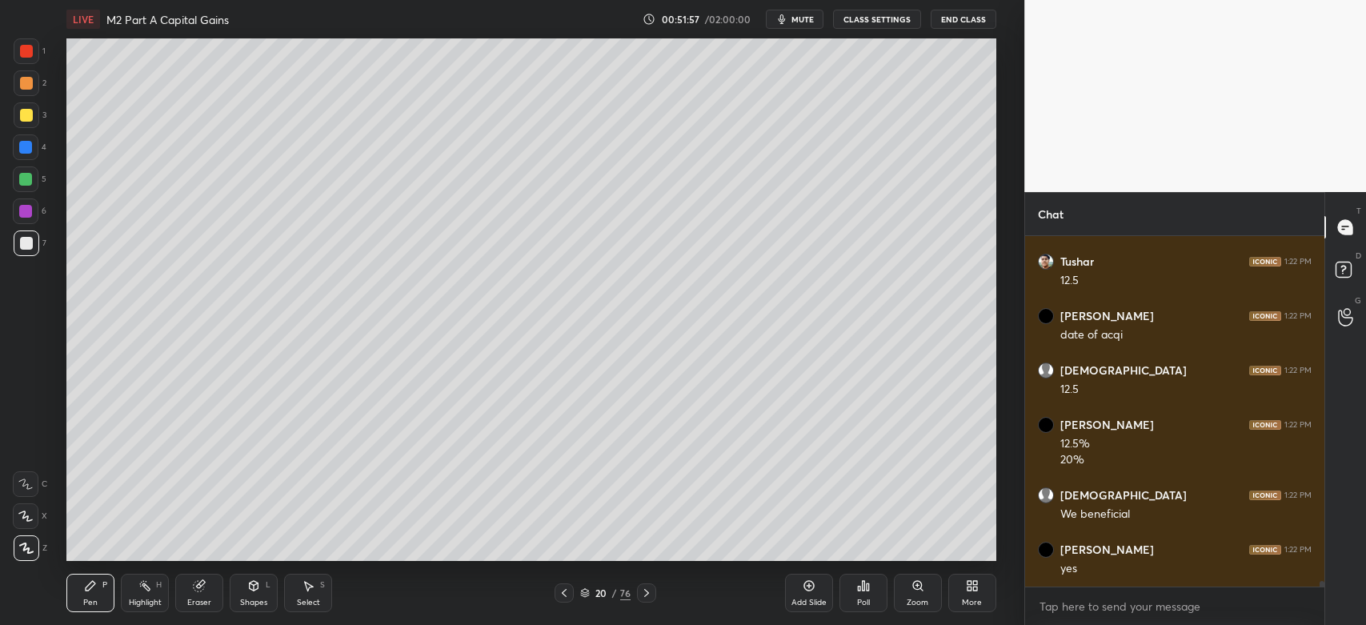
click at [198, 596] on div "Eraser" at bounding box center [199, 593] width 48 height 38
click at [30, 546] on span "Erase all" at bounding box center [26, 548] width 24 height 11
click at [27, 489] on icon at bounding box center [25, 484] width 14 height 11
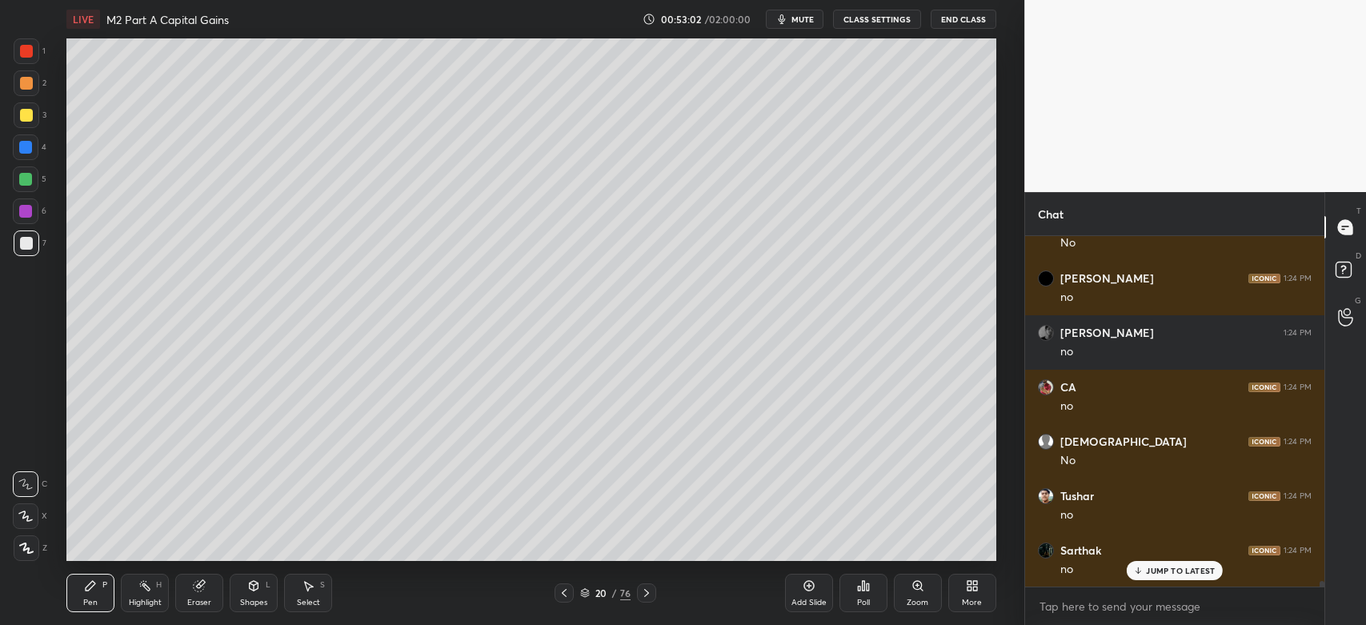
scroll to position [22784, 0]
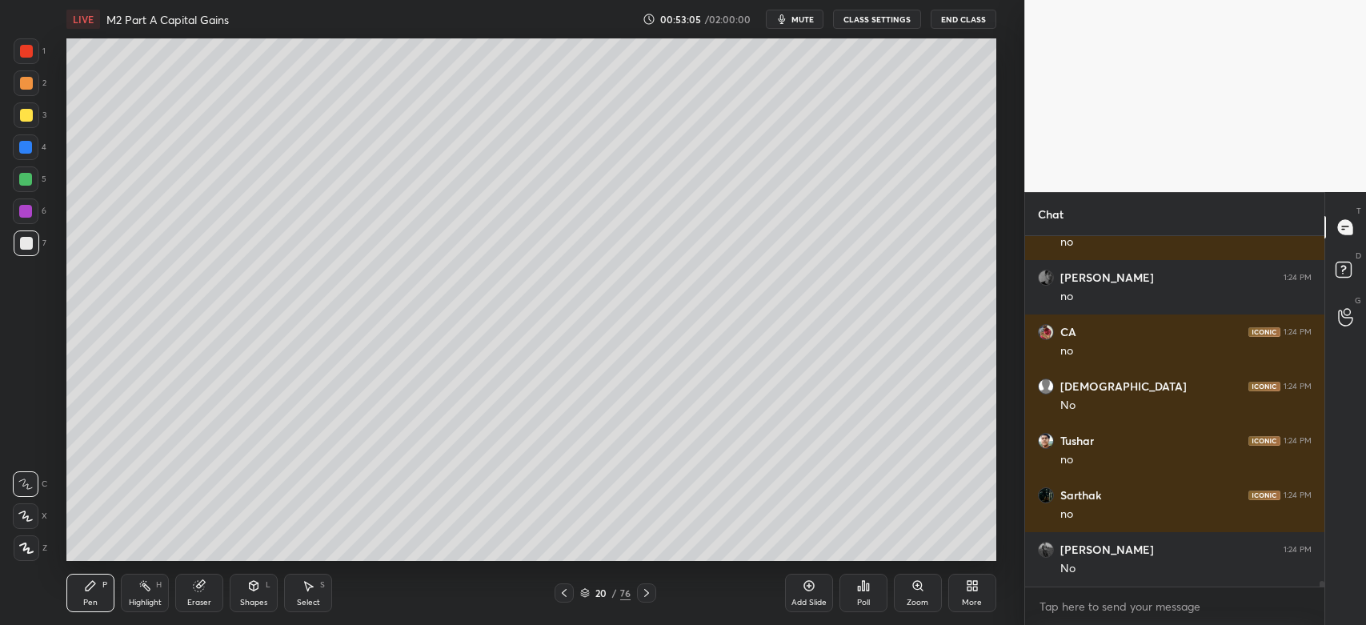
click at [40, 83] on div "2" at bounding box center [30, 83] width 33 height 26
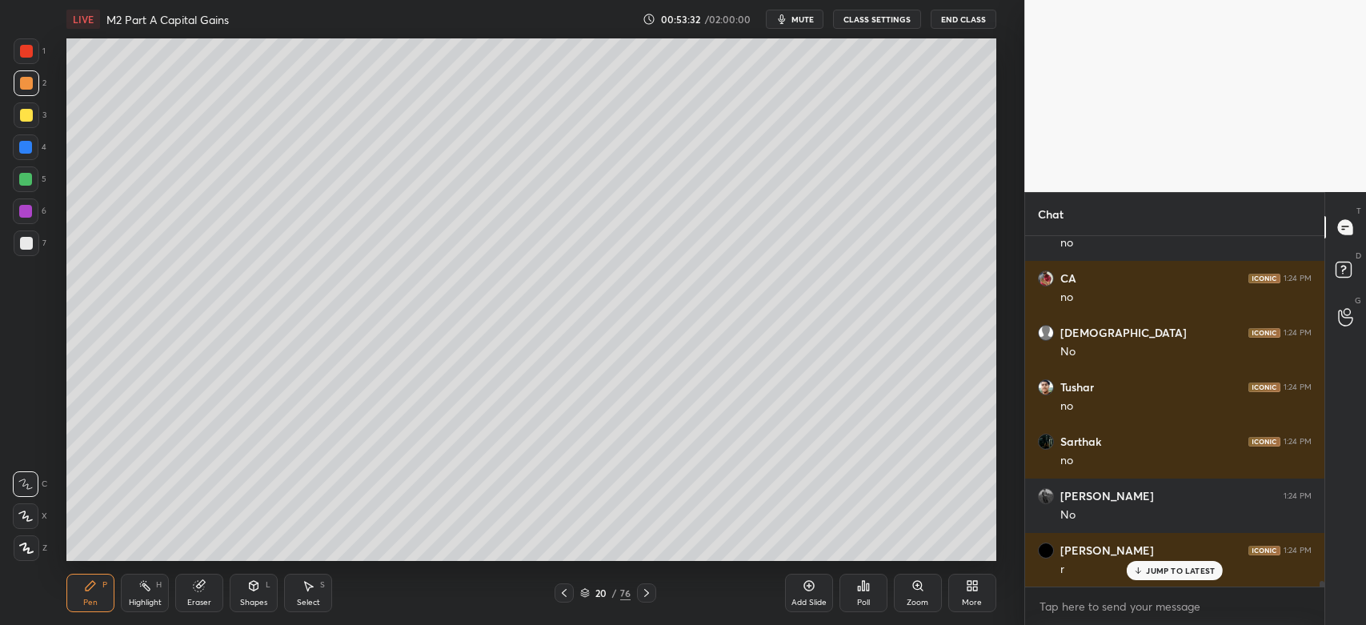
click at [27, 549] on icon at bounding box center [26, 548] width 13 height 10
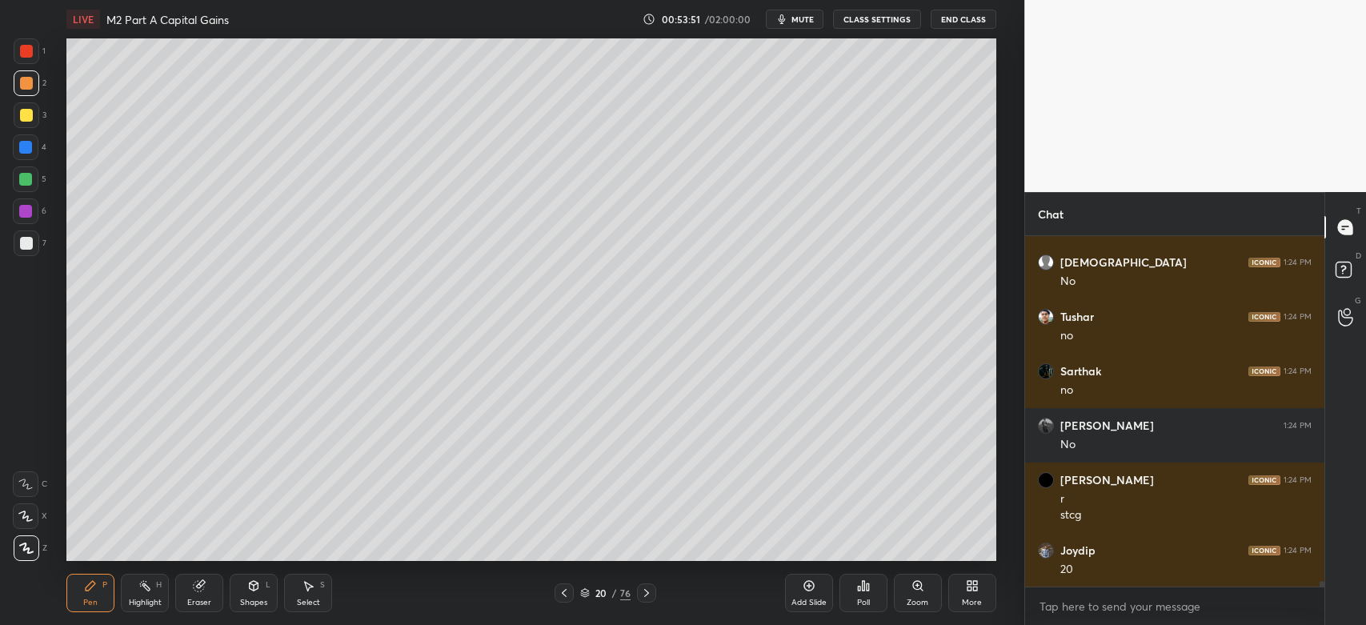
scroll to position [22964, 0]
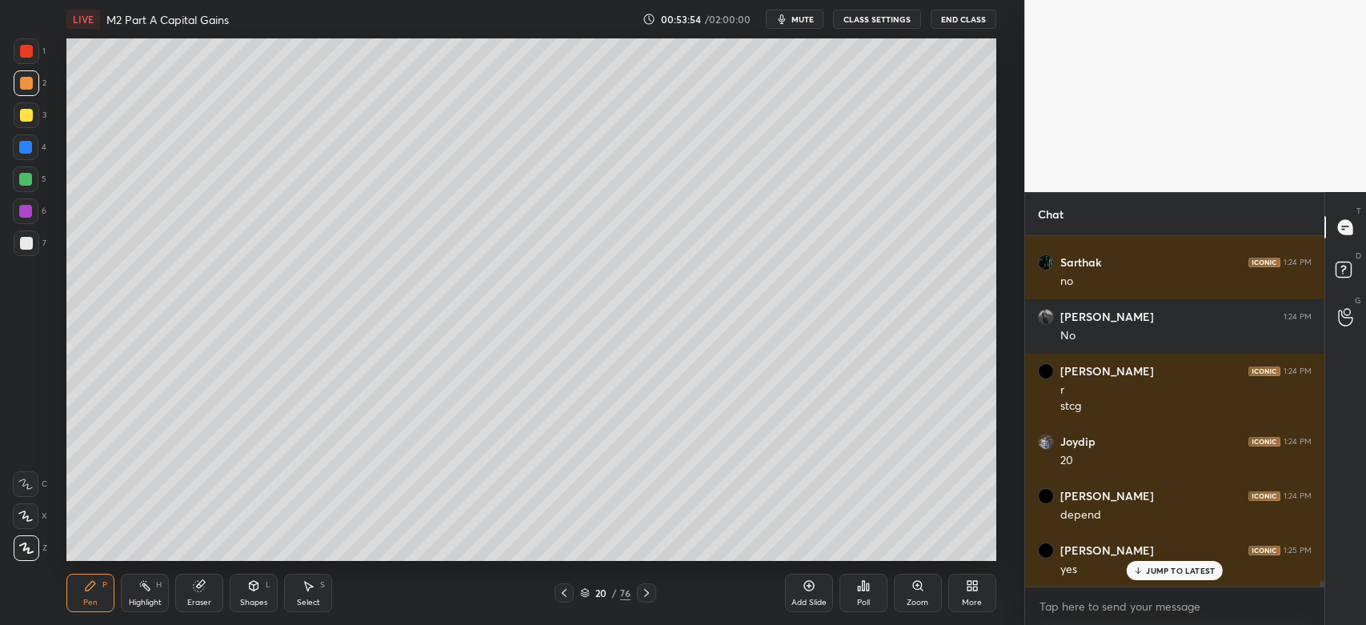
click at [30, 207] on div at bounding box center [25, 211] width 13 height 13
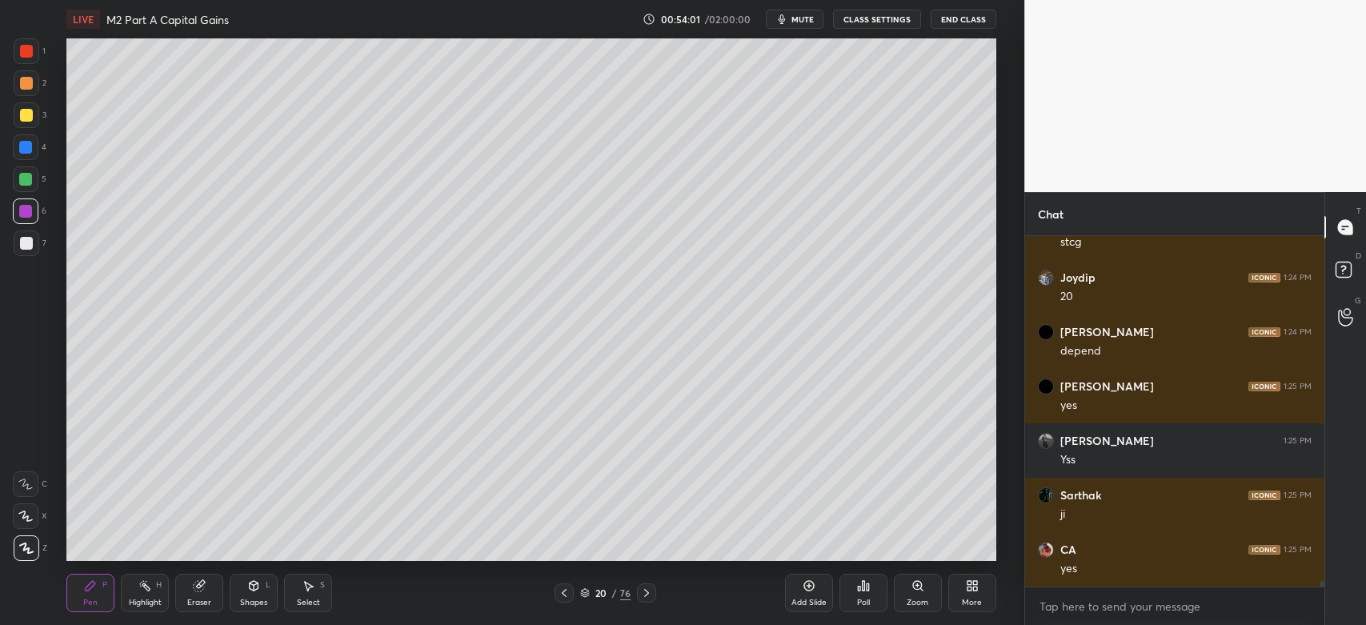
scroll to position [23235, 0]
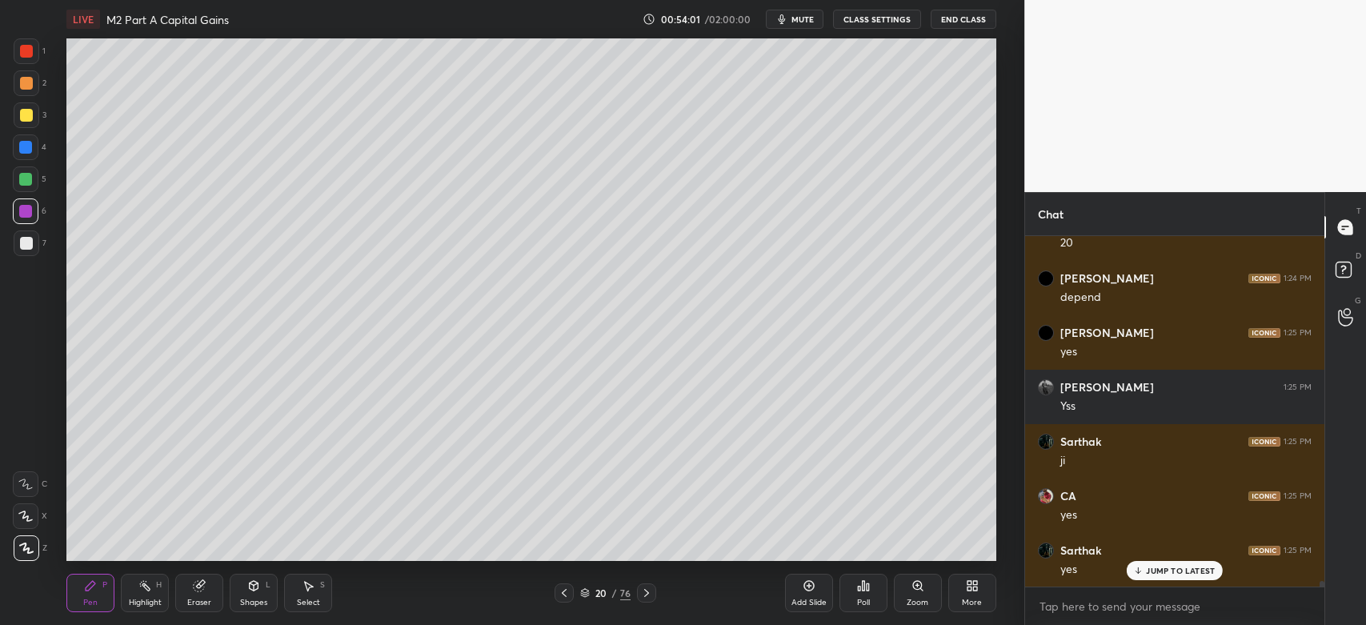
click at [205, 596] on div "Eraser" at bounding box center [199, 593] width 48 height 38
click at [24, 554] on span "Erase all" at bounding box center [26, 548] width 24 height 11
click at [21, 178] on div at bounding box center [25, 179] width 13 height 13
click at [26, 122] on div at bounding box center [27, 115] width 26 height 26
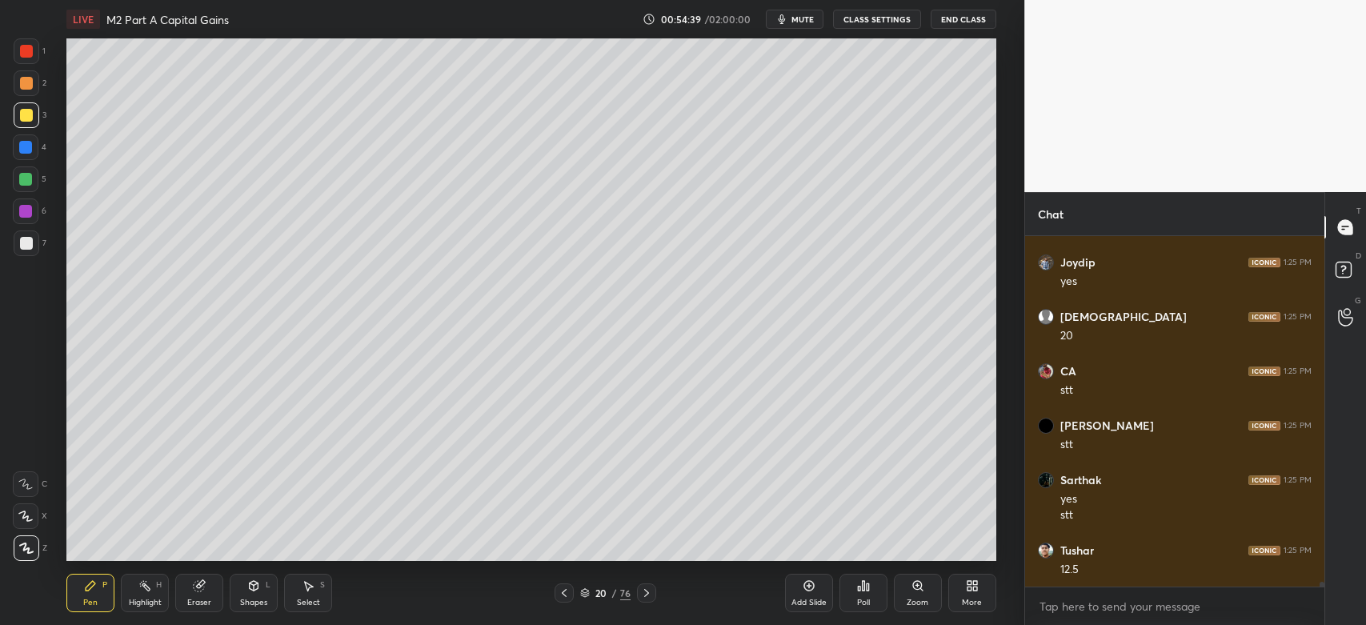
scroll to position [24013, 0]
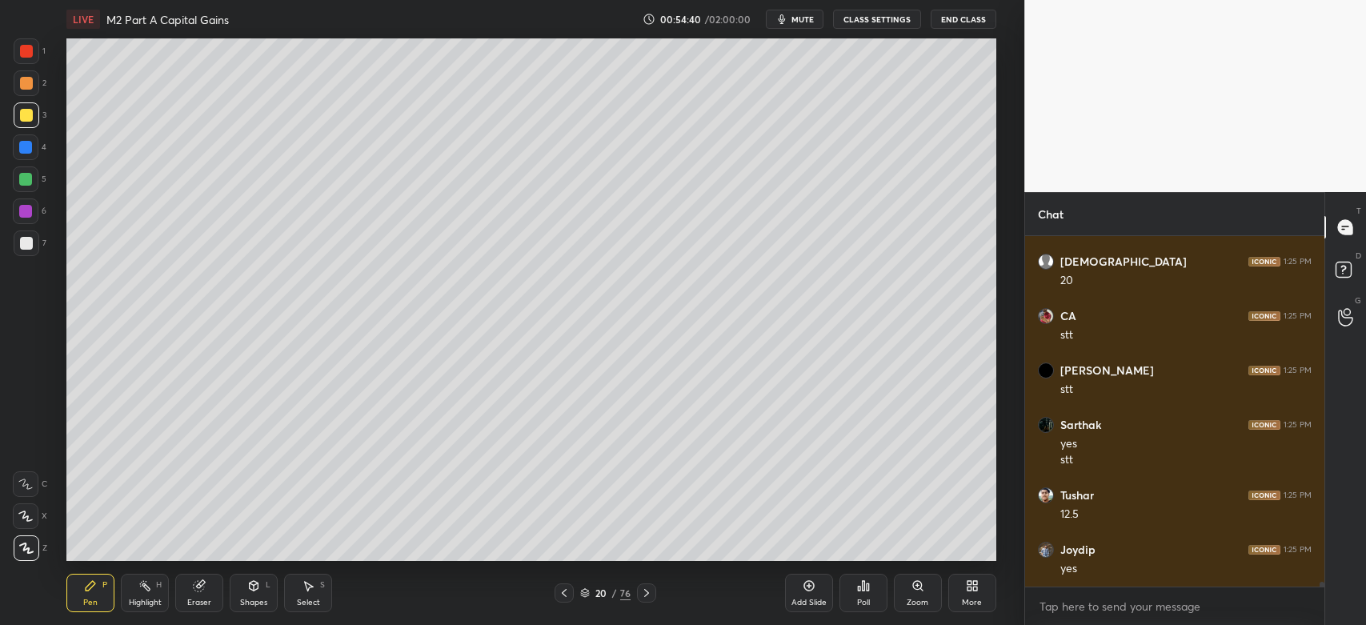
click at [18, 186] on div at bounding box center [26, 179] width 26 height 26
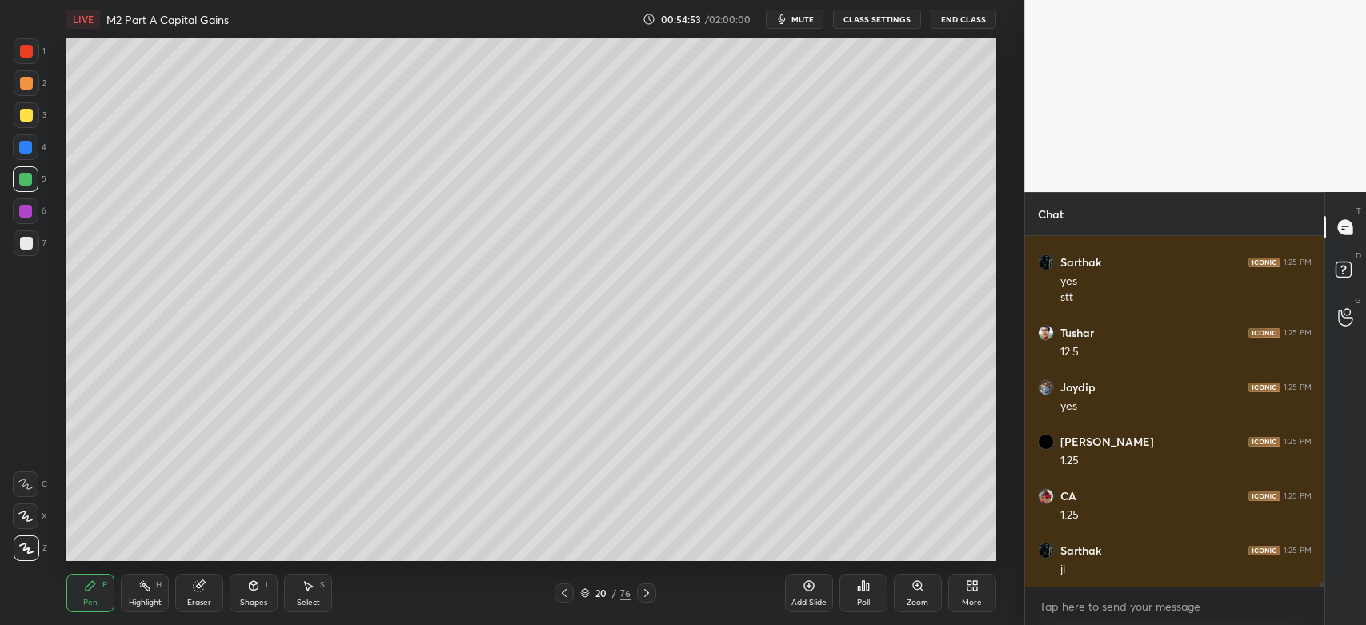
scroll to position [24231, 0]
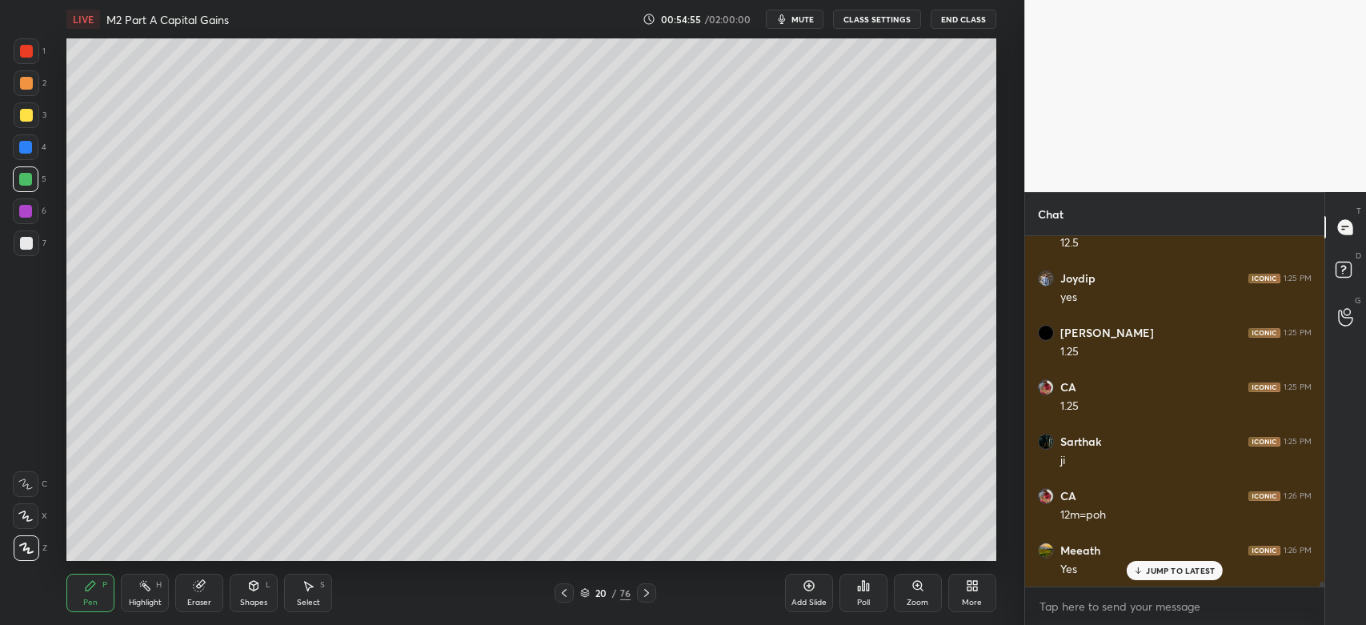
click at [43, 245] on div "7" at bounding box center [30, 243] width 33 height 26
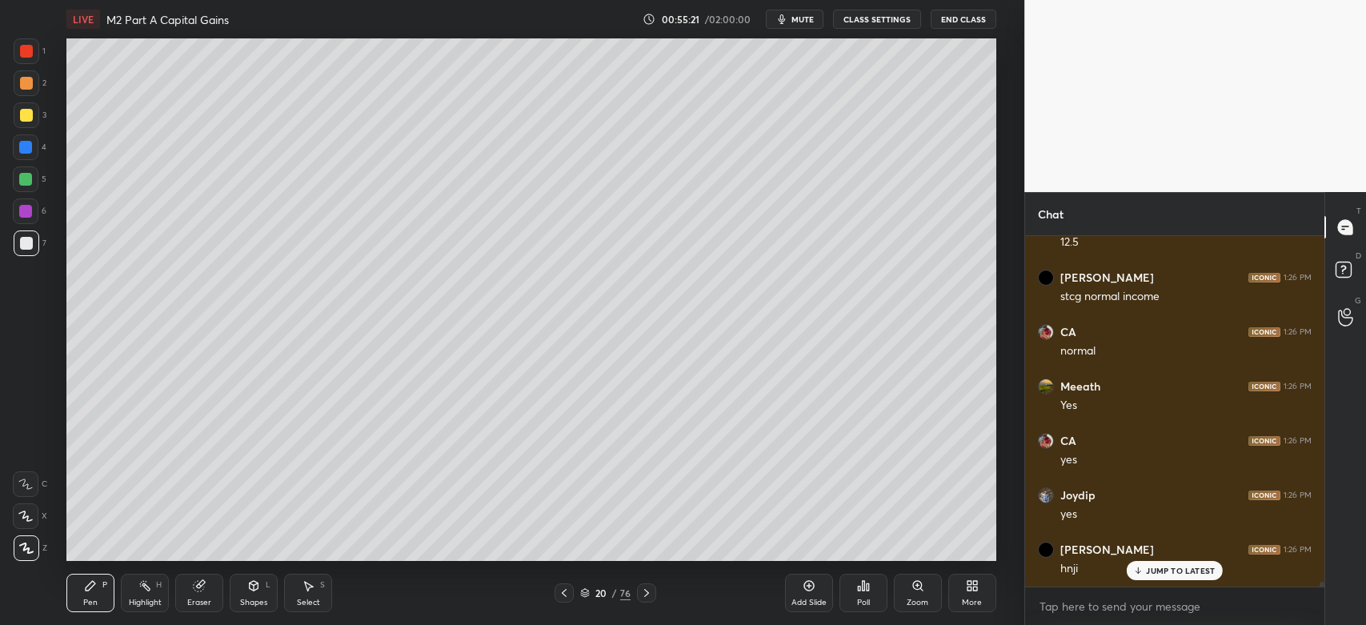
scroll to position [24938, 0]
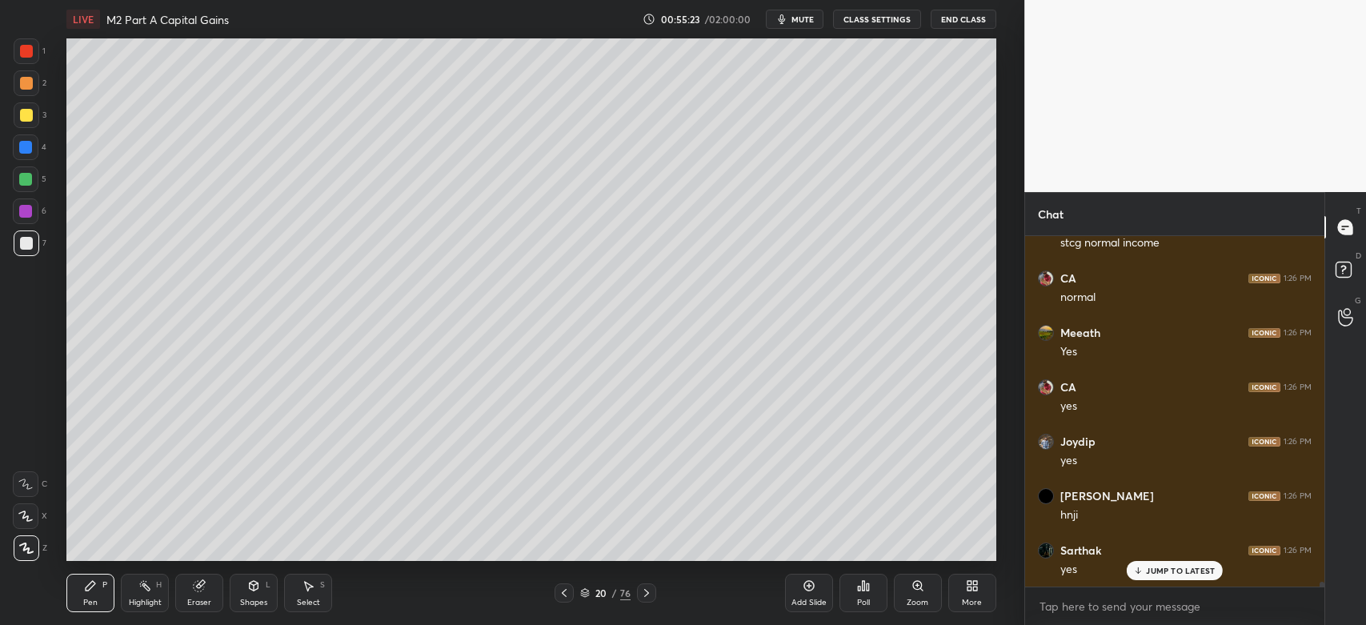
click at [19, 126] on div at bounding box center [27, 115] width 26 height 26
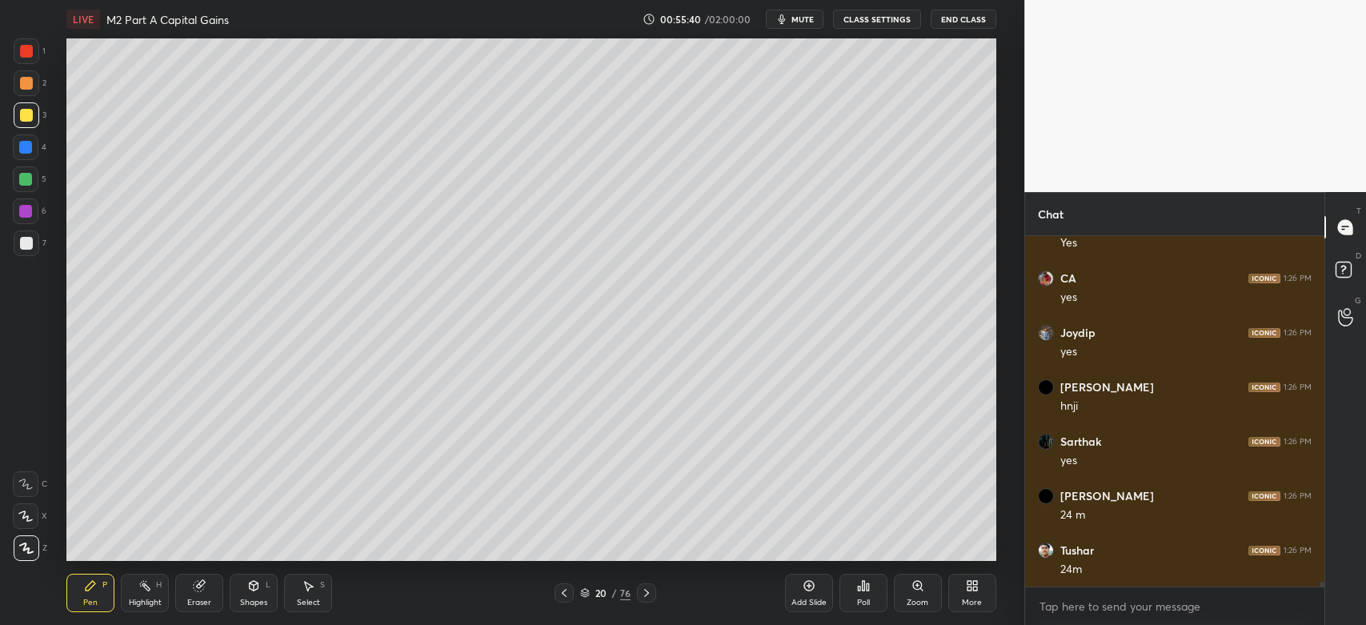
scroll to position [25102, 0]
click at [34, 85] on div at bounding box center [27, 83] width 26 height 26
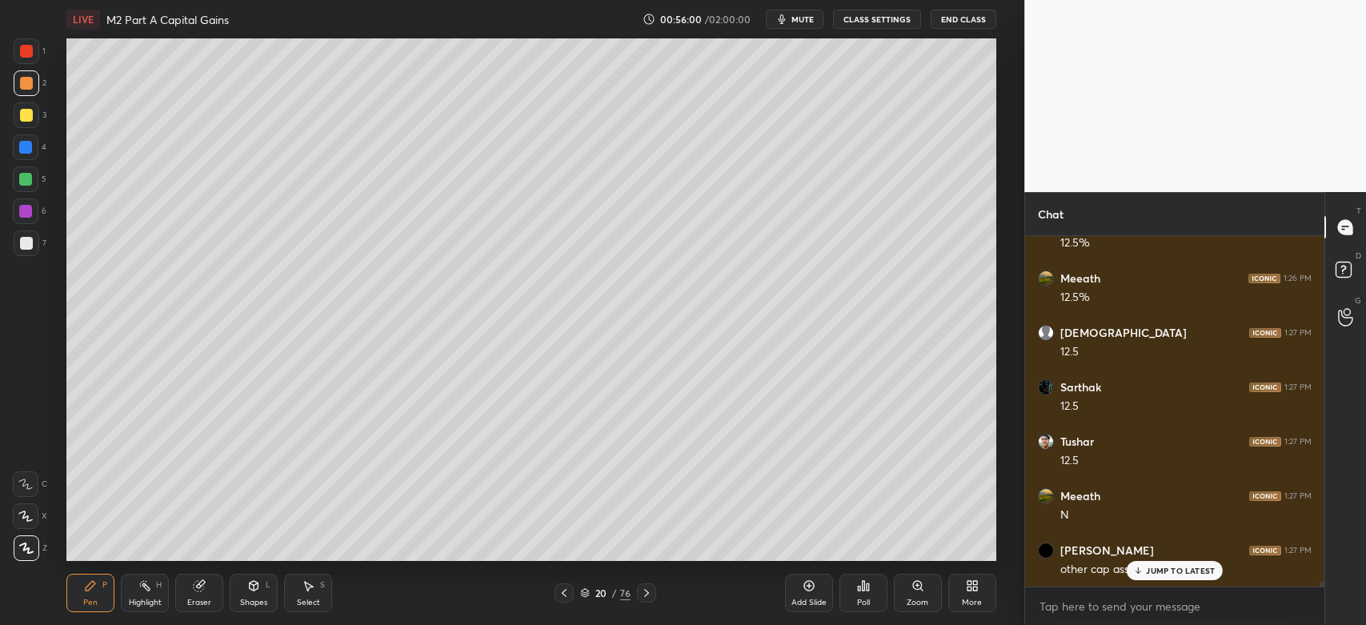
click at [27, 158] on div at bounding box center [26, 147] width 26 height 26
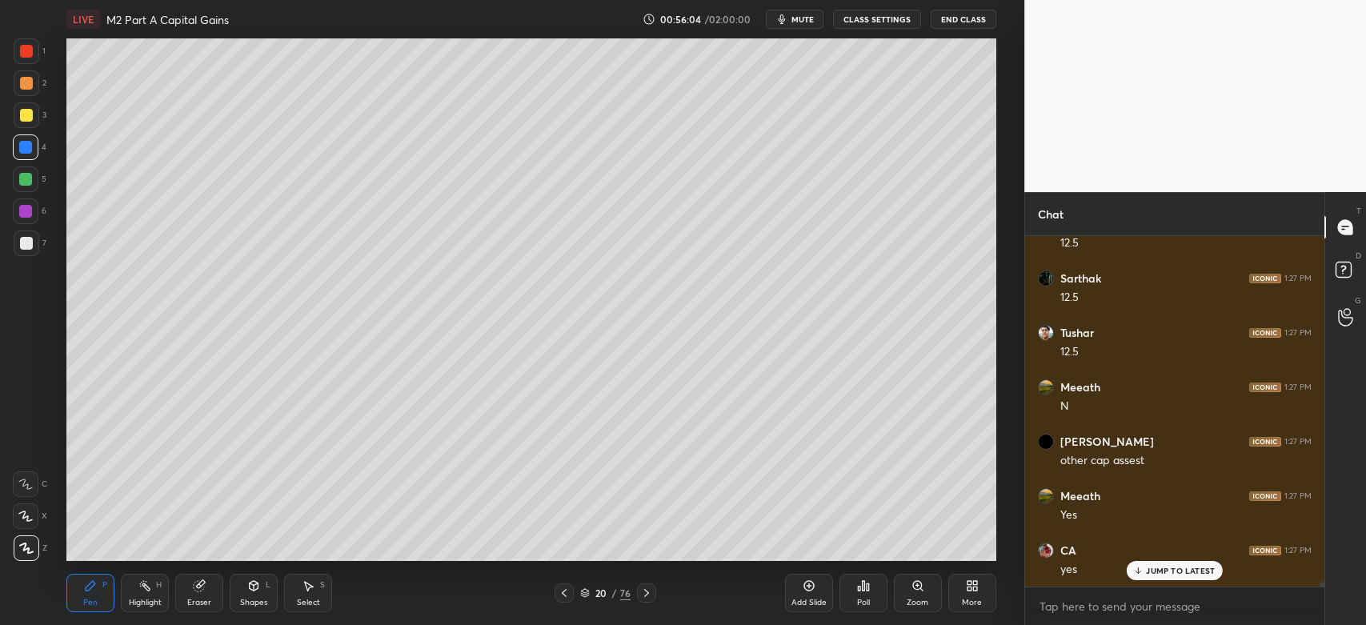
scroll to position [25646, 0]
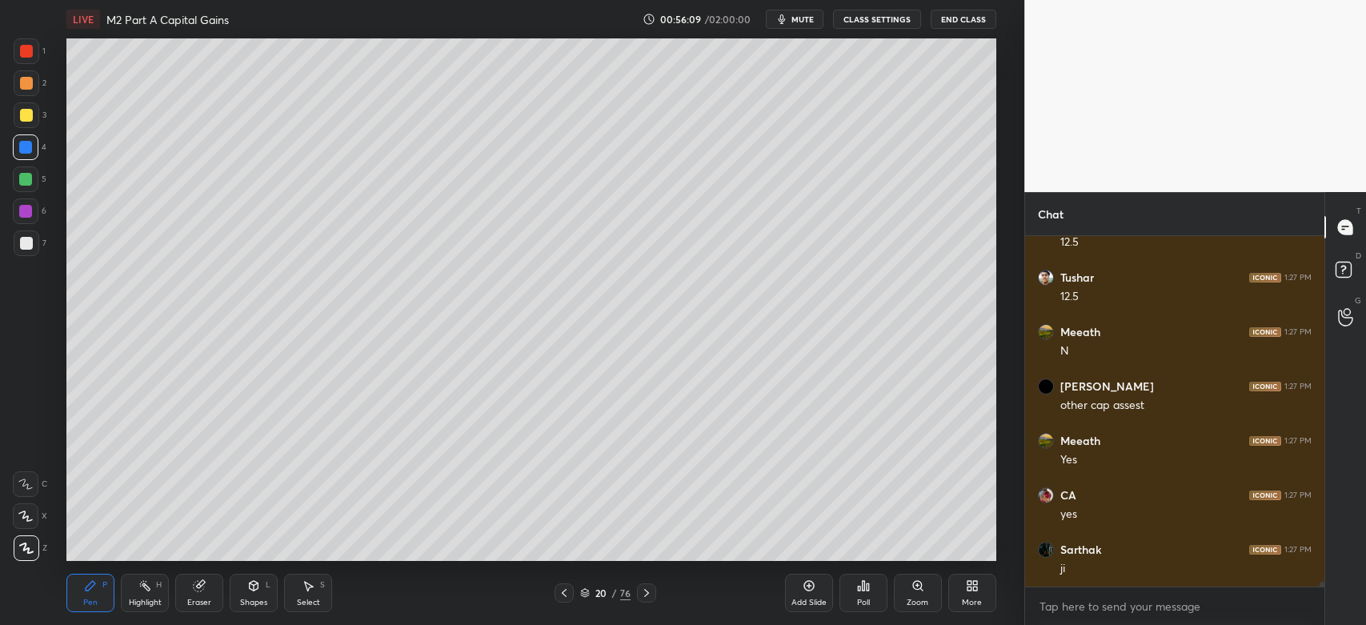
click at [648, 597] on icon at bounding box center [646, 593] width 13 height 13
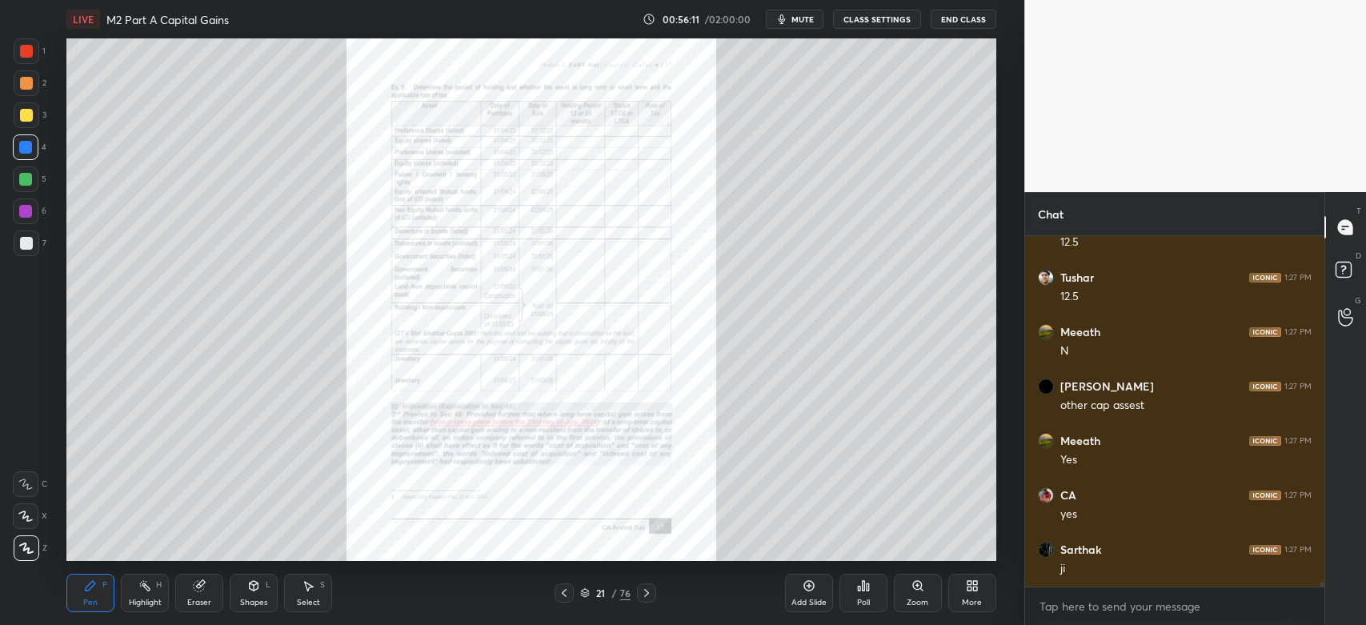
click at [559, 594] on icon at bounding box center [564, 593] width 13 height 13
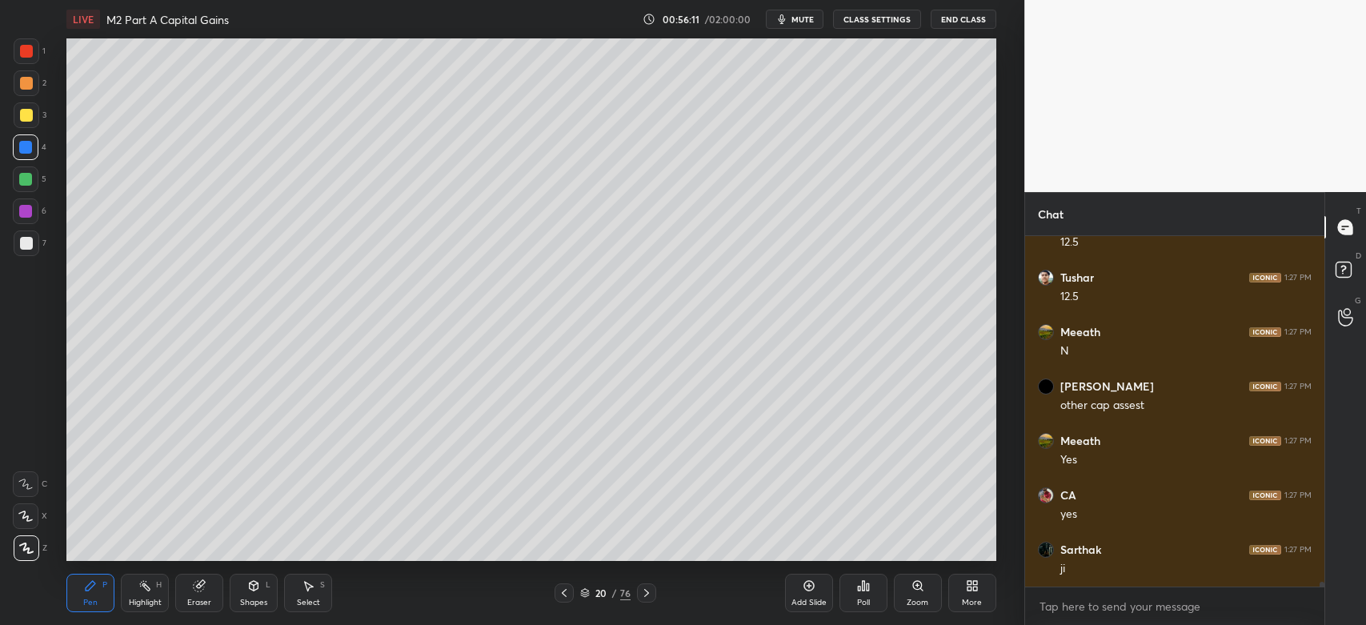
click at [563, 595] on icon at bounding box center [564, 593] width 5 height 8
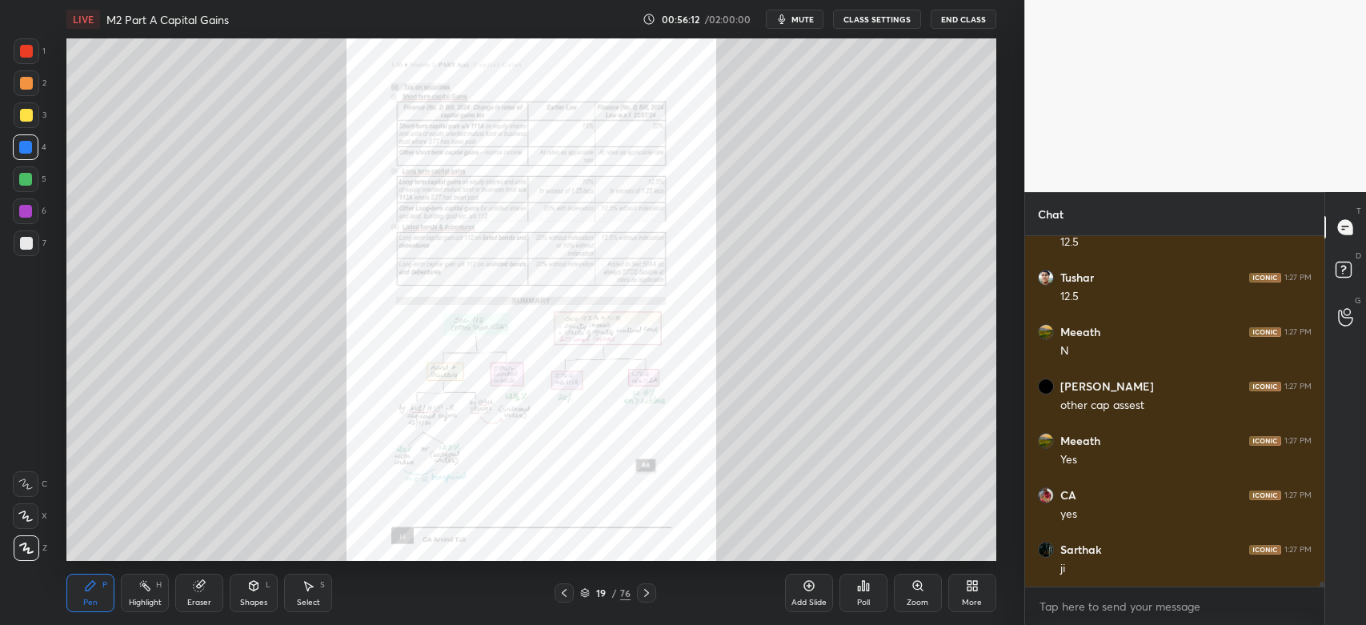
click at [563, 595] on icon at bounding box center [564, 593] width 5 height 8
click at [563, 596] on icon at bounding box center [564, 593] width 13 height 13
click at [918, 591] on icon at bounding box center [917, 585] width 13 height 13
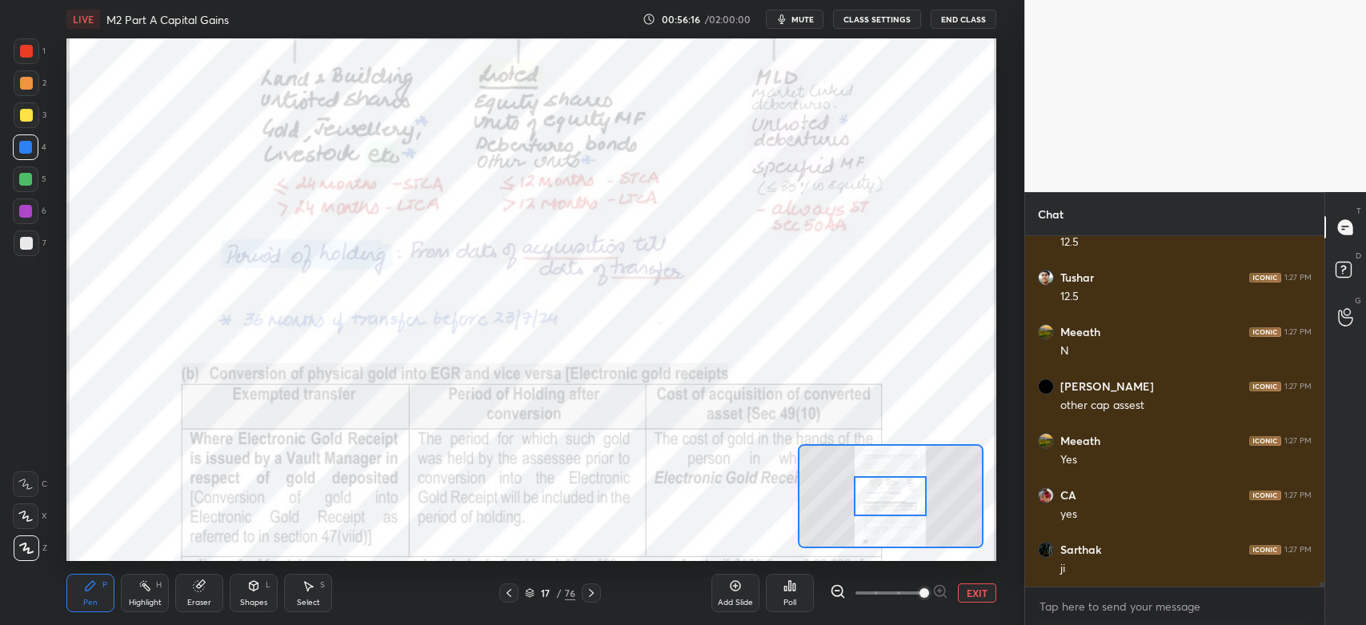
click at [147, 595] on div "Highlight H" at bounding box center [145, 593] width 48 height 38
click at [594, 597] on icon at bounding box center [591, 593] width 13 height 13
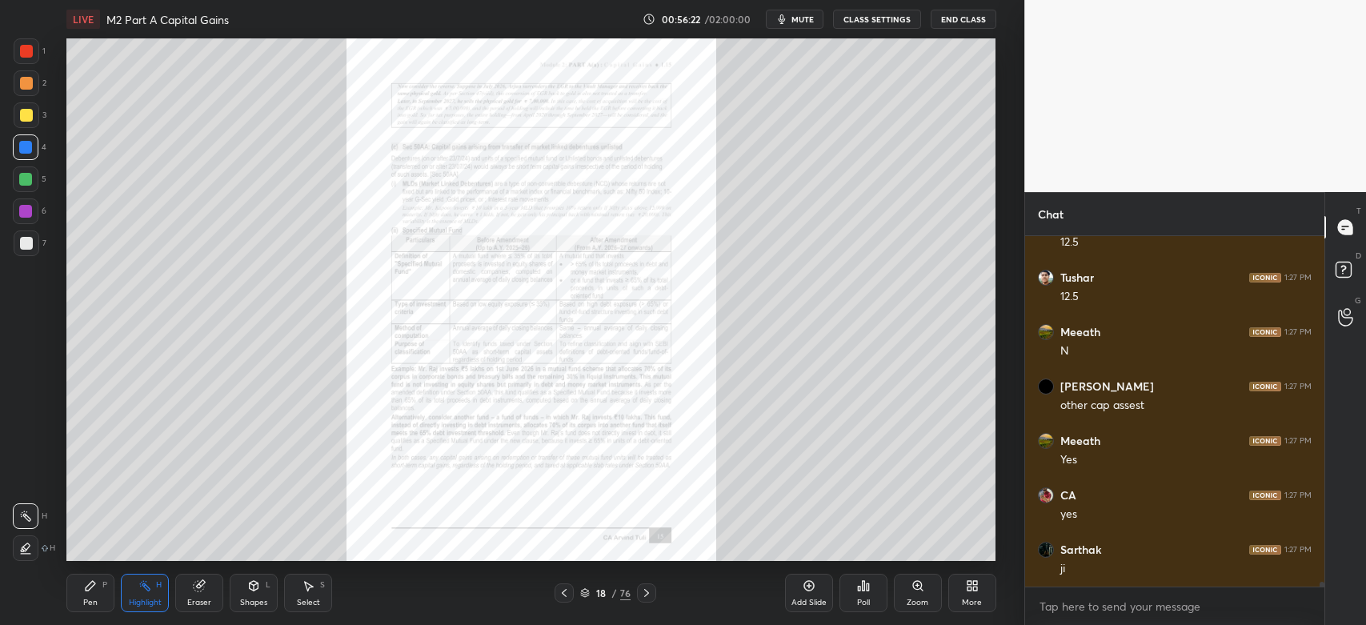
click at [647, 595] on icon at bounding box center [646, 593] width 5 height 8
click at [646, 595] on icon at bounding box center [646, 593] width 5 height 8
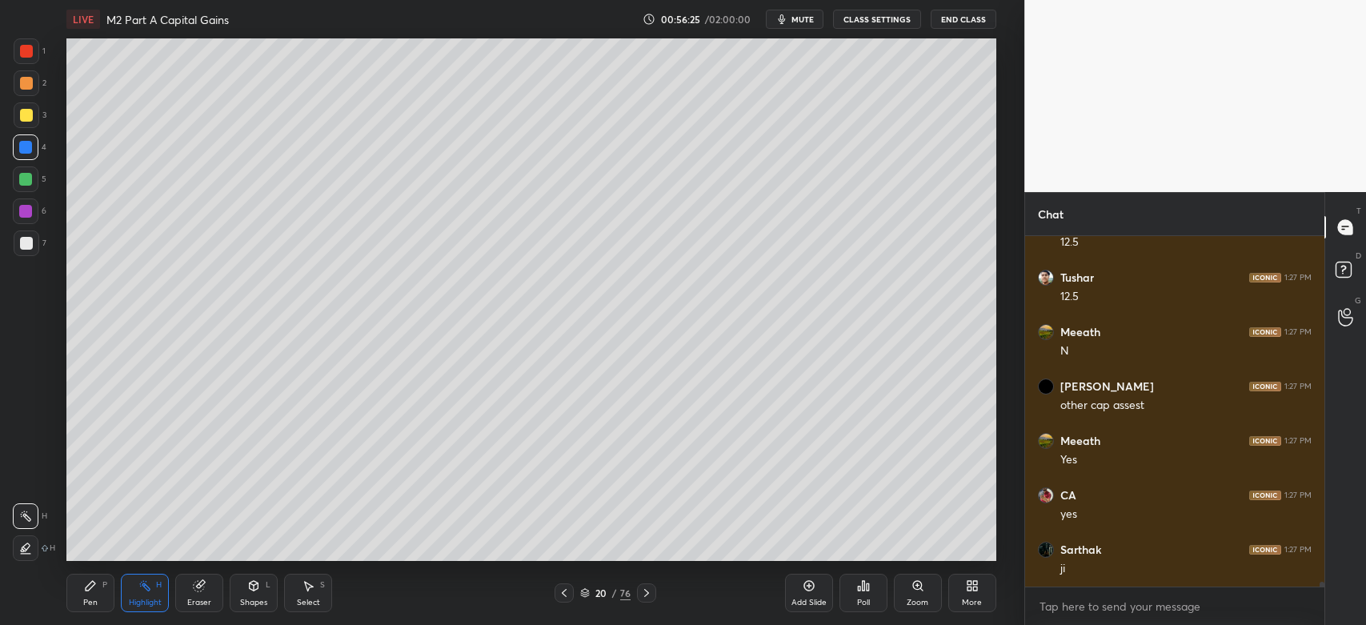
click at [95, 597] on div "Pen P" at bounding box center [90, 593] width 48 height 38
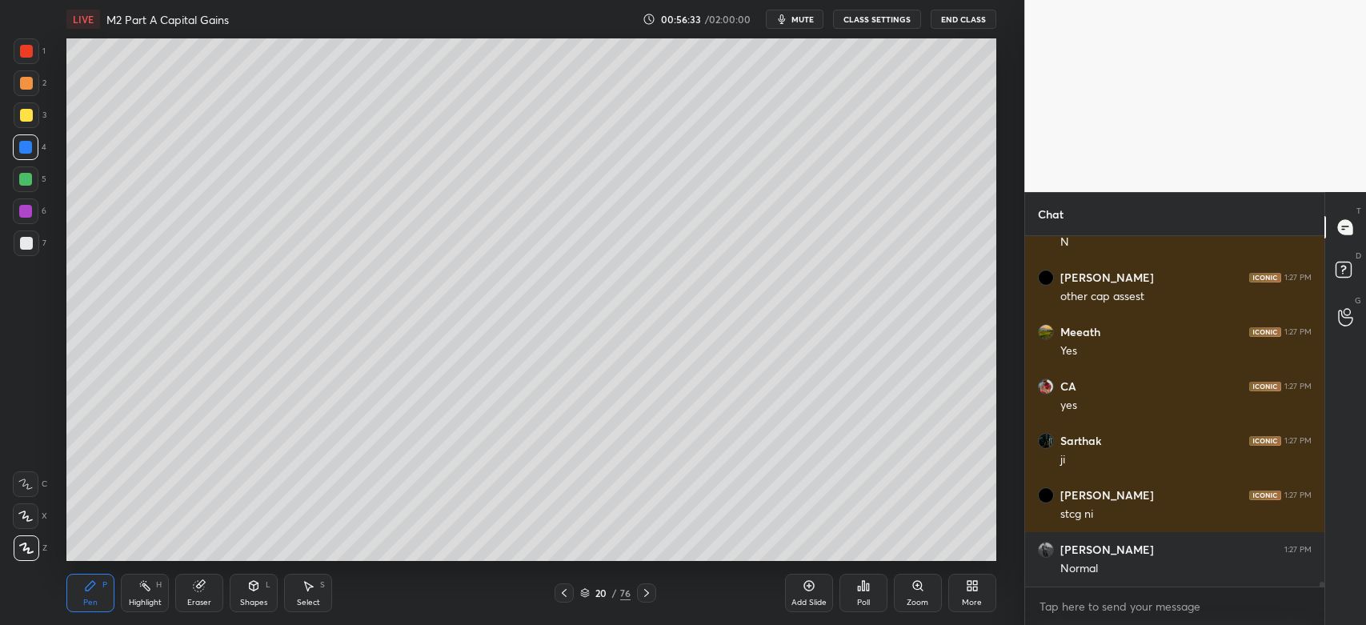
click at [14, 551] on div at bounding box center [27, 548] width 26 height 26
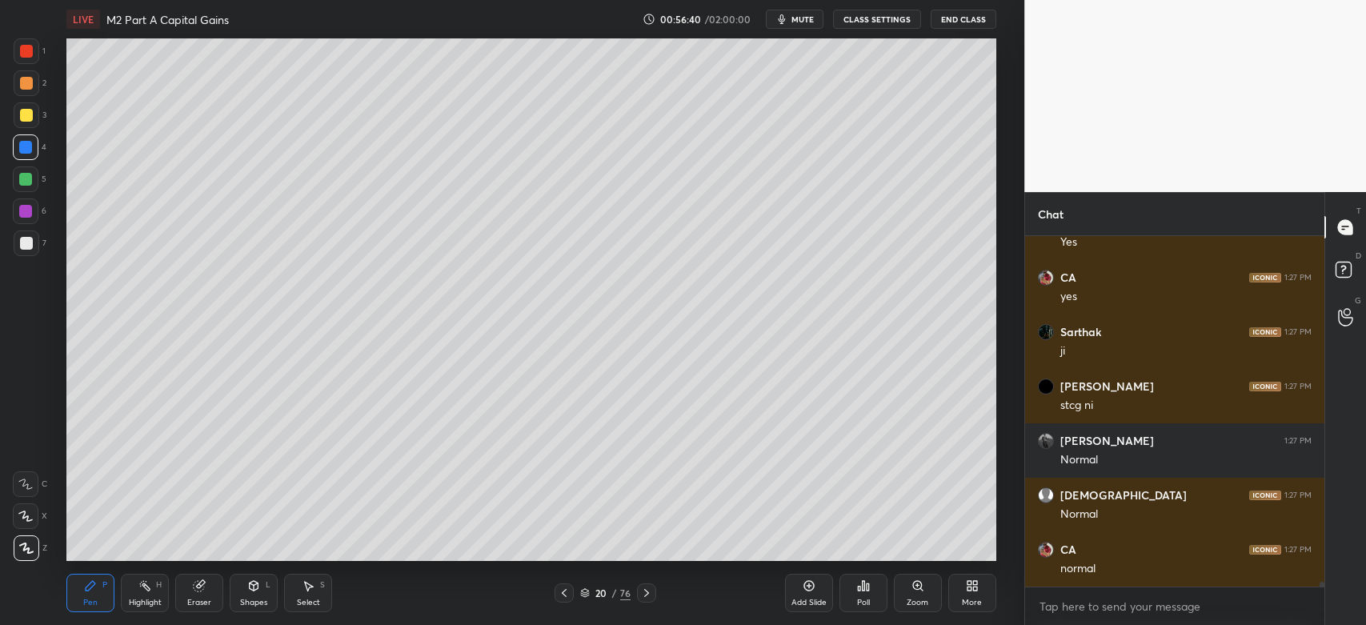
click at [570, 590] on icon at bounding box center [564, 593] width 13 height 13
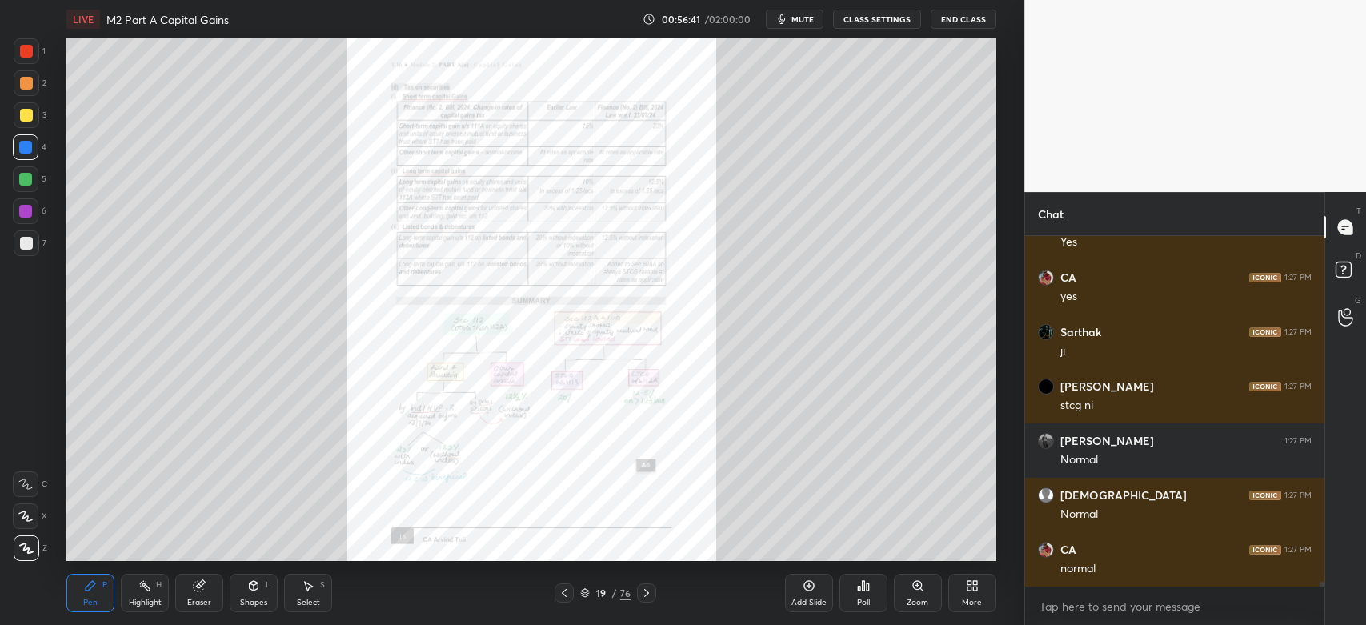
click at [918, 594] on div "Zoom" at bounding box center [918, 593] width 48 height 38
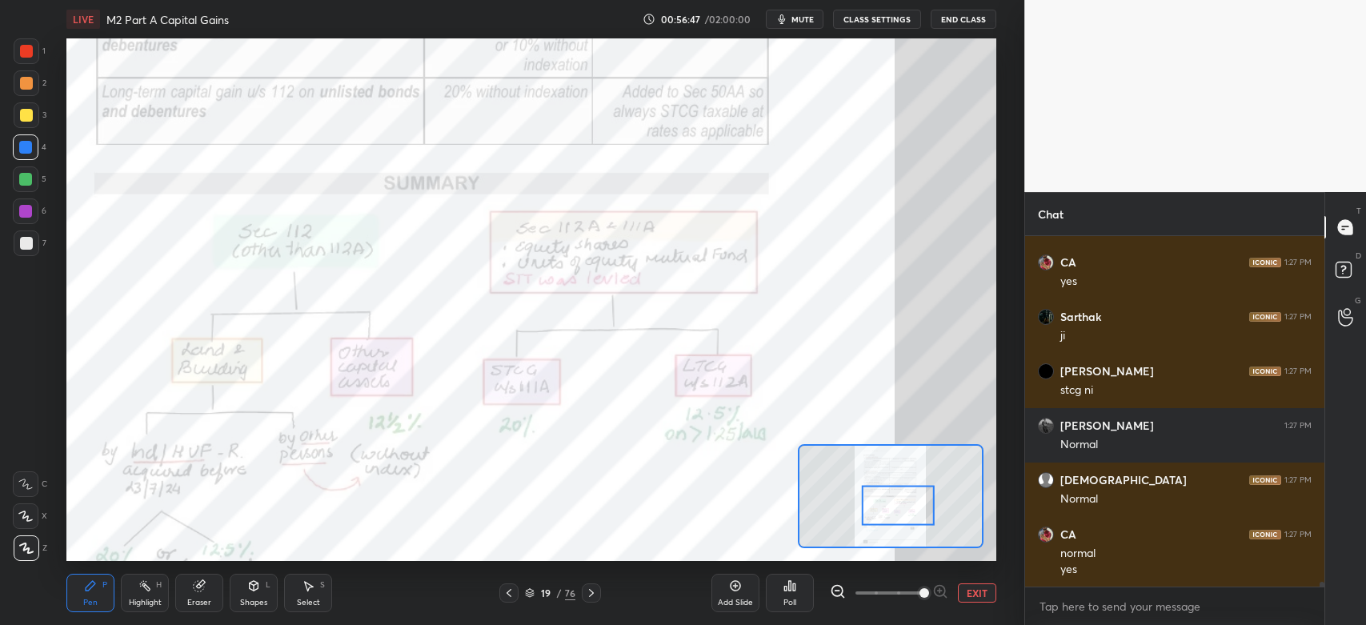
scroll to position [25934, 0]
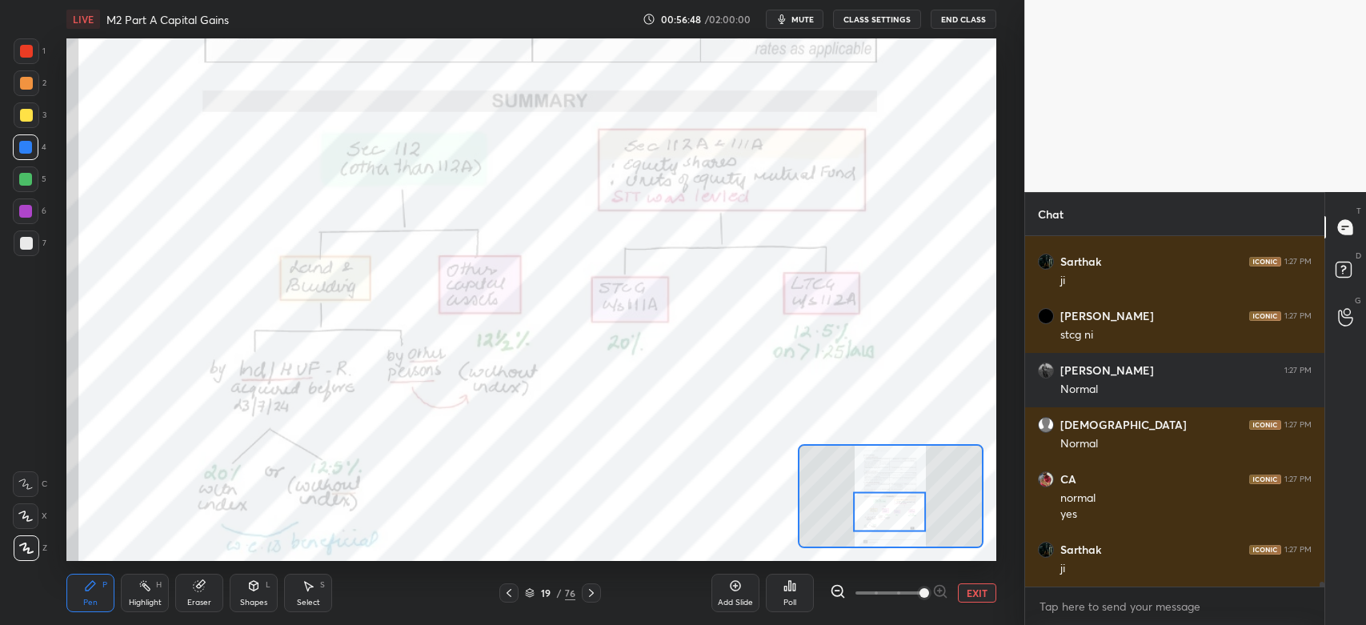
click at [157, 587] on div "H" at bounding box center [159, 585] width 6 height 8
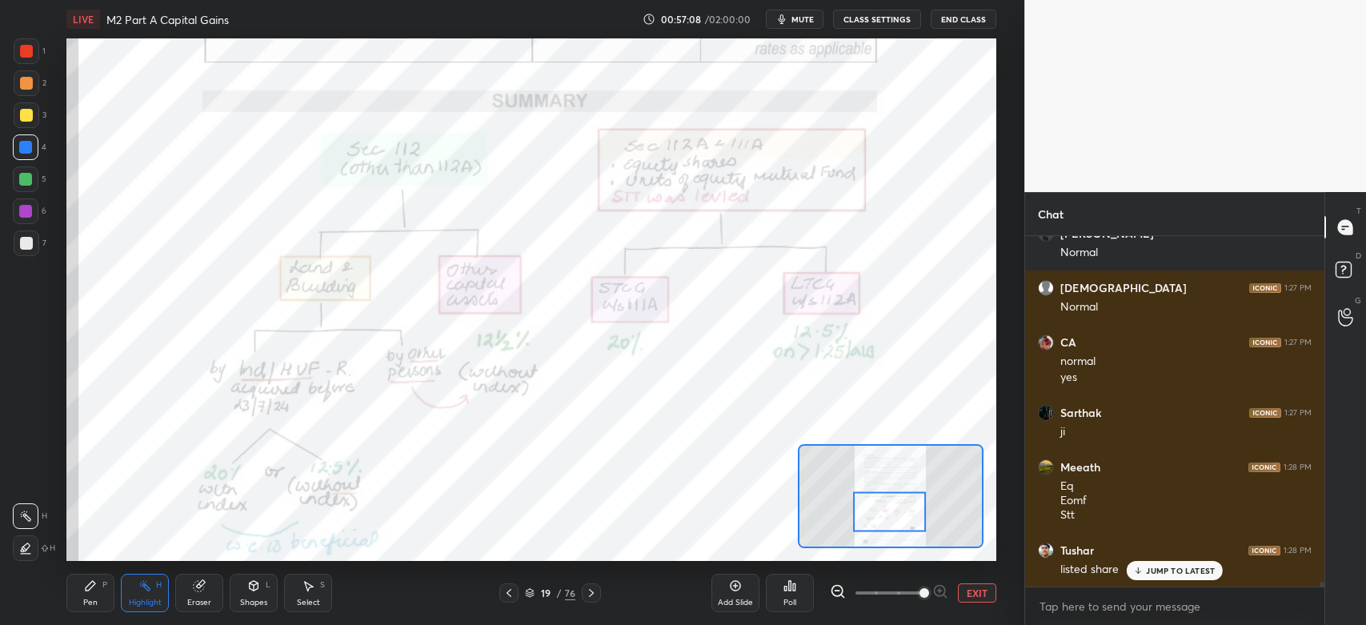
scroll to position [26126, 0]
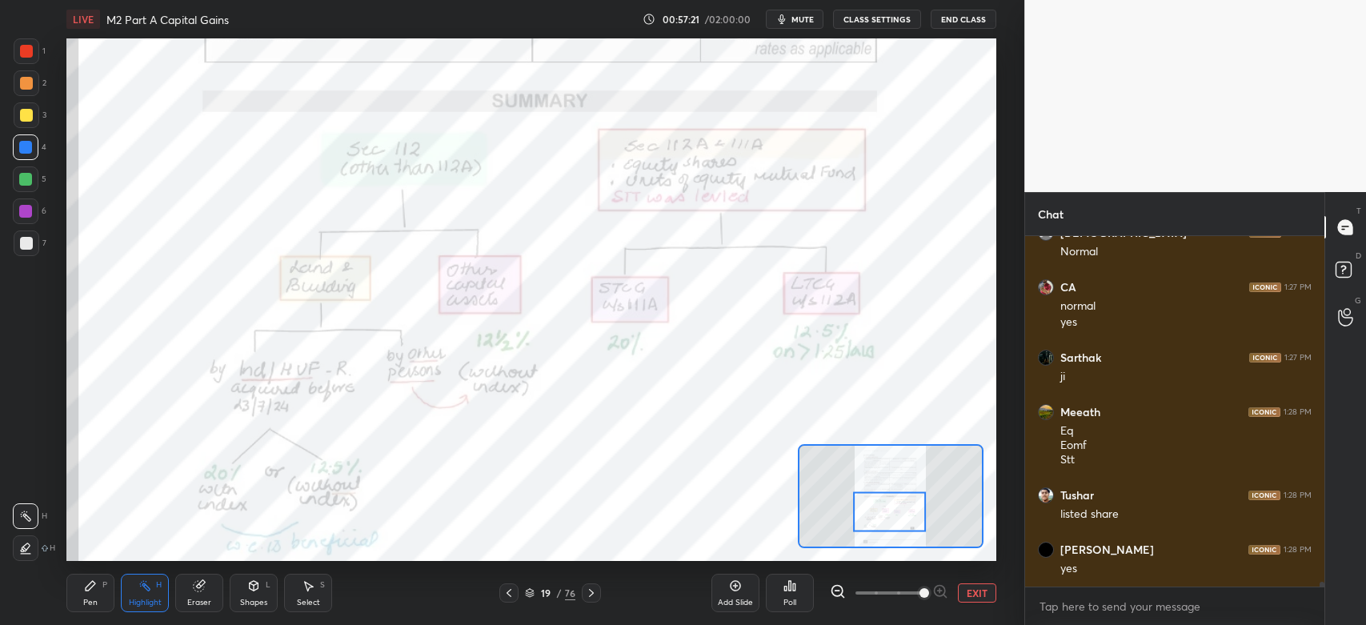
click at [506, 598] on icon at bounding box center [509, 593] width 13 height 13
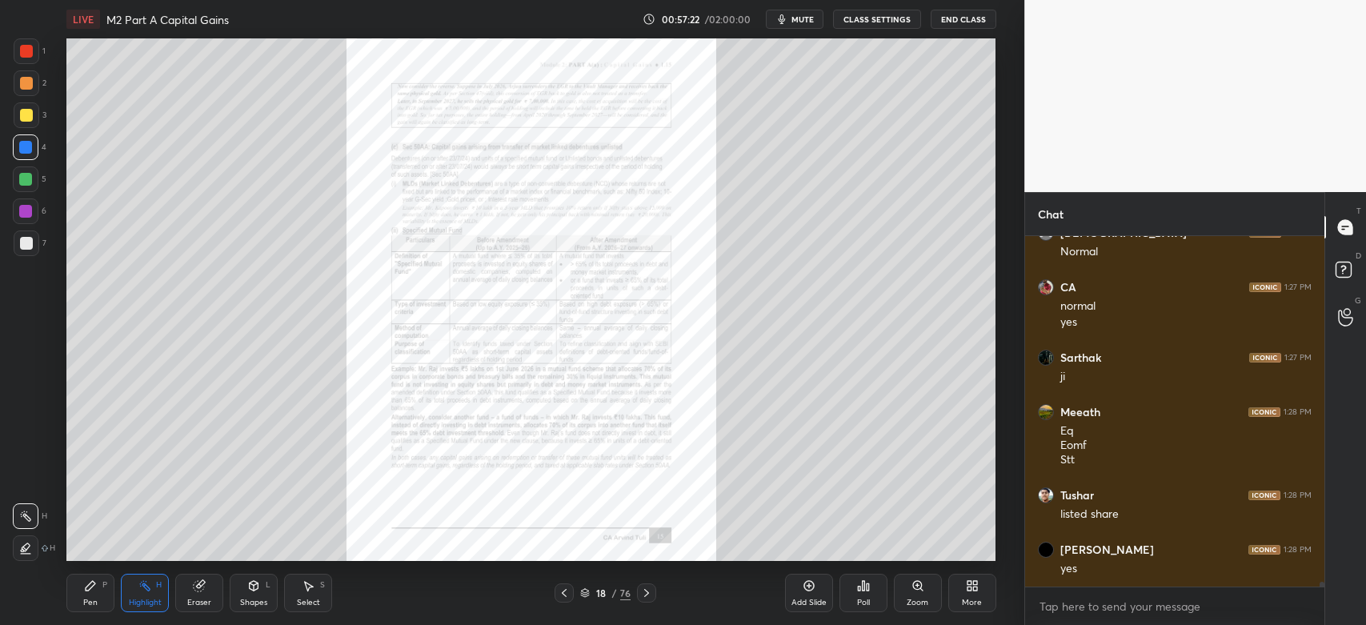
click at [525, 596] on div "18 / 76" at bounding box center [605, 592] width 359 height 19
click at [563, 596] on icon at bounding box center [564, 593] width 13 height 13
click at [915, 594] on div "Zoom" at bounding box center [918, 593] width 48 height 38
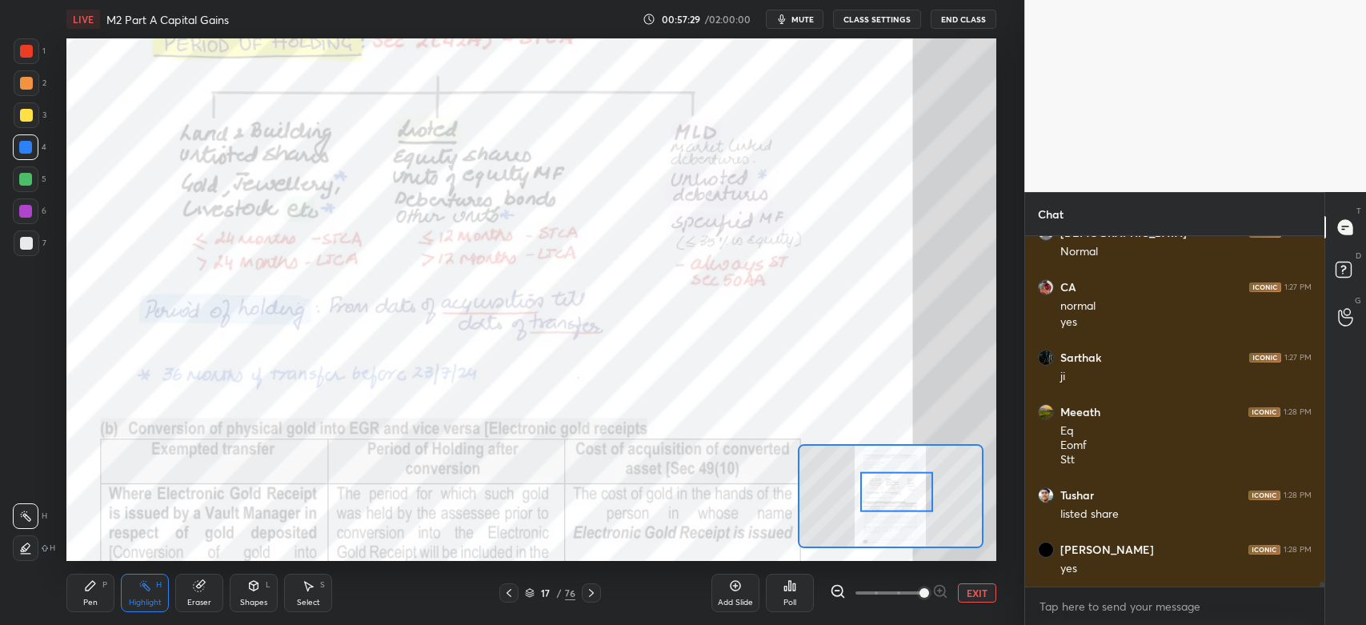
scroll to position [26180, 0]
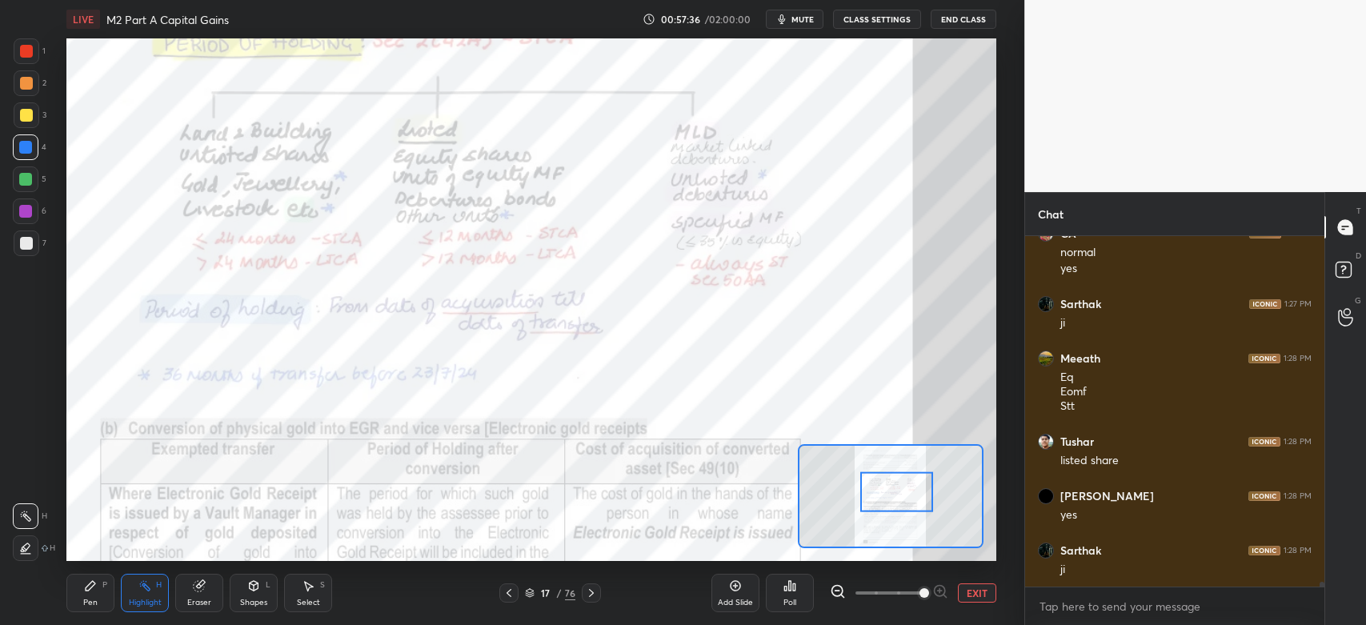
click at [91, 591] on icon at bounding box center [90, 585] width 13 height 13
click at [42, 50] on div "1" at bounding box center [30, 51] width 32 height 26
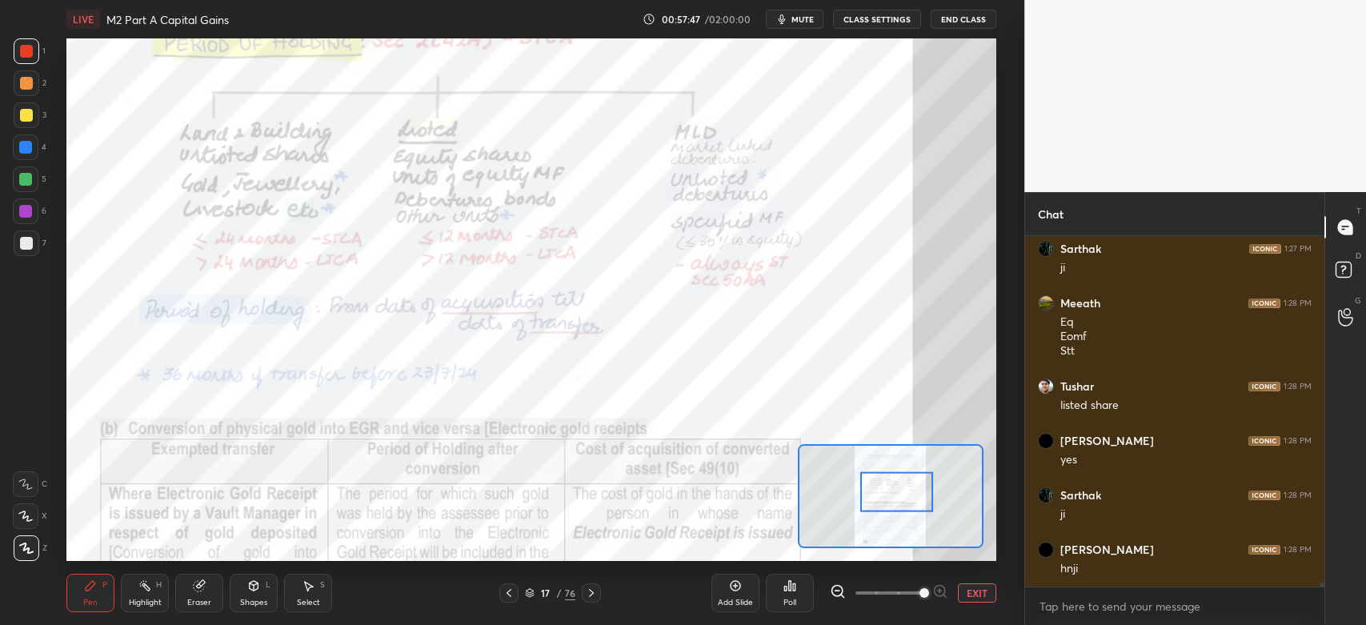
click at [95, 599] on div "Pen" at bounding box center [90, 603] width 14 height 8
click at [26, 482] on icon at bounding box center [25, 484] width 14 height 11
click at [40, 63] on div "1" at bounding box center [30, 51] width 32 height 26
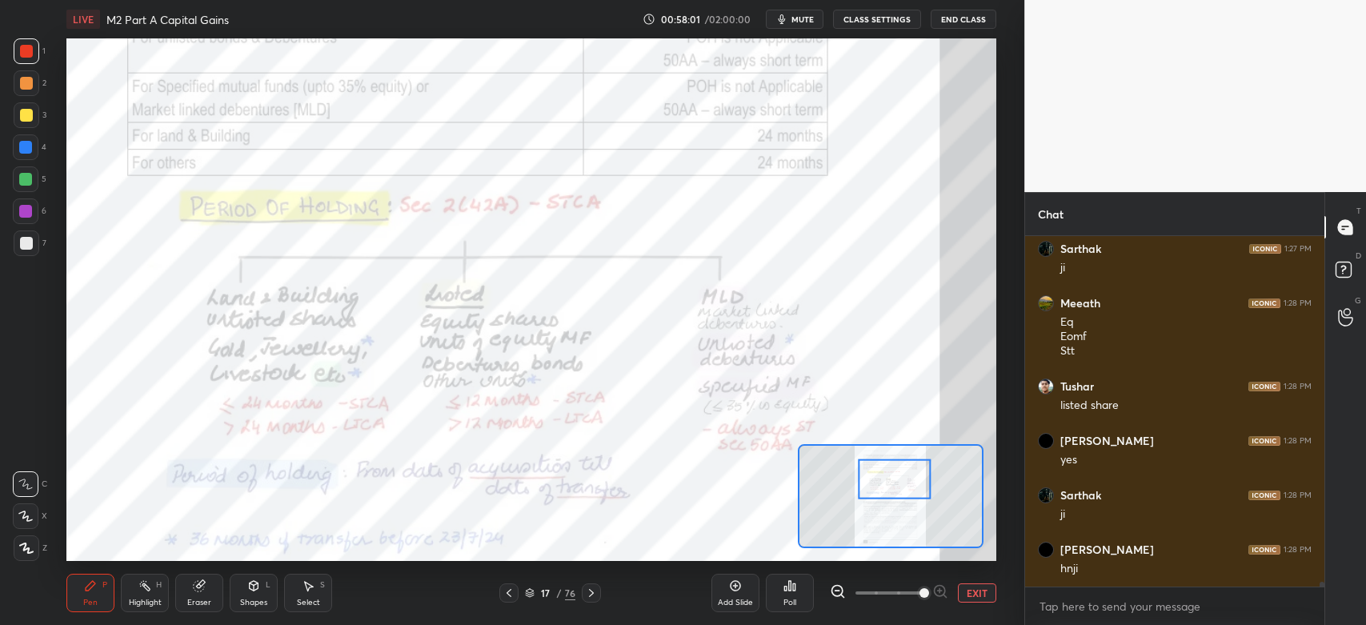
click at [591, 593] on icon at bounding box center [591, 593] width 5 height 8
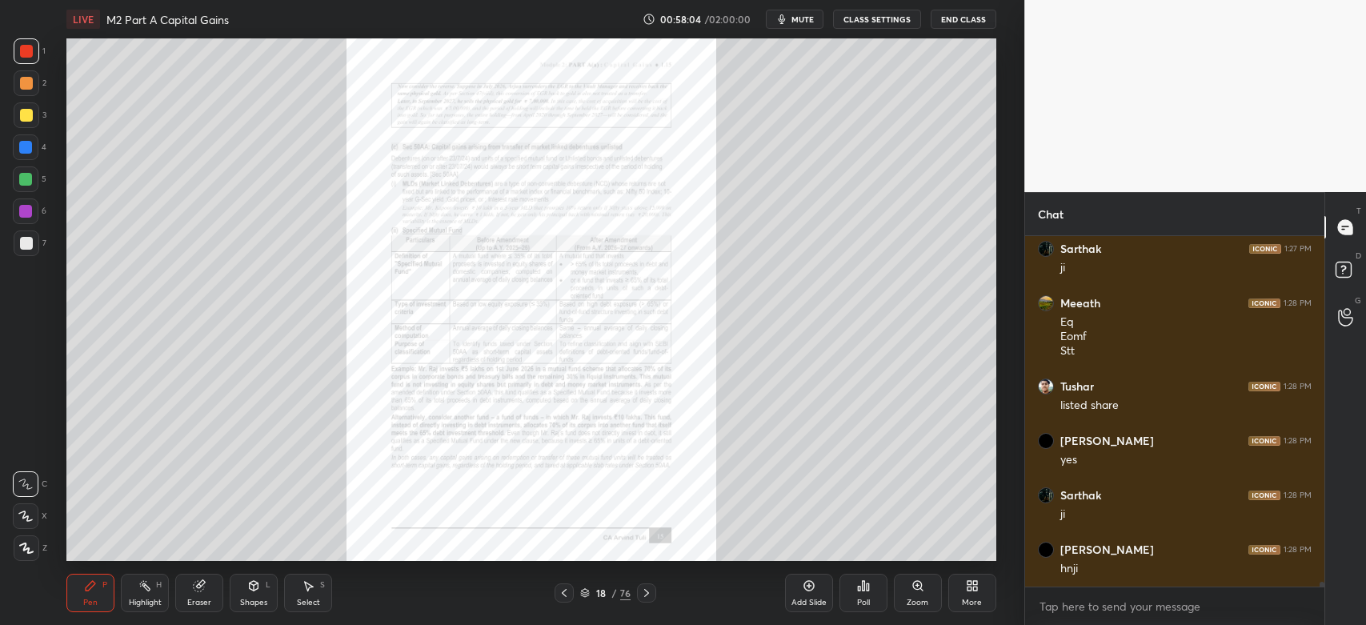
click at [914, 590] on icon at bounding box center [917, 585] width 13 height 13
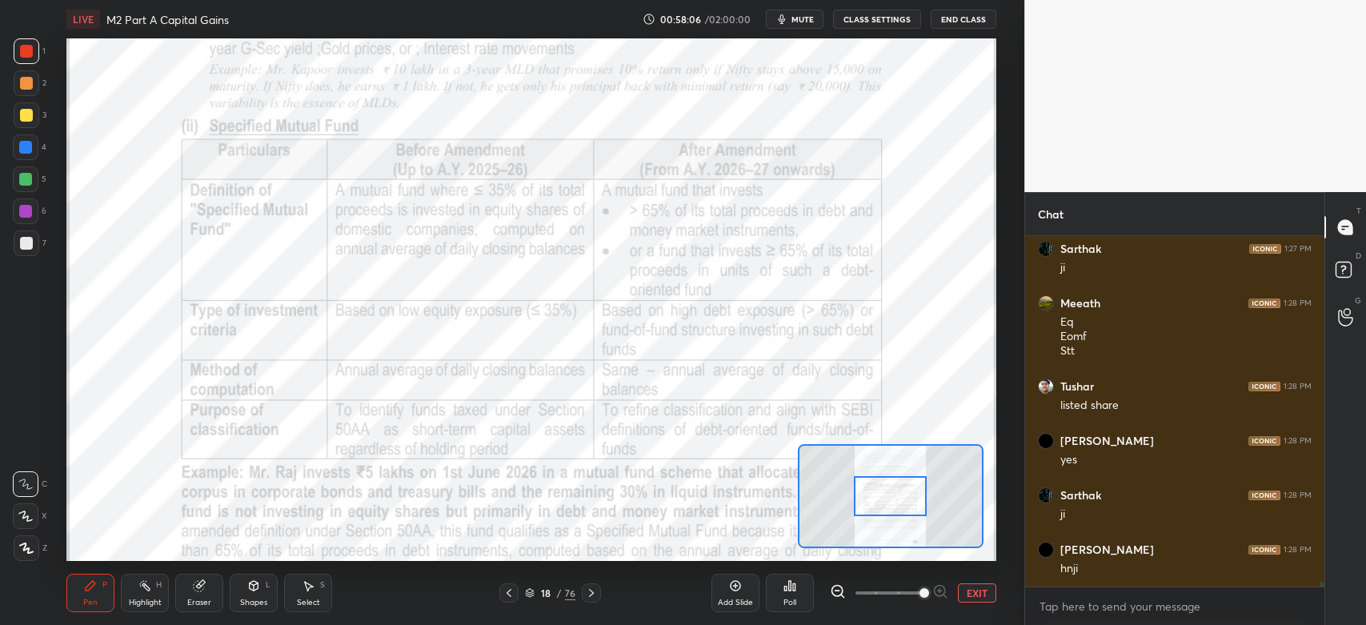
click at [40, 50] on div "1" at bounding box center [30, 51] width 32 height 26
click at [26, 61] on div at bounding box center [27, 51] width 26 height 26
click at [26, 221] on div at bounding box center [26, 211] width 26 height 26
click at [31, 49] on div at bounding box center [26, 51] width 13 height 13
click at [514, 599] on icon at bounding box center [509, 593] width 13 height 13
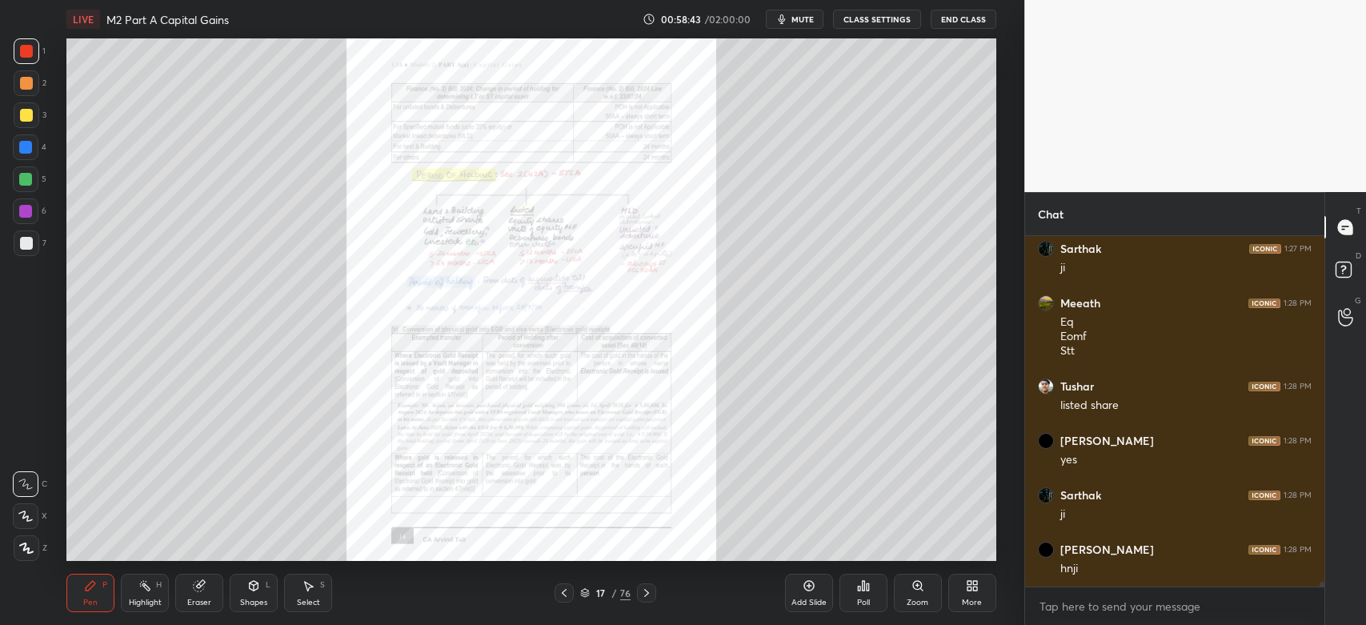
click at [919, 591] on icon at bounding box center [917, 585] width 13 height 13
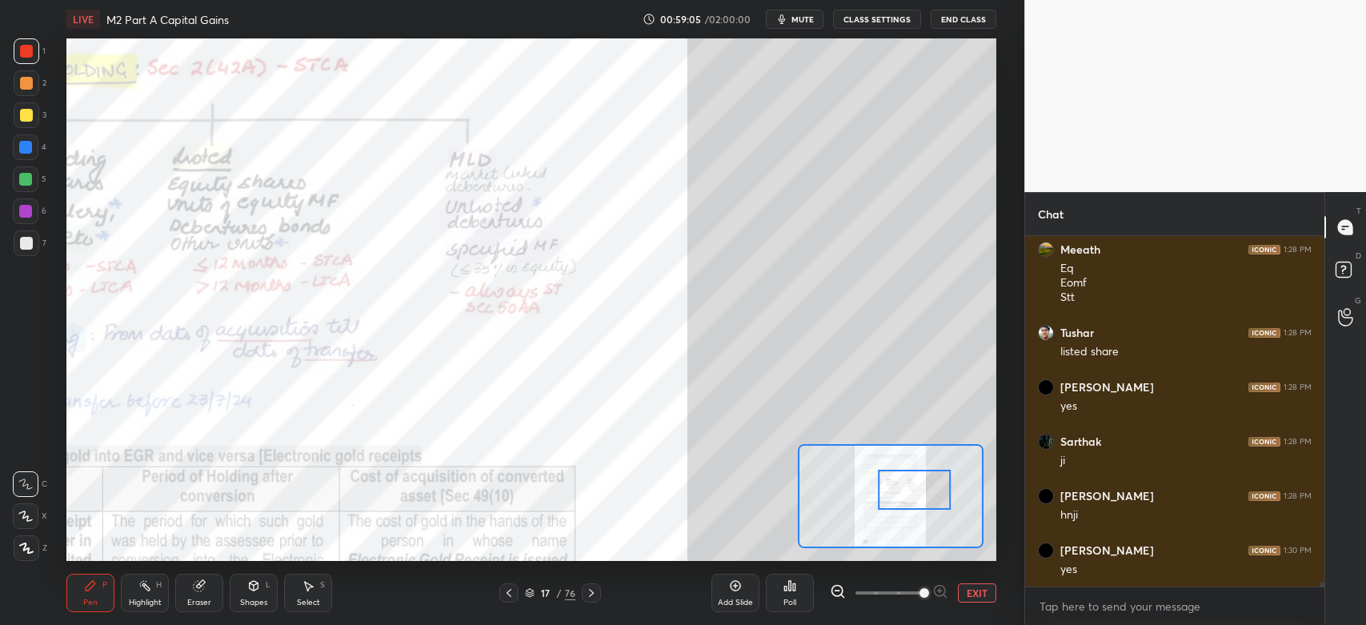
scroll to position [26344, 0]
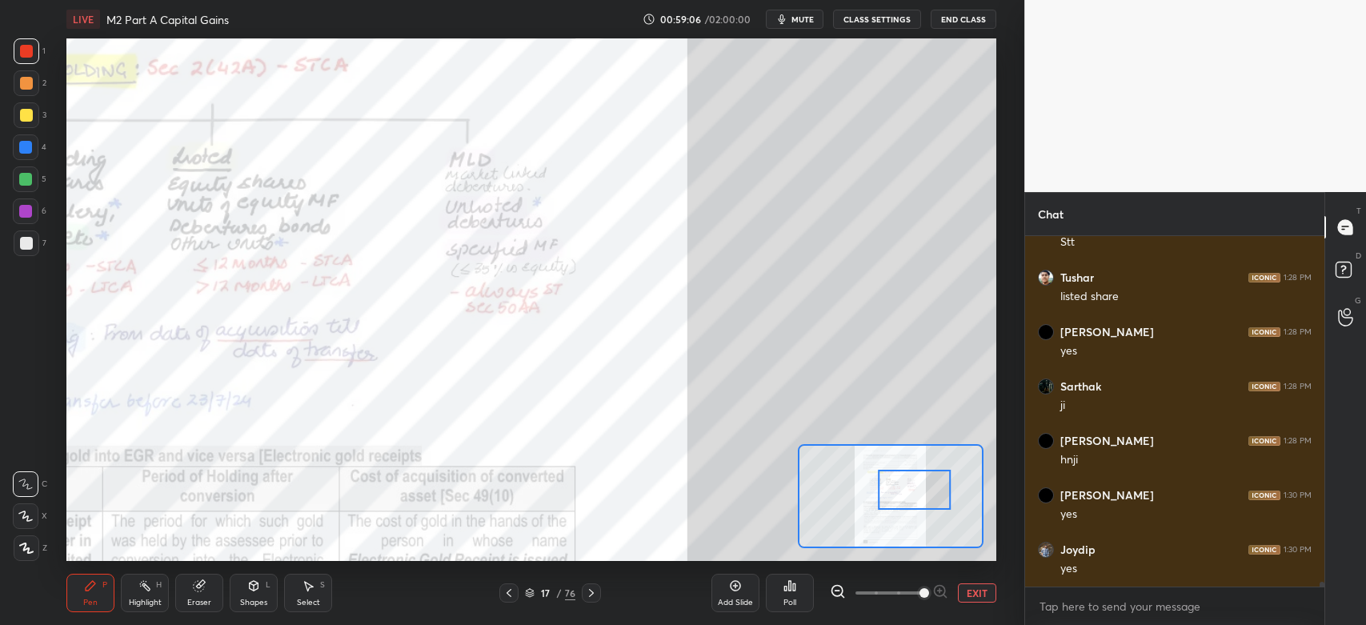
click at [136, 604] on div "Highlight" at bounding box center [145, 603] width 33 height 8
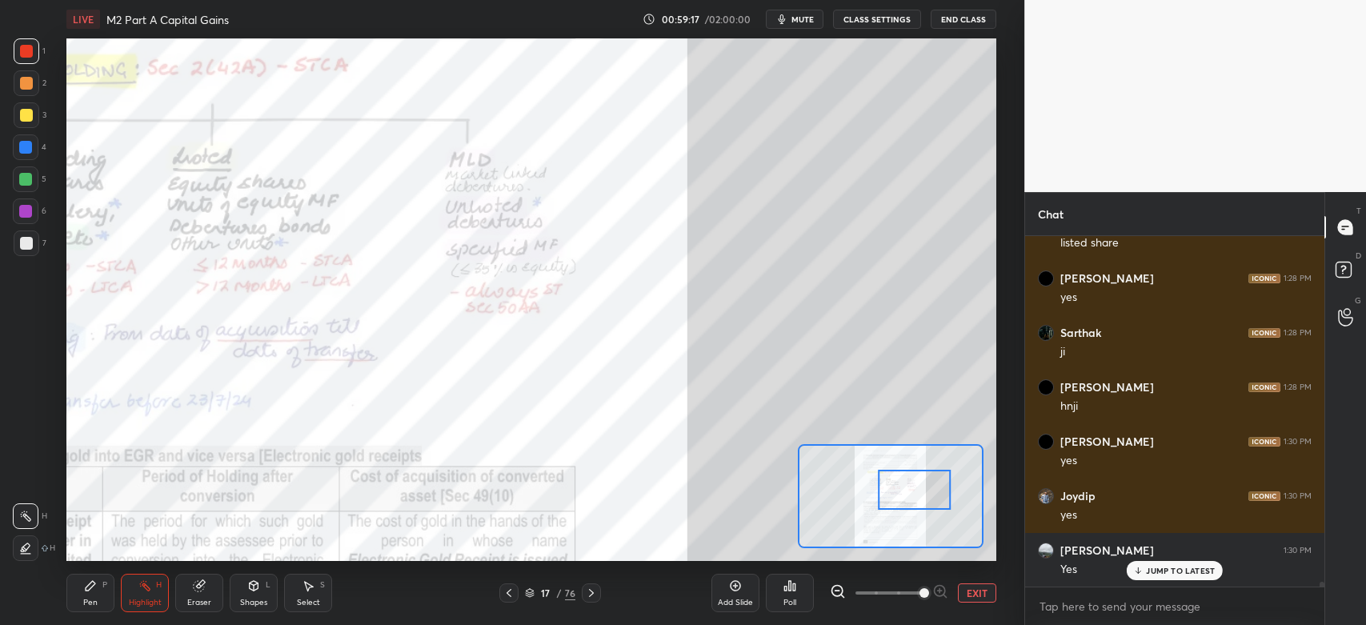
click at [94, 600] on div "Pen" at bounding box center [90, 603] width 14 height 8
click at [593, 598] on icon at bounding box center [591, 593] width 13 height 13
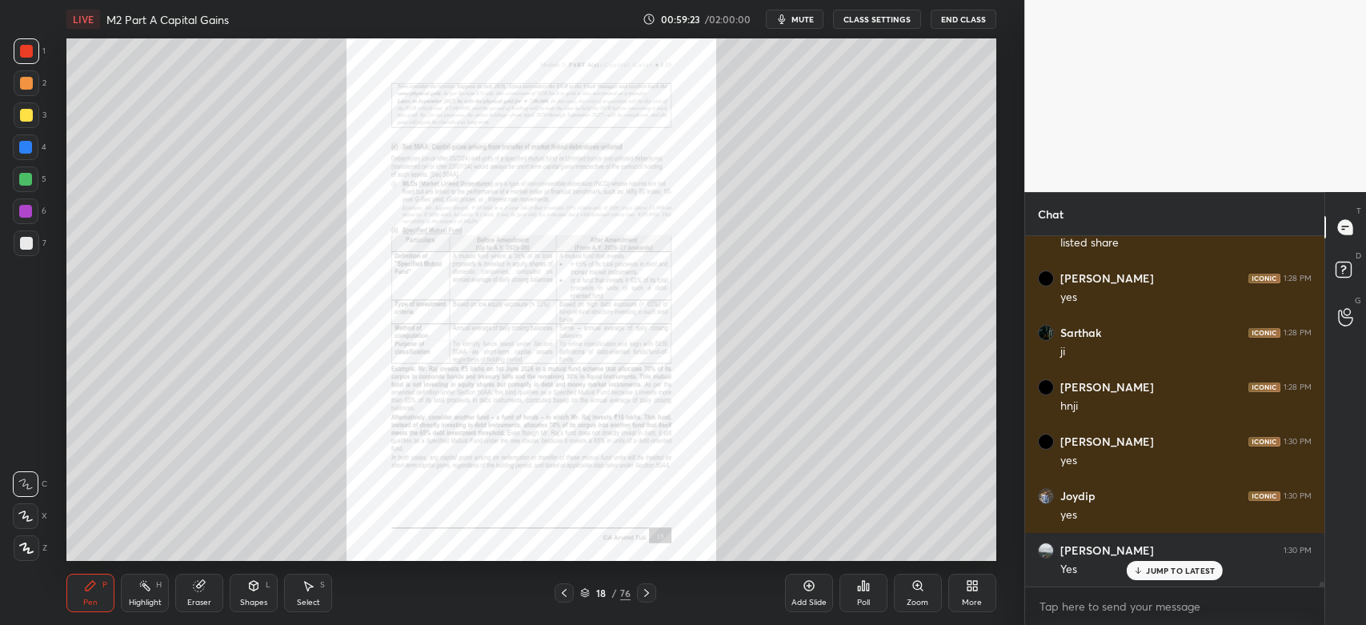
click at [919, 589] on icon at bounding box center [917, 585] width 9 height 9
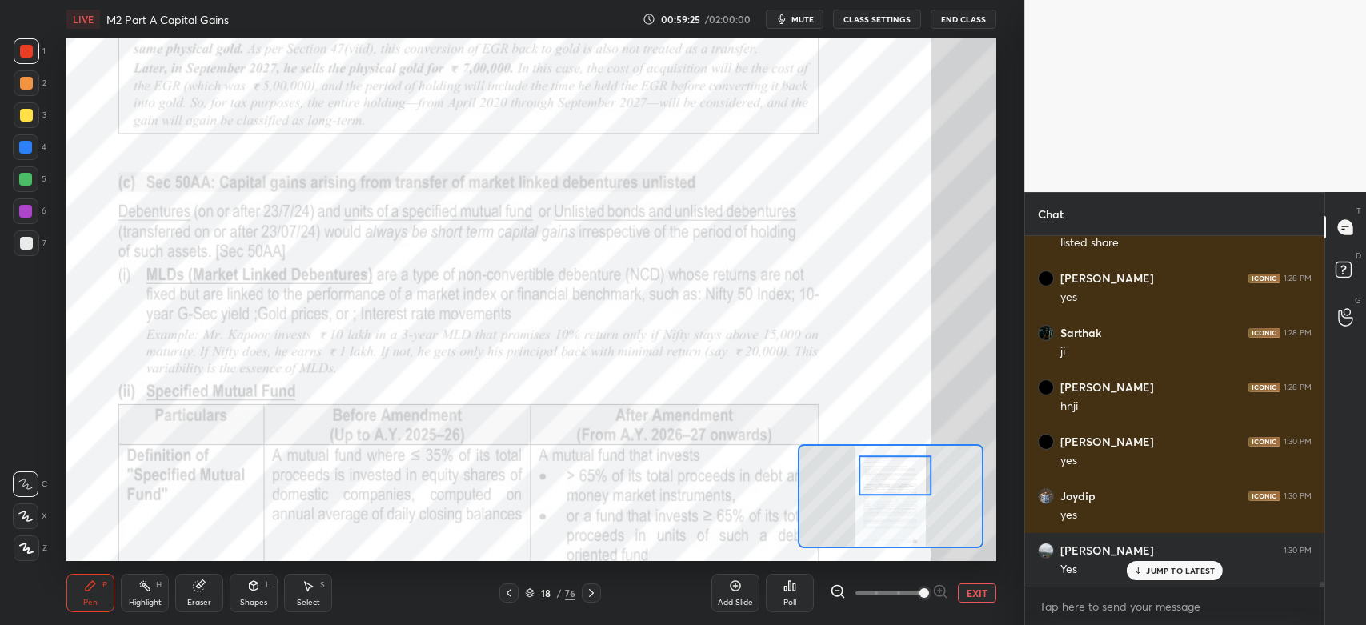
click at [32, 56] on div at bounding box center [27, 51] width 26 height 26
click at [29, 44] on div at bounding box center [27, 51] width 26 height 26
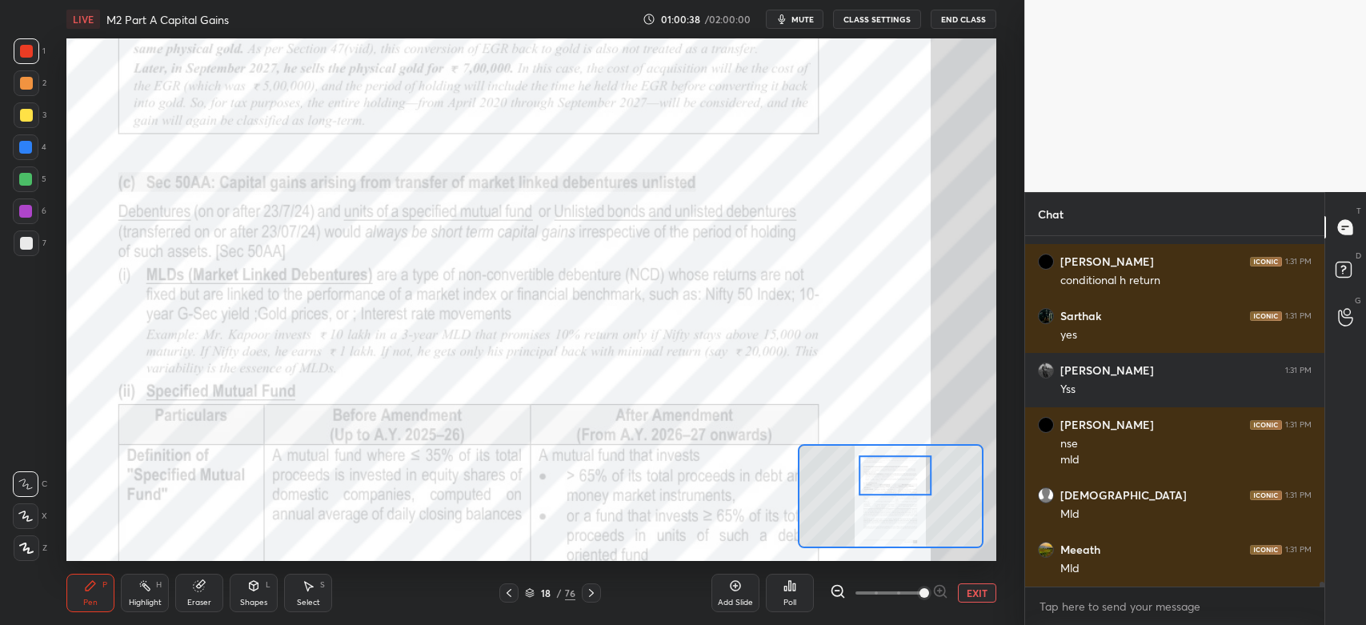
scroll to position [26794, 0]
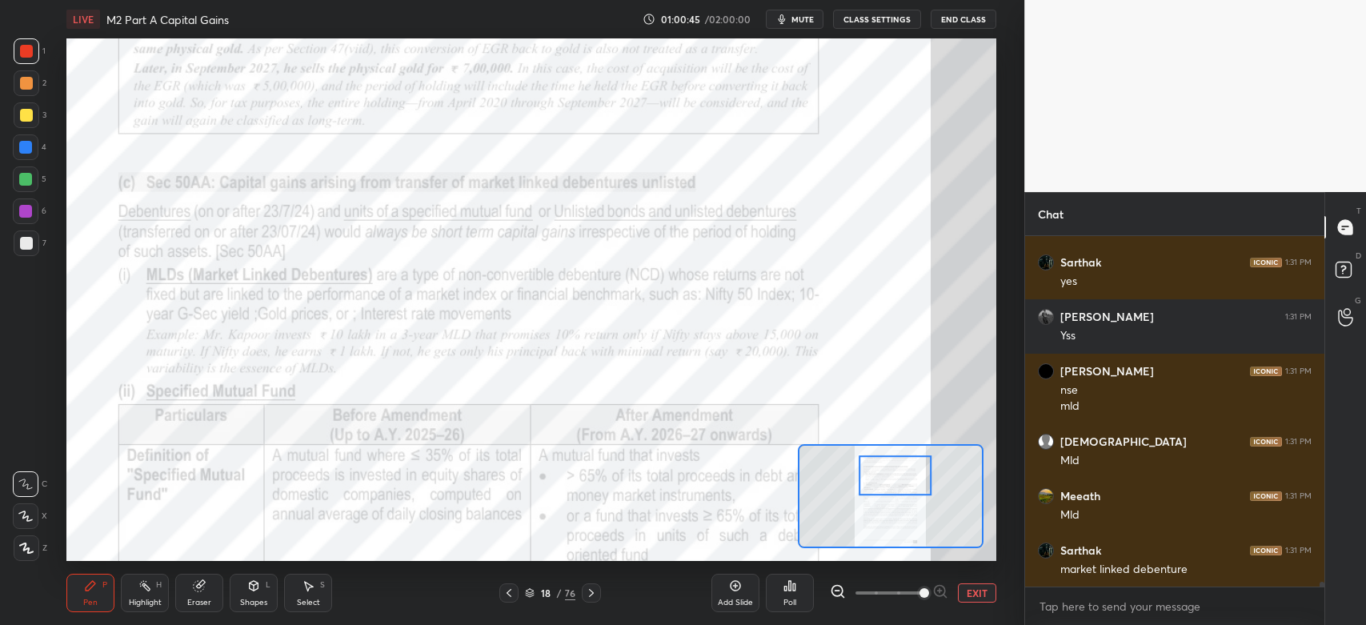
click at [513, 594] on icon at bounding box center [509, 593] width 13 height 13
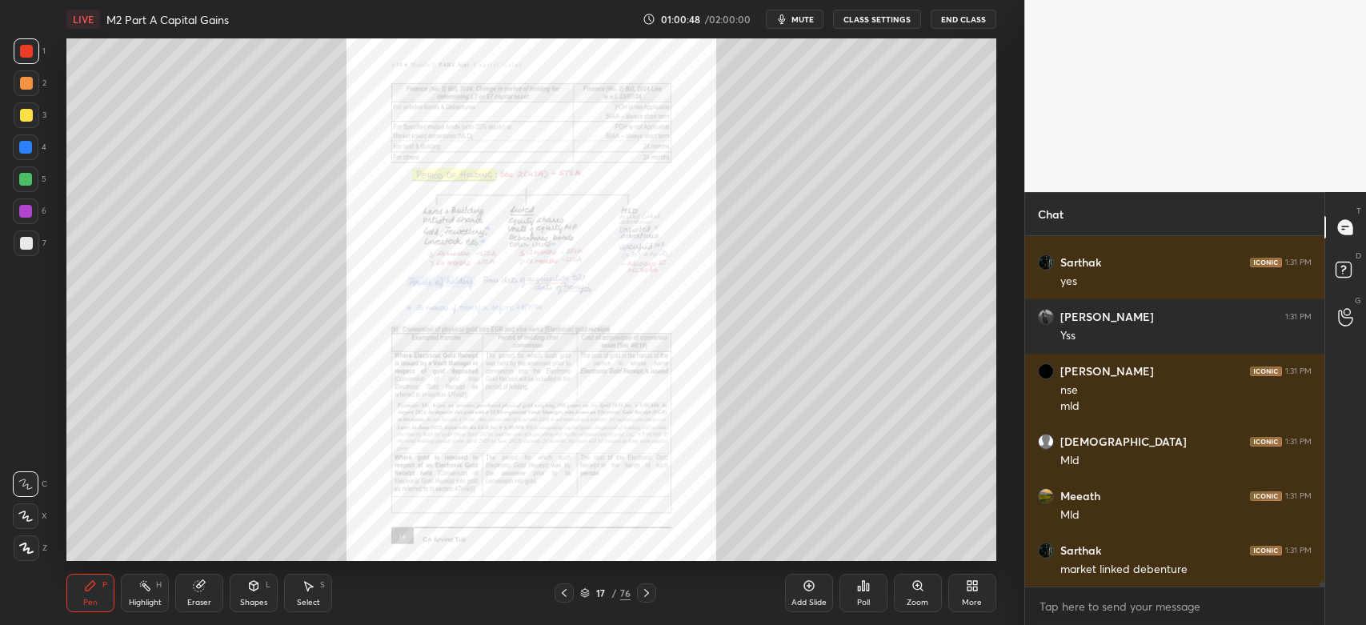
click at [919, 594] on div "Zoom" at bounding box center [918, 593] width 48 height 38
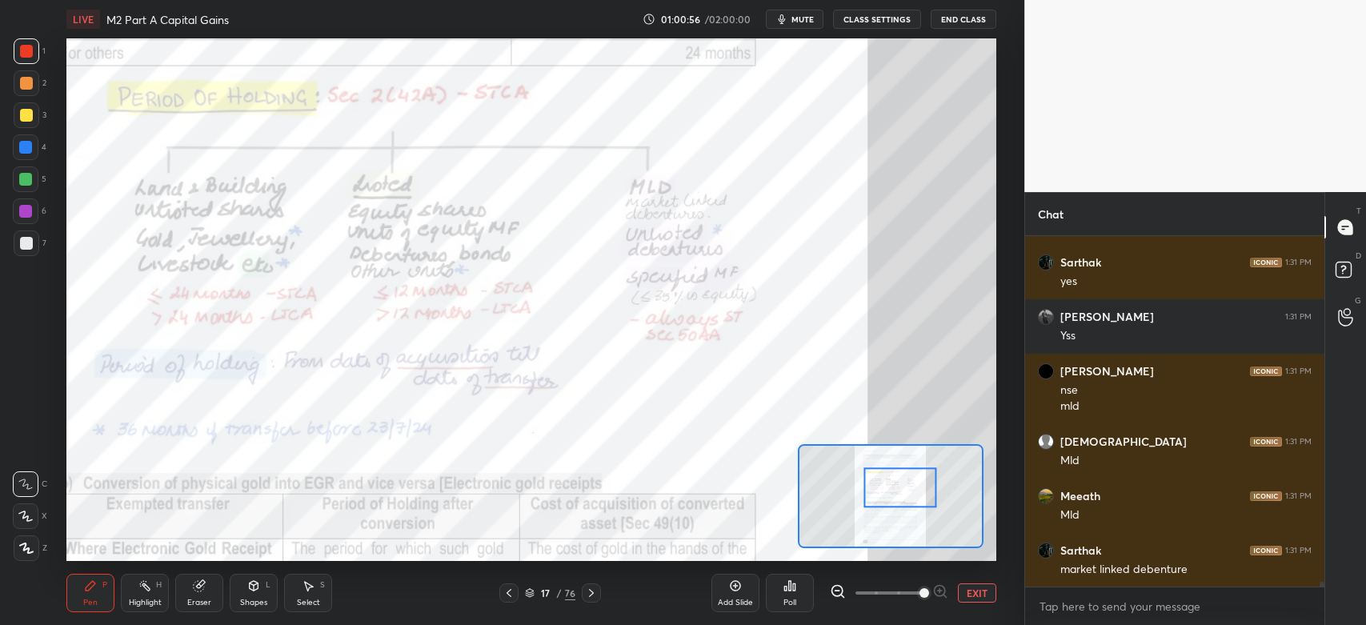
scroll to position [26849, 0]
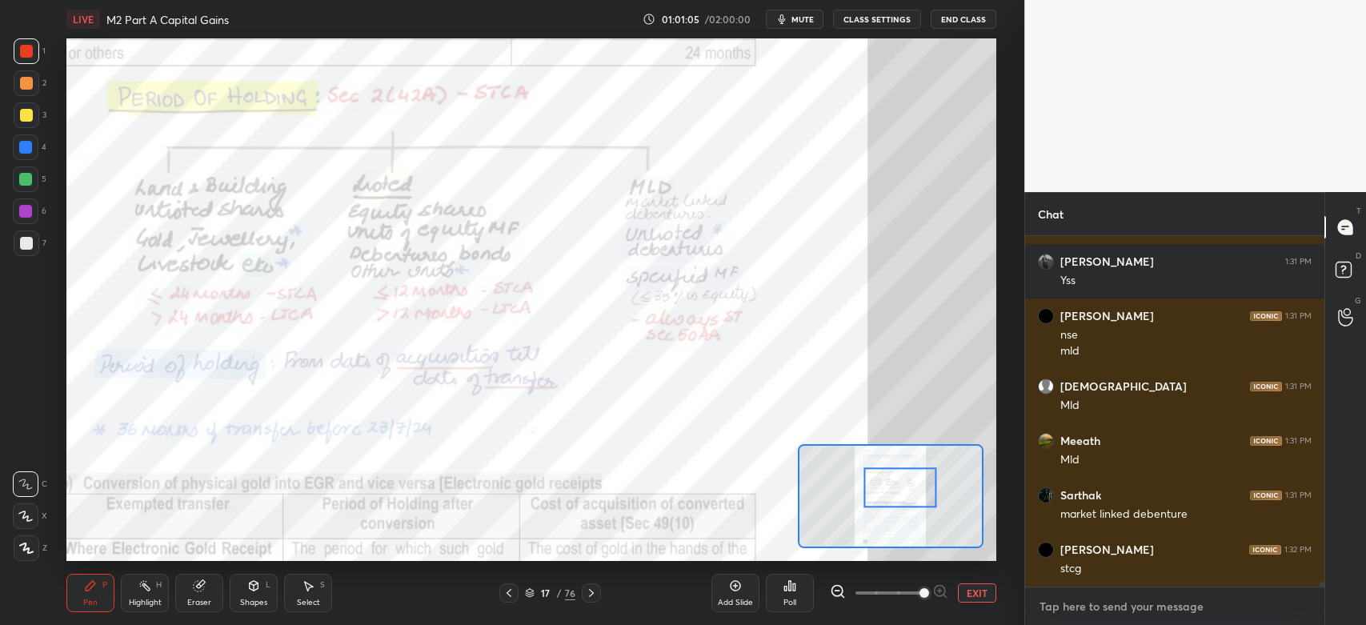
click at [1066, 613] on textarea at bounding box center [1175, 607] width 274 height 26
click at [975, 594] on button "EXIT" at bounding box center [977, 592] width 38 height 19
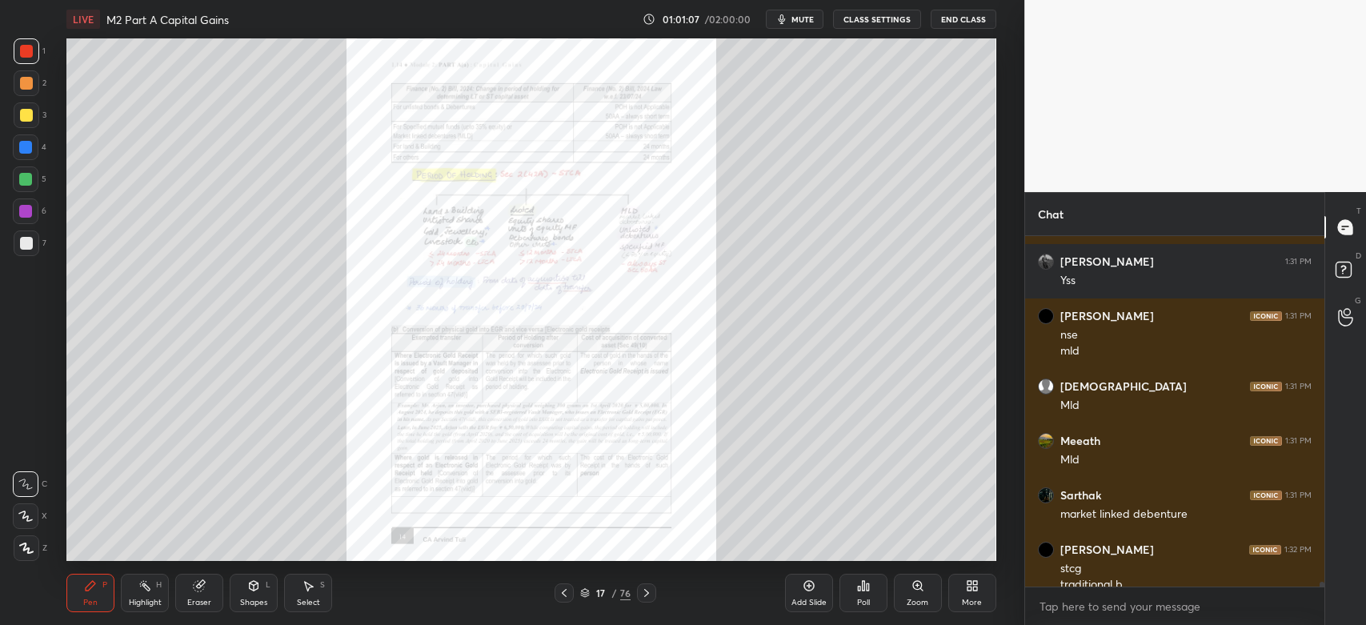
click at [973, 594] on div "More" at bounding box center [972, 593] width 48 height 38
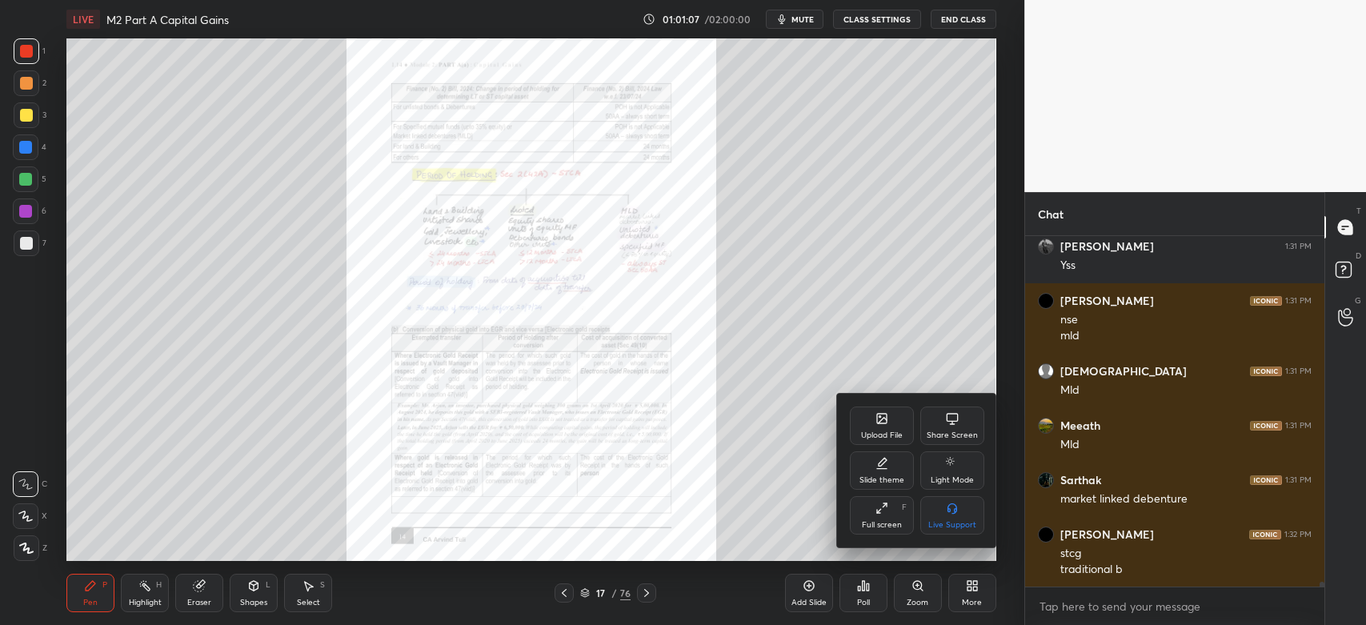
click at [954, 428] on div "Share Screen" at bounding box center [952, 426] width 64 height 38
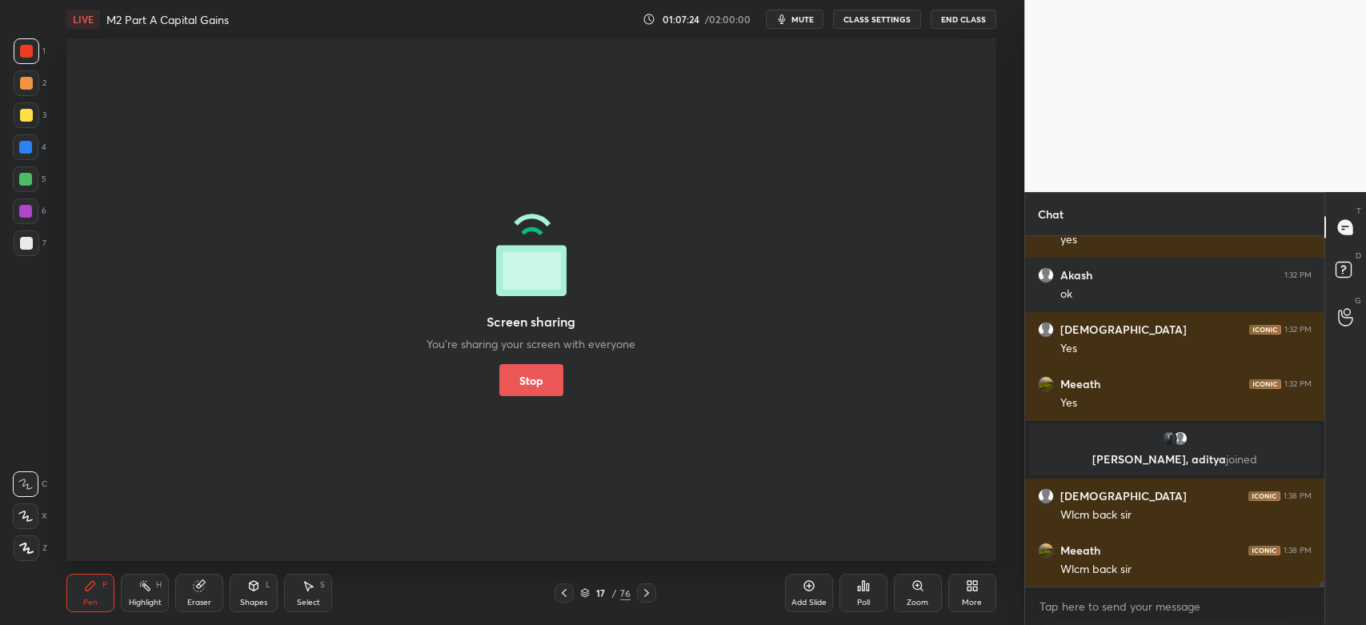
scroll to position [27304, 0]
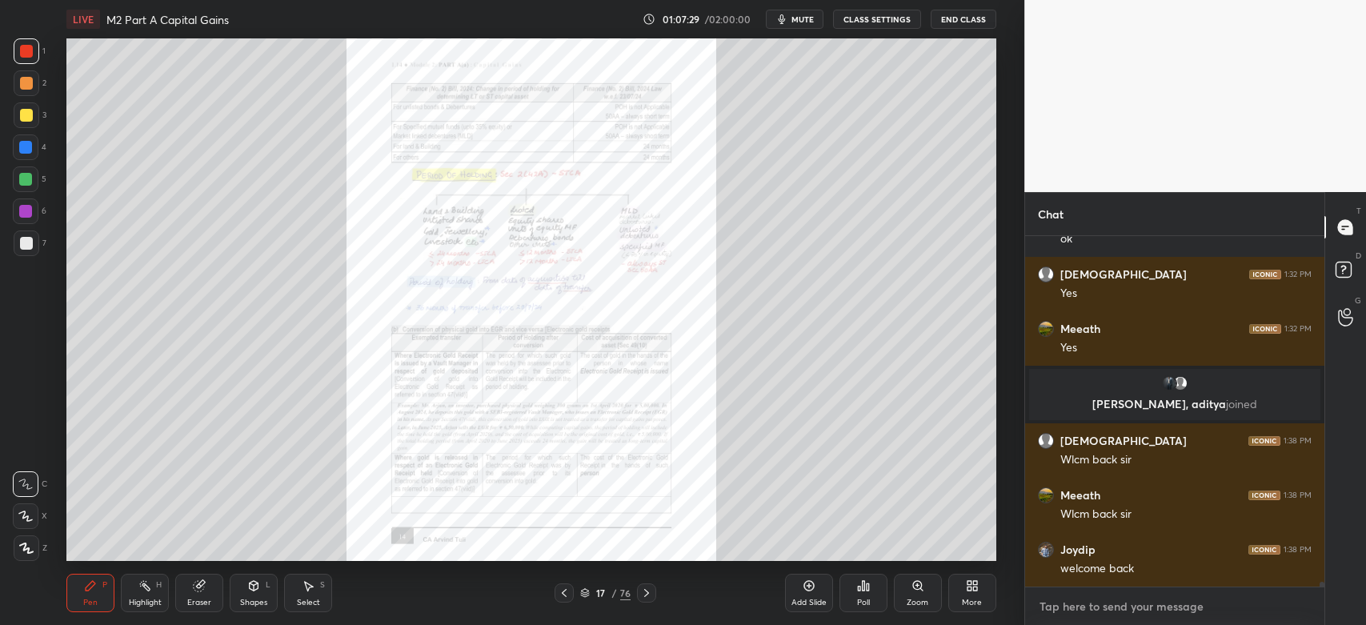
click at [1059, 608] on textarea at bounding box center [1175, 607] width 274 height 26
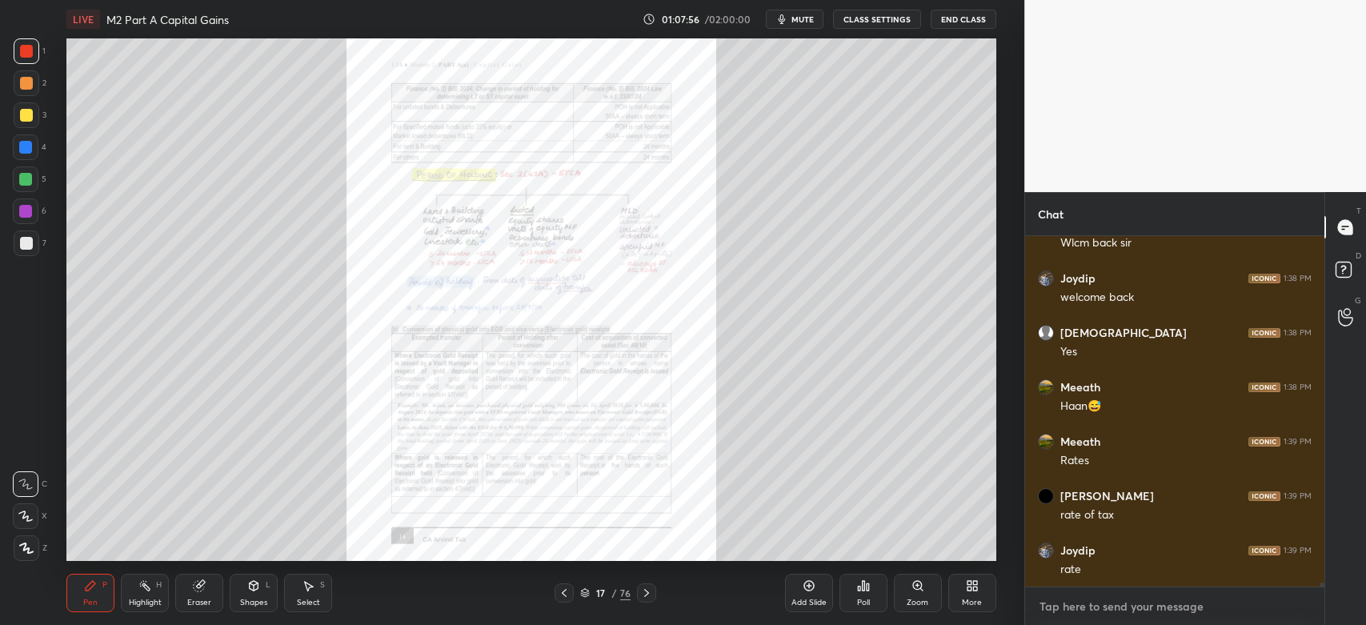
scroll to position [27630, 0]
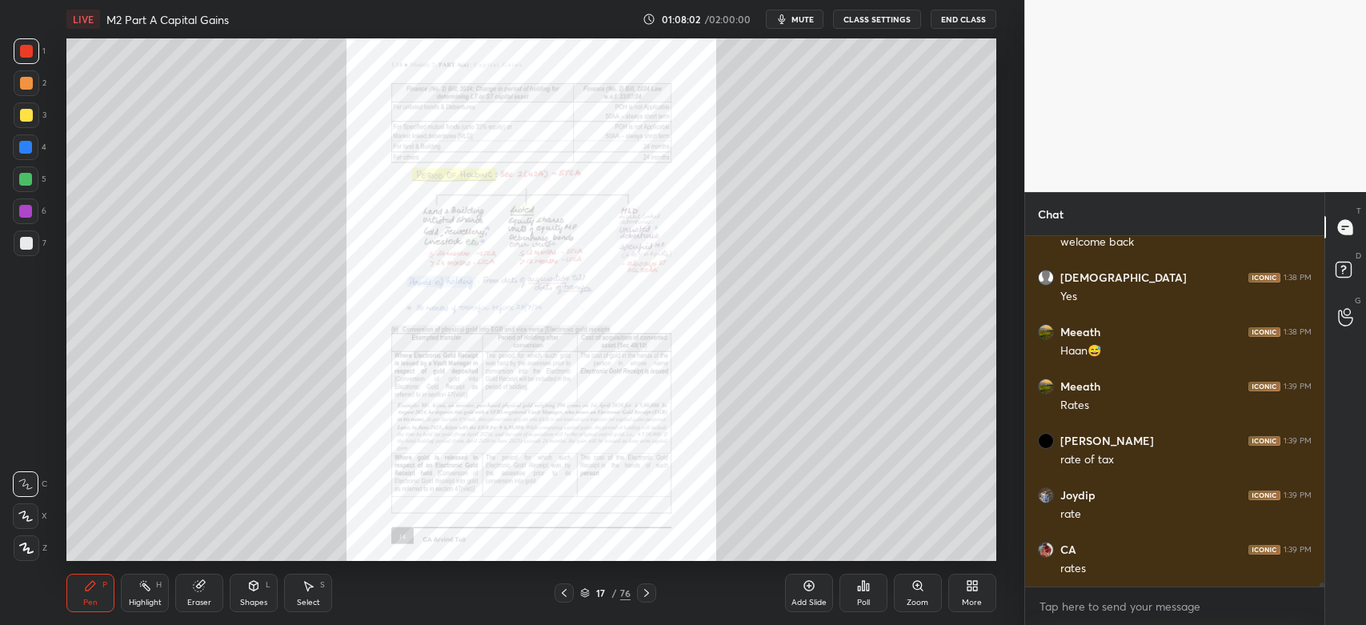
click at [923, 583] on icon at bounding box center [917, 585] width 13 height 13
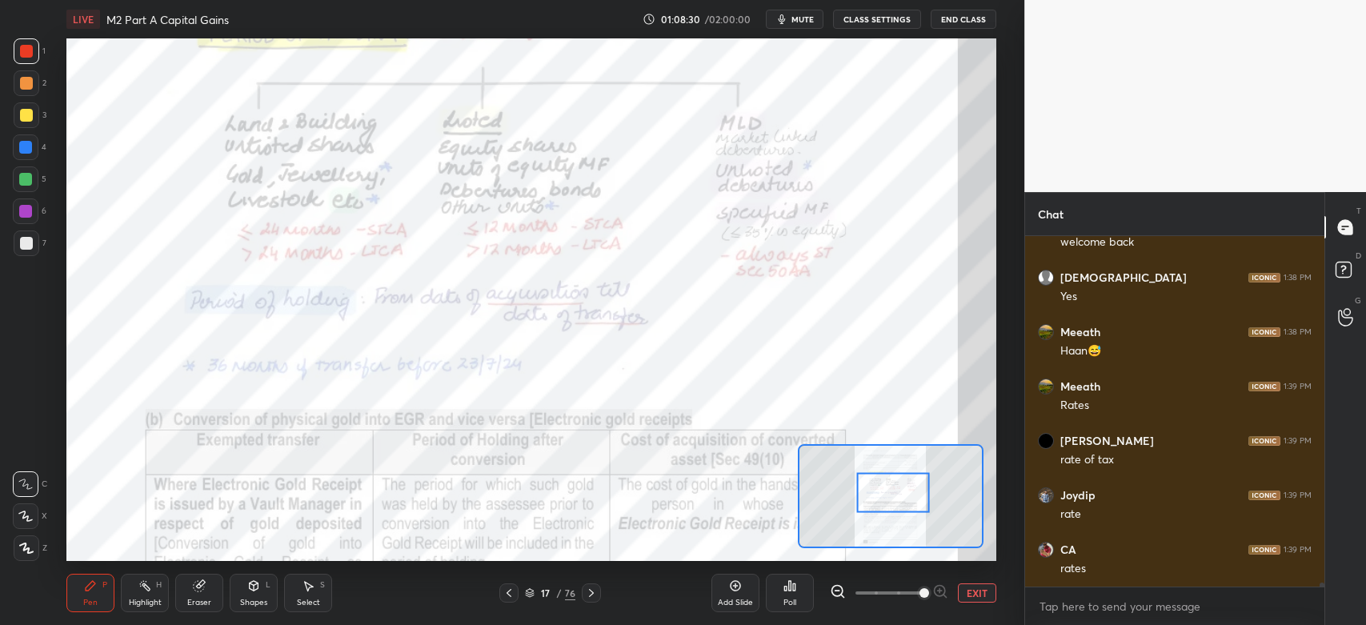
click at [136, 601] on div "Highlight" at bounding box center [145, 603] width 33 height 8
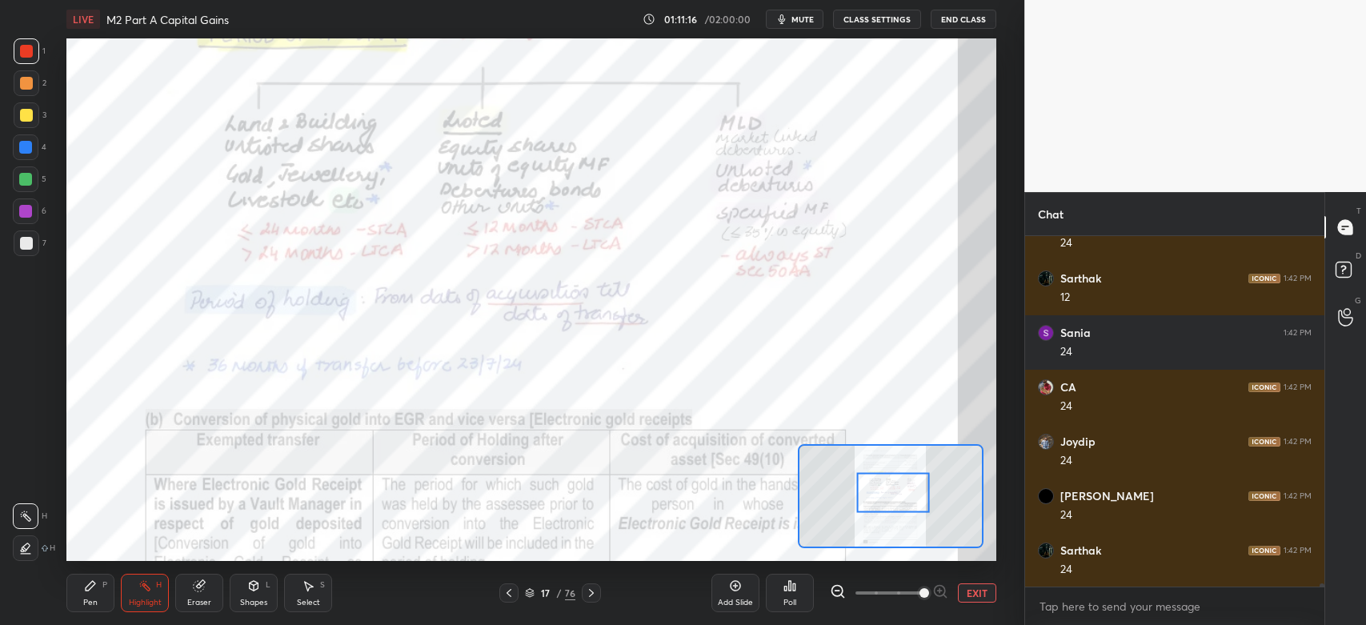
scroll to position [34192, 0]
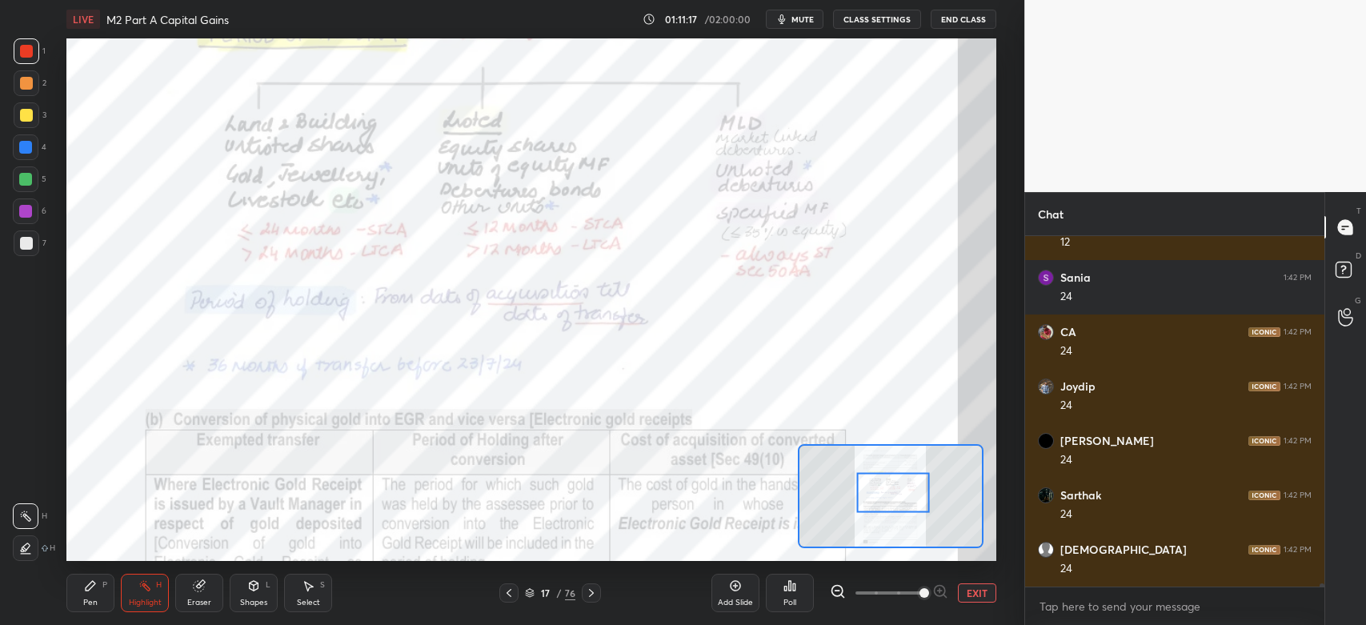
click at [598, 595] on div at bounding box center [591, 592] width 19 height 19
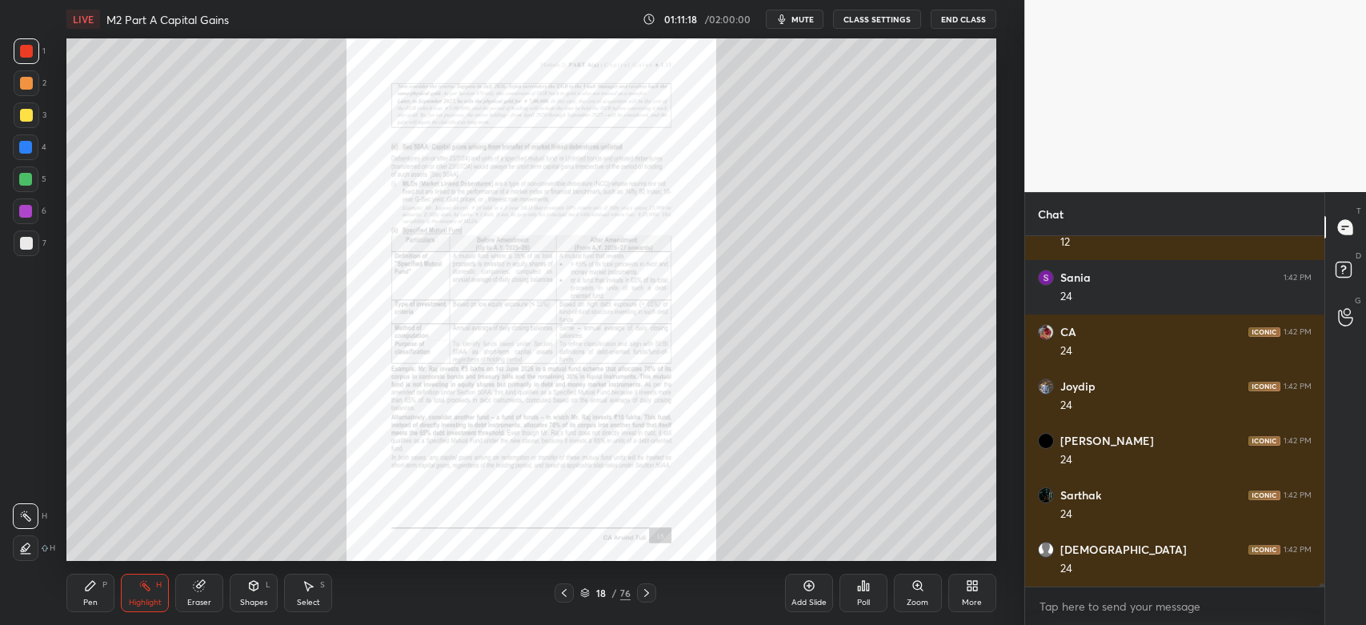
click at [647, 594] on icon at bounding box center [646, 593] width 13 height 13
click at [917, 595] on div "Zoom" at bounding box center [918, 593] width 48 height 38
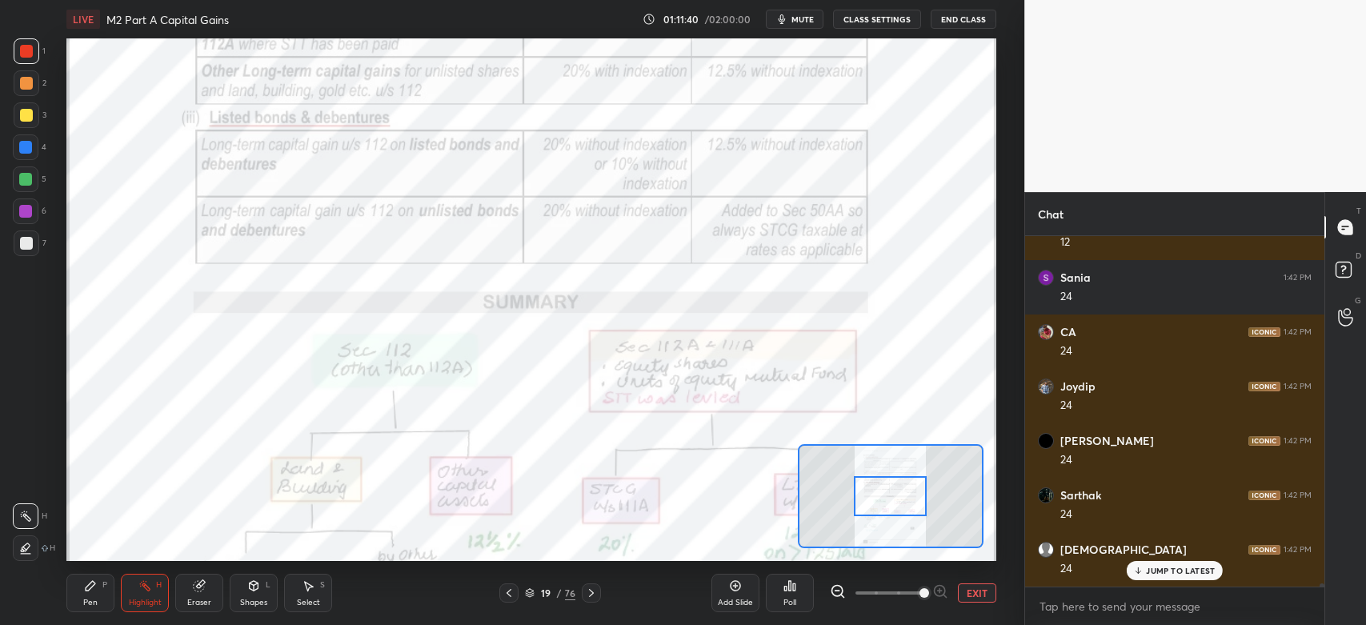
scroll to position [34246, 0]
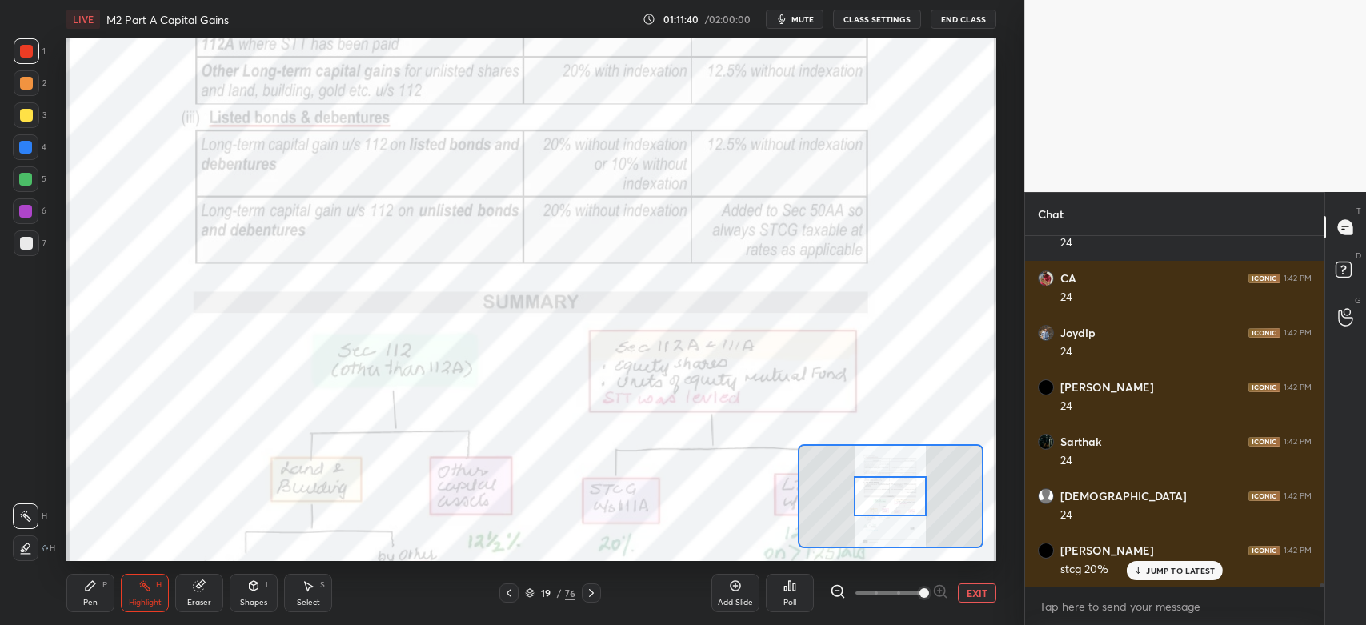
click at [206, 594] on div "Eraser" at bounding box center [199, 593] width 48 height 38
click at [104, 598] on div "Pen P" at bounding box center [90, 593] width 48 height 38
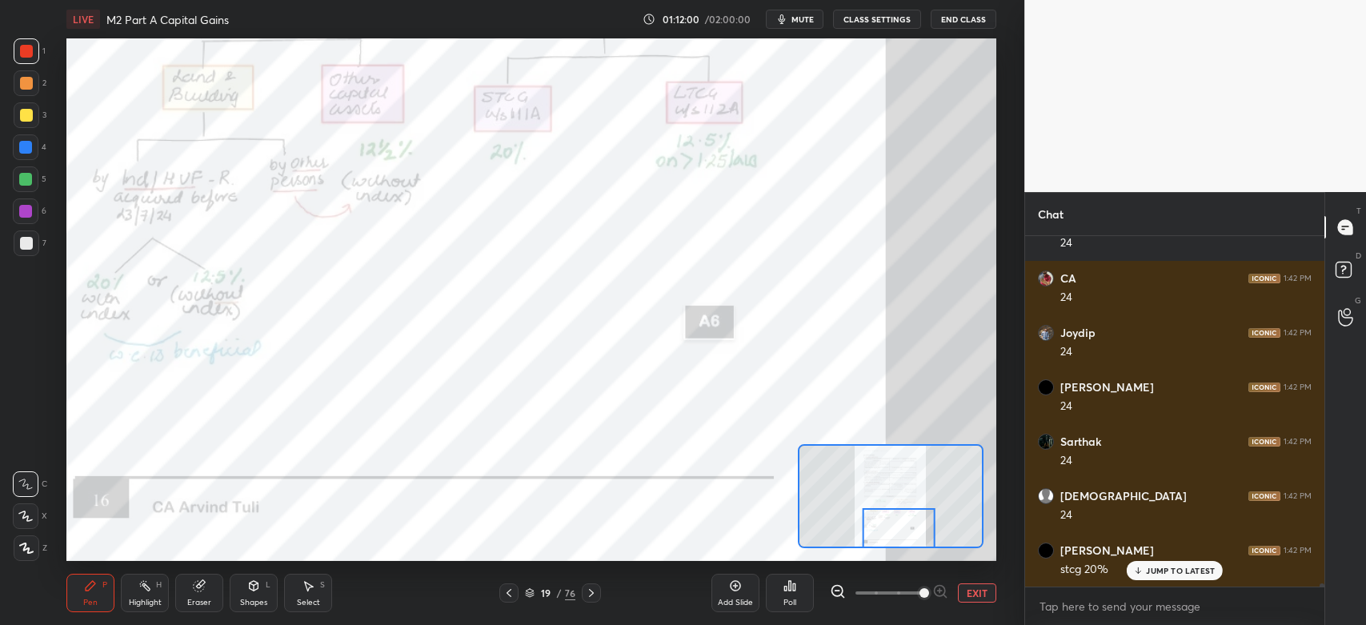
scroll to position [34301, 0]
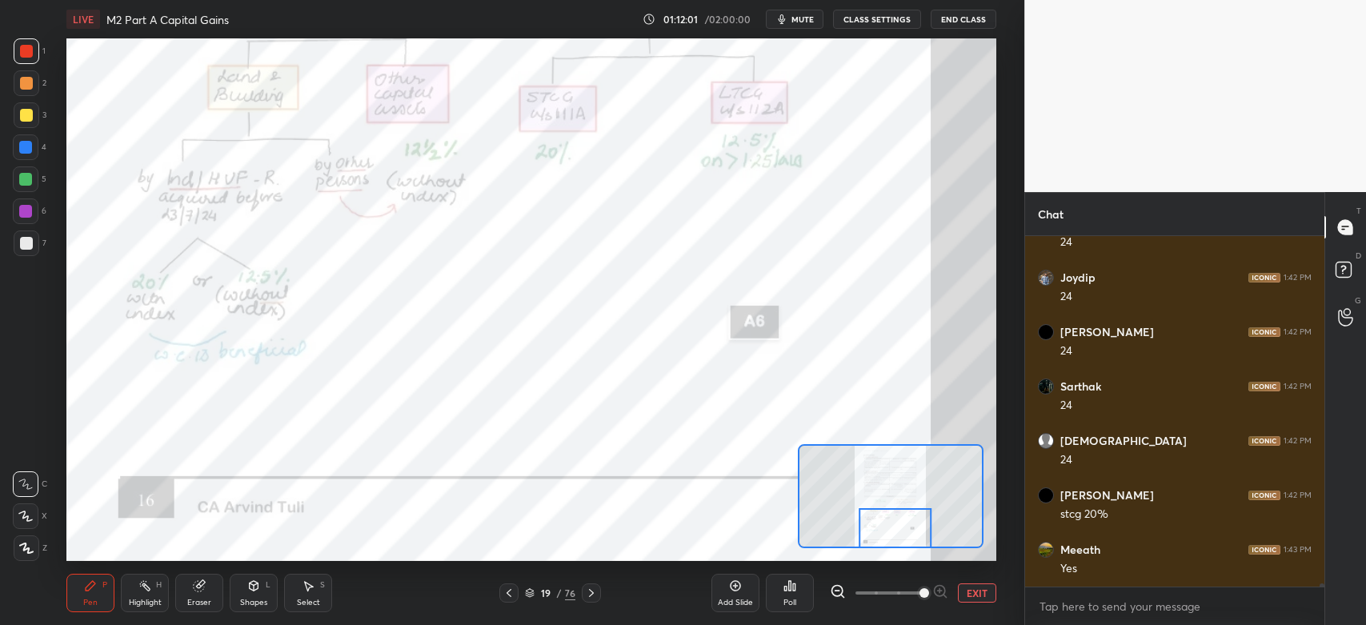
click at [161, 594] on div "Highlight H" at bounding box center [145, 593] width 48 height 38
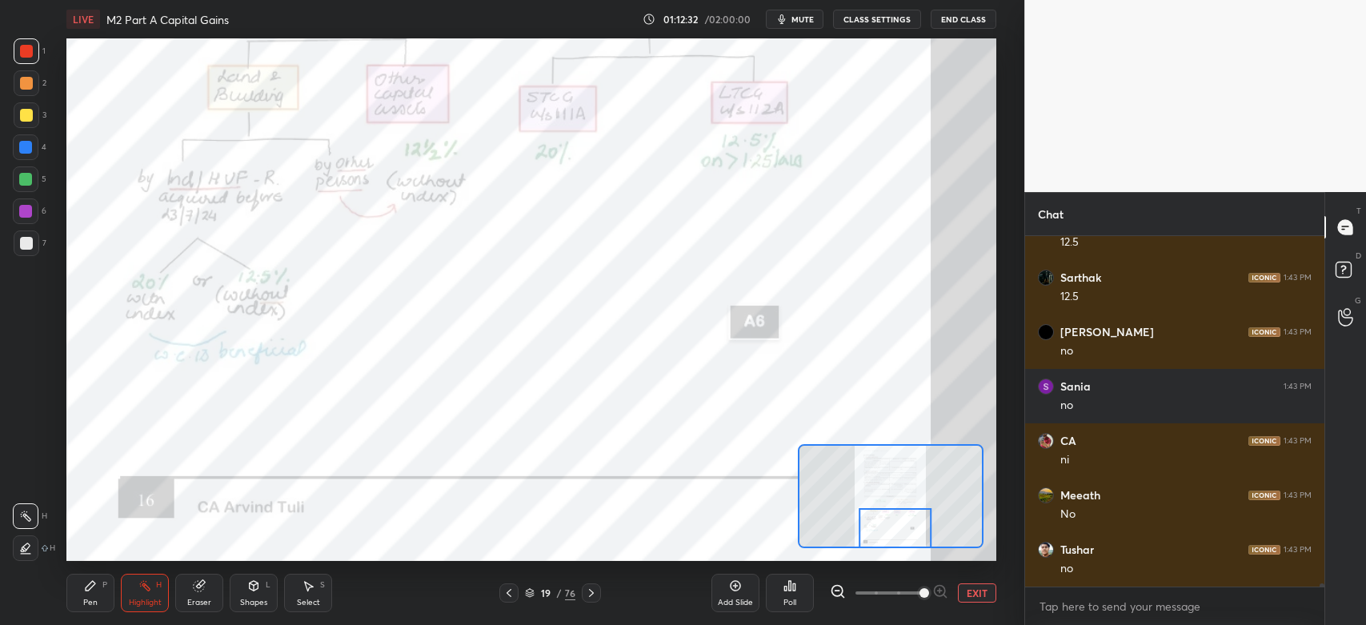
scroll to position [35390, 0]
click at [737, 587] on icon at bounding box center [735, 585] width 13 height 13
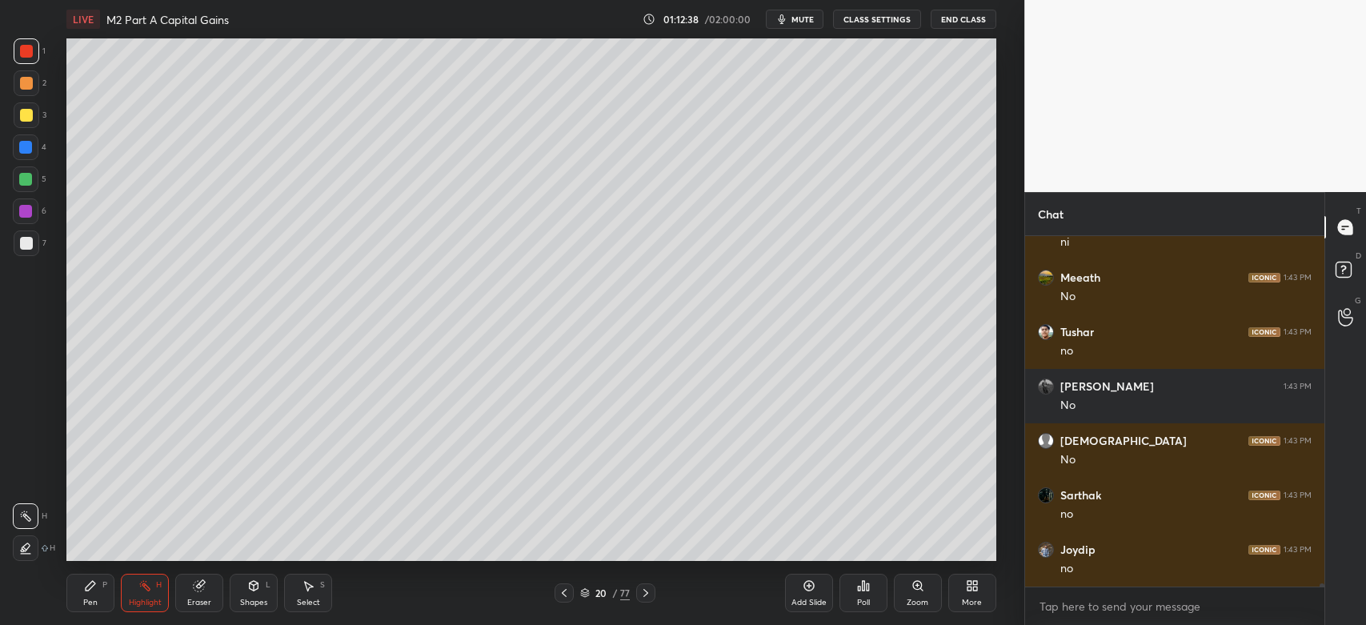
click at [97, 595] on div "Pen P" at bounding box center [90, 593] width 48 height 38
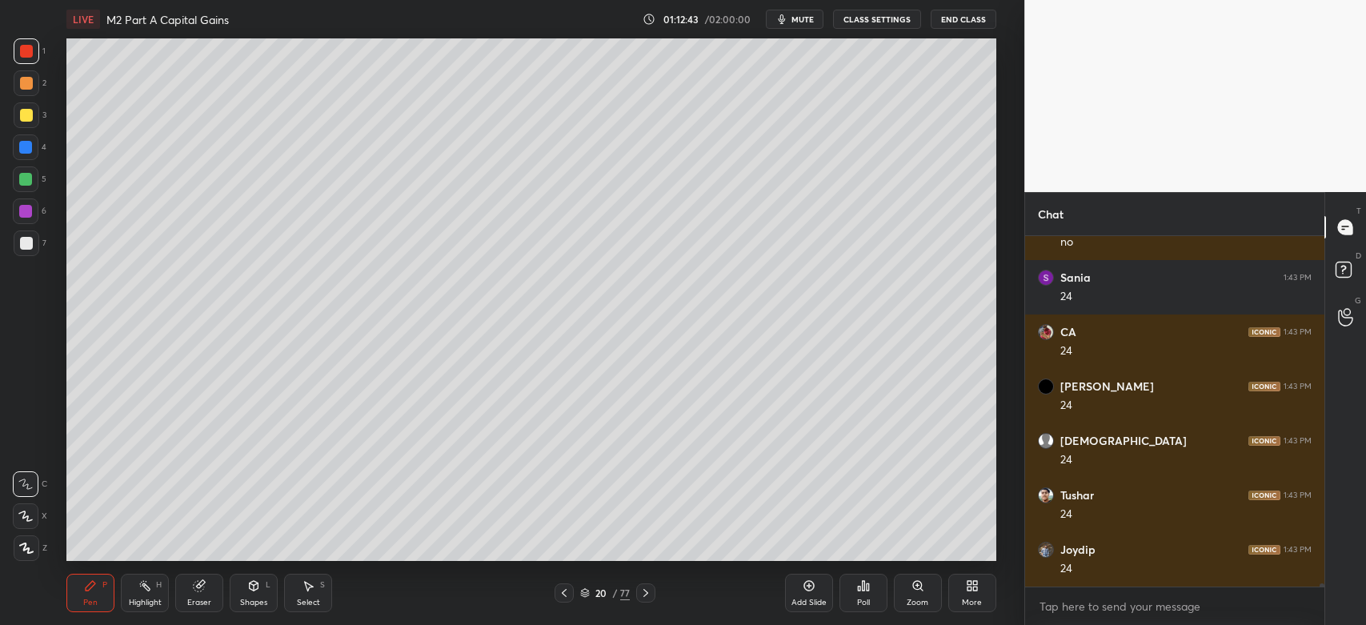
scroll to position [35770, 0]
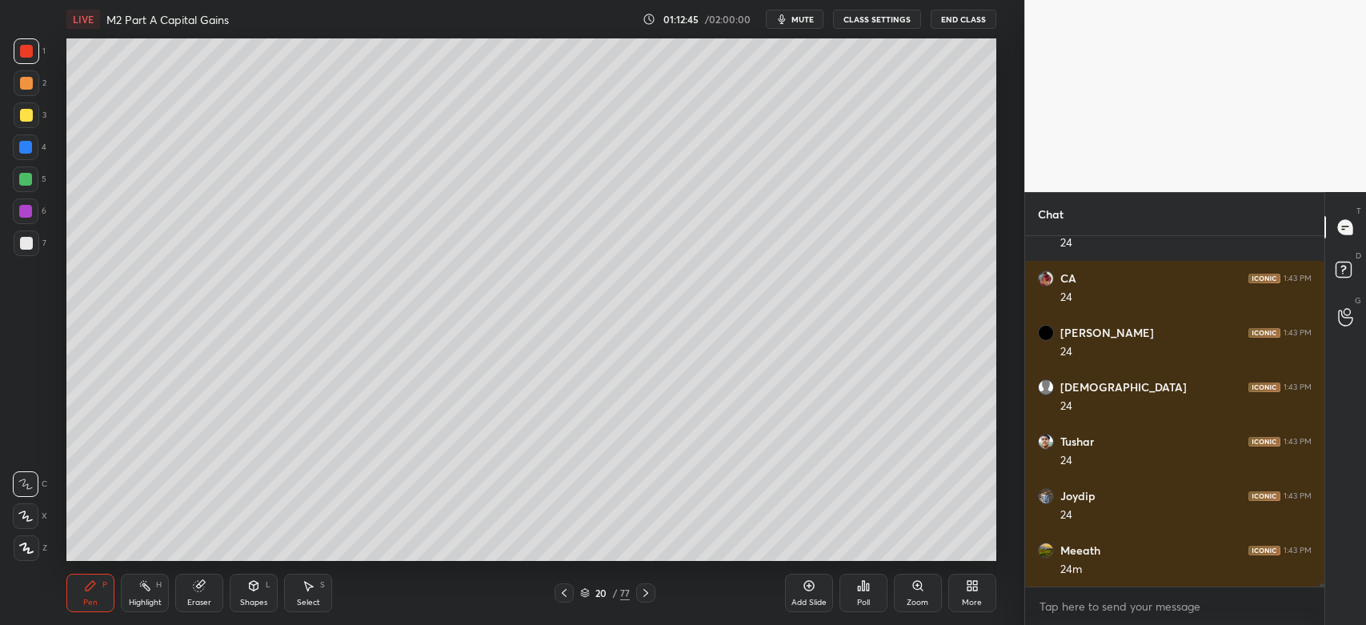
click at [34, 251] on div at bounding box center [27, 243] width 26 height 26
click at [258, 595] on div "Shapes L" at bounding box center [254, 593] width 48 height 38
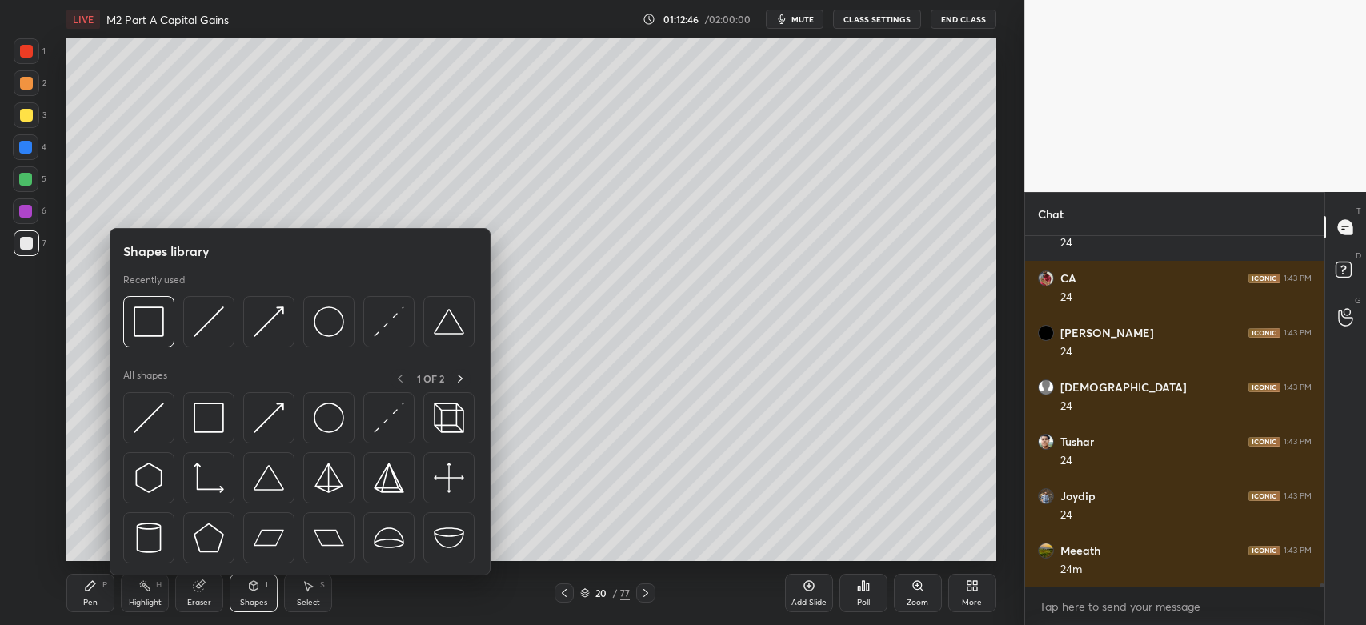
click at [218, 318] on img at bounding box center [209, 321] width 30 height 30
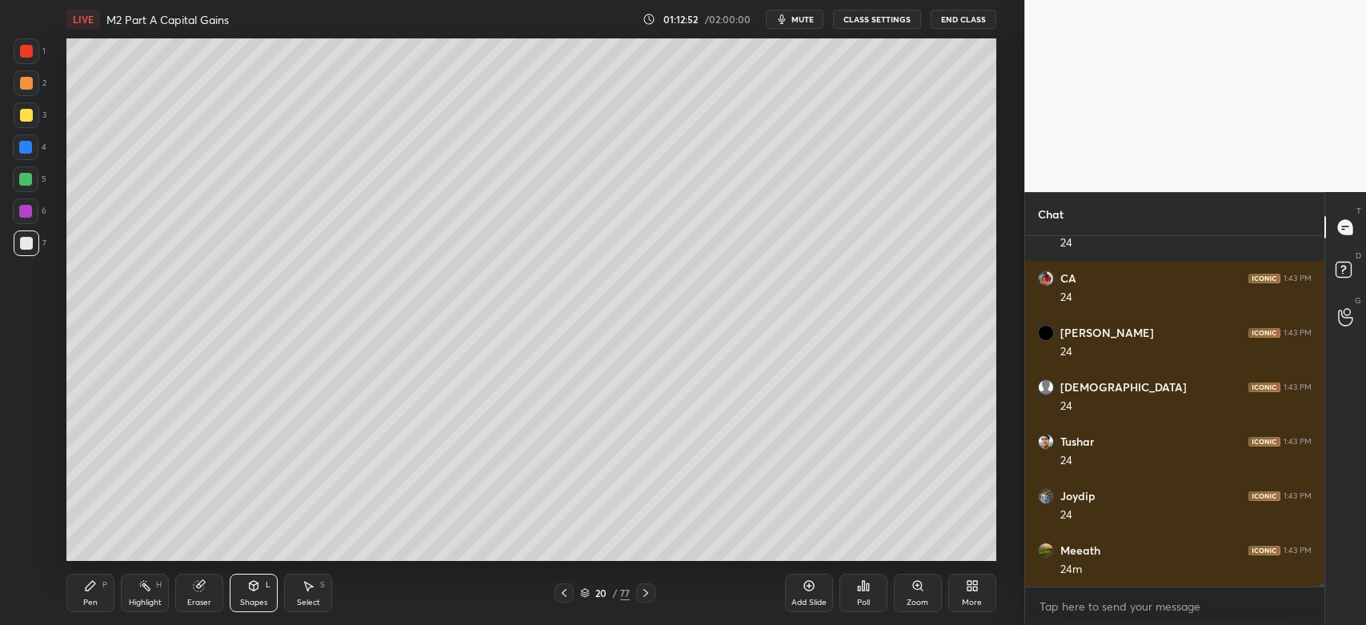
click at [92, 595] on div "Pen P" at bounding box center [90, 593] width 48 height 38
click at [26, 551] on icon at bounding box center [26, 548] width 14 height 11
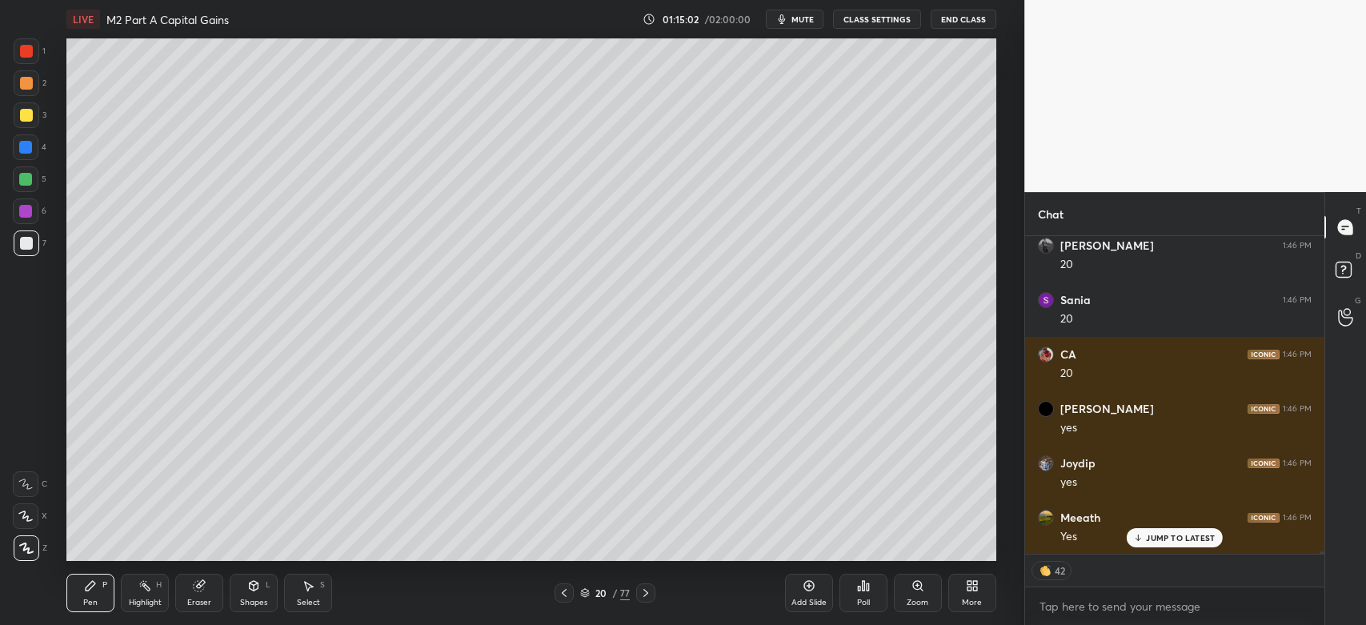
scroll to position [40706, 0]
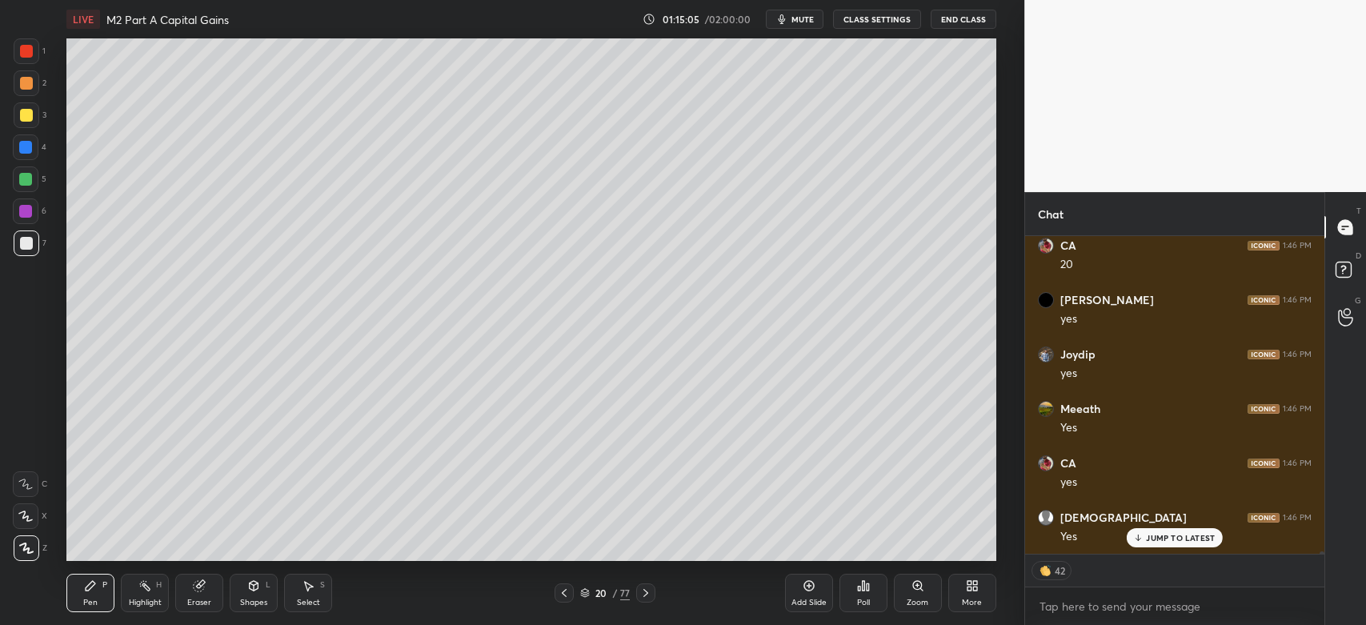
click at [306, 599] on div "Select" at bounding box center [308, 603] width 23 height 8
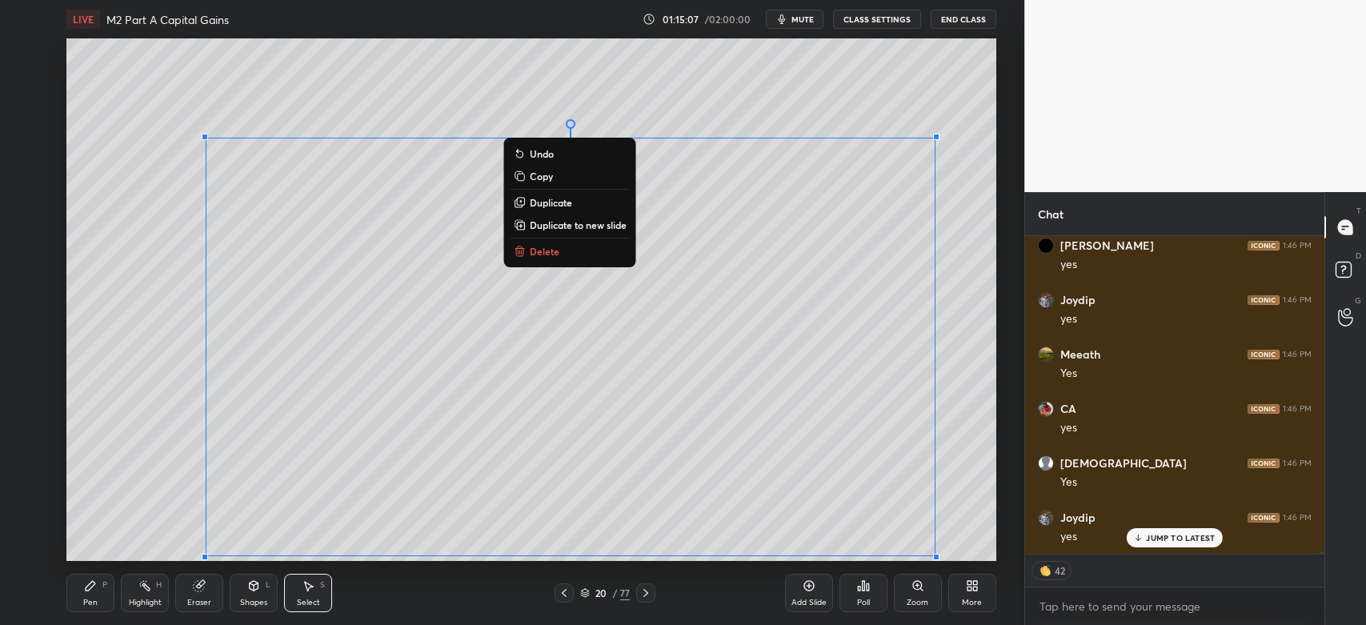
scroll to position [40815, 0]
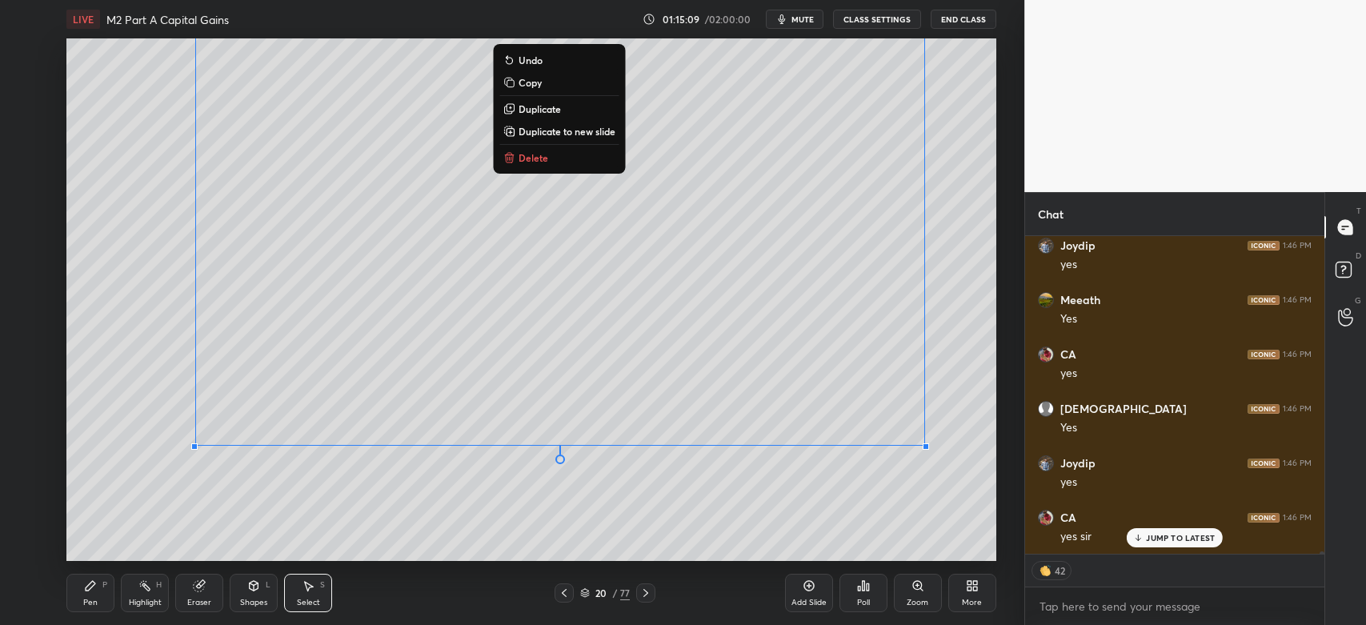
click at [211, 485] on div "0 ° Undo Copy Duplicate Duplicate to new slide Delete" at bounding box center [530, 299] width 929 height 523
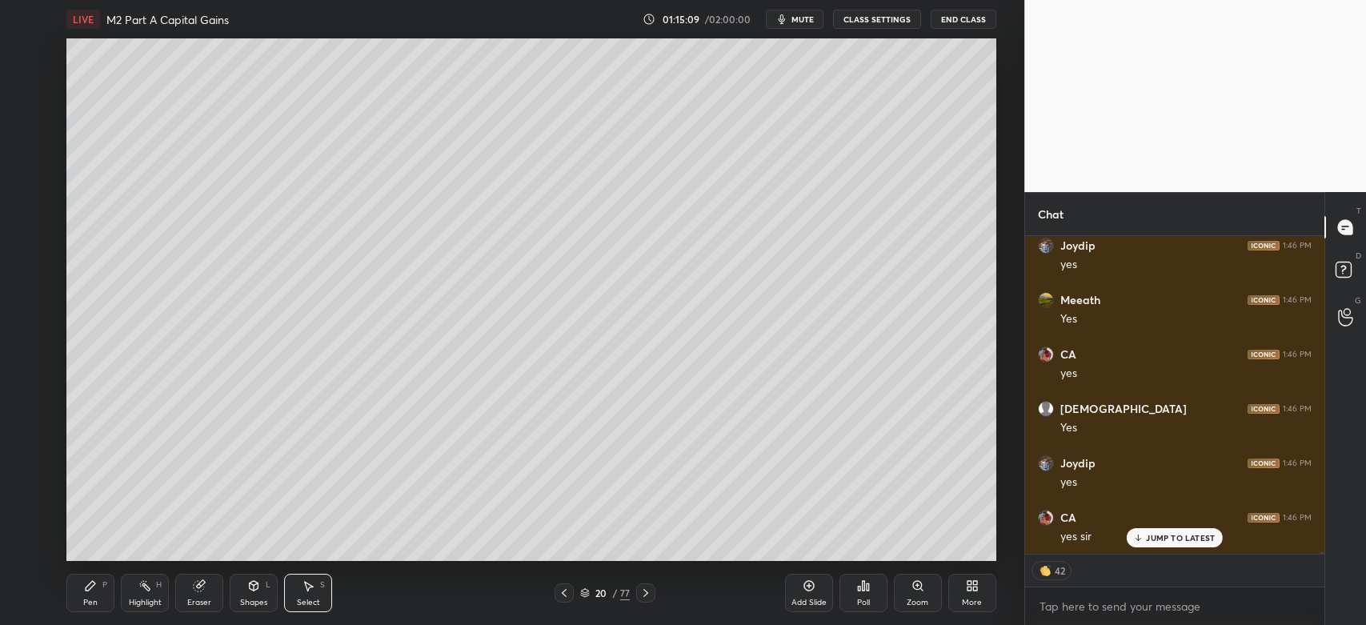
click at [83, 585] on div "Pen P" at bounding box center [90, 593] width 48 height 38
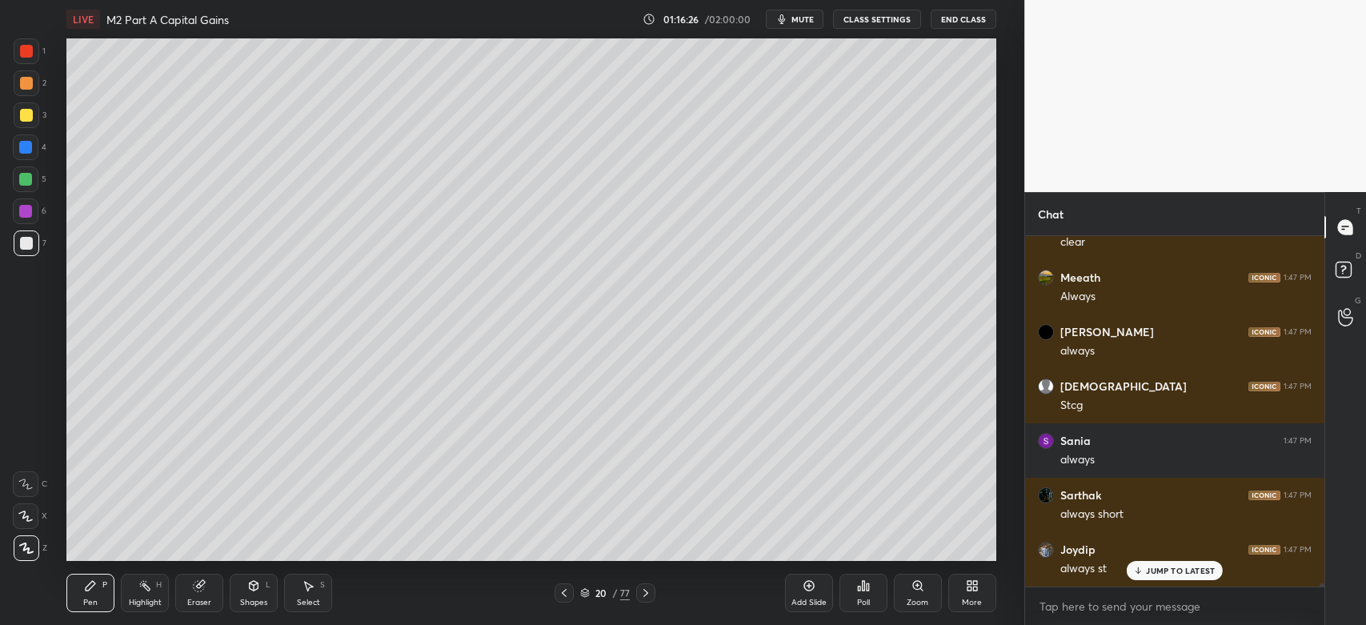
scroll to position [43029, 0]
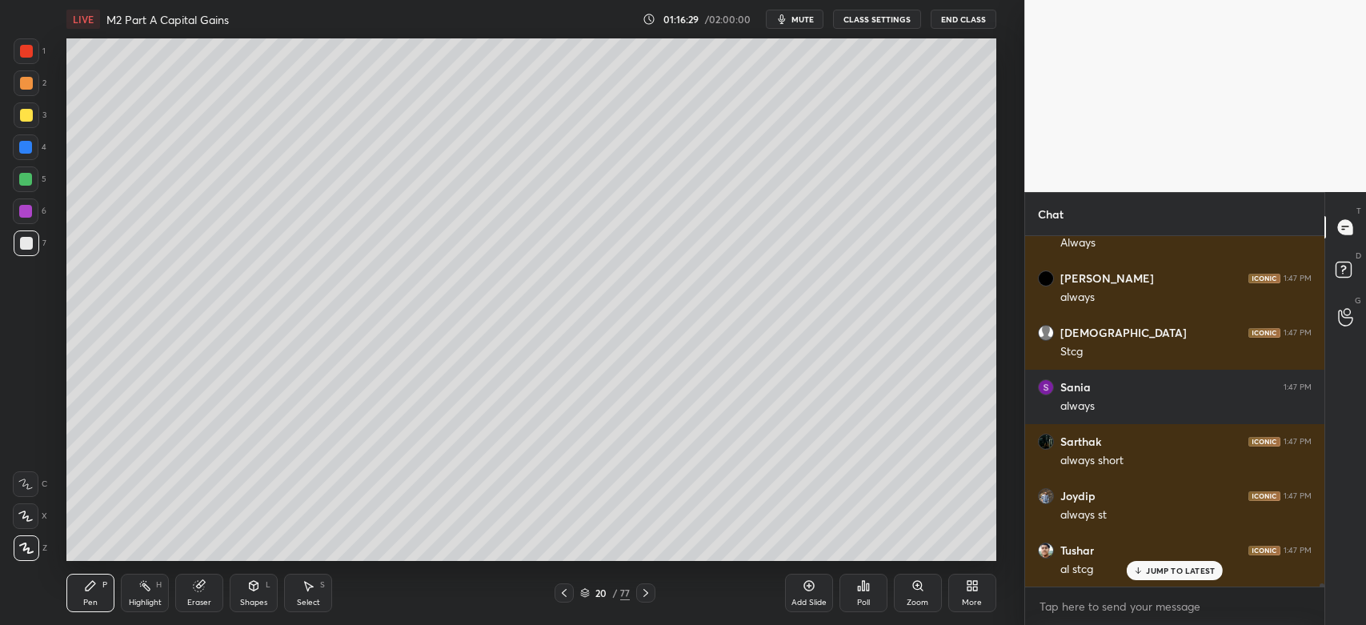
click at [568, 594] on icon at bounding box center [564, 593] width 13 height 13
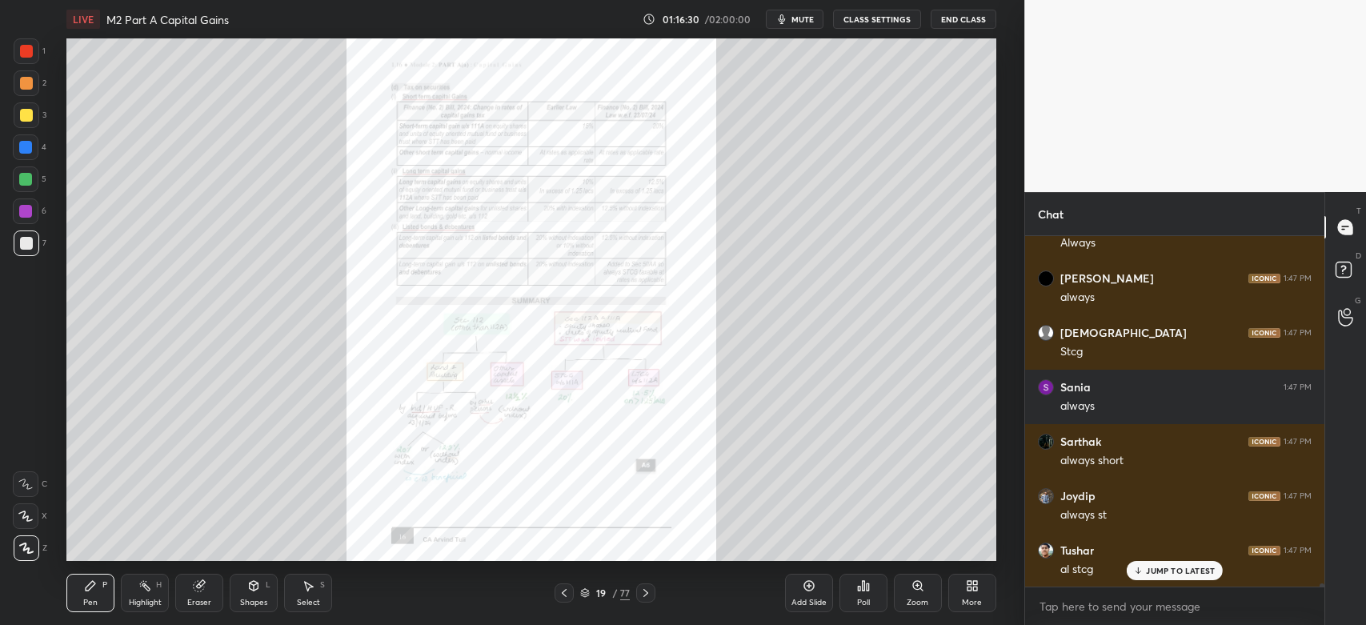
click at [561, 595] on icon at bounding box center [564, 593] width 13 height 13
click at [916, 594] on div "Zoom" at bounding box center [918, 593] width 48 height 38
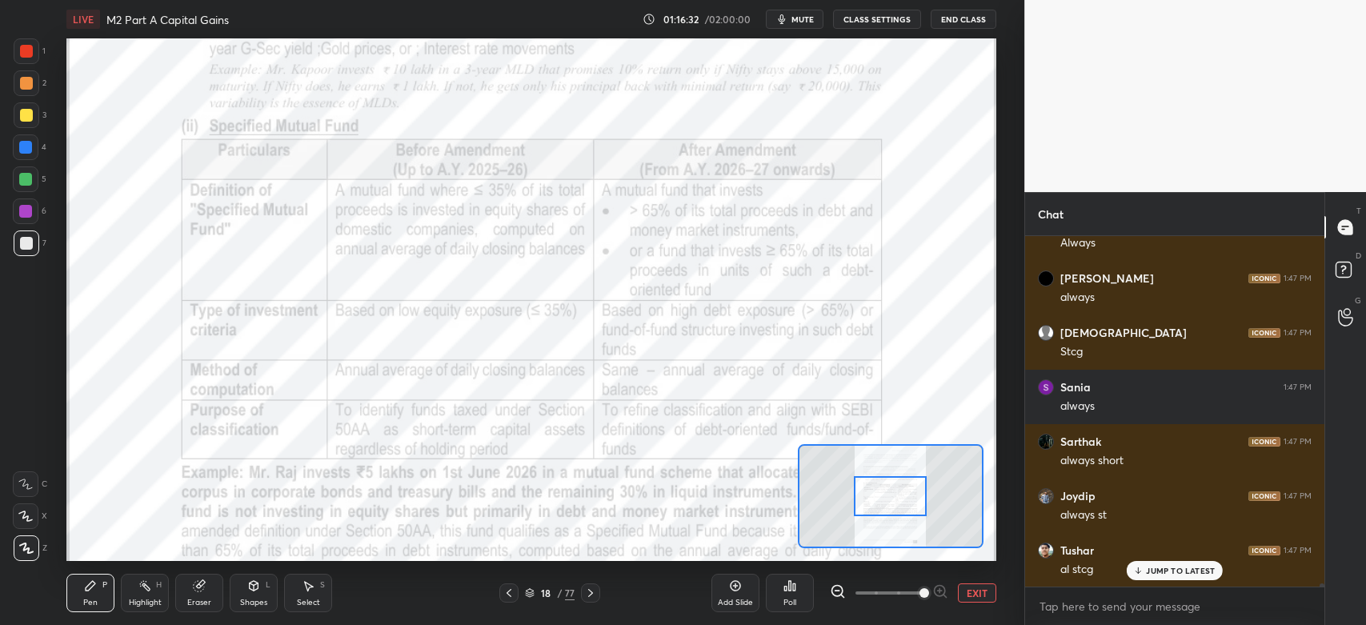
click at [507, 594] on icon at bounding box center [509, 593] width 13 height 13
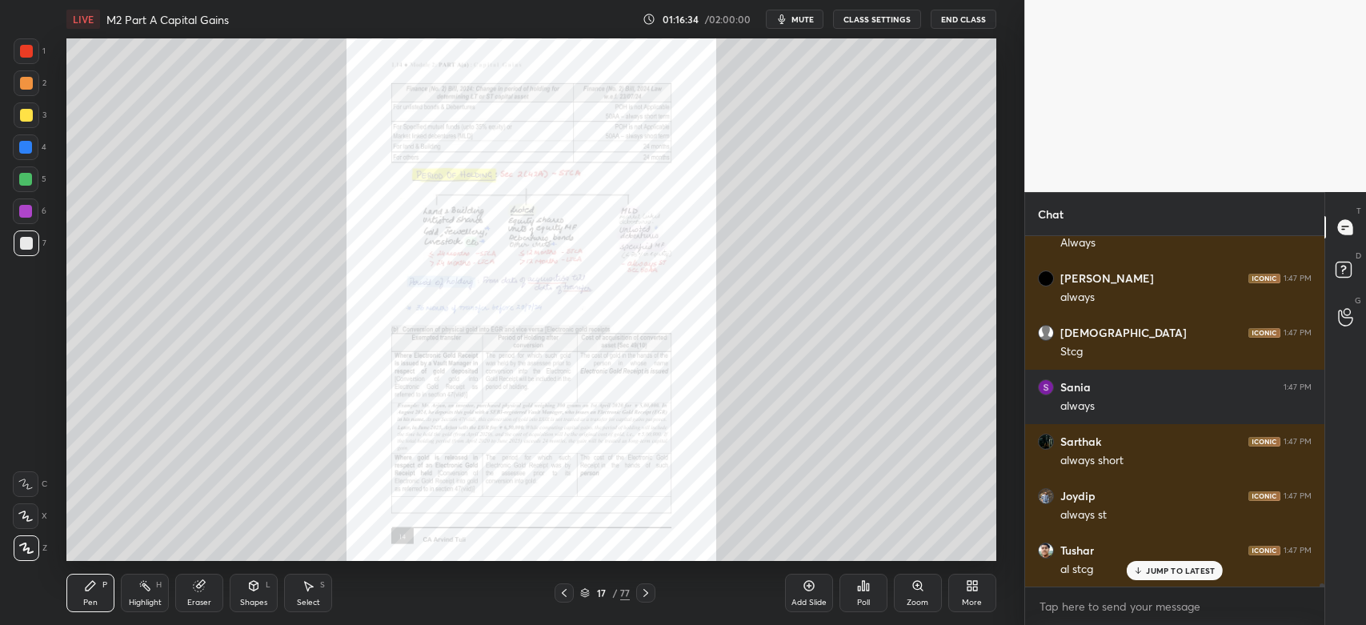
click at [563, 595] on icon at bounding box center [564, 593] width 13 height 13
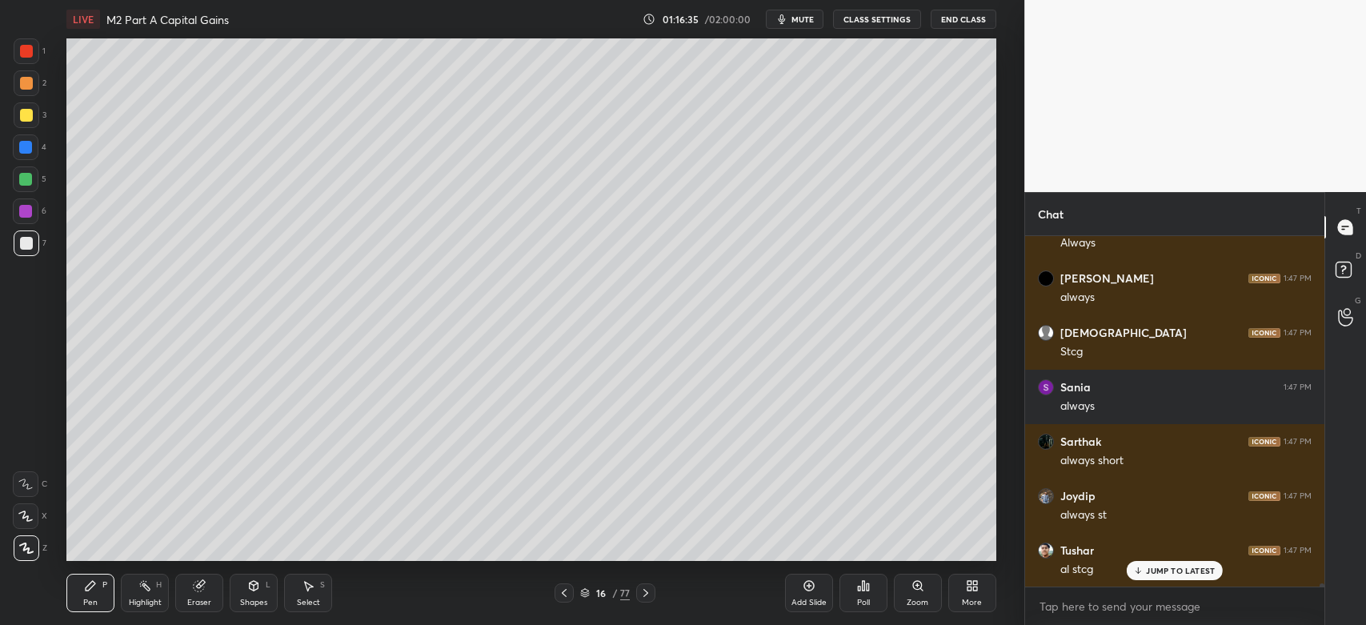
click at [559, 595] on icon at bounding box center [564, 593] width 13 height 13
click at [570, 594] on icon at bounding box center [564, 593] width 13 height 13
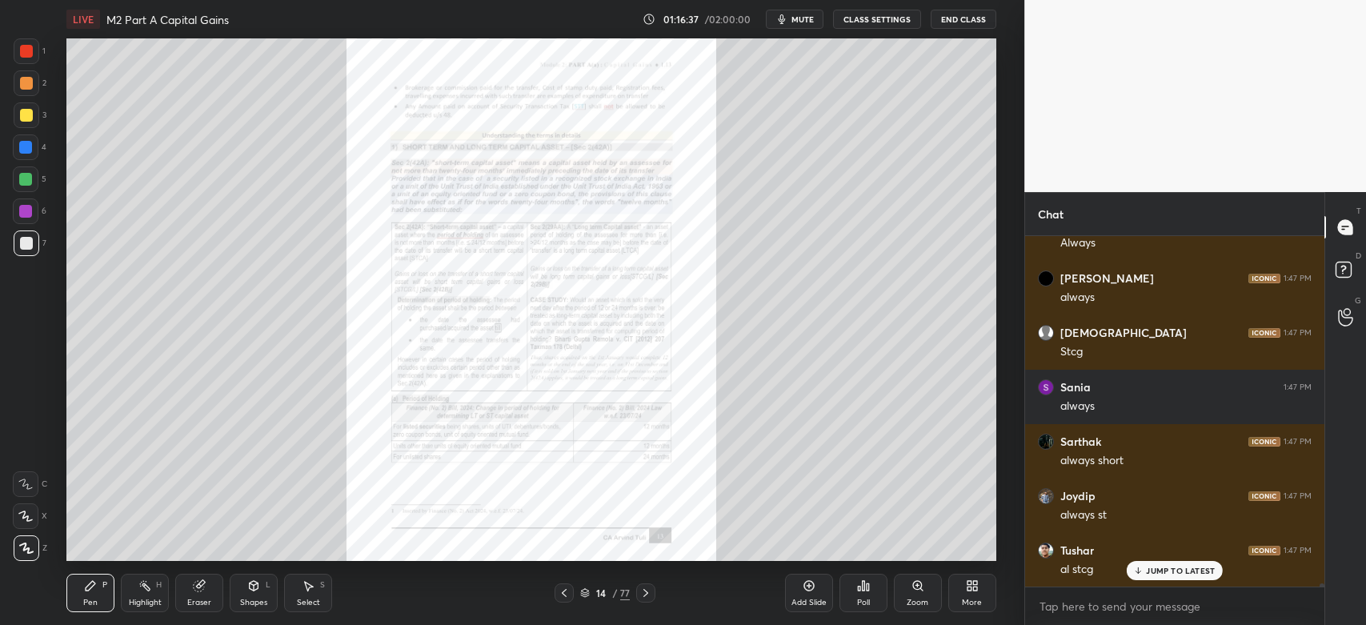
click at [907, 594] on div "Zoom" at bounding box center [918, 593] width 48 height 38
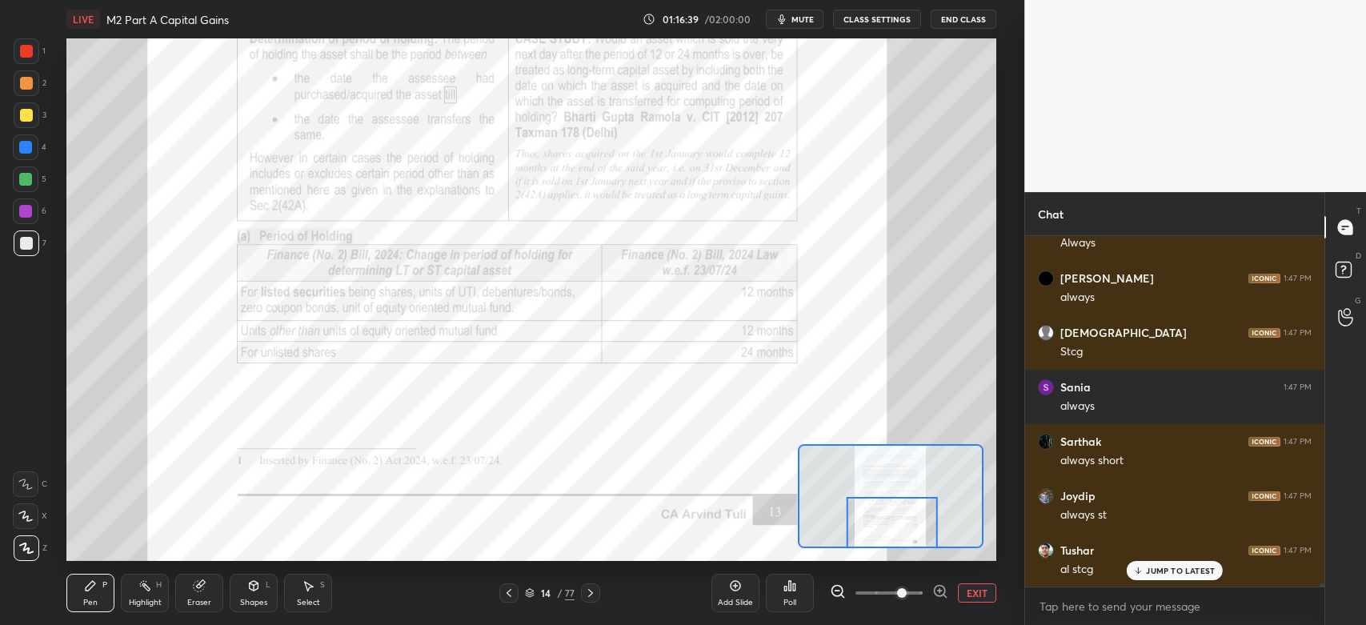
click at [19, 57] on div at bounding box center [27, 51] width 26 height 26
click at [201, 594] on div "Eraser" at bounding box center [199, 593] width 48 height 38
click at [149, 602] on div "Highlight" at bounding box center [145, 603] width 33 height 8
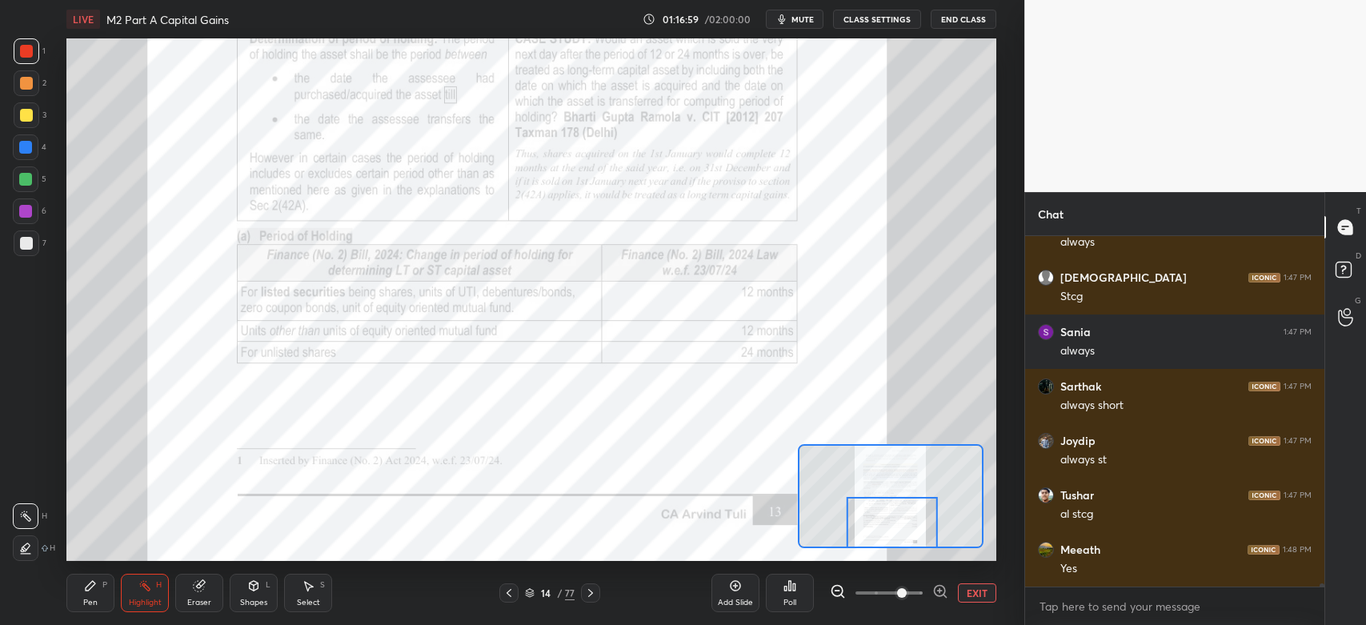
scroll to position [43138, 0]
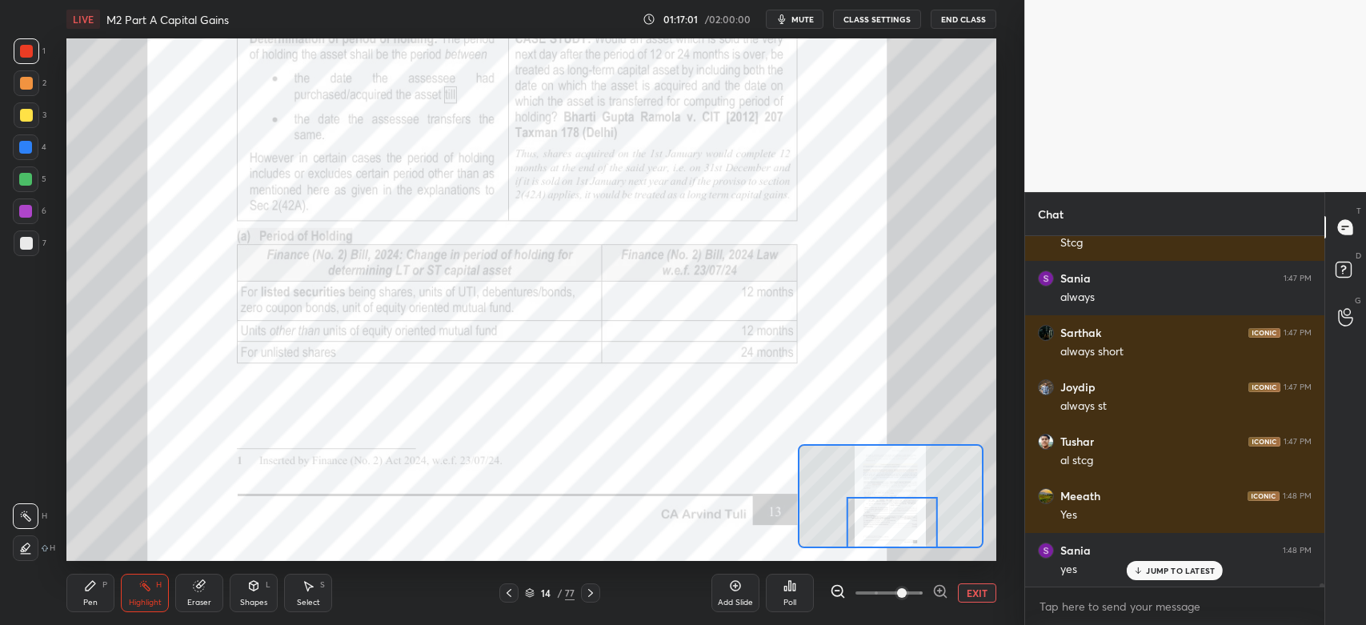
click at [94, 591] on icon at bounding box center [90, 585] width 13 height 13
click at [26, 486] on icon at bounding box center [25, 484] width 14 height 11
click at [591, 594] on icon at bounding box center [590, 593] width 13 height 13
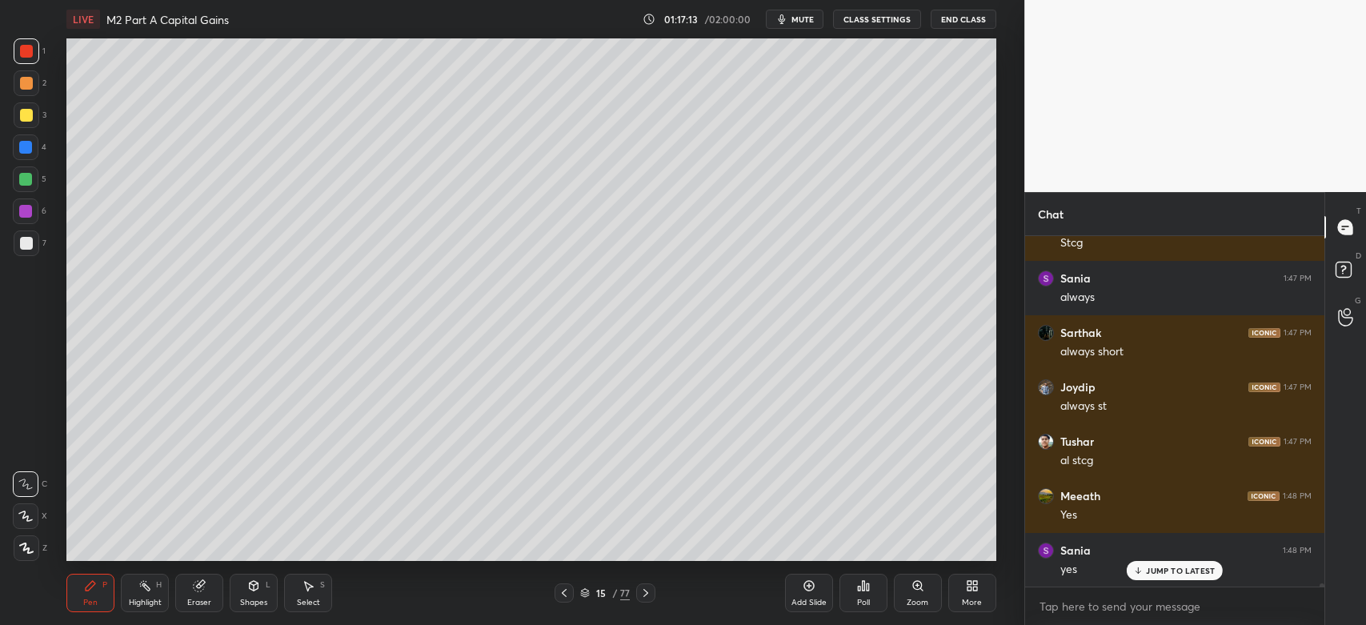
click at [647, 595] on icon at bounding box center [645, 593] width 13 height 13
click at [647, 594] on icon at bounding box center [645, 593] width 5 height 8
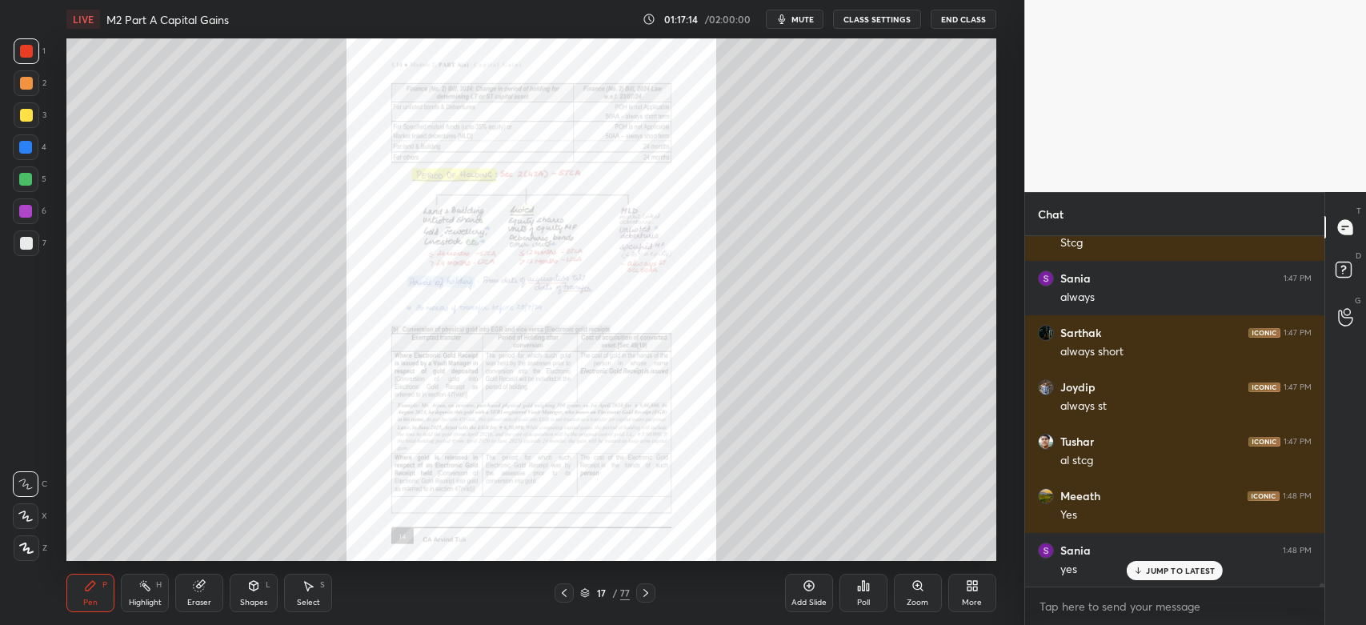
click at [912, 590] on icon at bounding box center [917, 585] width 13 height 13
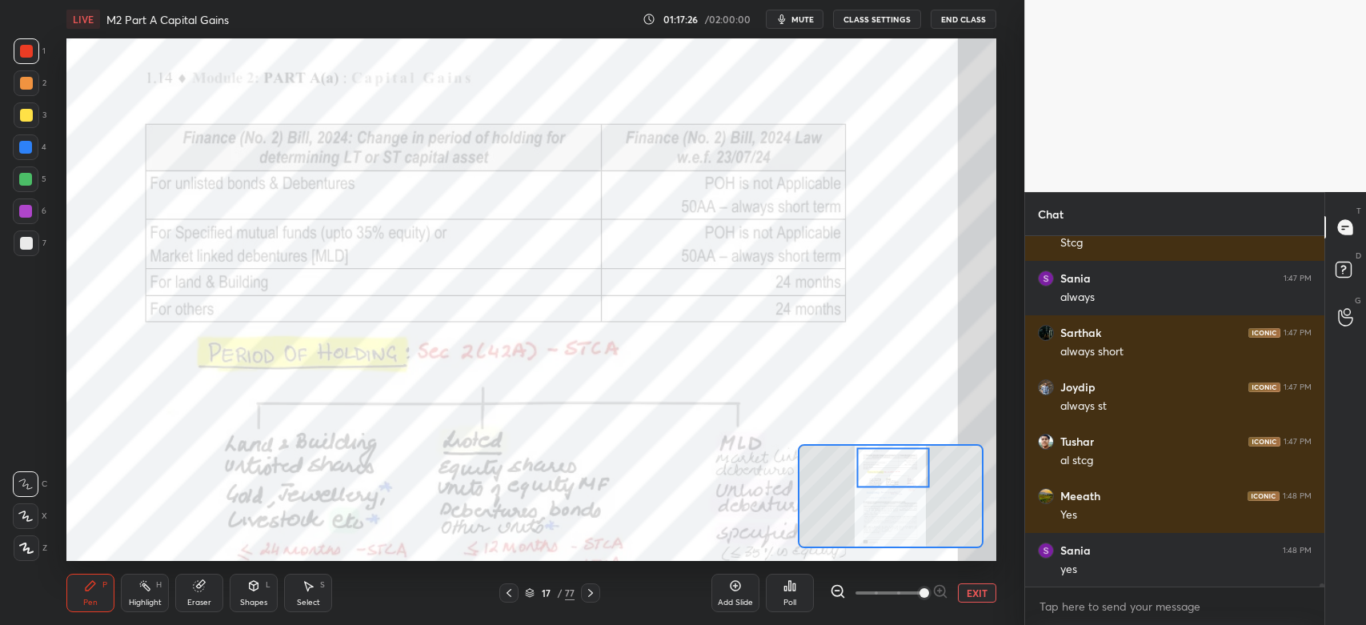
scroll to position [43193, 0]
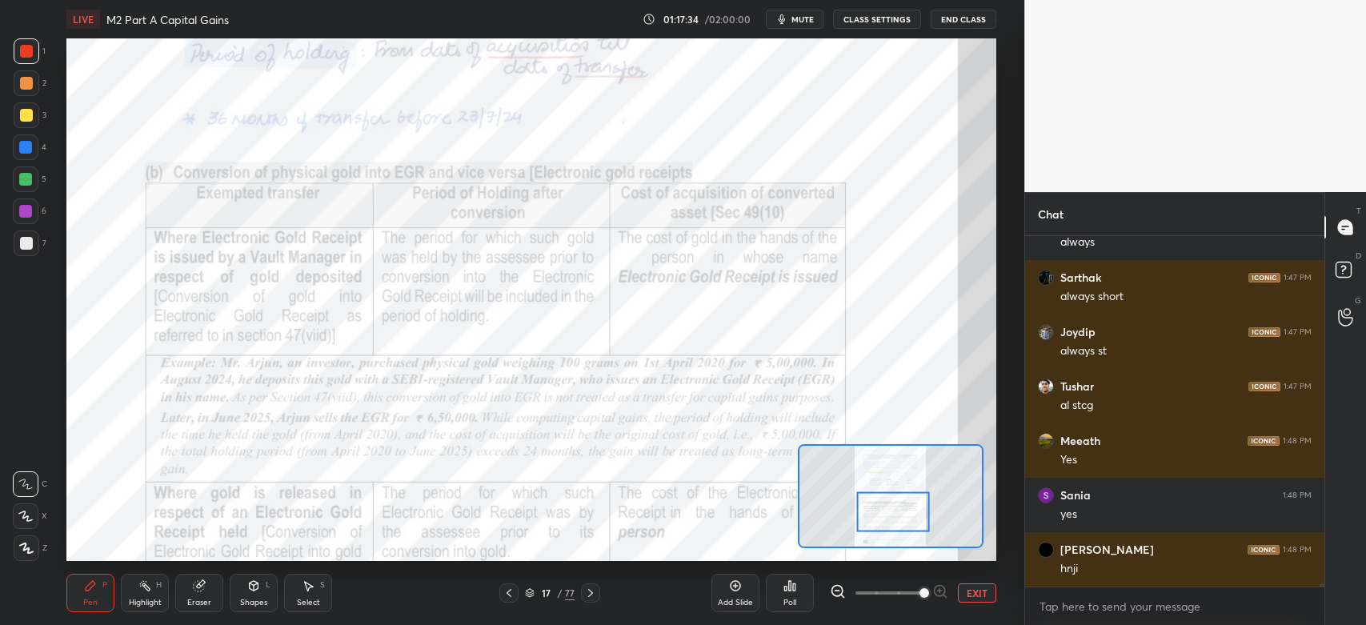
click at [146, 594] on div "Highlight H" at bounding box center [145, 593] width 48 height 38
click at [594, 592] on icon at bounding box center [590, 593] width 13 height 13
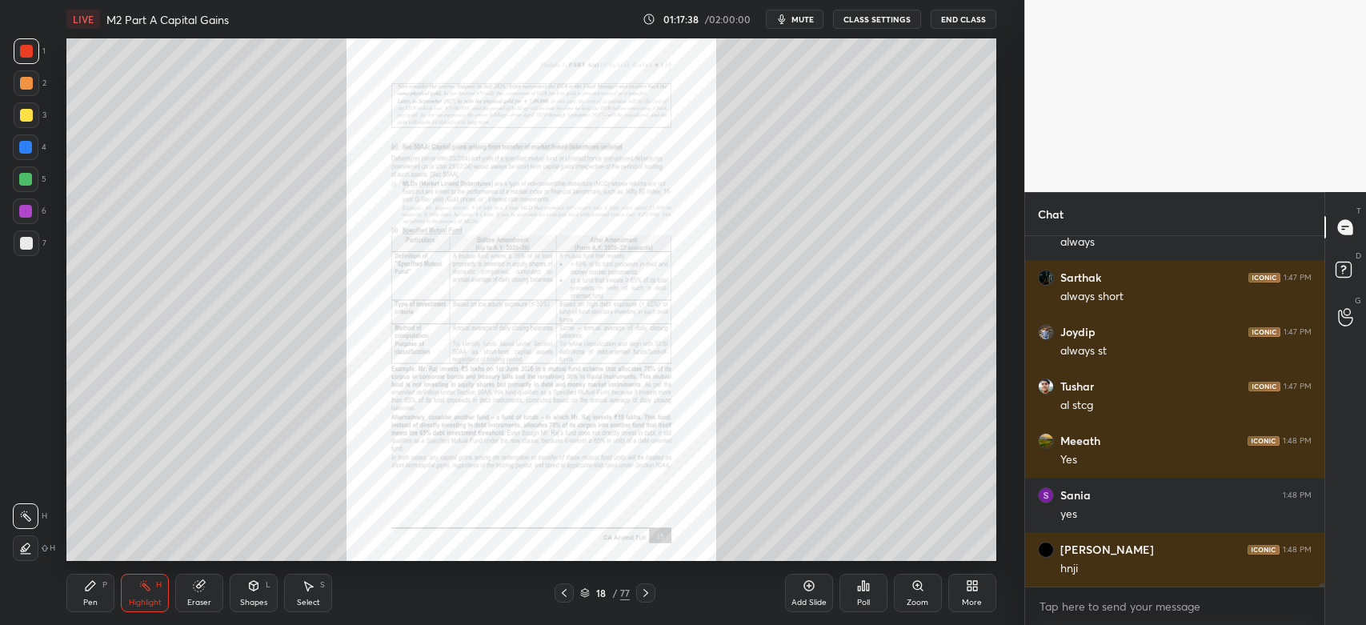
click at [909, 583] on div "Zoom" at bounding box center [918, 593] width 48 height 38
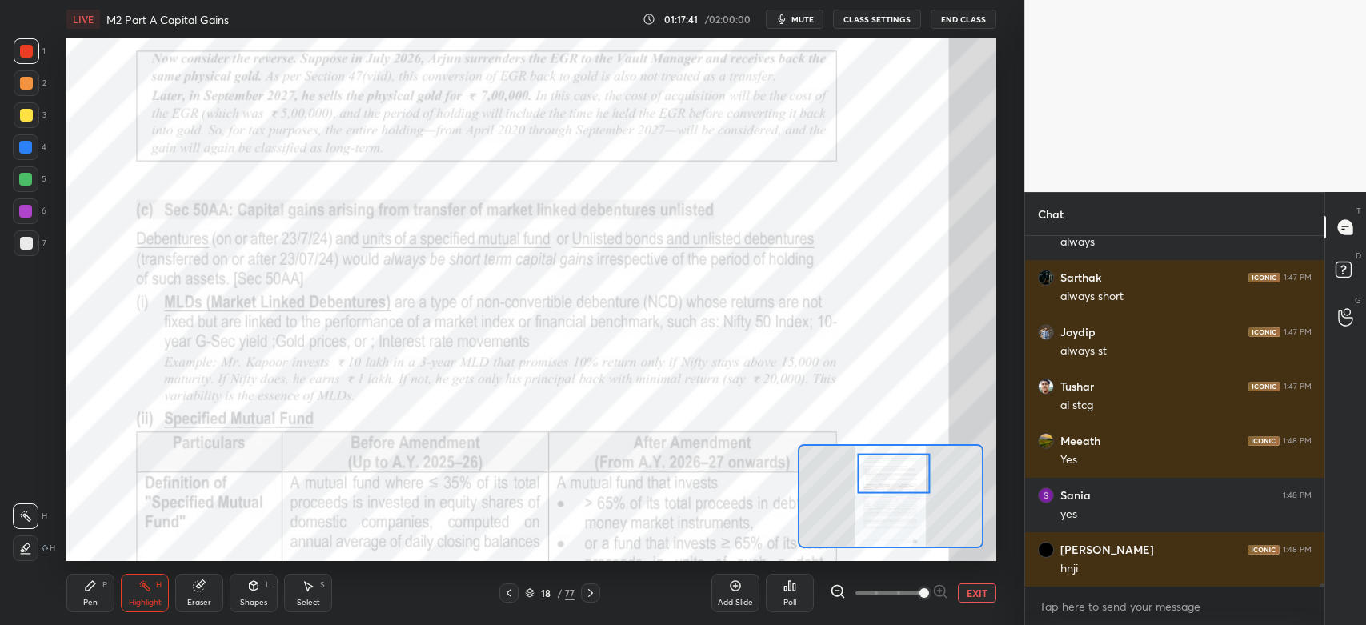
click at [73, 591] on div "Pen P" at bounding box center [90, 593] width 48 height 38
click at [26, 57] on div at bounding box center [26, 51] width 13 height 13
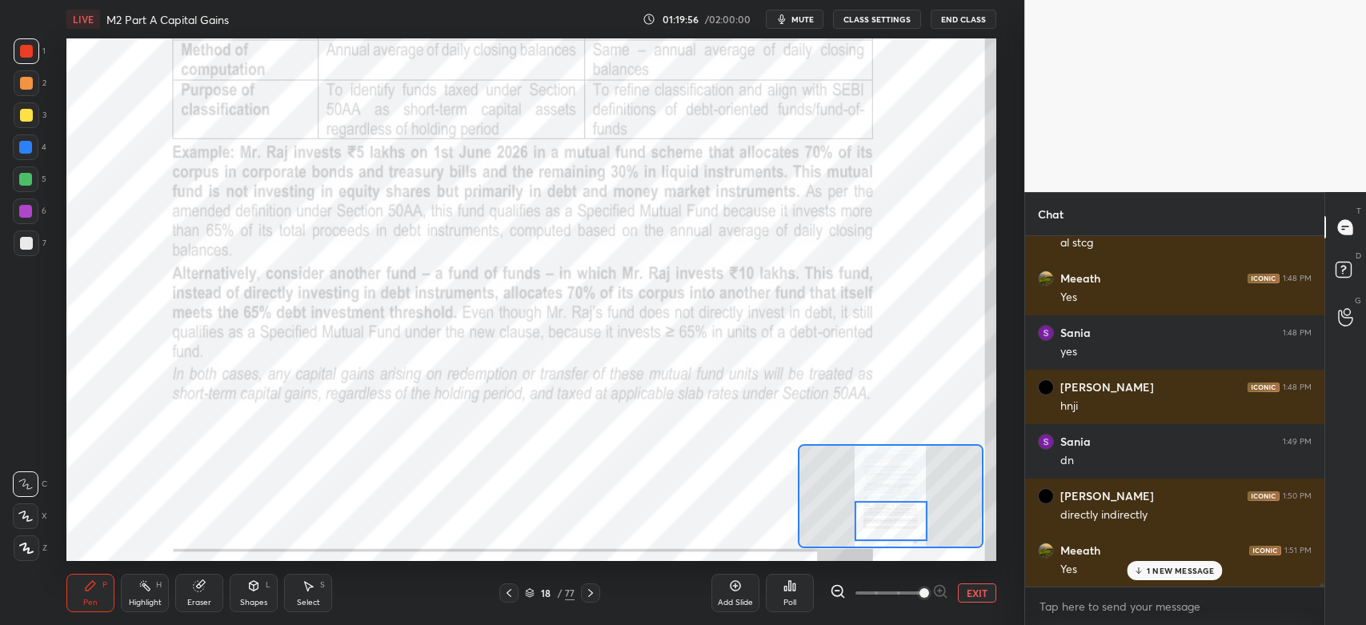
scroll to position [43411, 0]
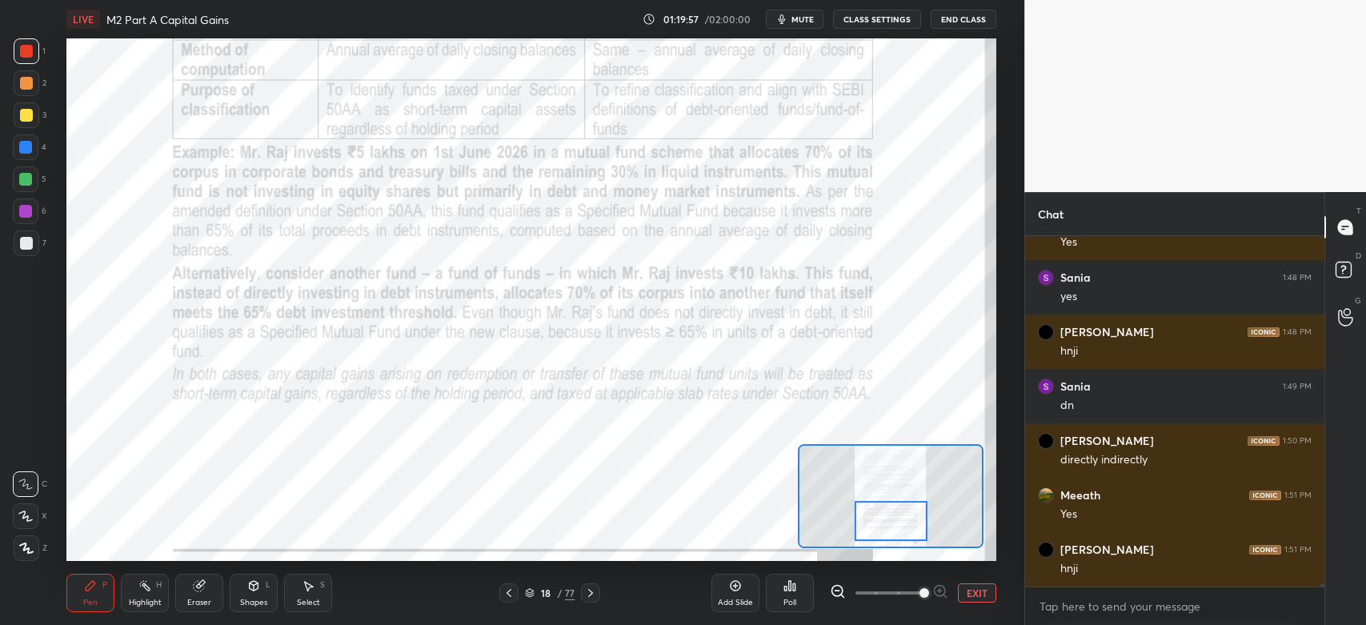
click at [595, 595] on icon at bounding box center [590, 593] width 13 height 13
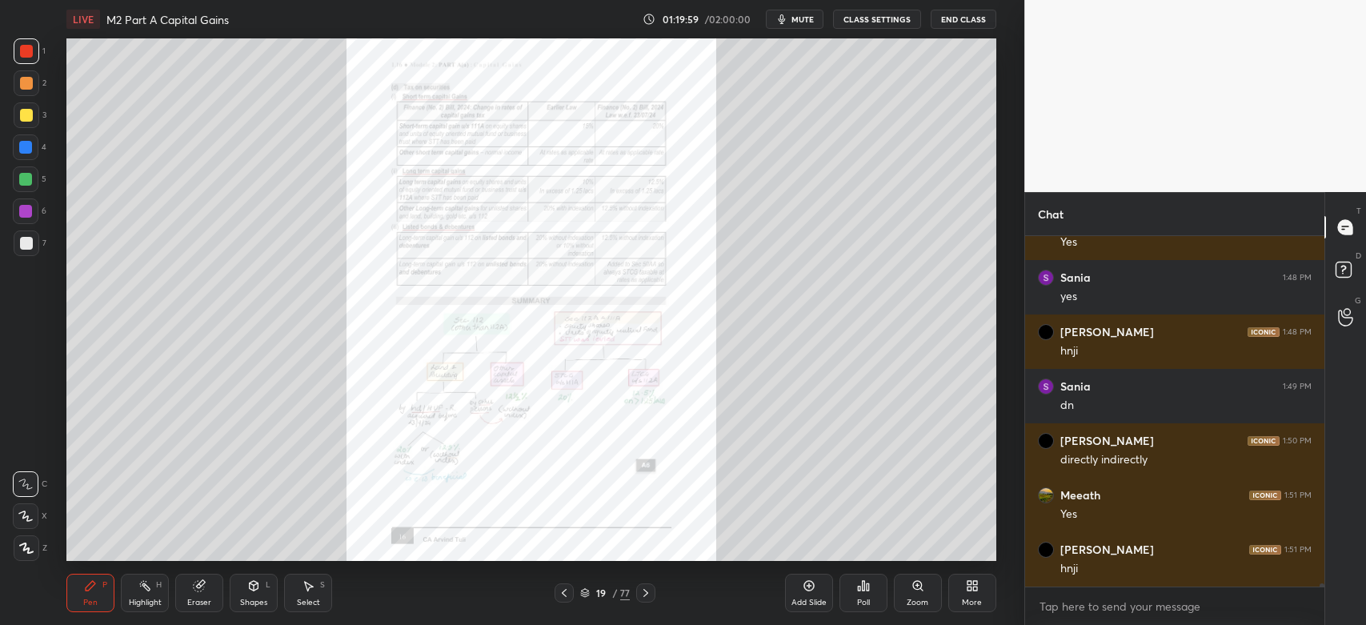
click at [915, 593] on div "Zoom" at bounding box center [918, 593] width 48 height 38
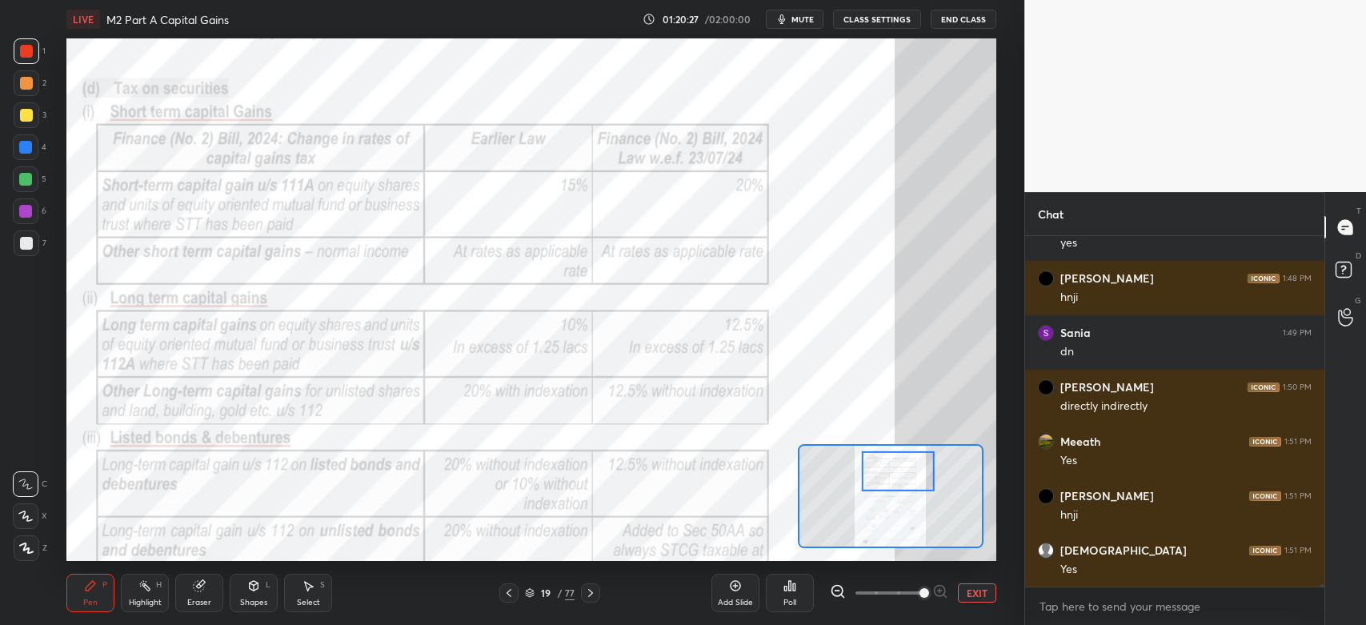
scroll to position [43520, 0]
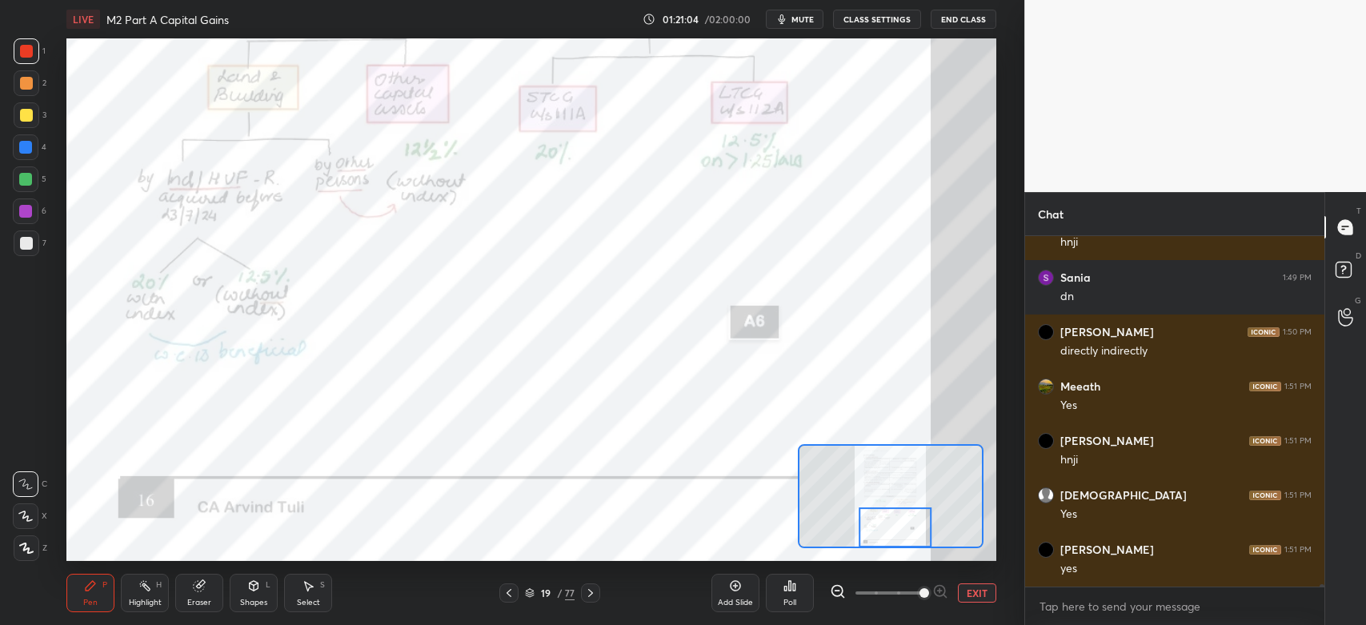
click at [589, 598] on icon at bounding box center [590, 593] width 13 height 13
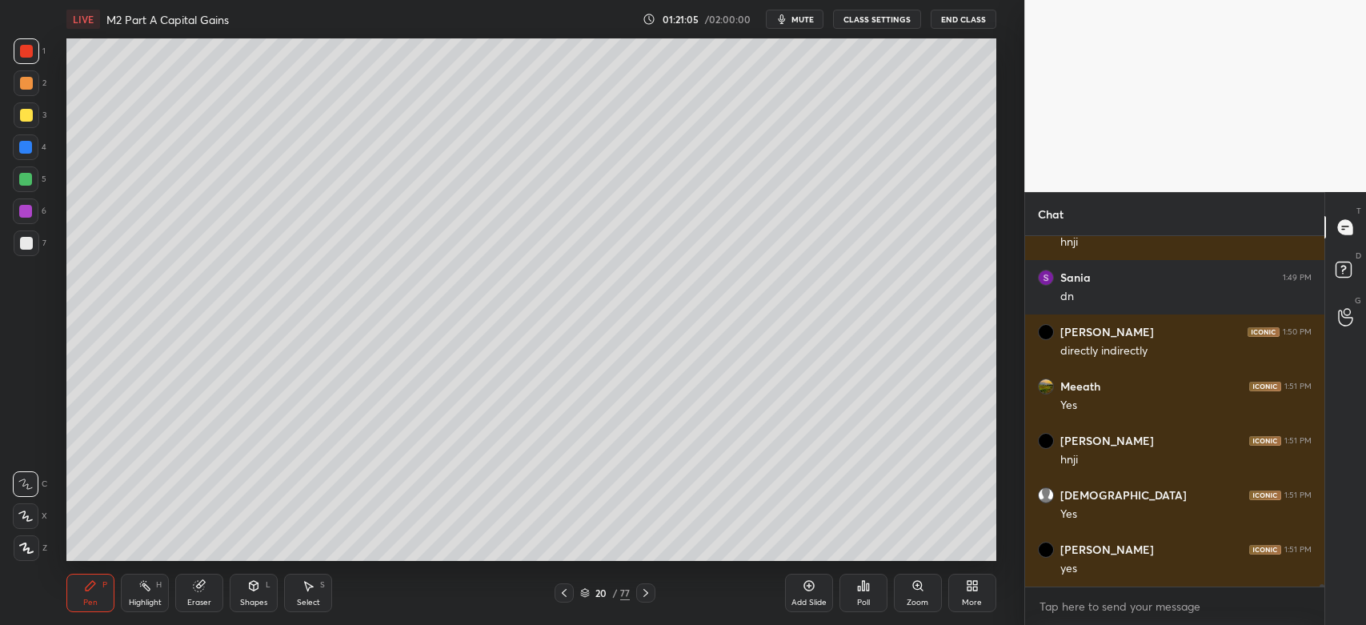
click at [647, 600] on div at bounding box center [645, 592] width 19 height 19
click at [651, 599] on icon at bounding box center [645, 593] width 13 height 13
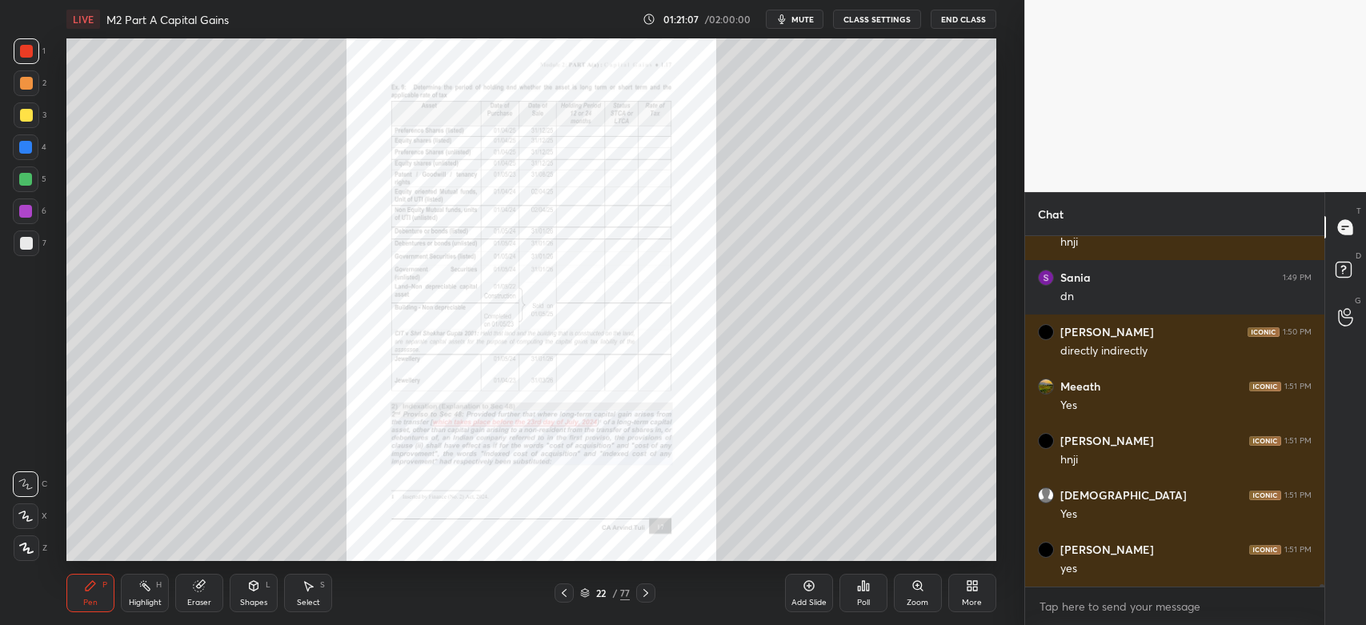
click at [919, 594] on div "Zoom" at bounding box center [918, 593] width 48 height 38
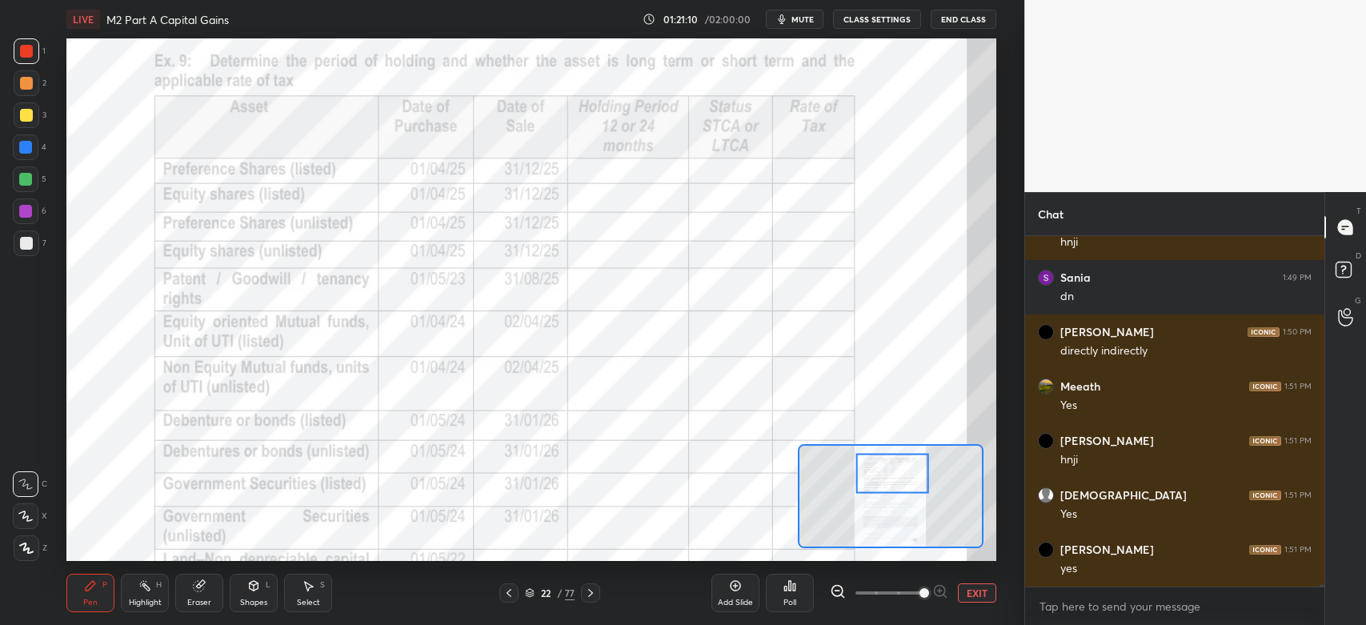
click at [26, 49] on div at bounding box center [26, 51] width 13 height 13
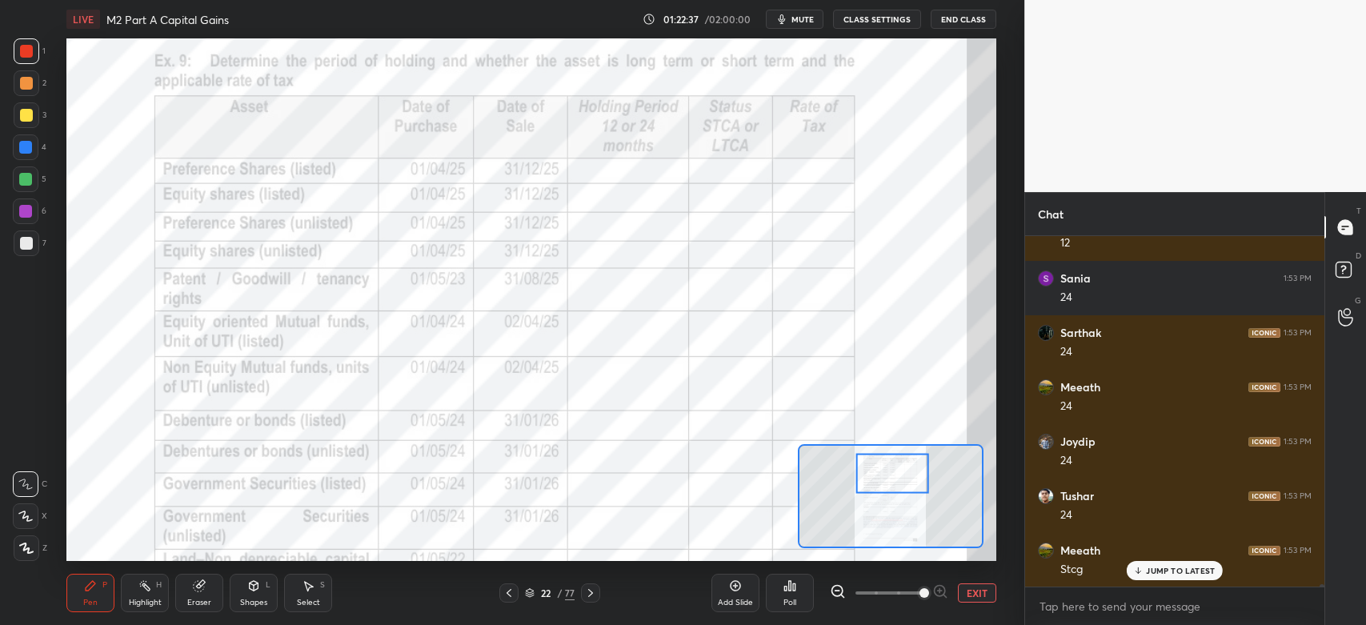
scroll to position [46241, 0]
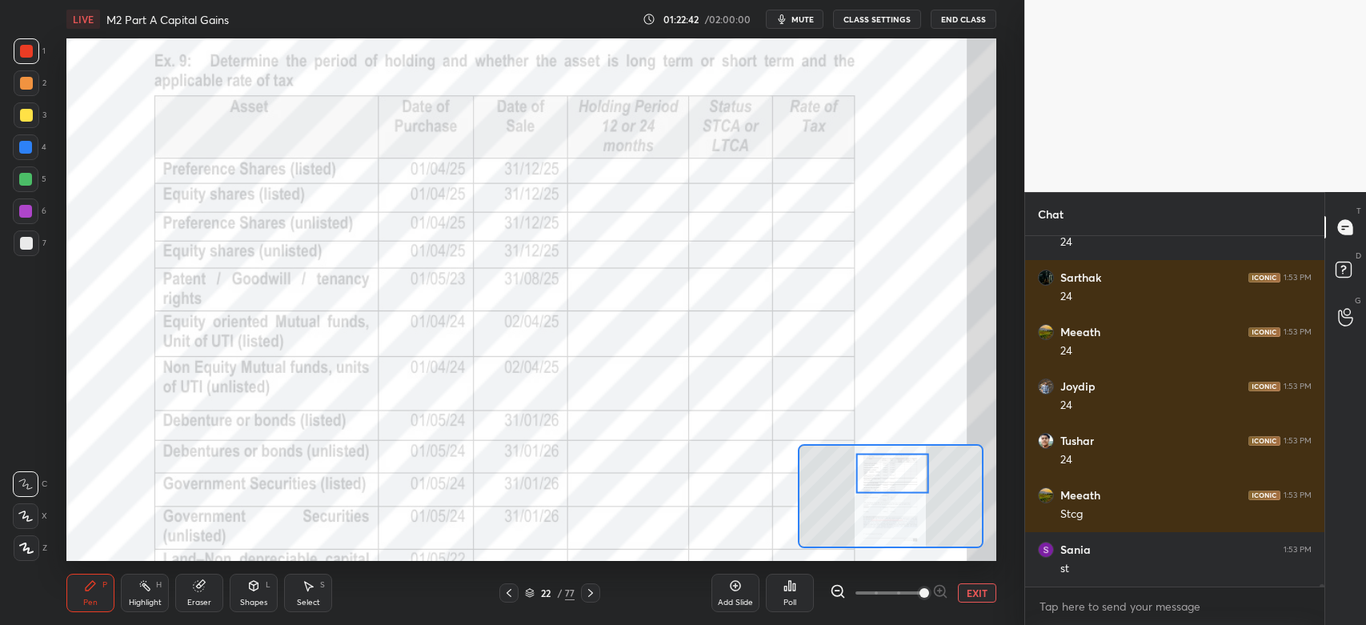
click at [34, 215] on div at bounding box center [26, 211] width 26 height 26
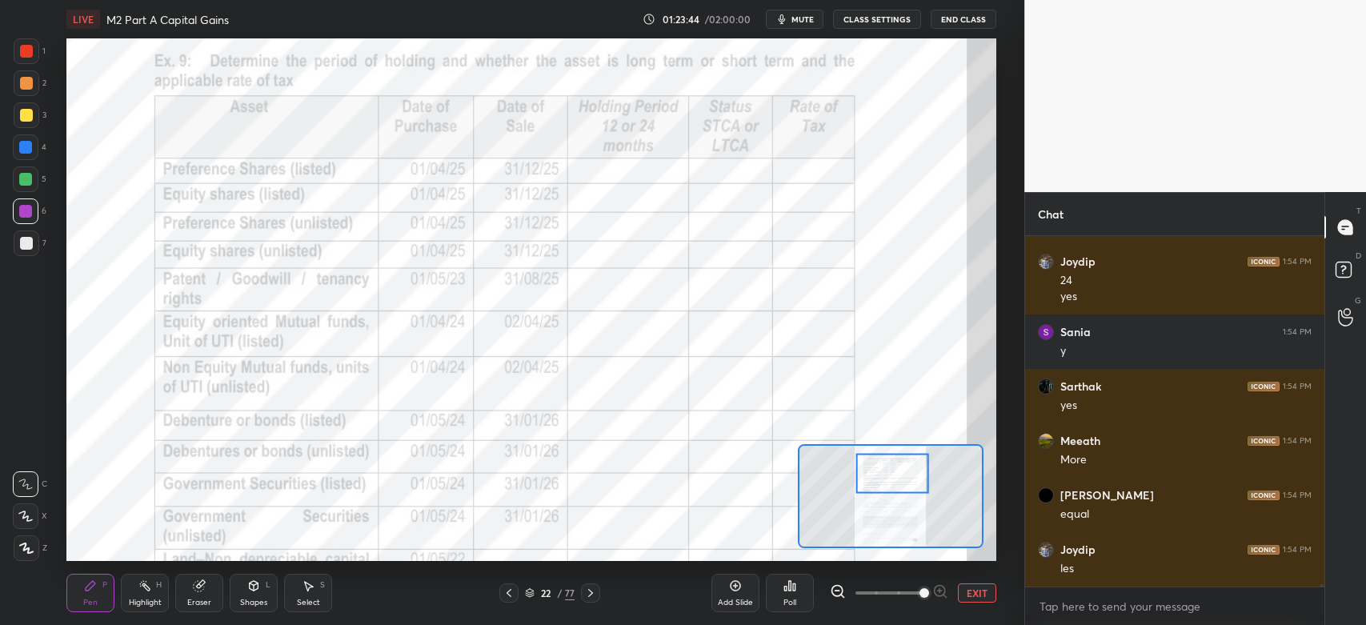
scroll to position [47157, 0]
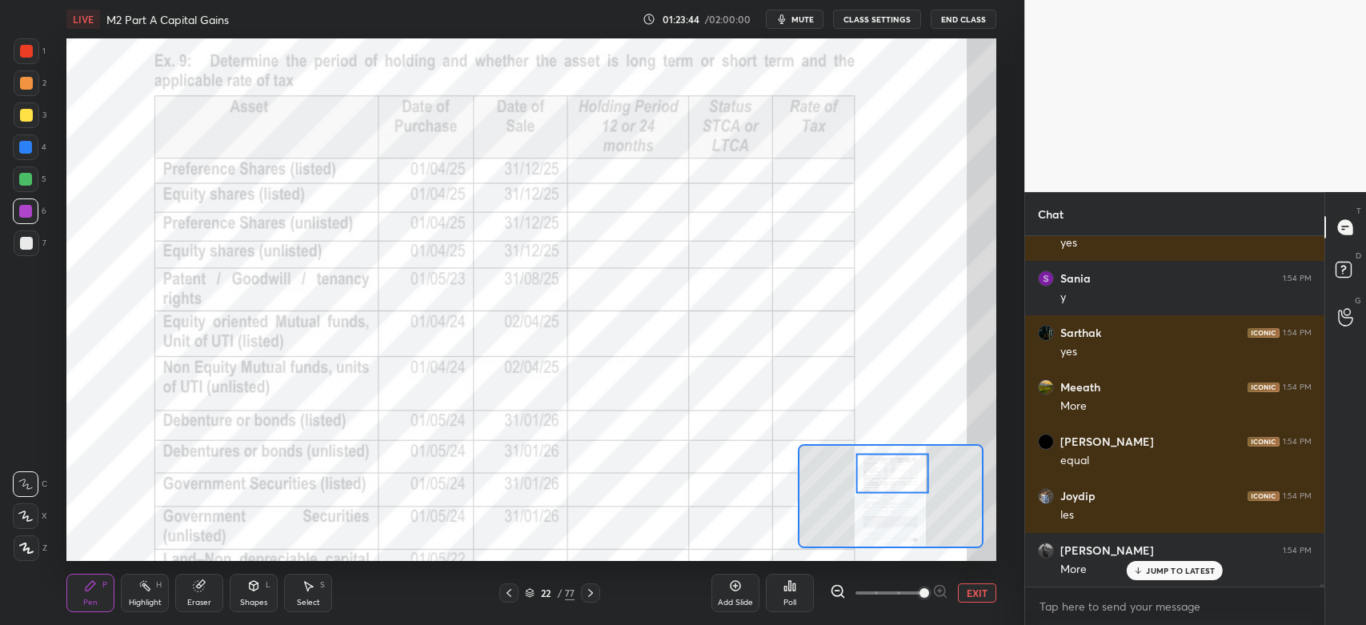
click at [199, 591] on icon at bounding box center [199, 586] width 10 height 10
click at [98, 587] on div "Pen P" at bounding box center [90, 593] width 48 height 38
click at [29, 480] on icon at bounding box center [25, 484] width 14 height 11
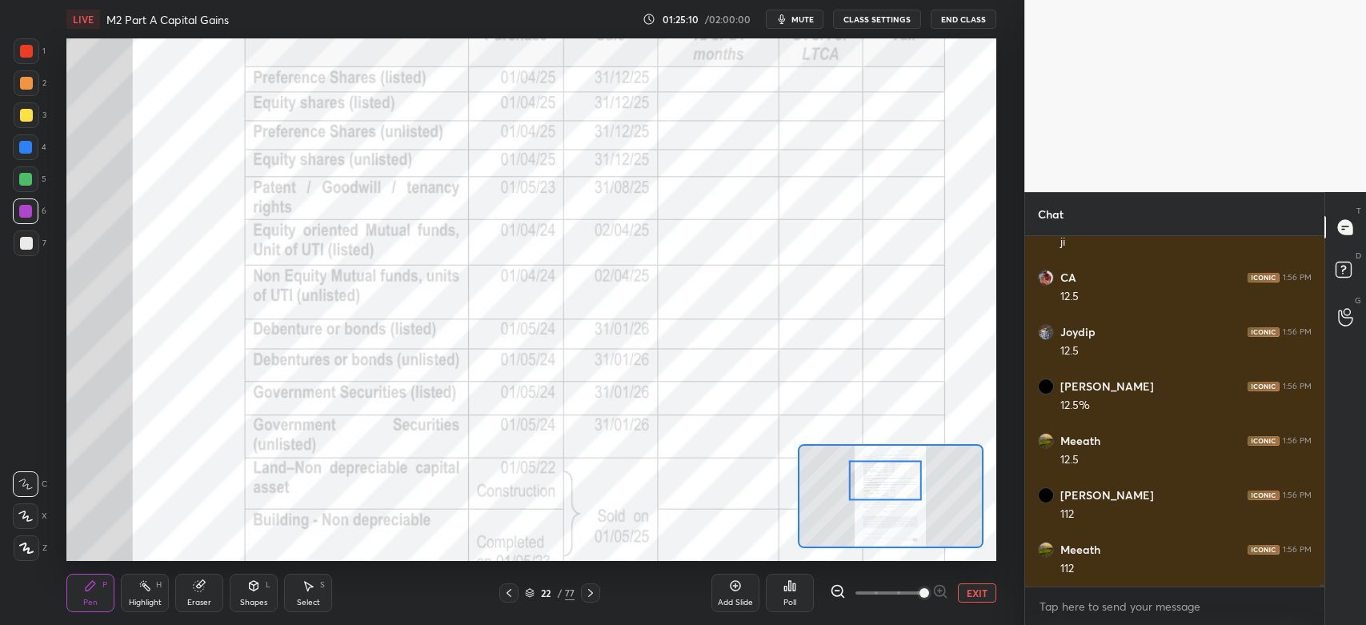
scroll to position [48425, 0]
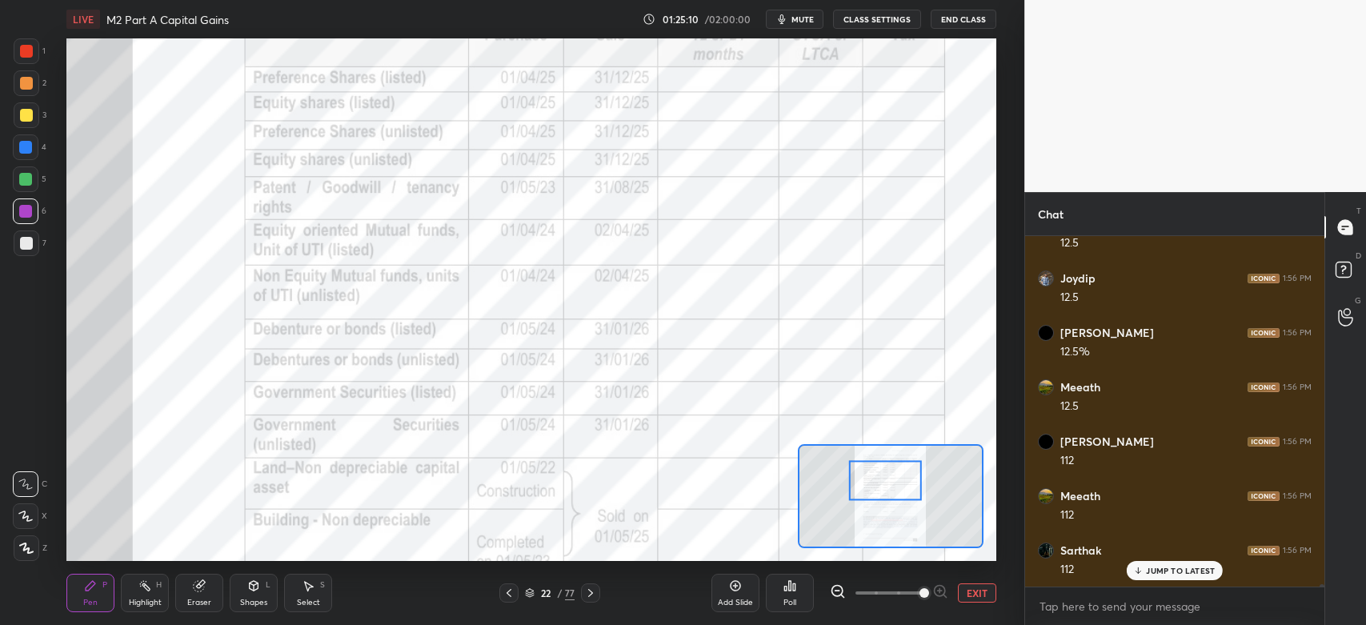
click at [150, 594] on div "Highlight H" at bounding box center [145, 593] width 48 height 38
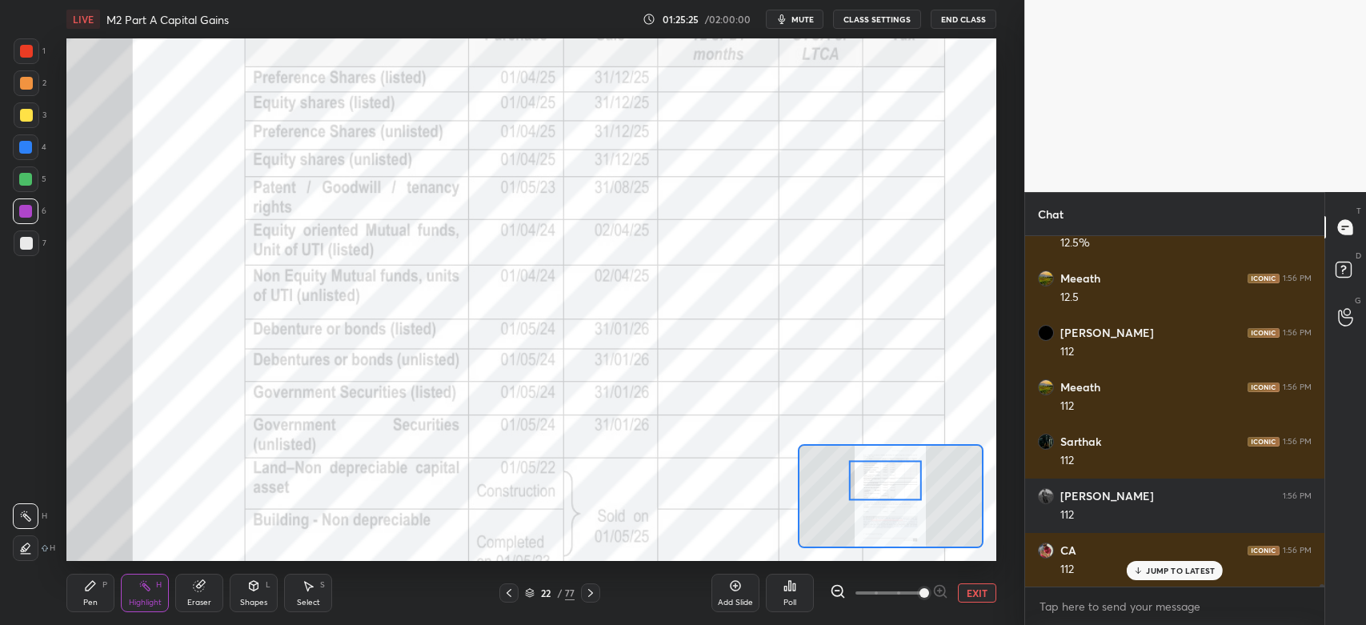
click at [99, 596] on div "Pen P" at bounding box center [90, 593] width 48 height 38
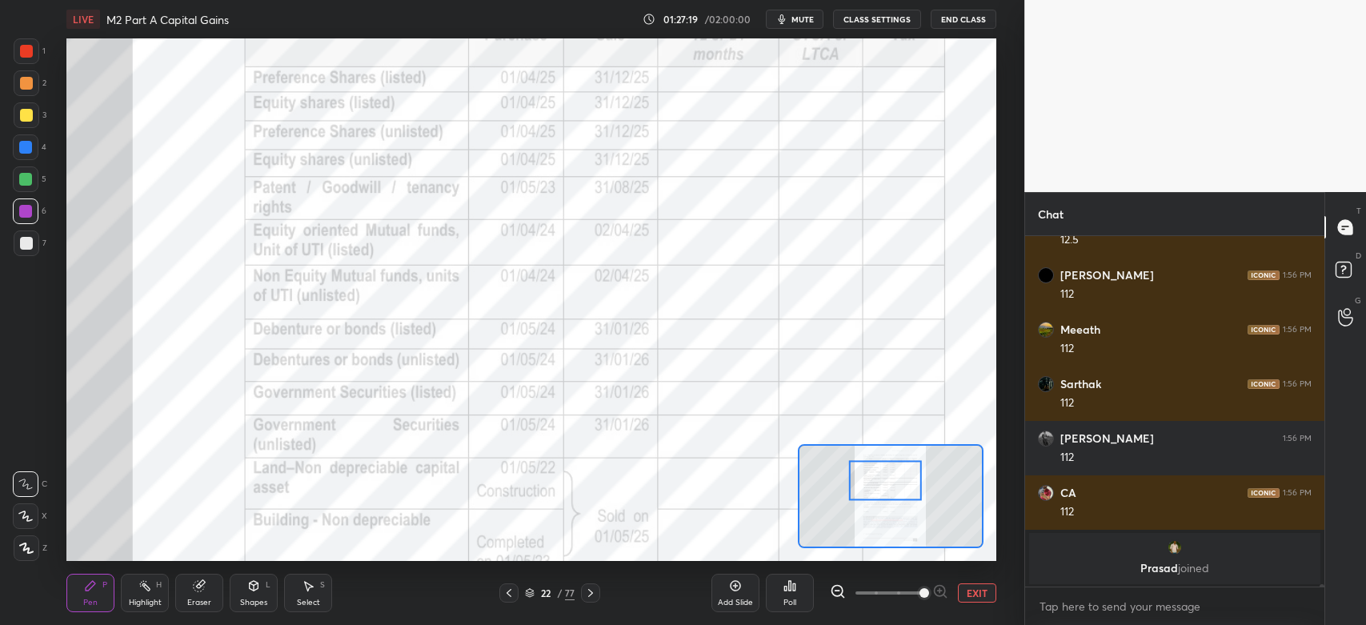
scroll to position [48646, 0]
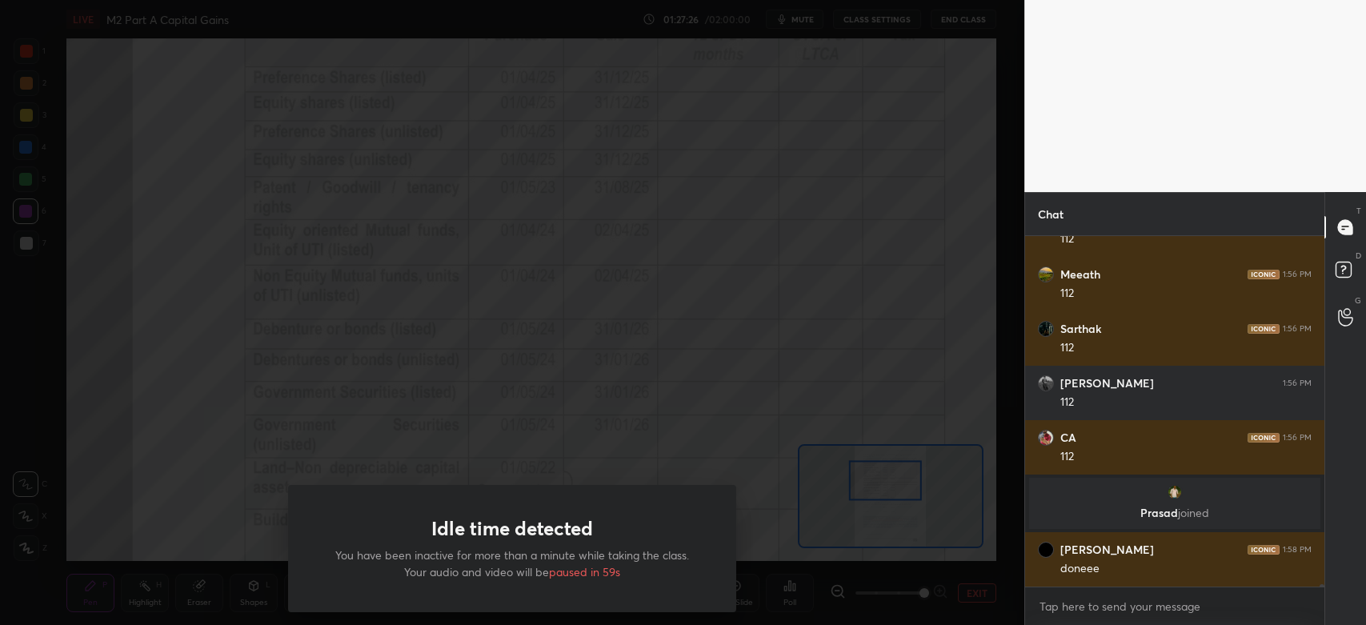
click at [711, 289] on div "Idle time detected You have been inactive for more than a minute while taking t…" at bounding box center [512, 312] width 1024 height 625
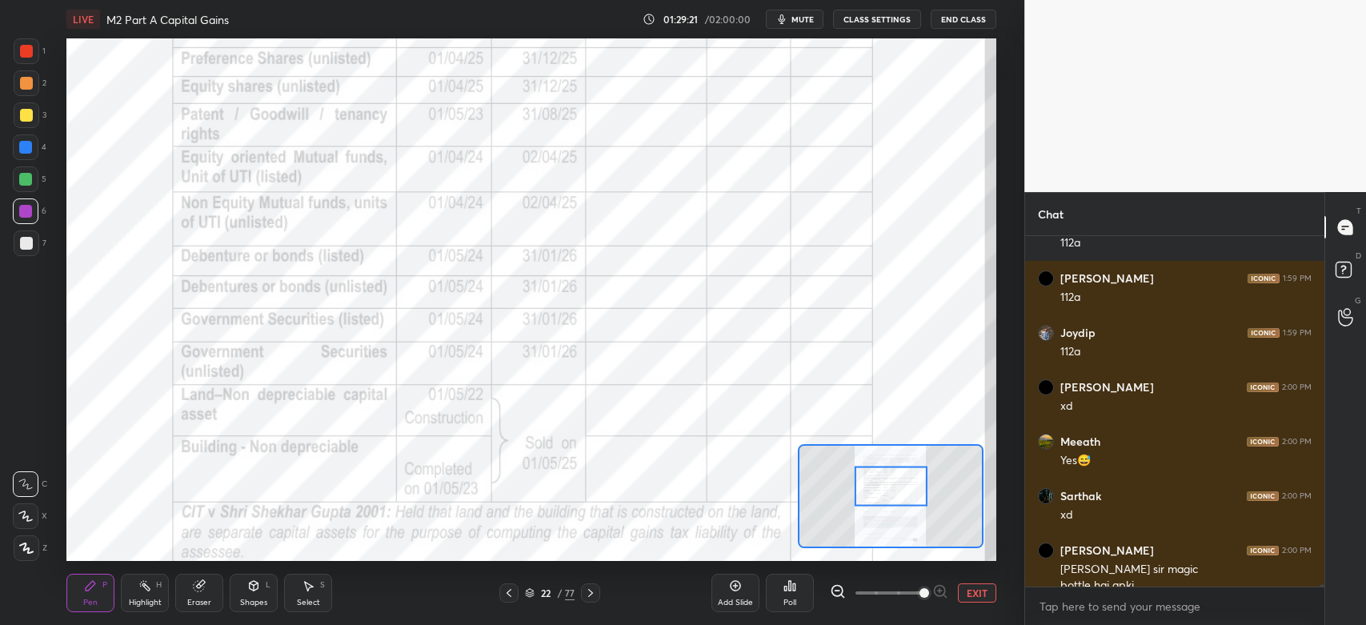
scroll to position [49946, 0]
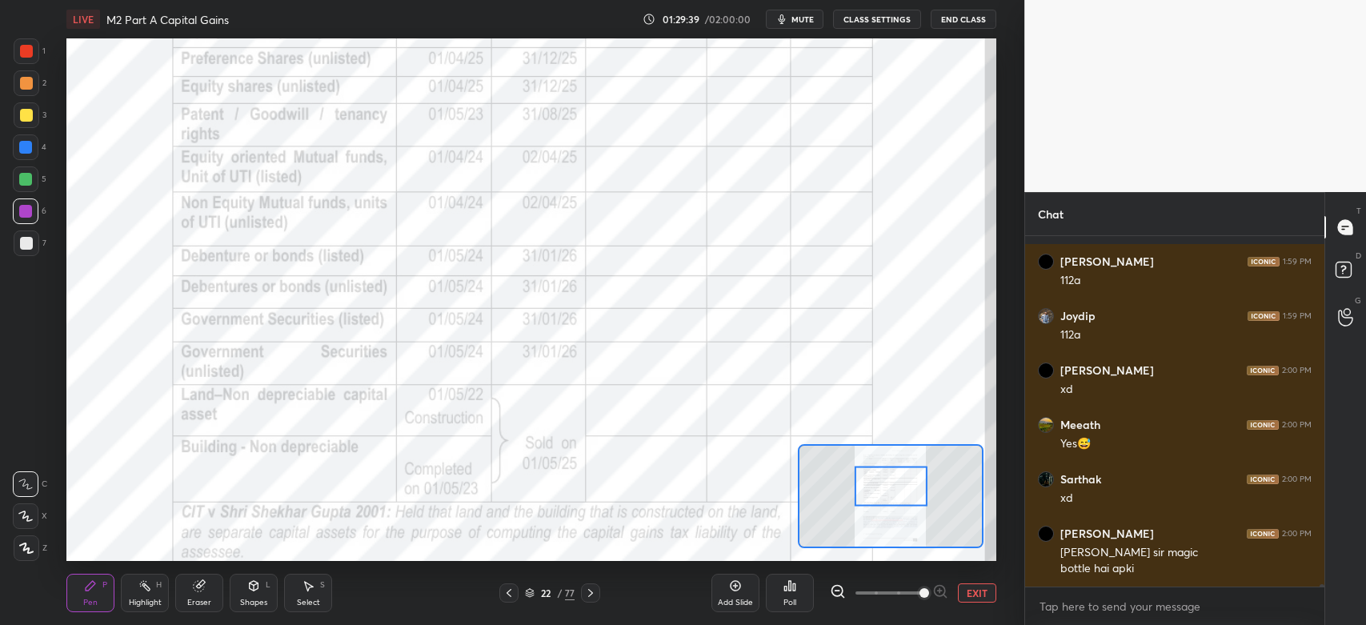
click at [25, 148] on div at bounding box center [25, 147] width 13 height 13
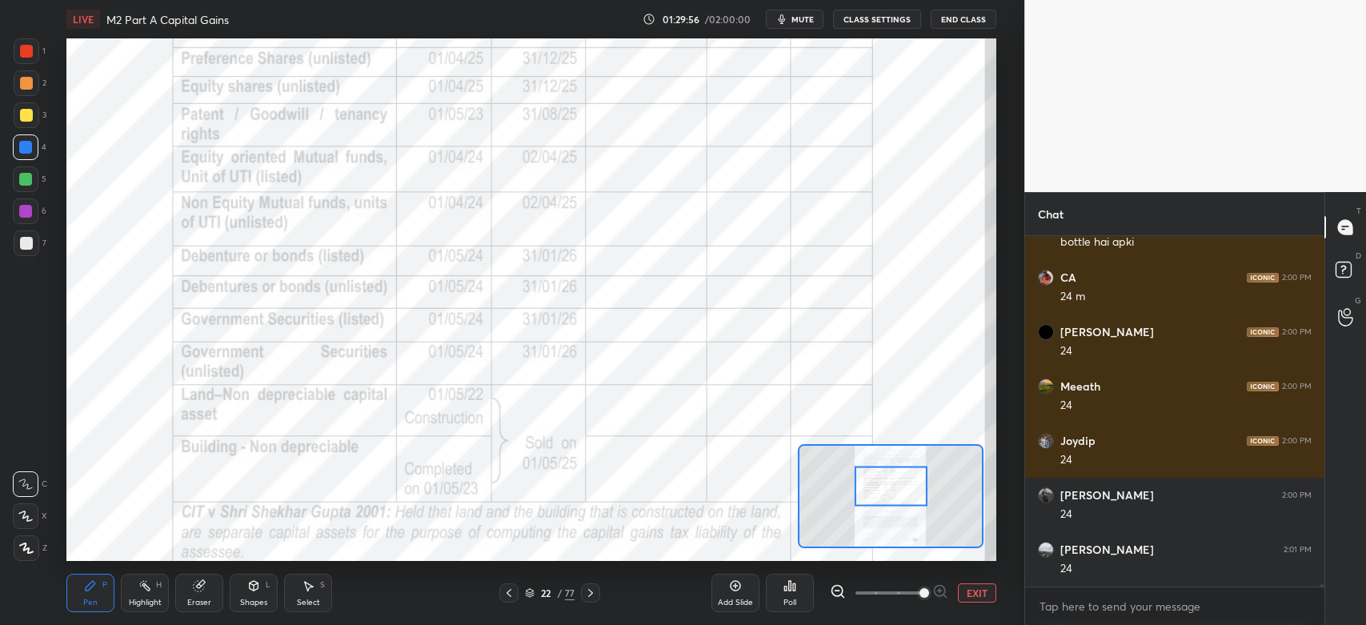
scroll to position [50326, 0]
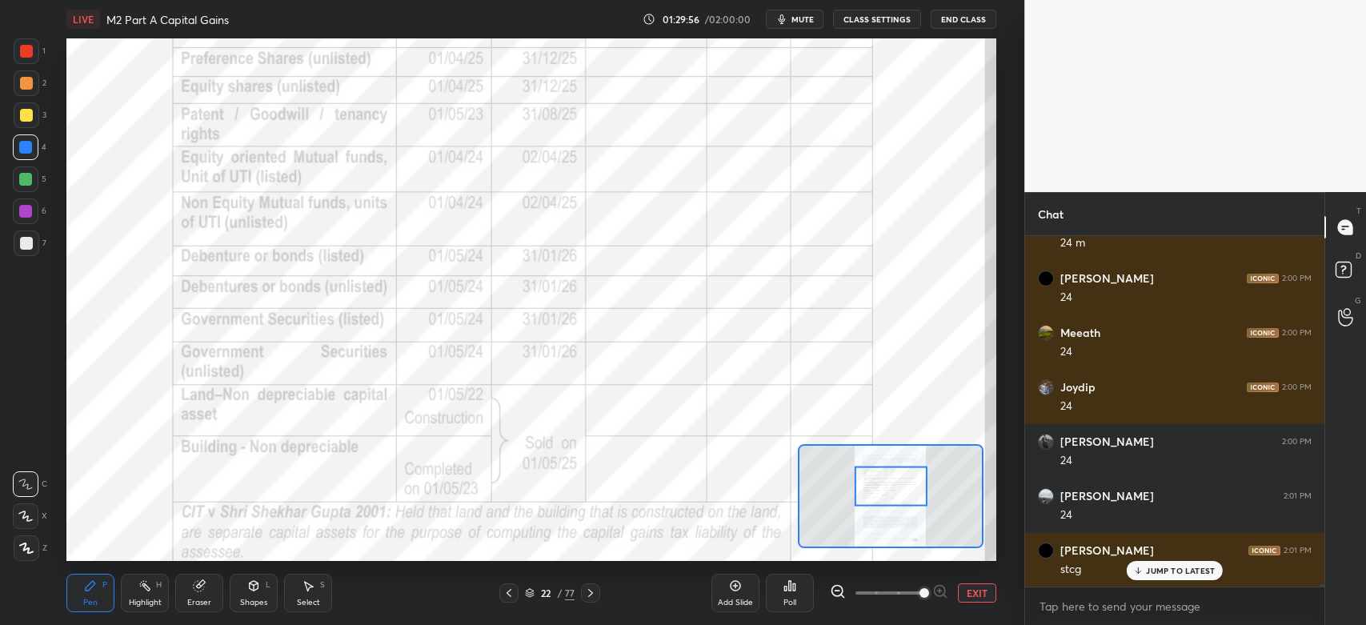
click at [27, 60] on div at bounding box center [27, 51] width 26 height 26
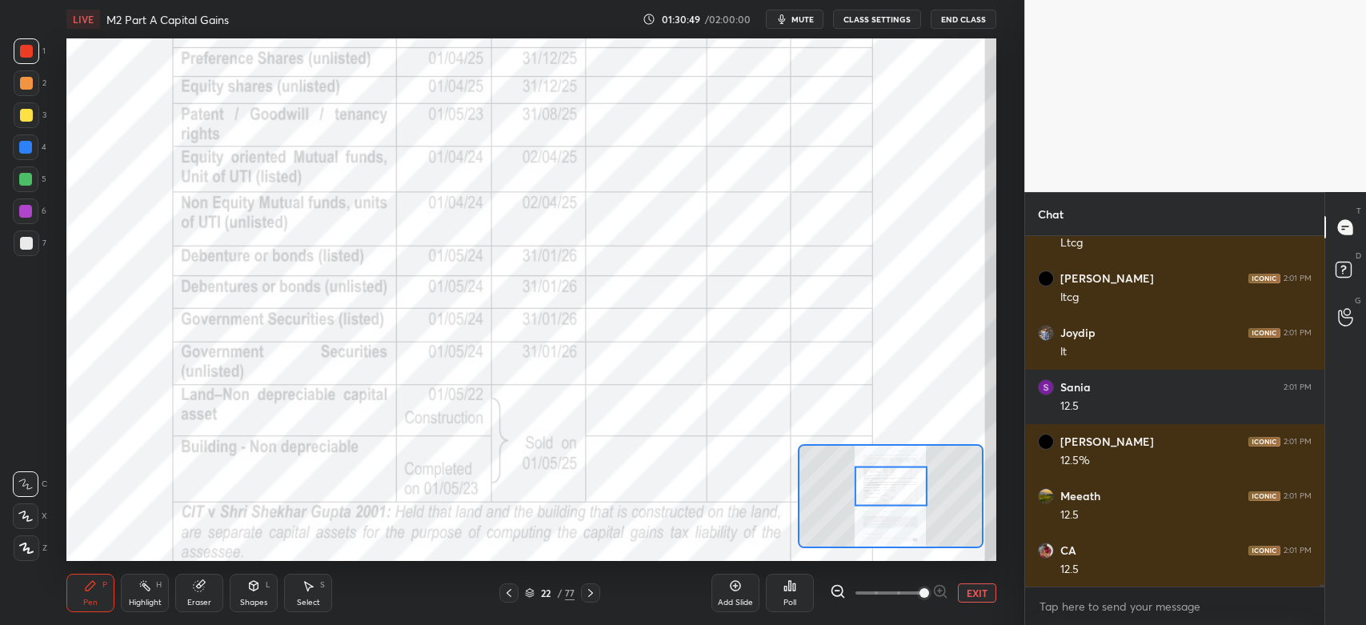
scroll to position [51540, 0]
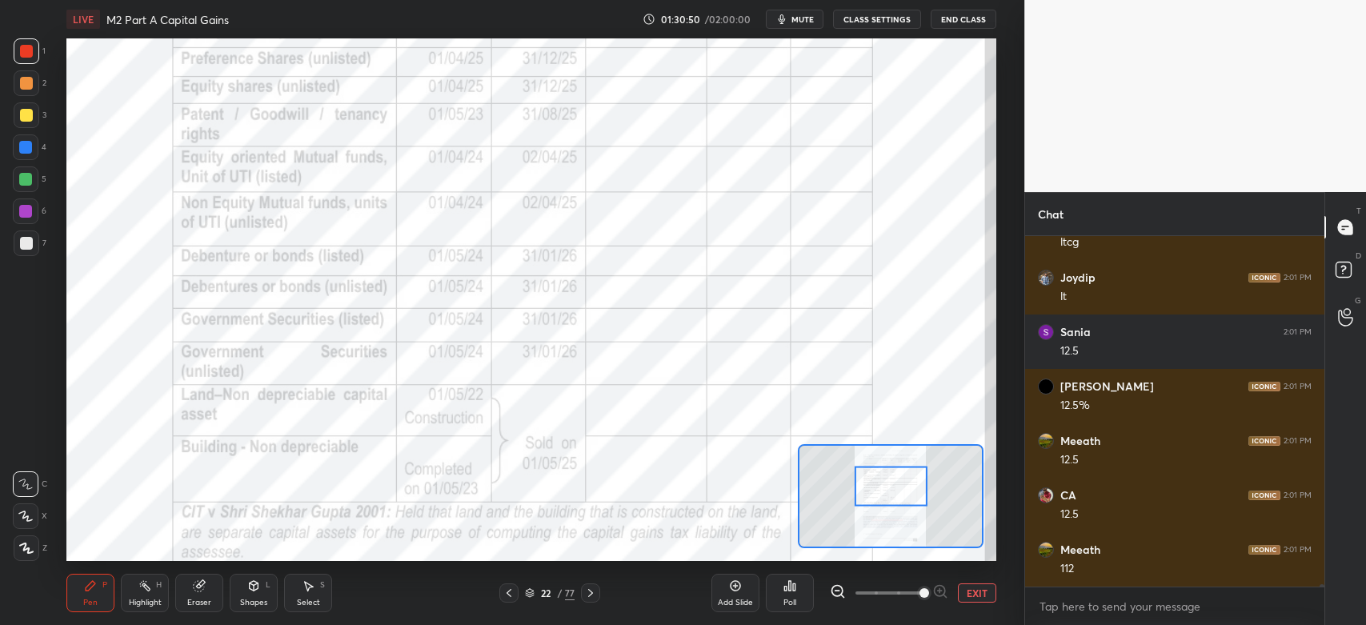
click at [205, 597] on div "Eraser" at bounding box center [199, 593] width 48 height 38
click at [103, 583] on div "P" at bounding box center [104, 585] width 5 height 8
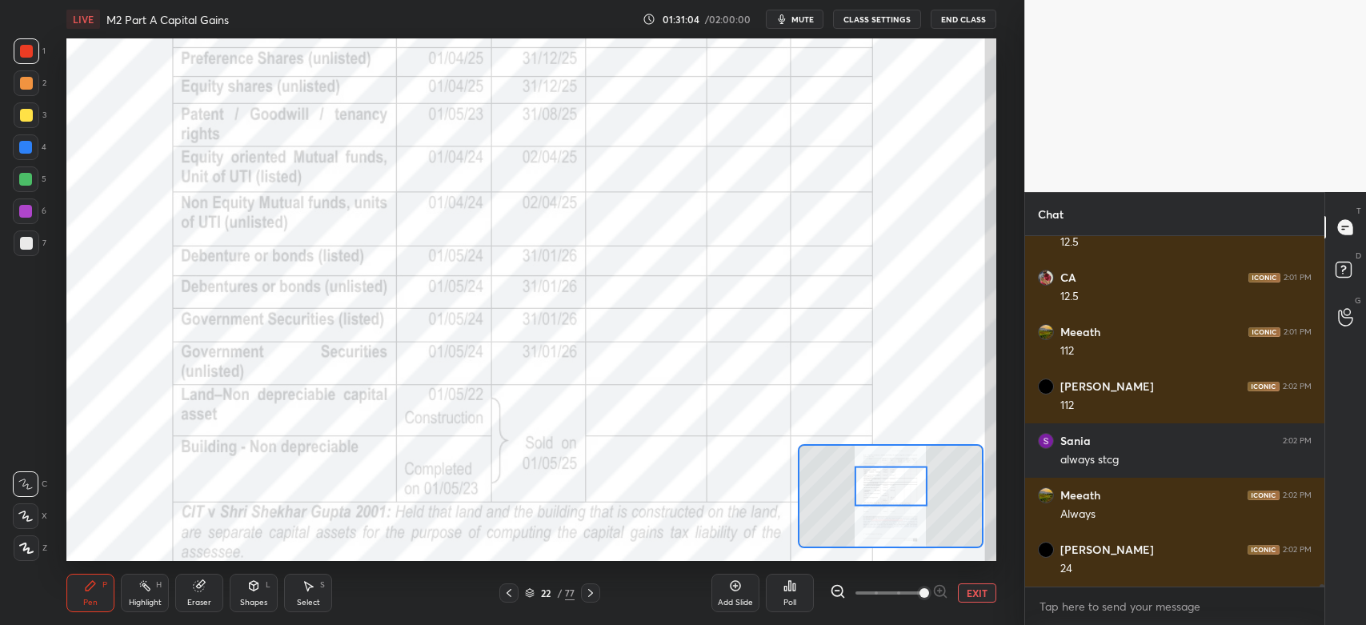
scroll to position [51773, 0]
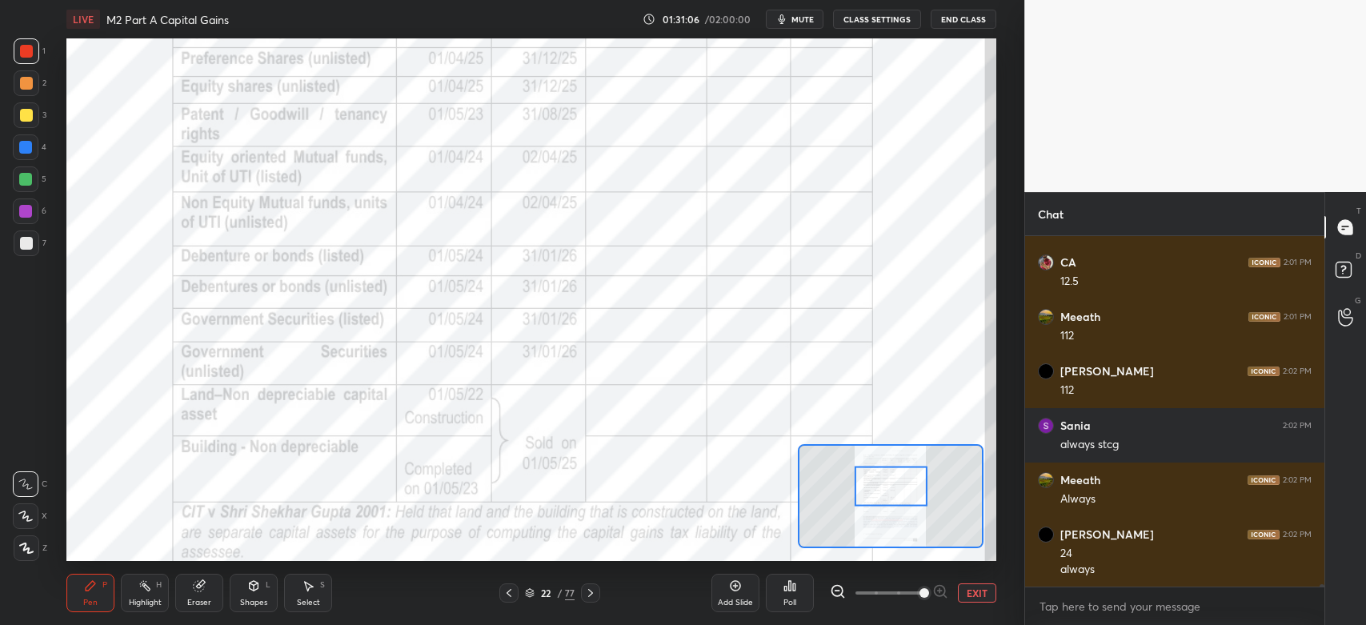
click at [194, 599] on div "Eraser" at bounding box center [199, 603] width 24 height 8
click at [96, 599] on div "Pen" at bounding box center [90, 603] width 14 height 8
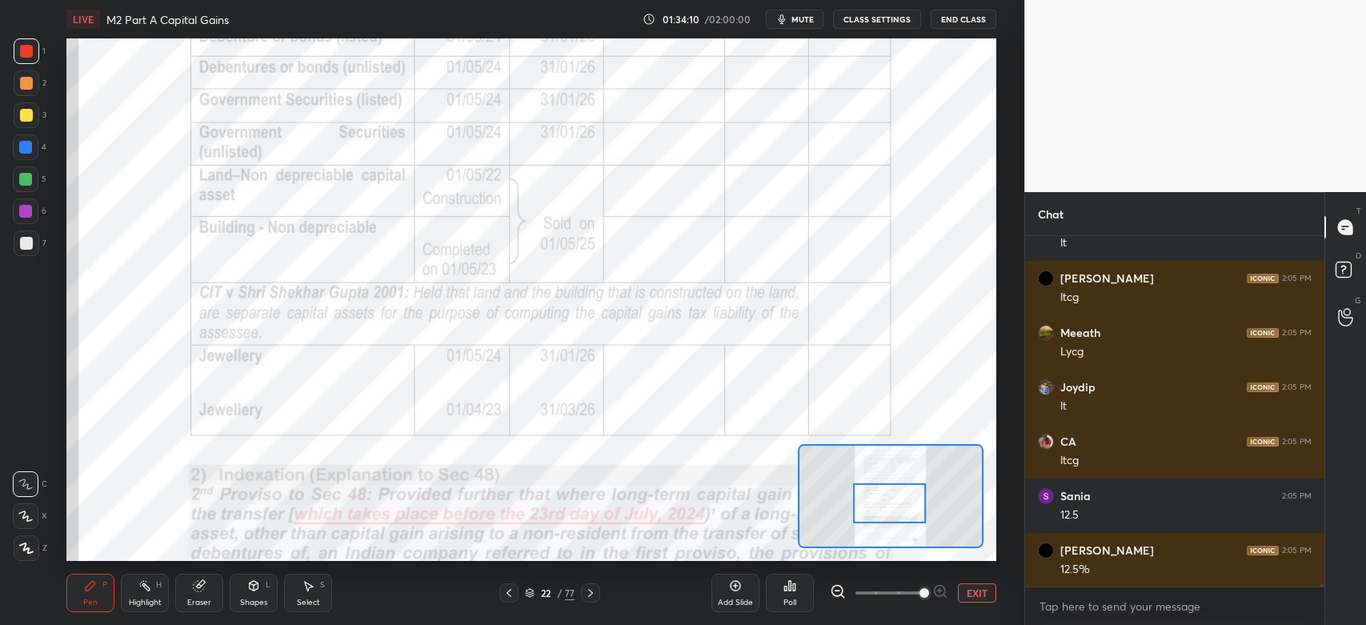
scroll to position [55069, 0]
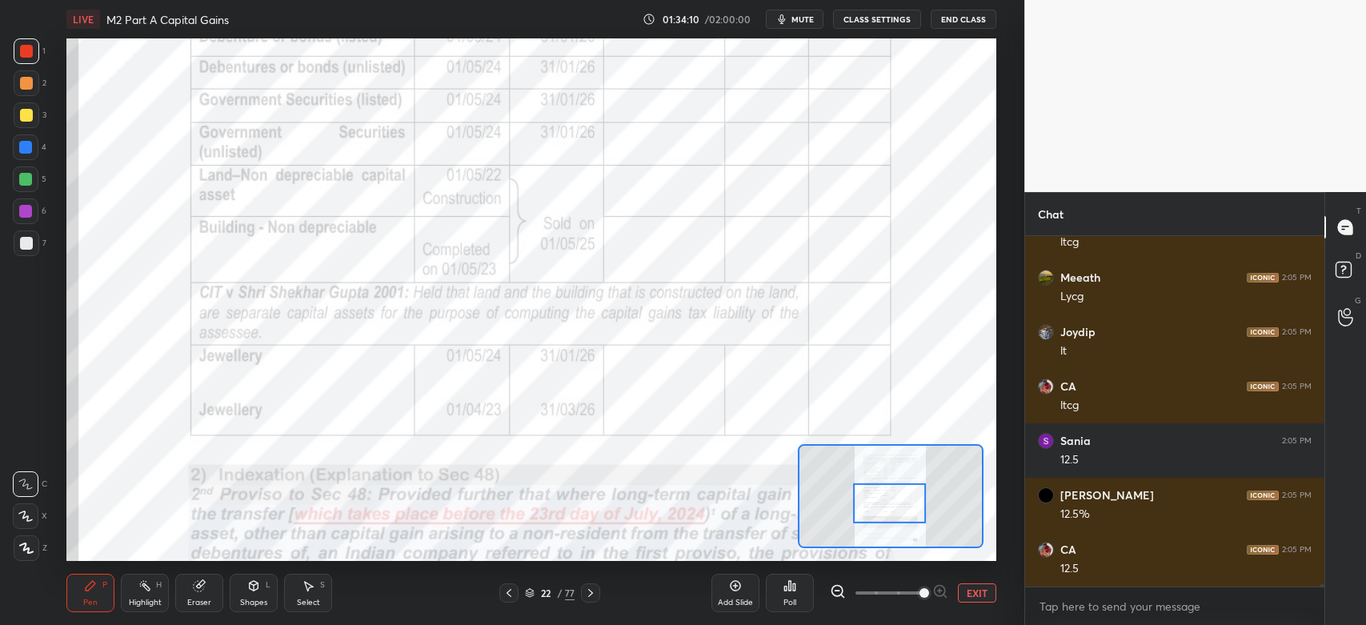
click at [26, 158] on div at bounding box center [26, 147] width 26 height 26
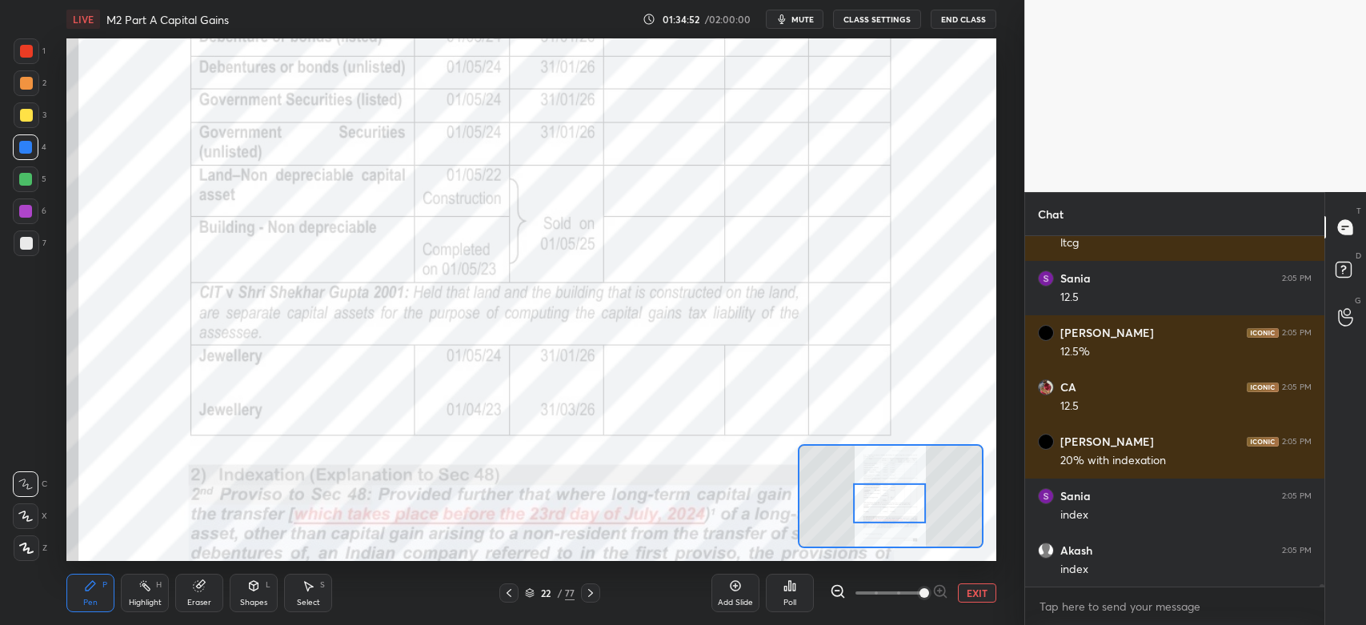
scroll to position [55287, 0]
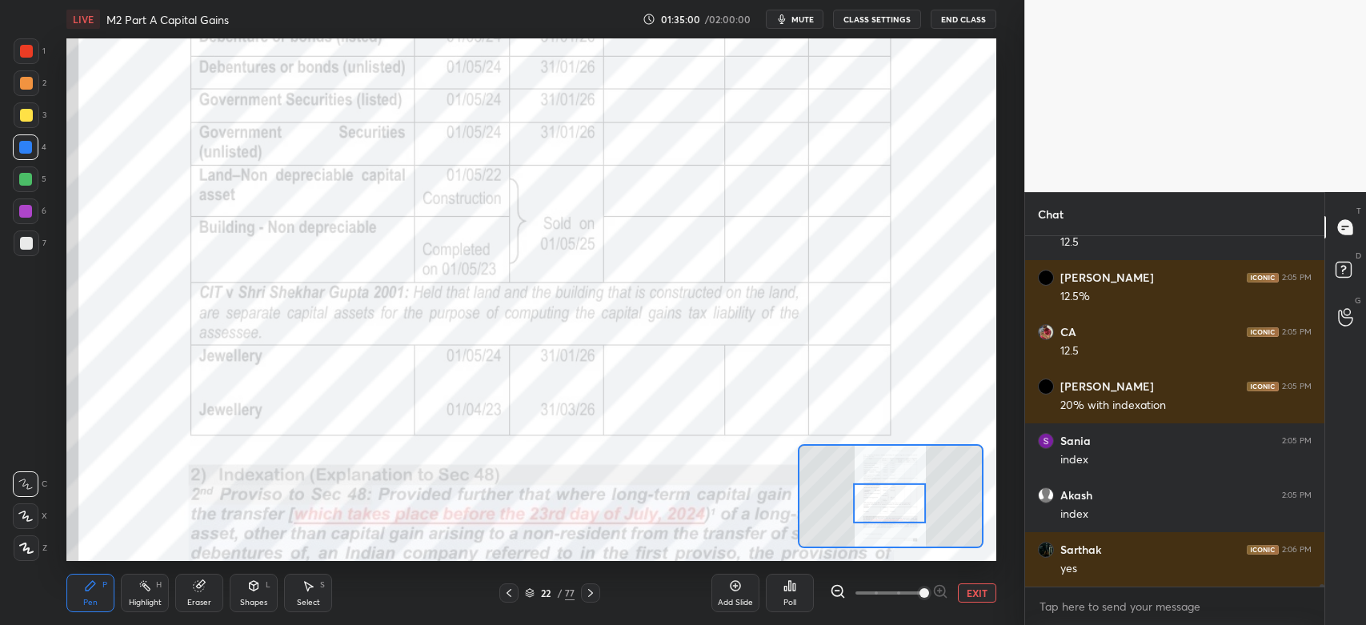
click at [1088, 516] on div "index" at bounding box center [1185, 515] width 251 height 16
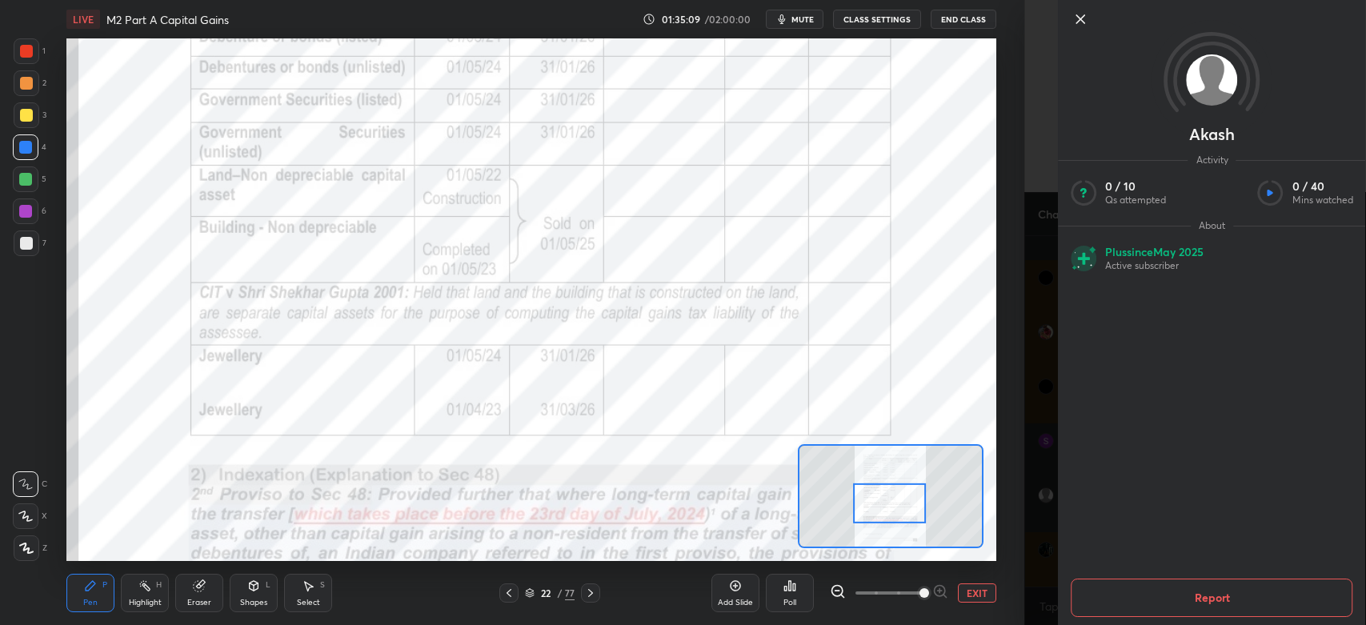
click at [1088, 516] on div "Akash Activity 0 / 10 Qs attempted 0 / 40 Mins watched About Plus since [DATE] …" at bounding box center [1211, 312] width 307 height 625
click at [1092, 24] on div at bounding box center [1224, 19] width 307 height 19
click at [1087, 24] on icon at bounding box center [1080, 19] width 19 height 19
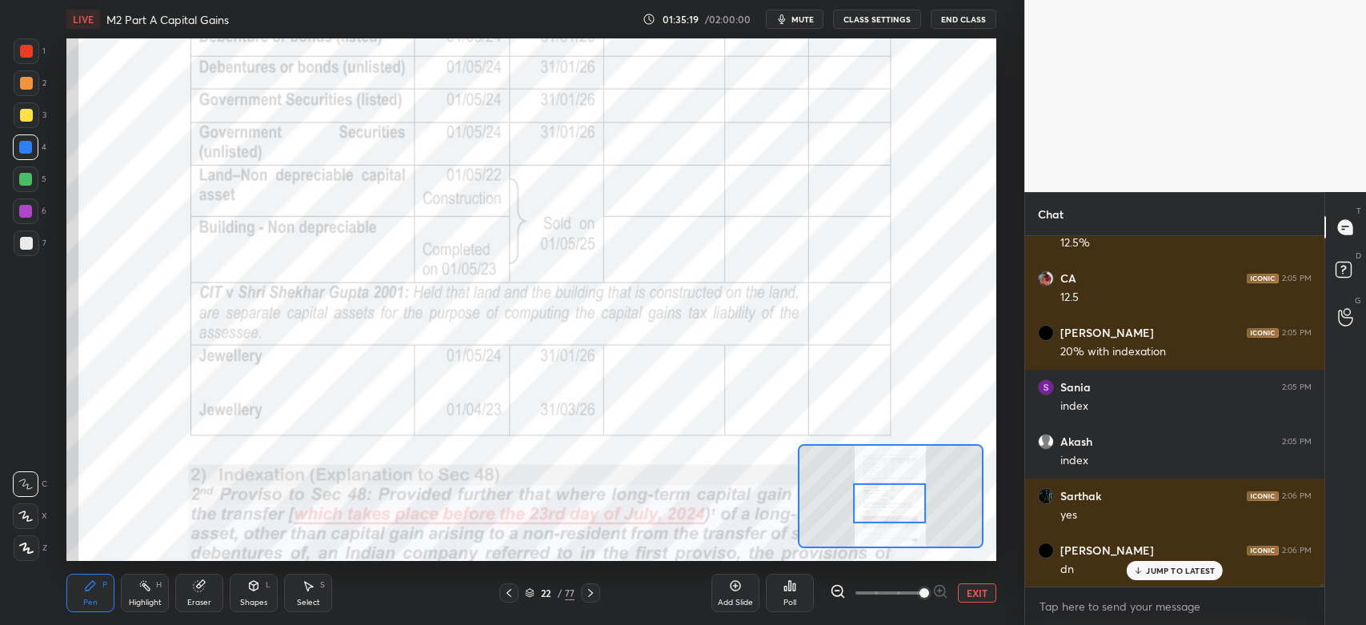
click at [32, 54] on div at bounding box center [26, 51] width 13 height 13
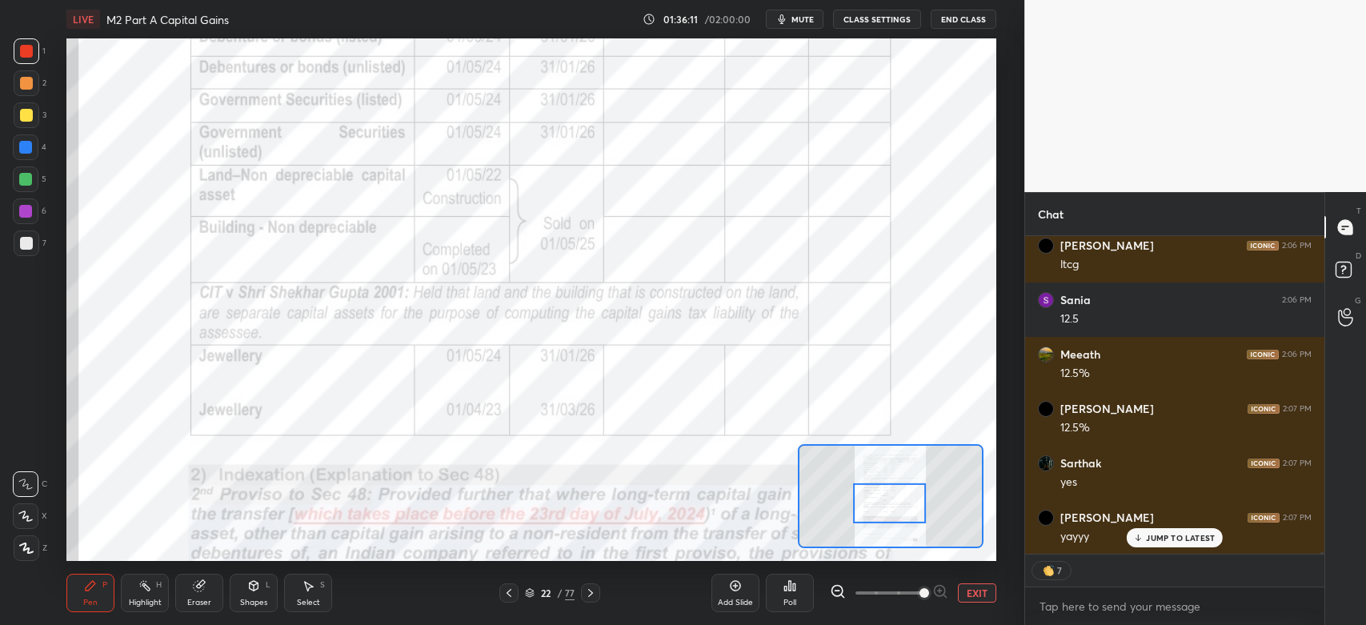
scroll to position [56292, 0]
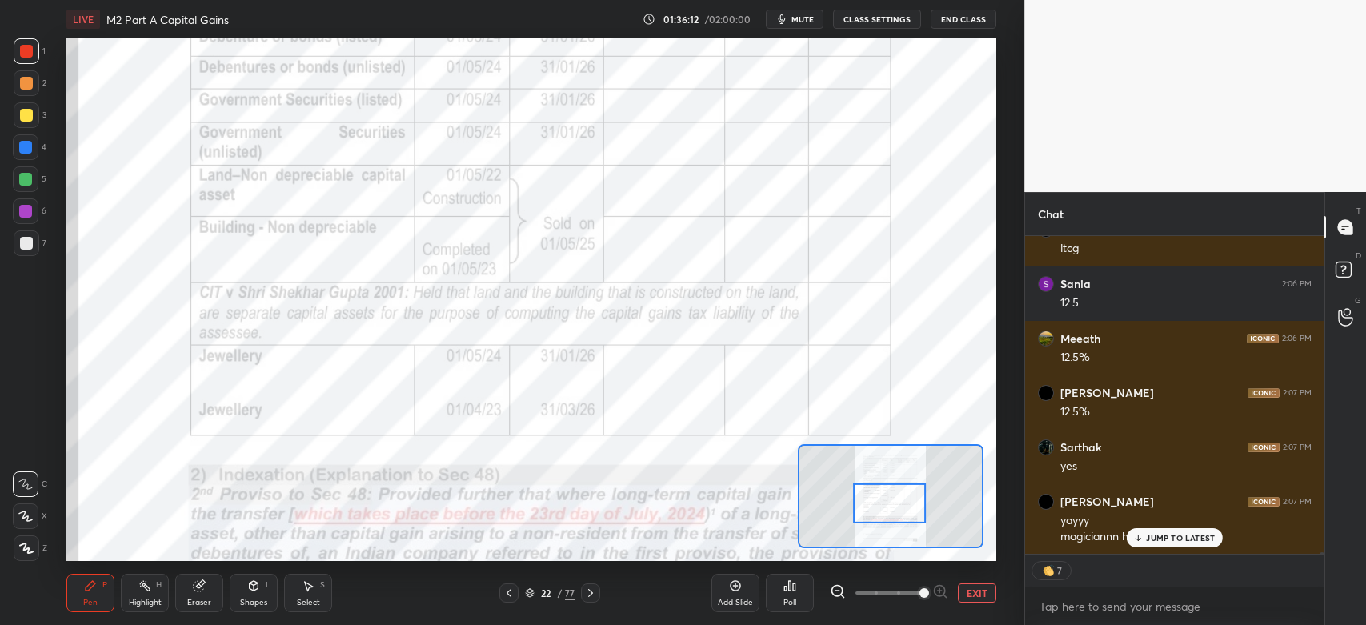
type textarea "x"
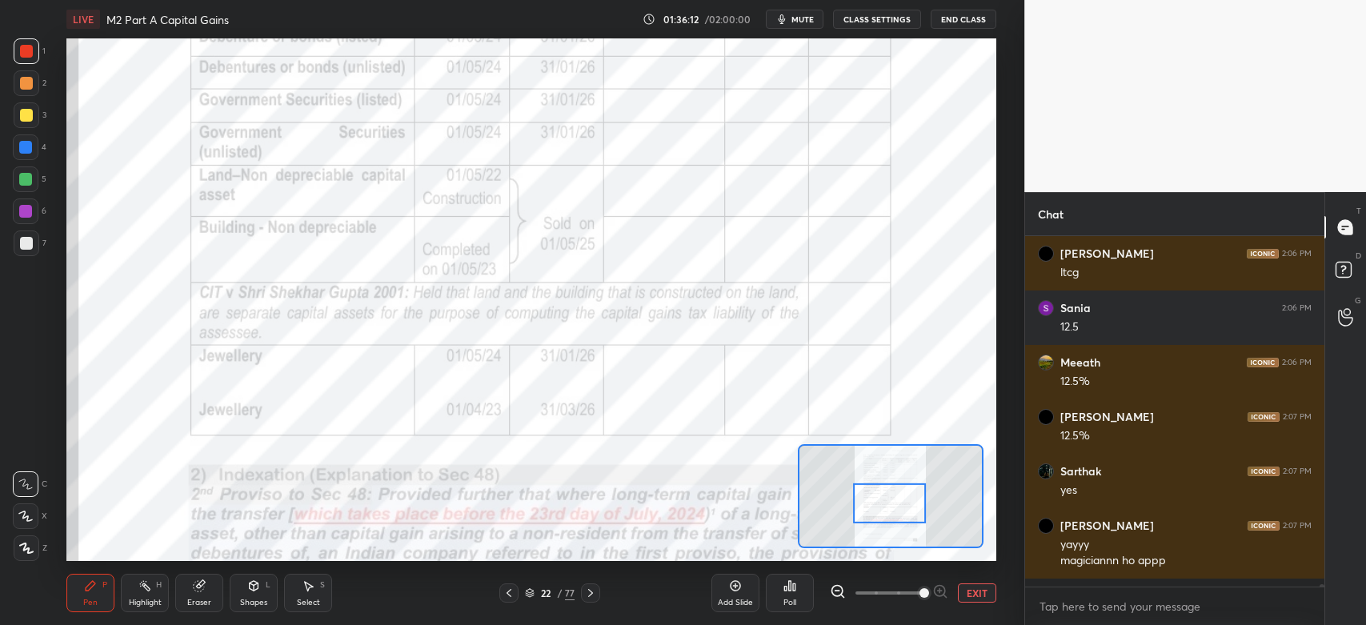
scroll to position [56260, 0]
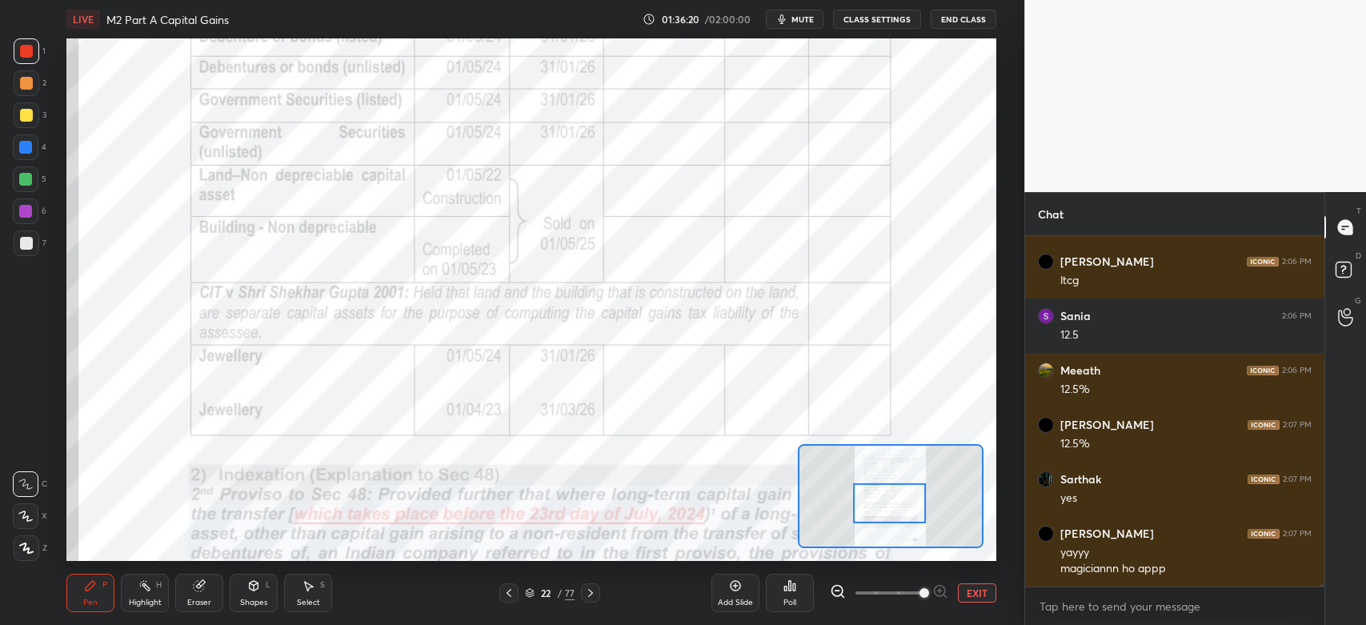
click at [973, 594] on button "EXIT" at bounding box center [977, 592] width 38 height 19
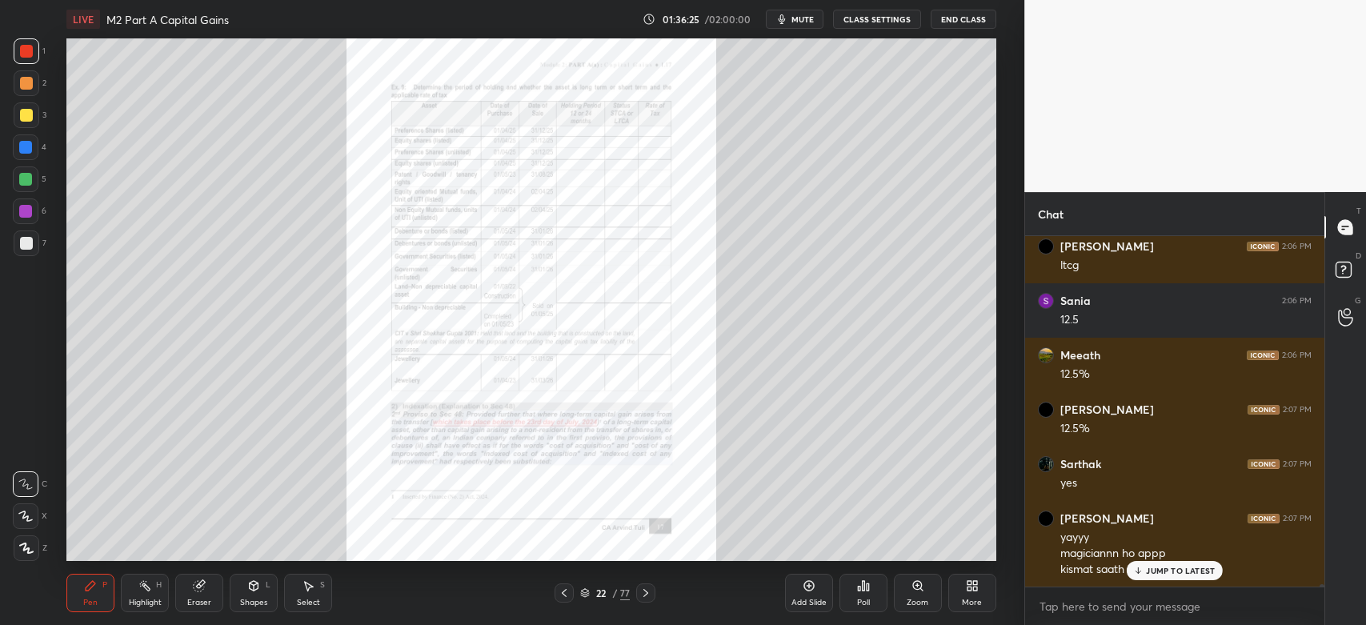
scroll to position [56330, 0]
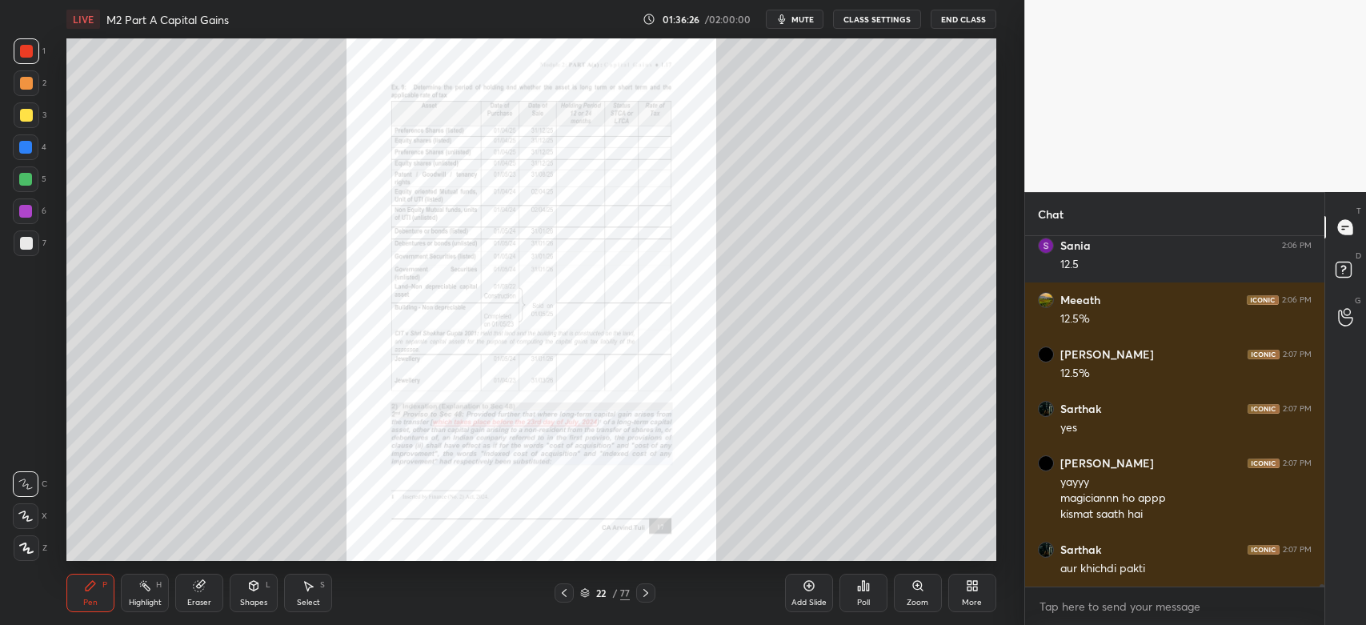
click at [563, 600] on div at bounding box center [564, 592] width 19 height 19
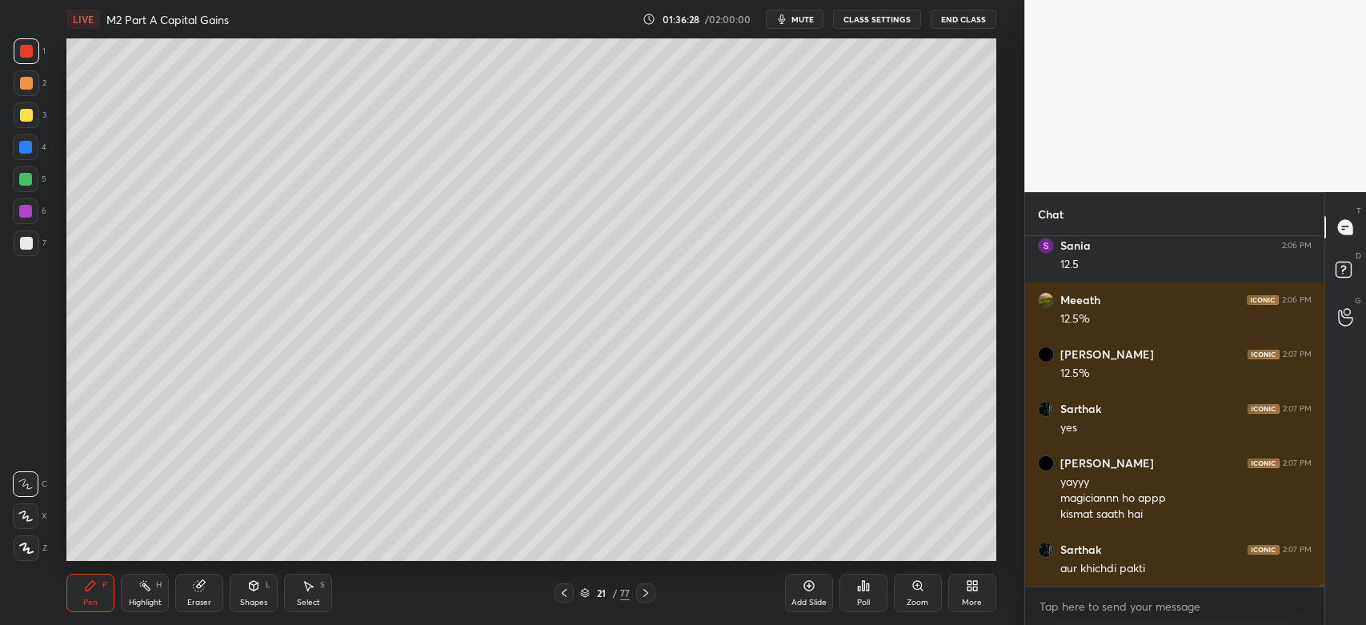
click at [565, 596] on icon at bounding box center [564, 593] width 5 height 8
click at [564, 598] on icon at bounding box center [564, 593] width 13 height 13
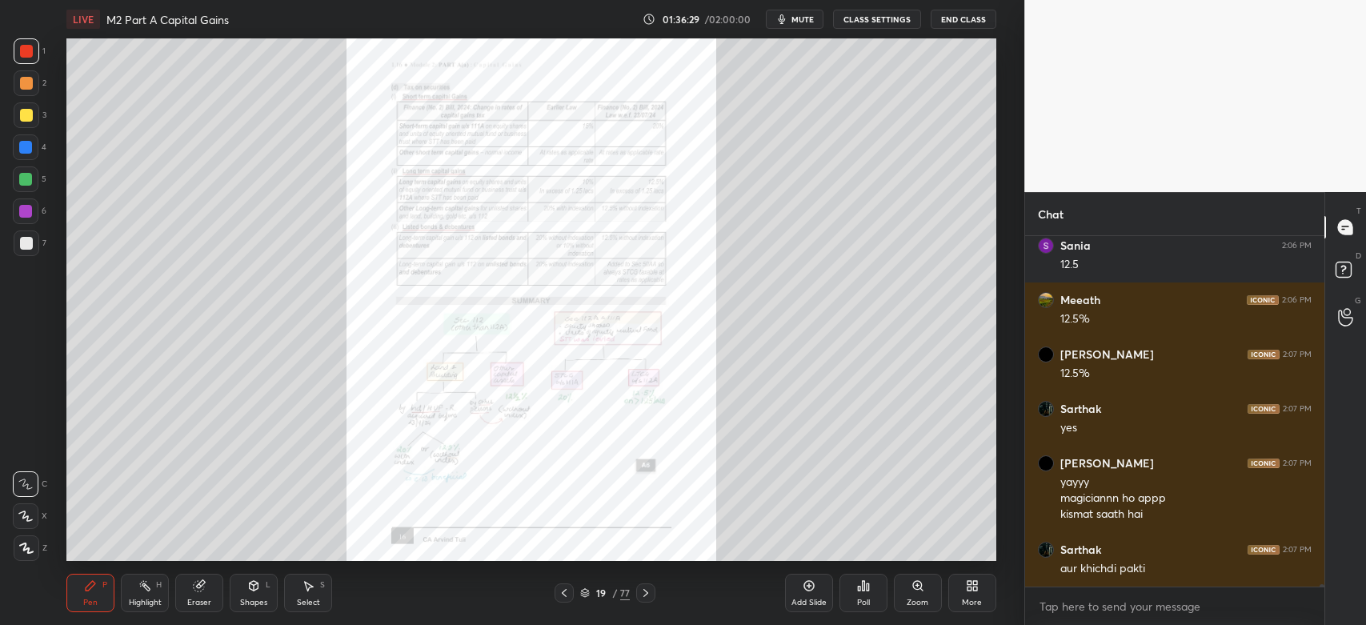
click at [562, 595] on icon at bounding box center [564, 593] width 13 height 13
click at [563, 594] on icon at bounding box center [564, 593] width 5 height 8
click at [563, 600] on div at bounding box center [564, 592] width 19 height 19
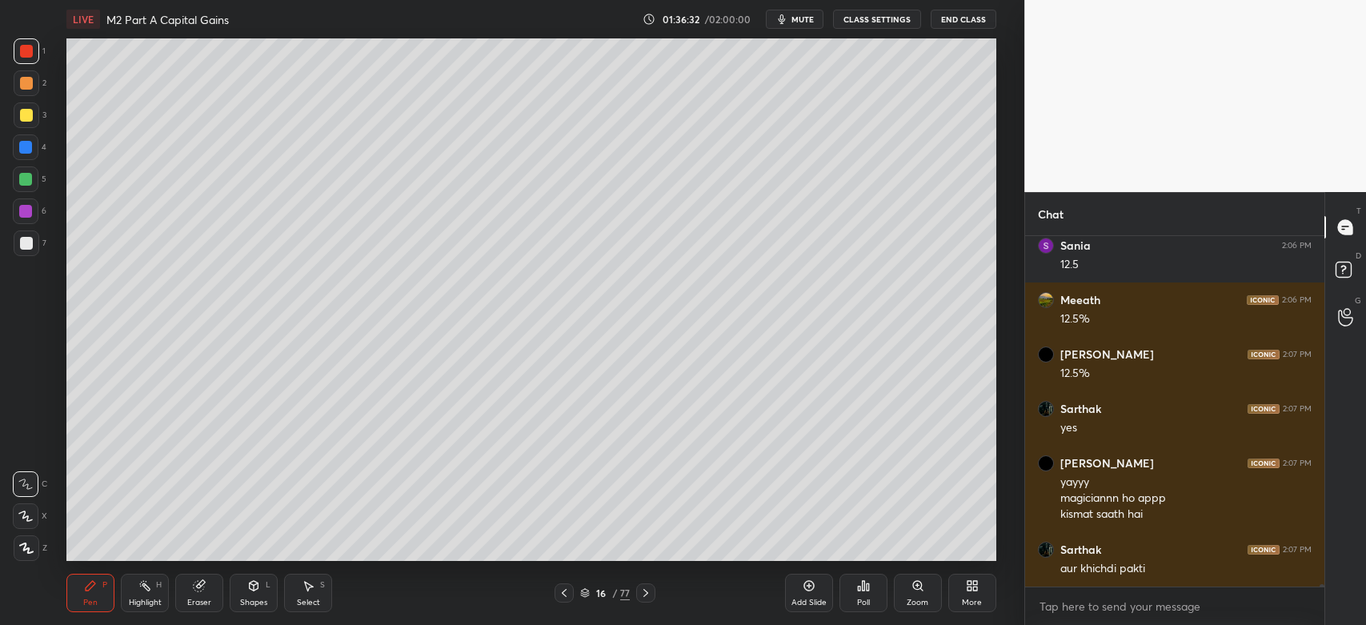
click at [652, 595] on icon at bounding box center [645, 593] width 13 height 13
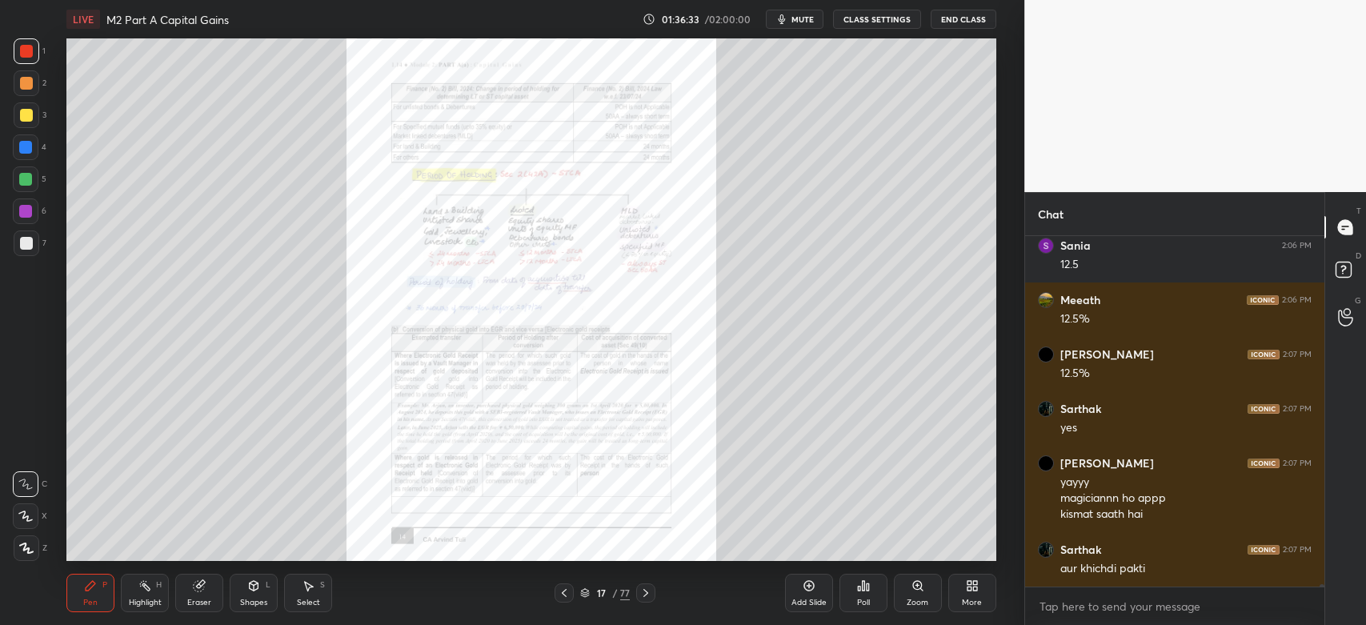
click at [647, 593] on icon at bounding box center [645, 593] width 5 height 8
click at [642, 594] on icon at bounding box center [645, 593] width 13 height 13
click at [640, 594] on icon at bounding box center [645, 593] width 13 height 13
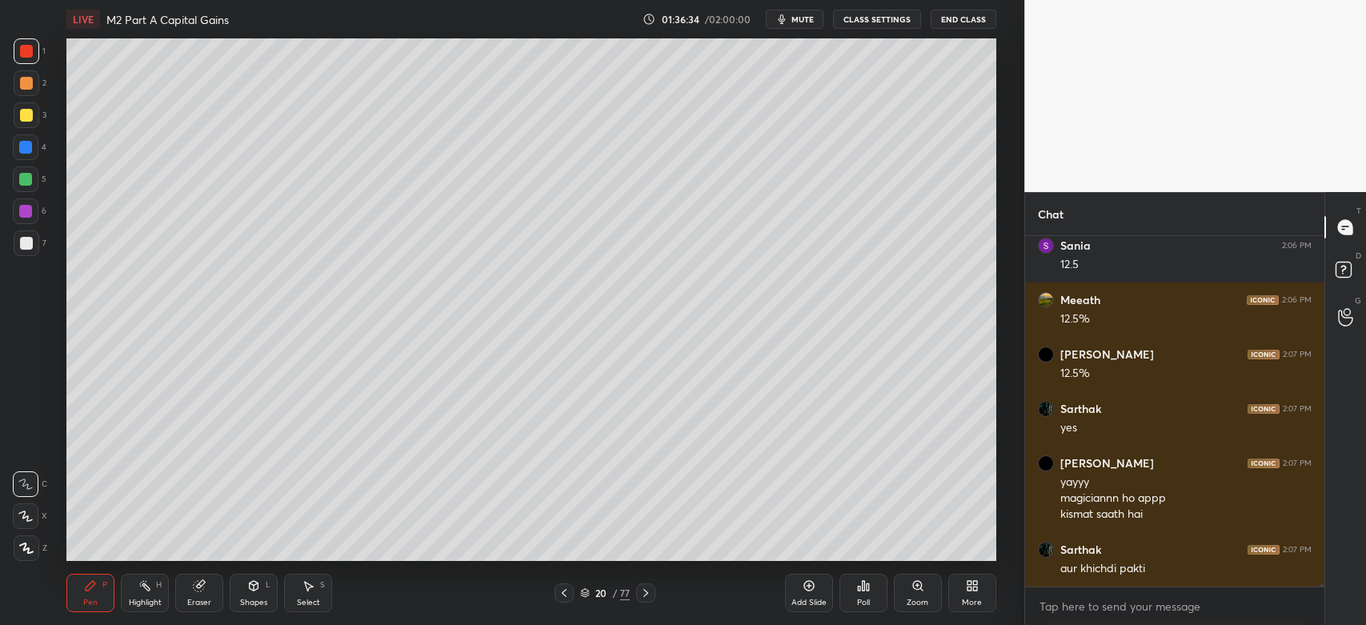
click at [647, 594] on icon at bounding box center [645, 593] width 13 height 13
click at [646, 594] on icon at bounding box center [645, 593] width 13 height 13
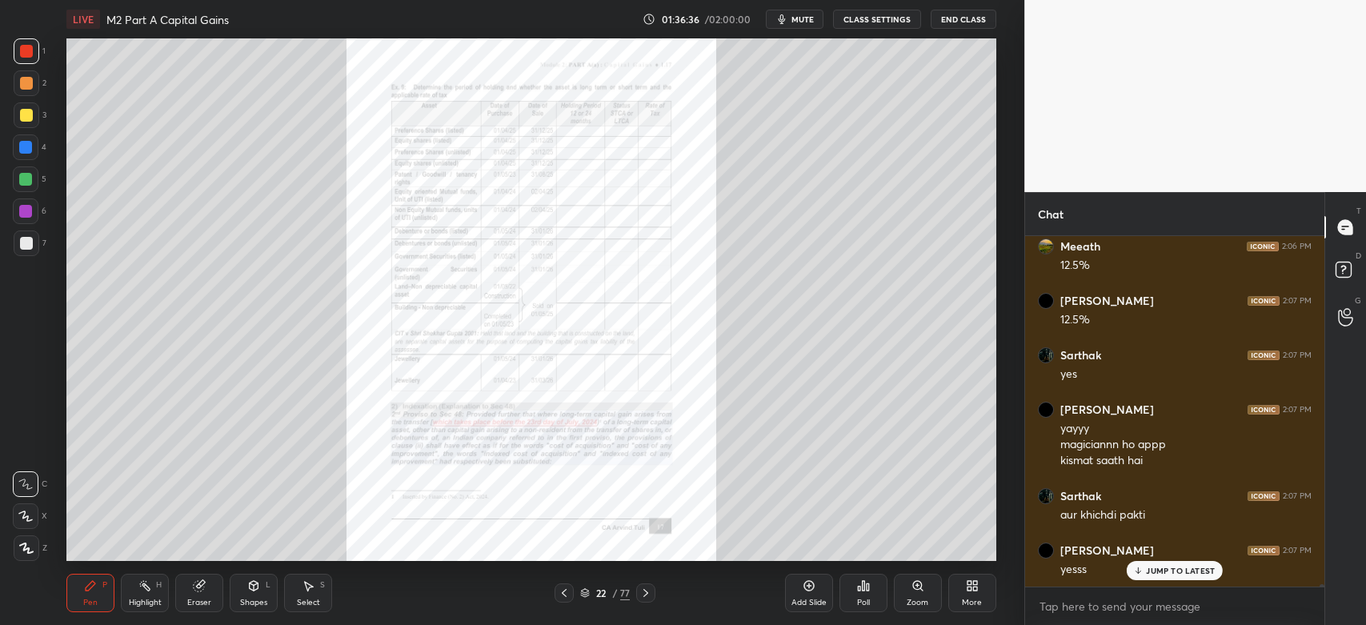
click at [645, 595] on icon at bounding box center [645, 593] width 5 height 8
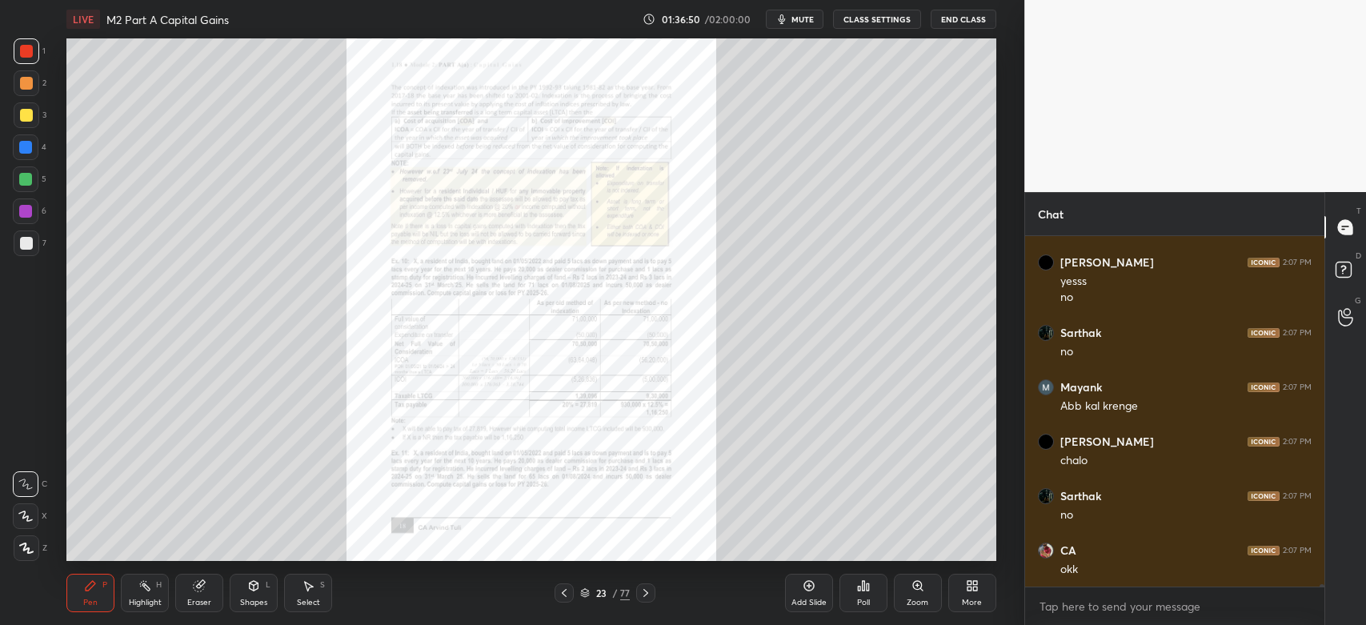
scroll to position [56727, 0]
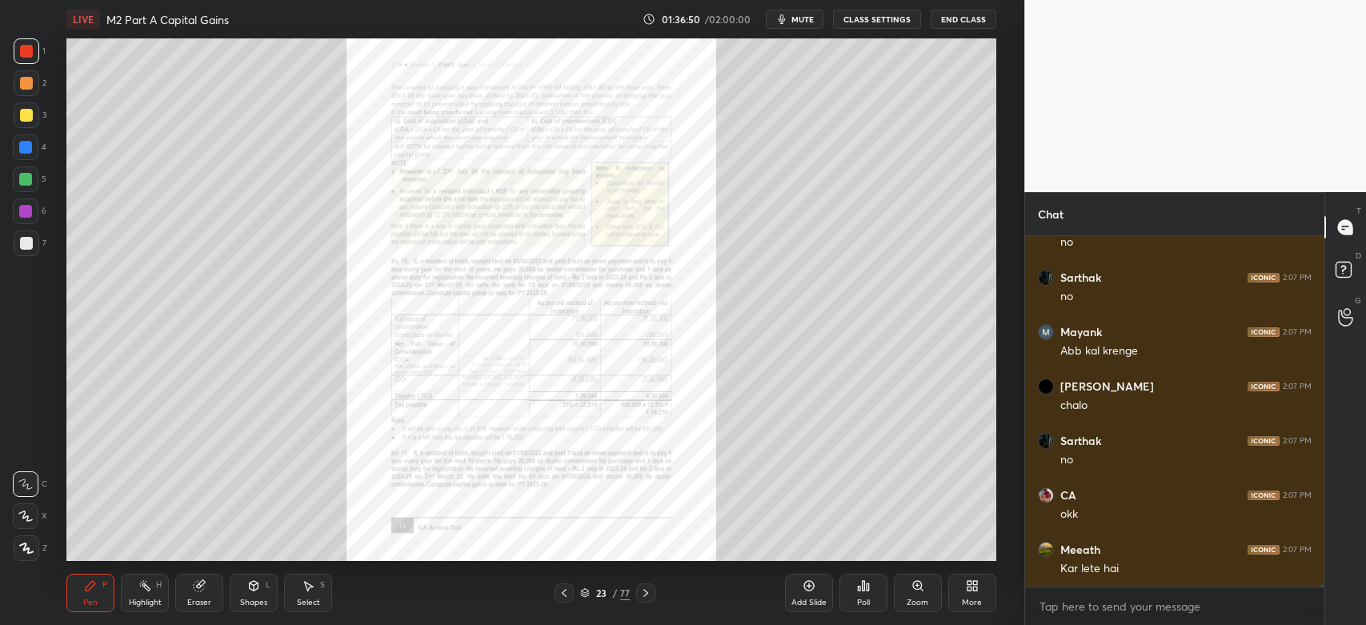
click at [911, 594] on div "Zoom" at bounding box center [918, 593] width 48 height 38
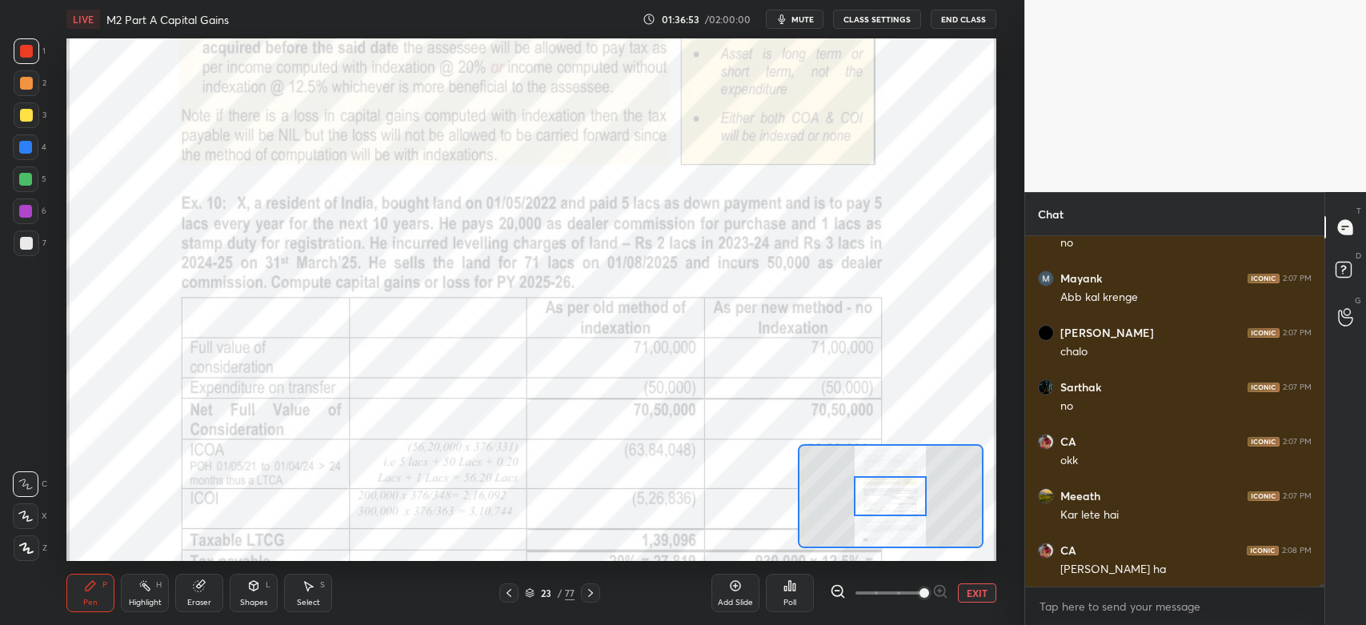
scroll to position [56836, 0]
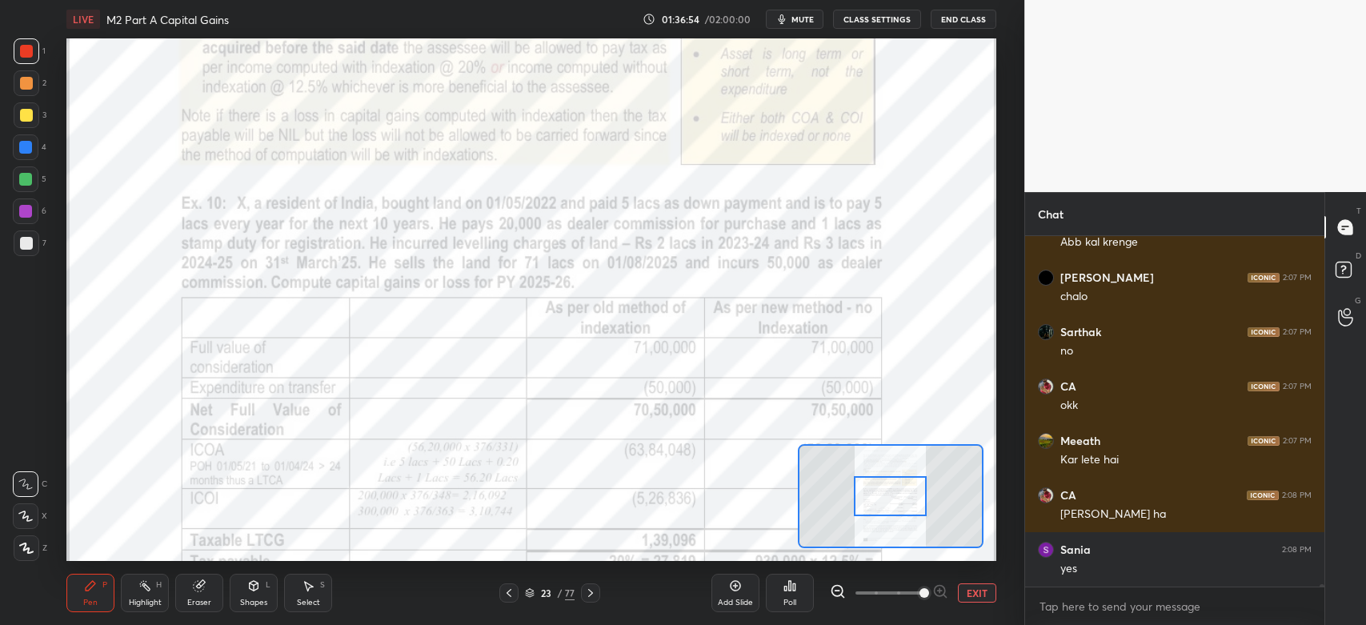
click at [29, 49] on div at bounding box center [26, 51] width 13 height 13
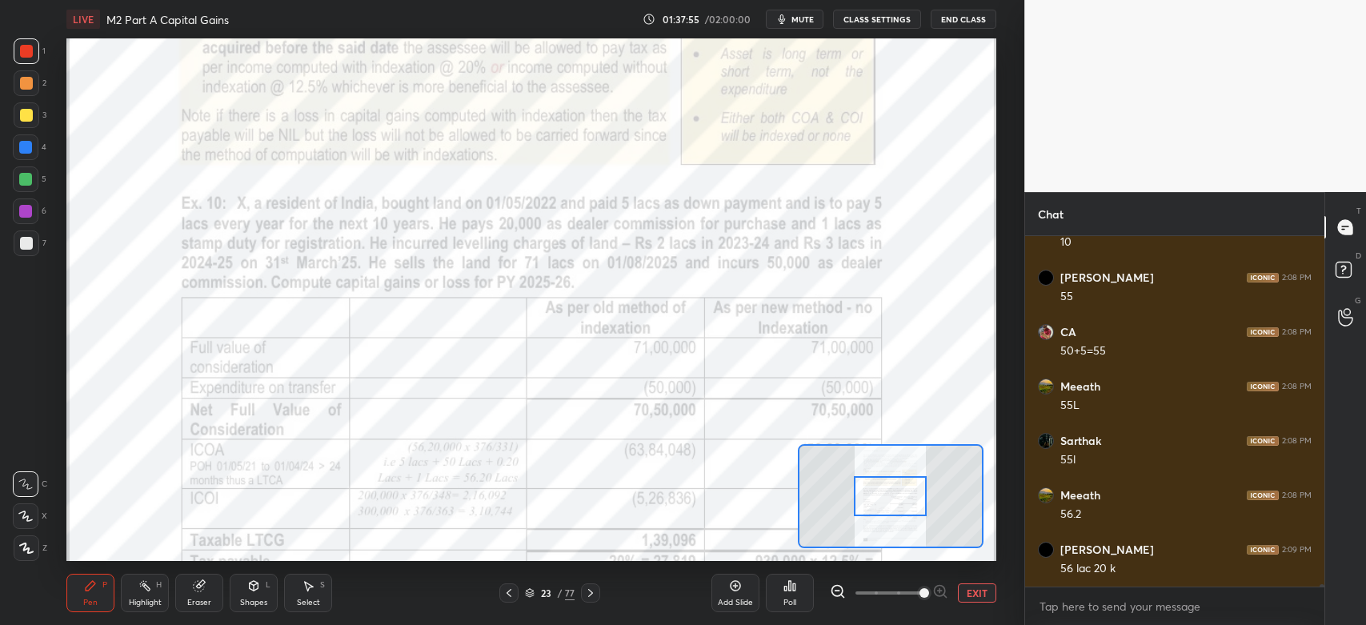
scroll to position [57434, 0]
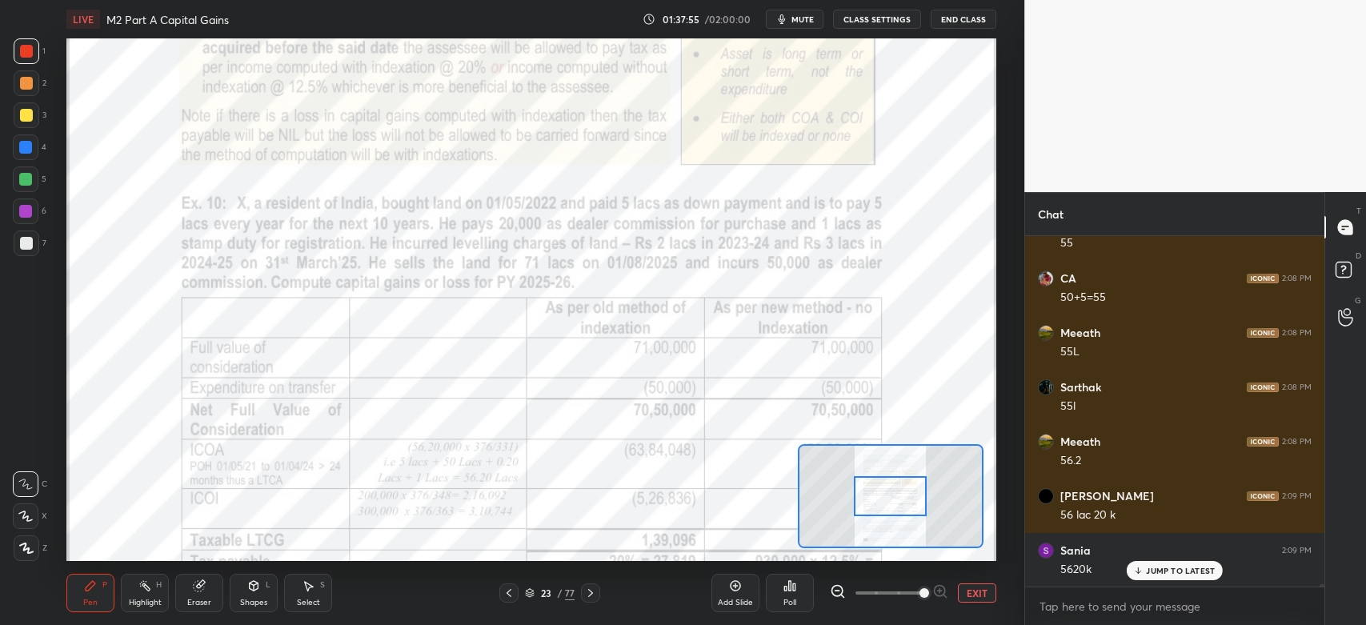
click at [26, 46] on div at bounding box center [26, 51] width 13 height 13
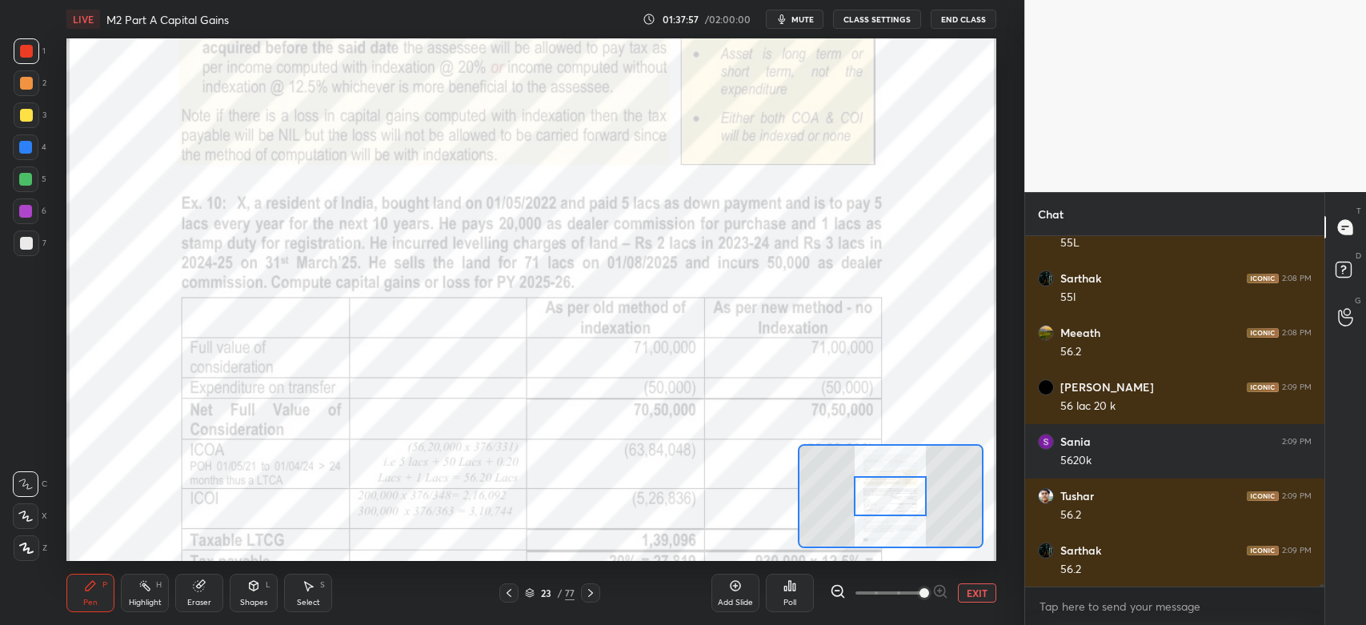
scroll to position [57598, 0]
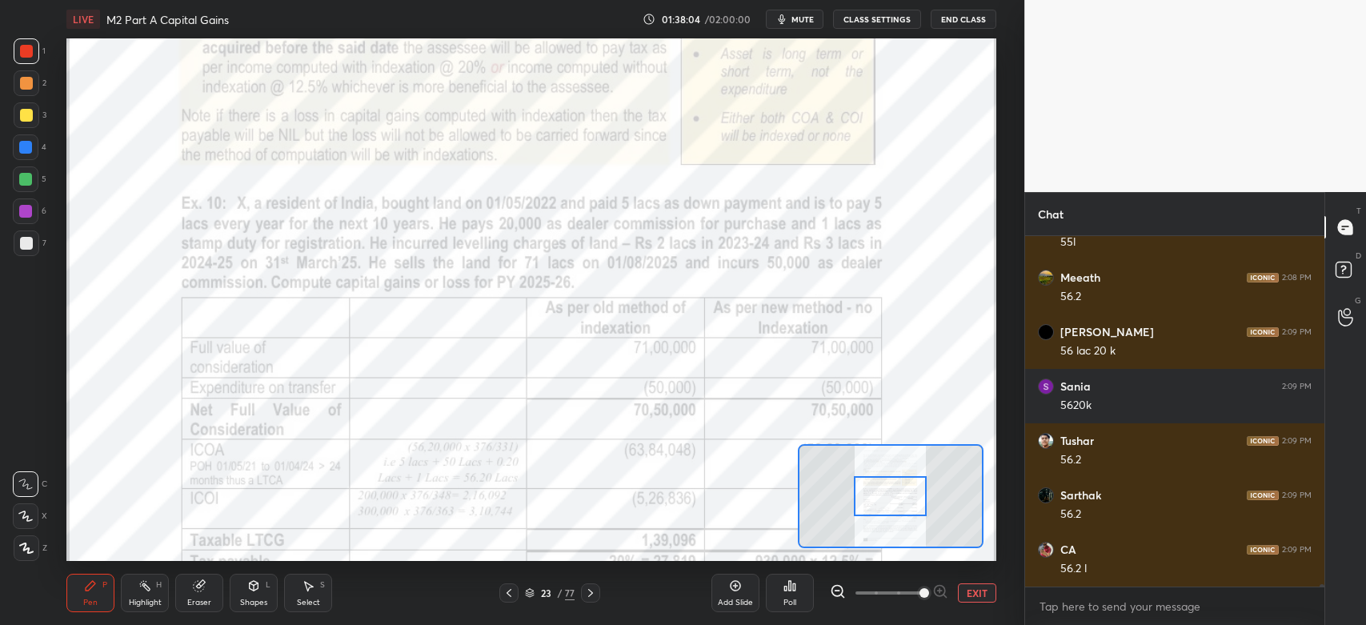
click at [24, 220] on div at bounding box center [26, 211] width 26 height 26
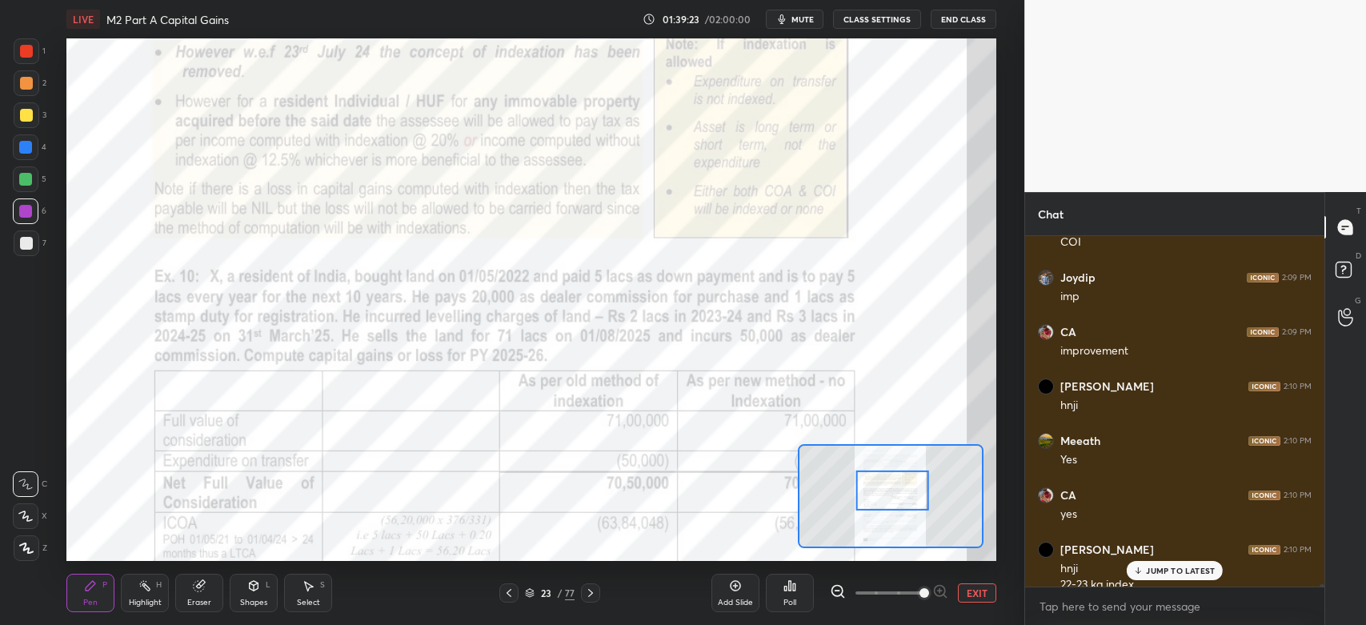
scroll to position [58266, 0]
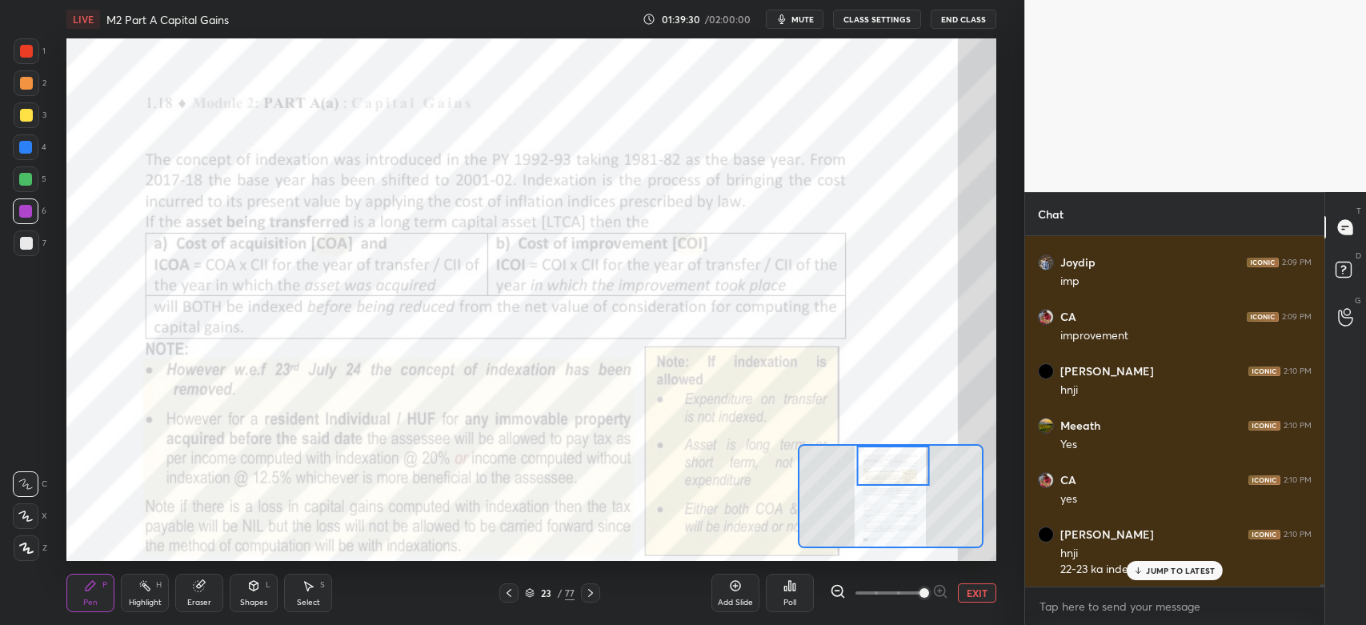
click at [18, 45] on div at bounding box center [27, 51] width 26 height 26
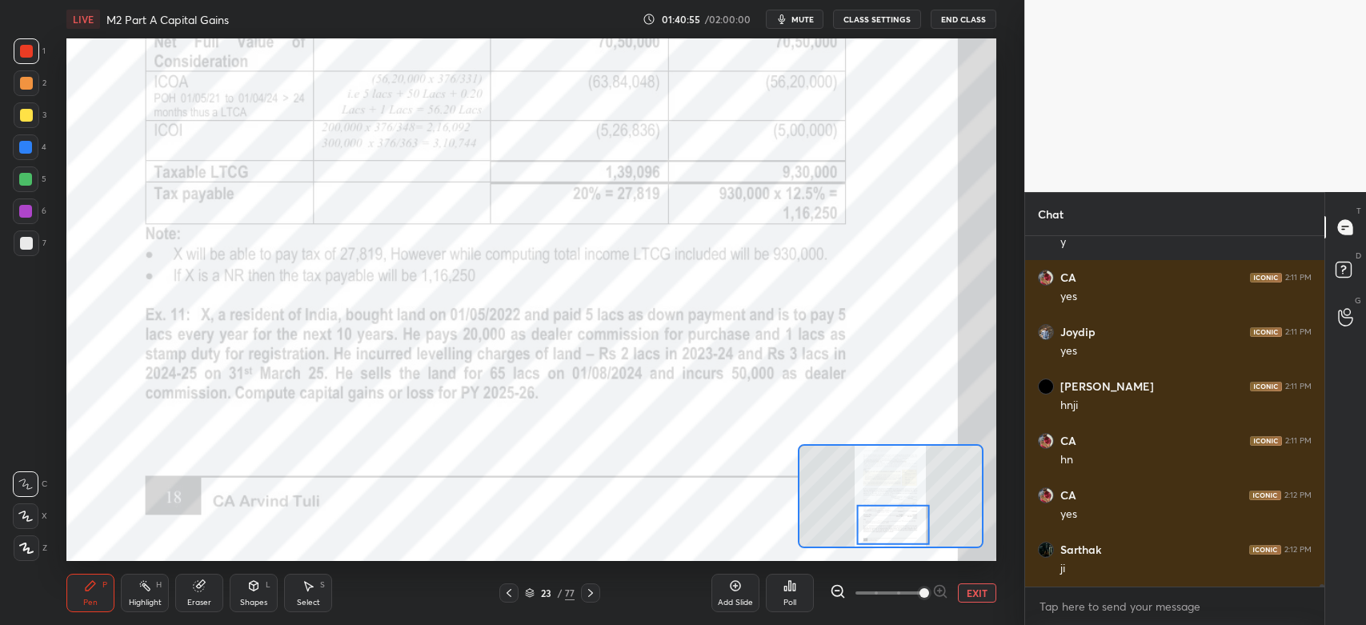
scroll to position [59316, 0]
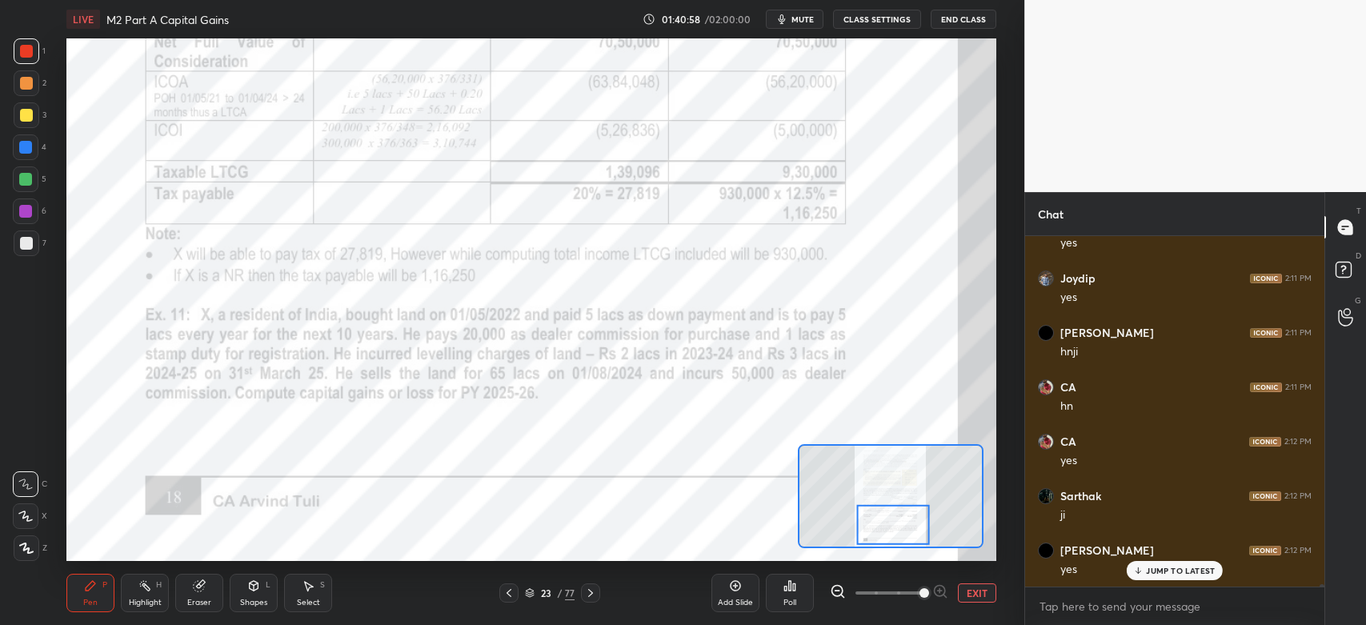
click at [150, 596] on div "Highlight H" at bounding box center [145, 593] width 48 height 38
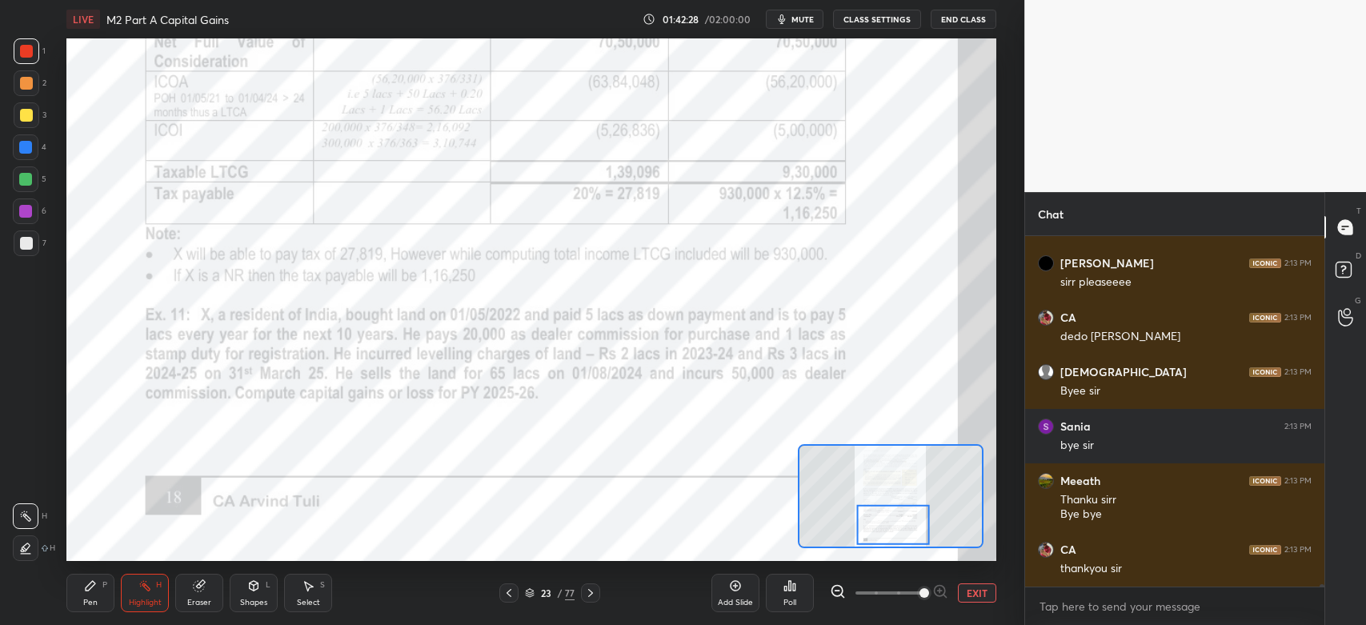
scroll to position [60908, 0]
